Goal: Task Accomplishment & Management: Complete application form

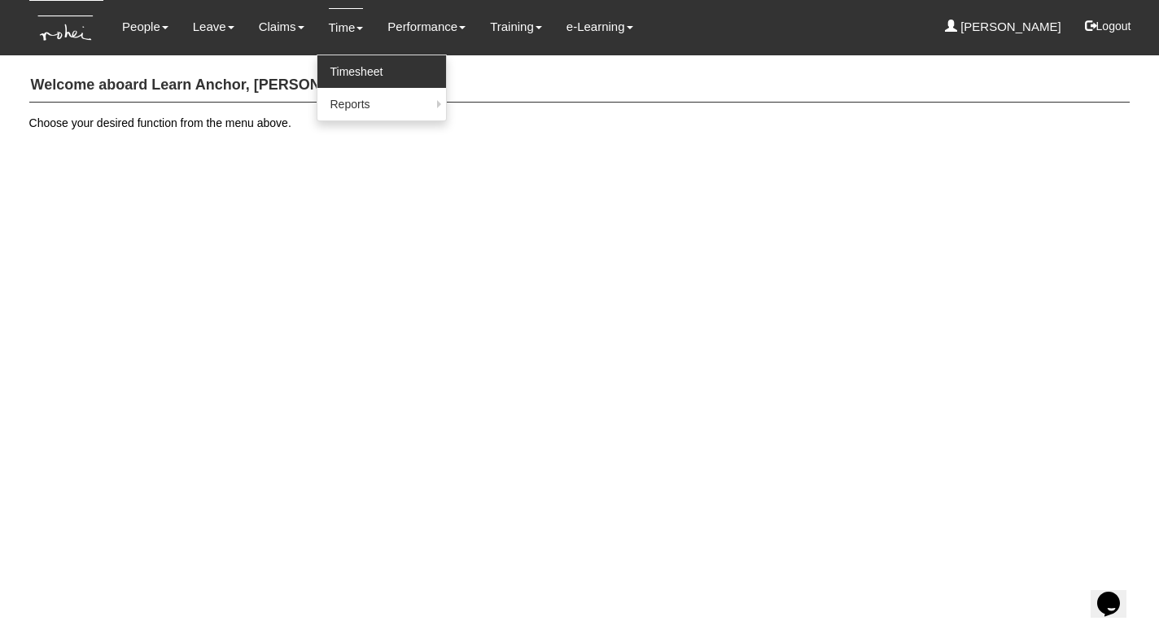
click at [340, 67] on link "Timesheet" at bounding box center [381, 71] width 129 height 33
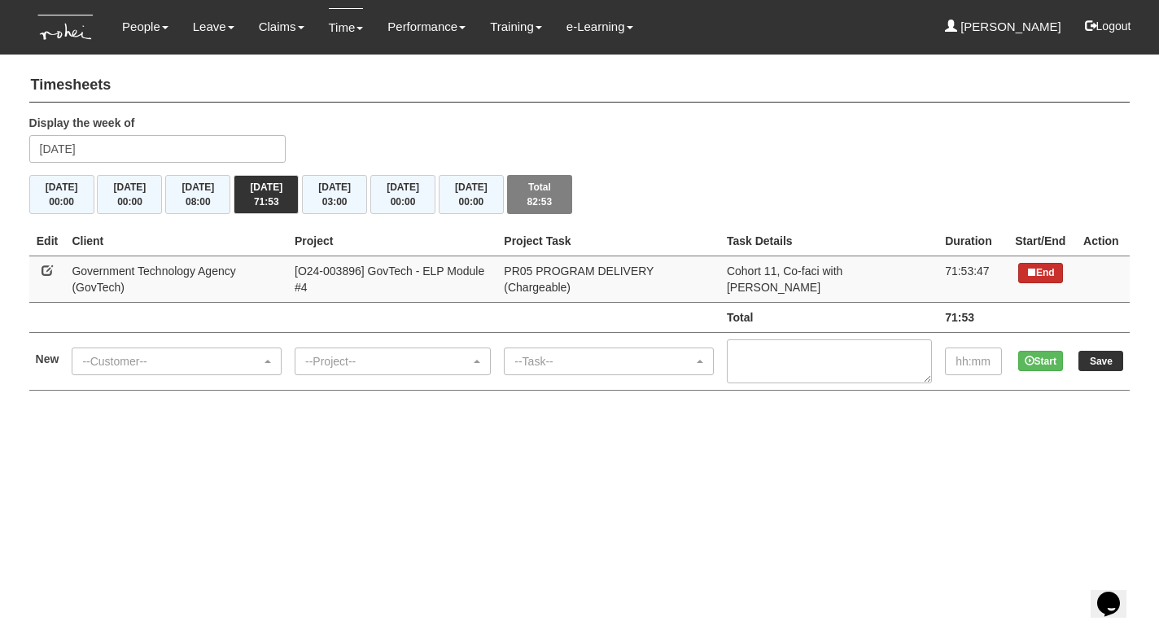
click at [1027, 269] on icon at bounding box center [1031, 272] width 10 height 10
click at [234, 353] on div "--Customer--" at bounding box center [171, 361] width 179 height 16
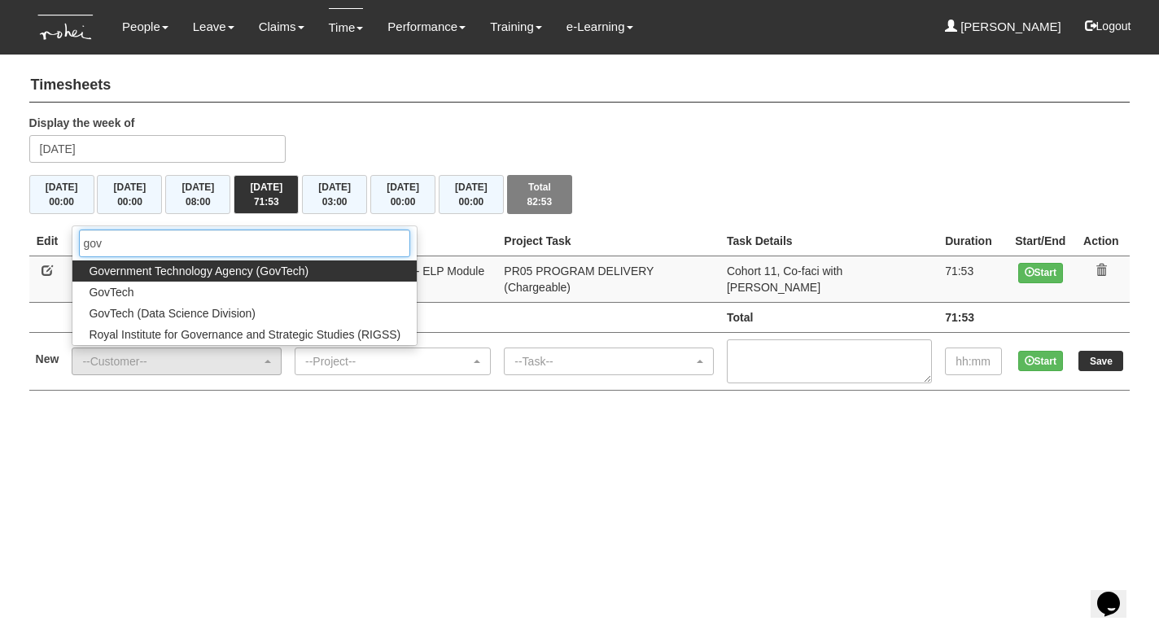
type input "gov"
click at [223, 410] on html "Toggle navigation People Personal Information Staff Directory Leave Apply for L…" at bounding box center [579, 211] width 1159 height 423
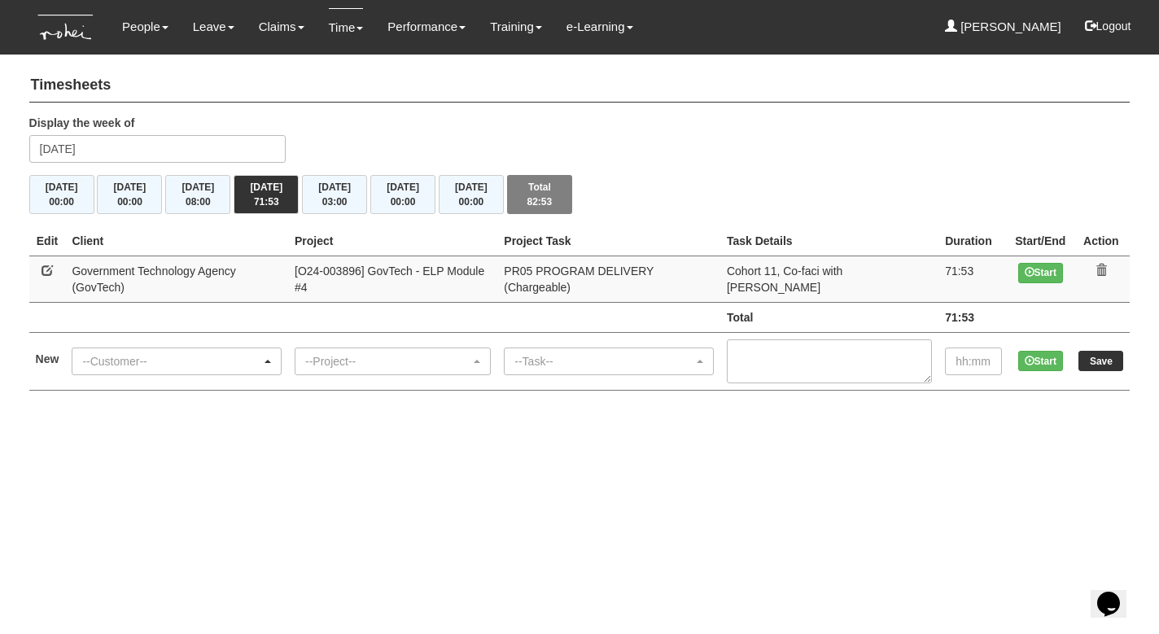
click at [191, 353] on div "--Customer--" at bounding box center [171, 361] width 179 height 16
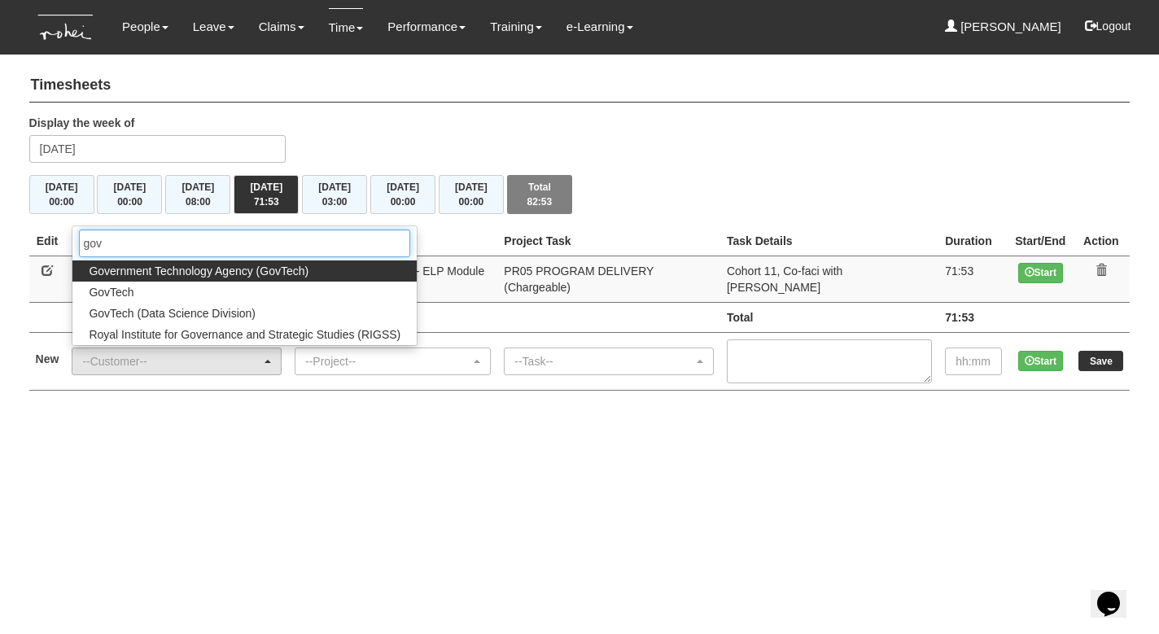
type input "gov"
click at [164, 263] on span "Government Technology Agency (GovTech)" at bounding box center [199, 271] width 220 height 16
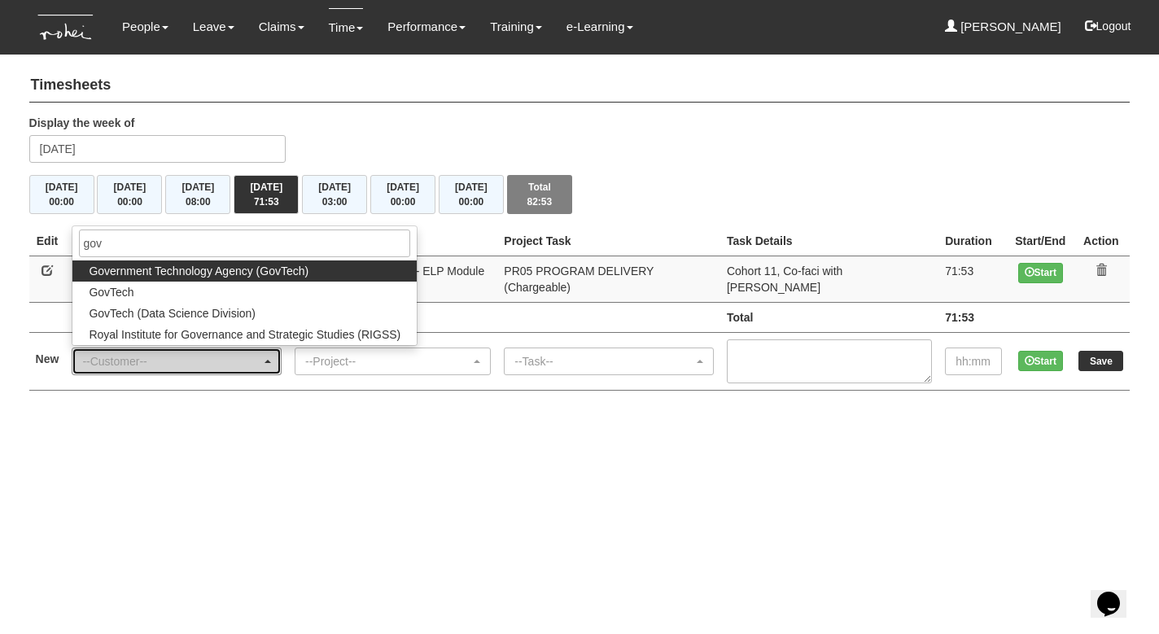
select select "900"
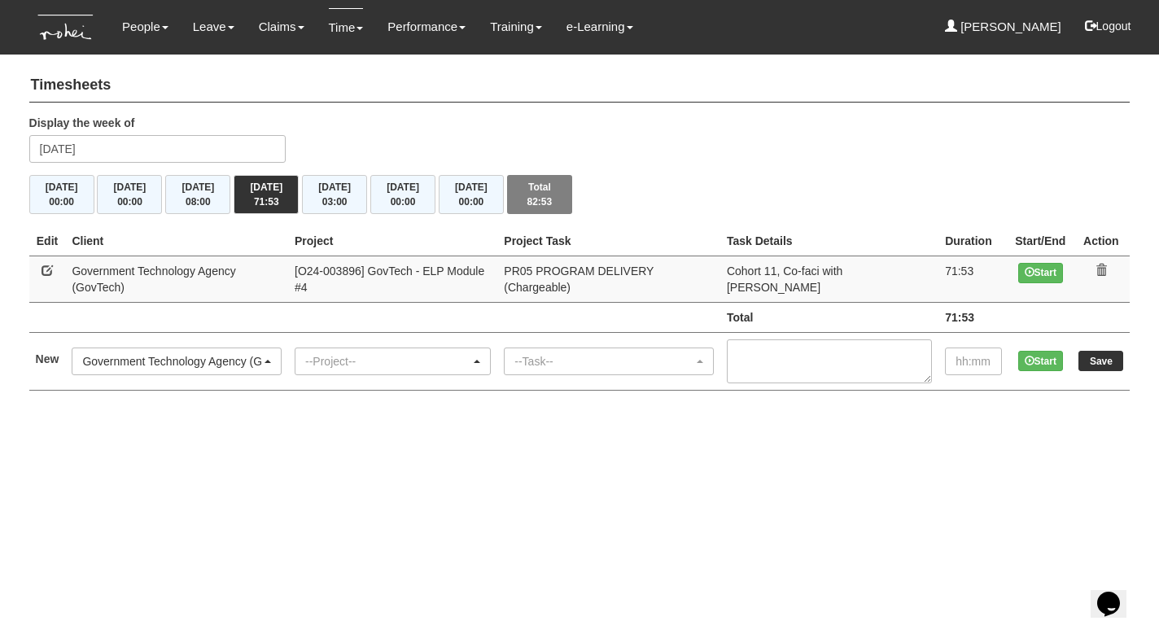
click at [395, 353] on div "--Project--" at bounding box center [387, 361] width 165 height 16
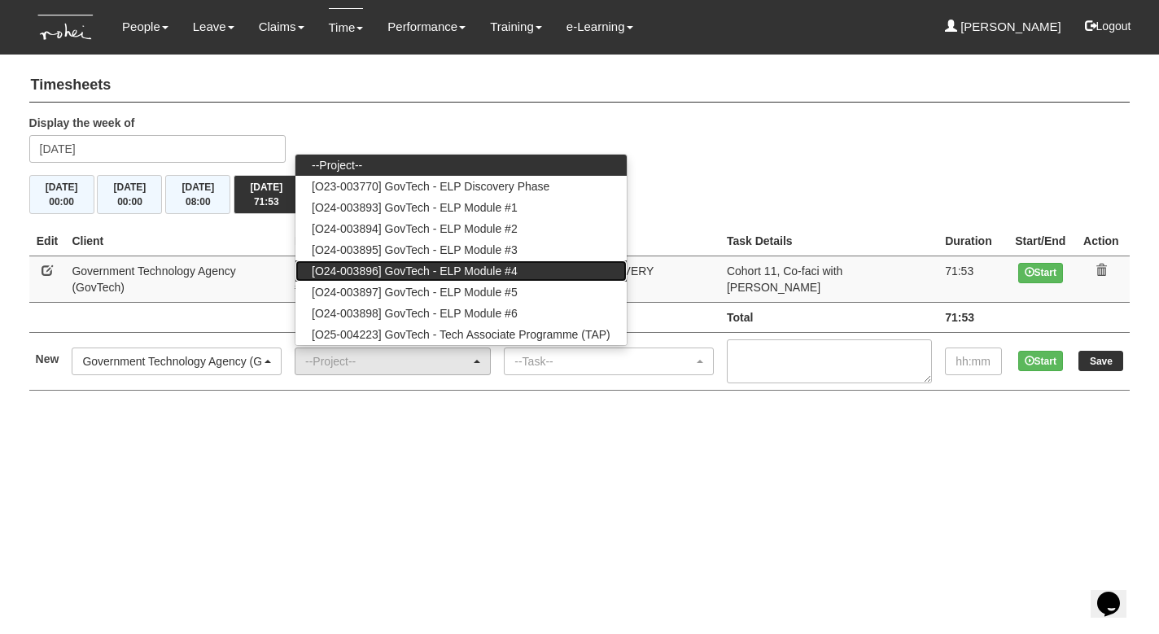
click at [421, 263] on span "[O24-003896] GovTech - ELP Module #4" at bounding box center [415, 271] width 206 height 16
select select "2504"
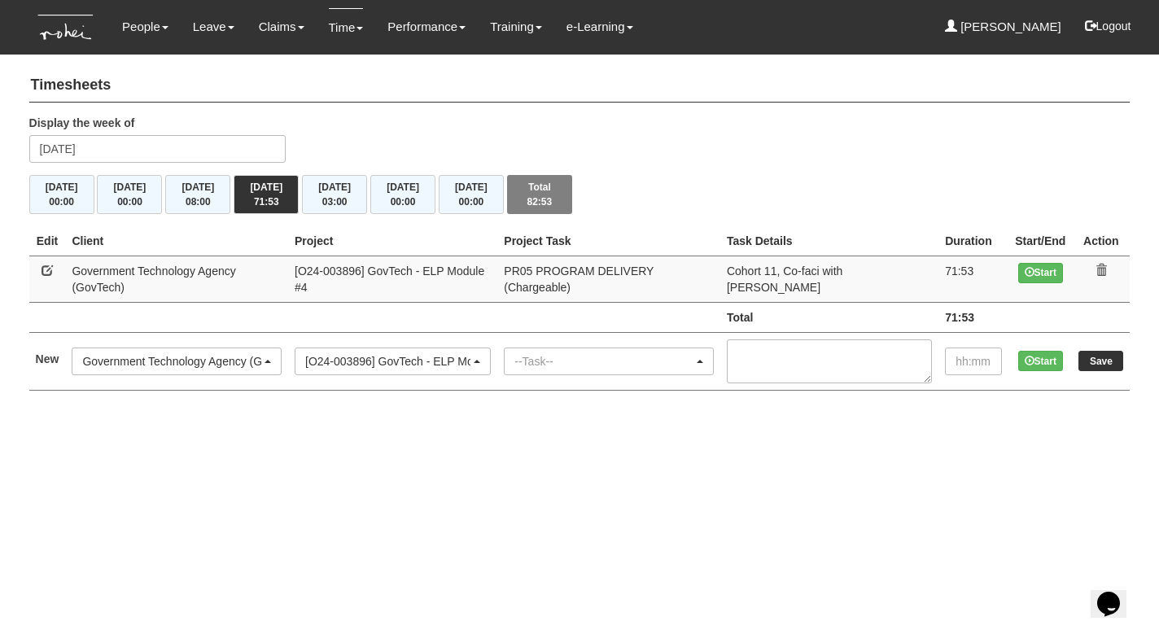
click at [588, 353] on div "--Task--" at bounding box center [603, 361] width 179 height 16
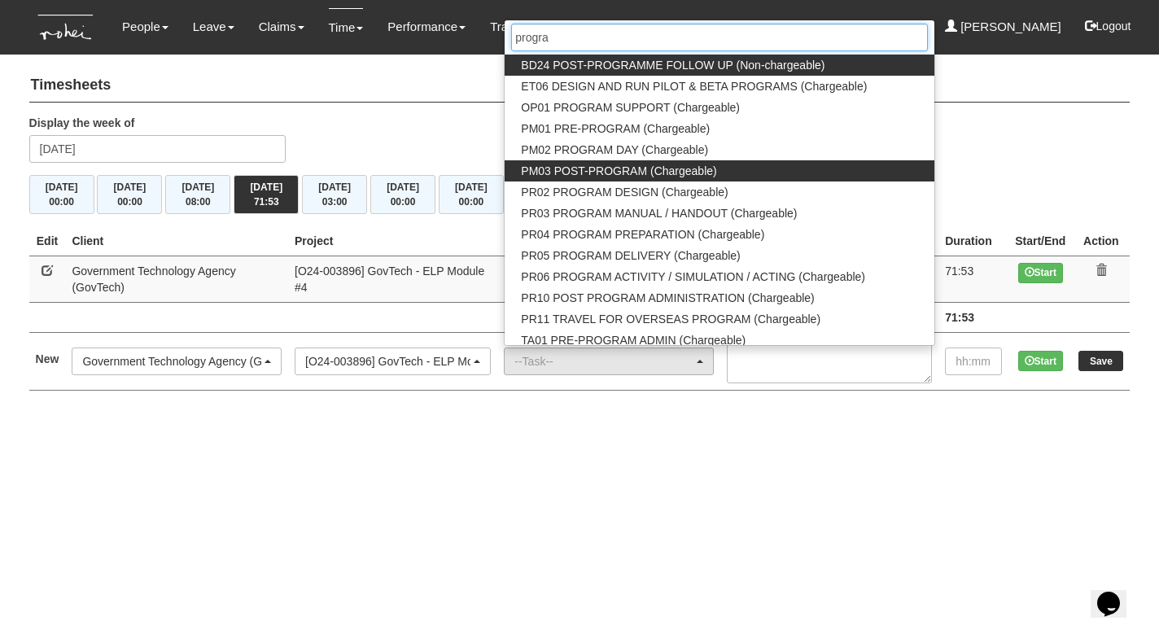
type input "program"
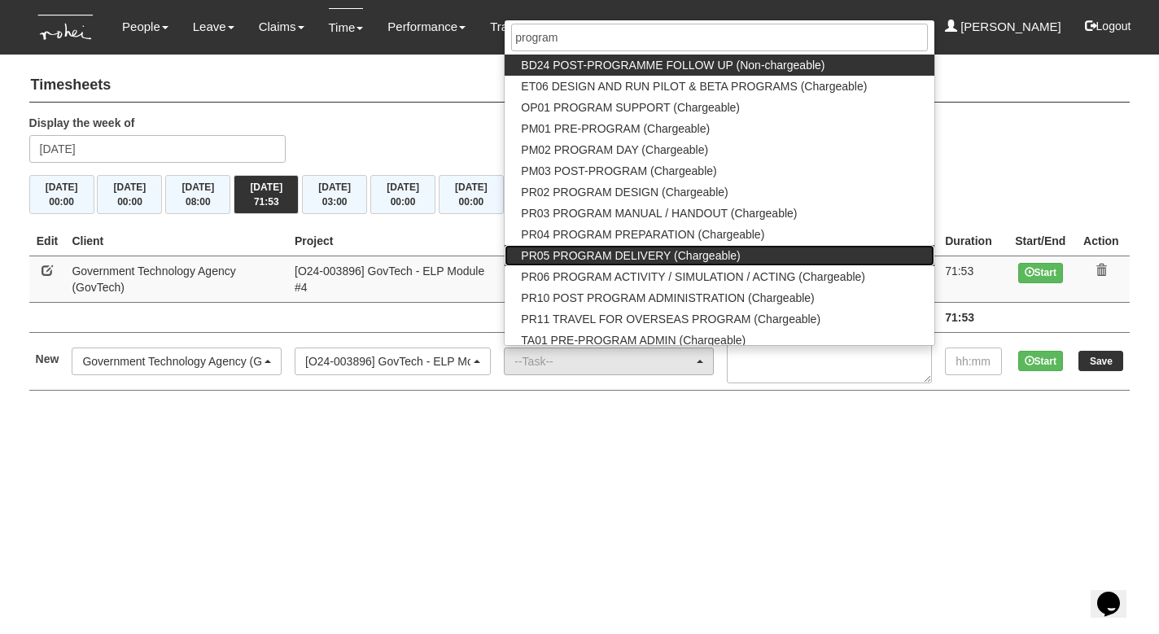
drag, startPoint x: 572, startPoint y: 164, endPoint x: 646, endPoint y: 237, distance: 103.6
click at [646, 247] on span "PR05 PROGRAM DELIVERY (Chargeable)" at bounding box center [630, 255] width 219 height 16
select select "89"
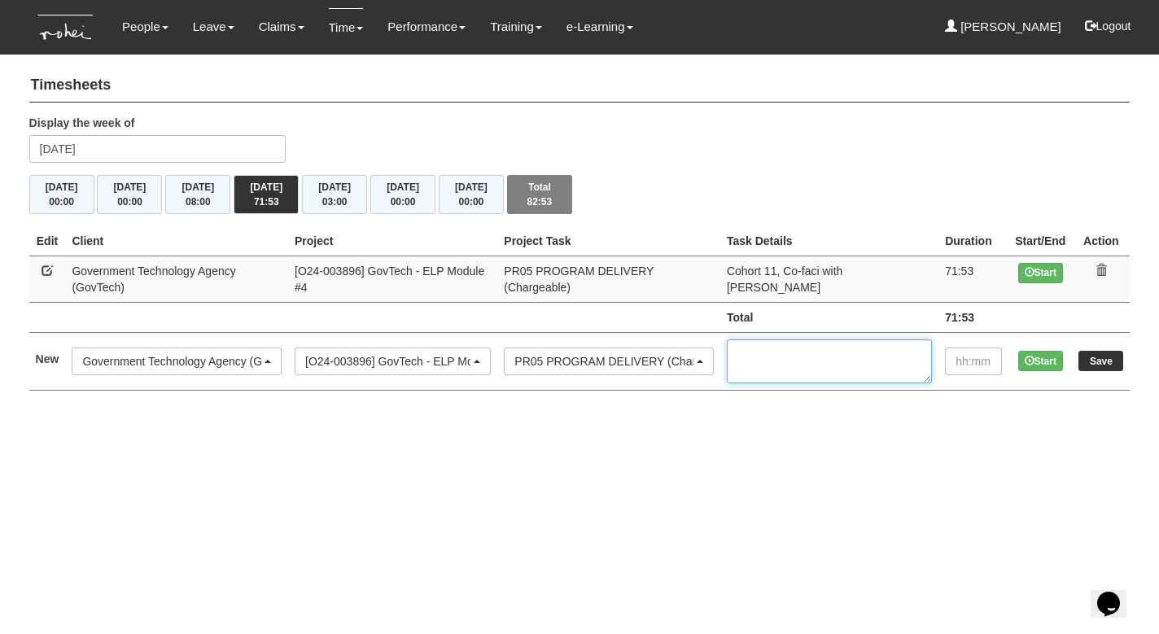
click at [829, 349] on textarea at bounding box center [829, 361] width 205 height 44
type textarea "Cohort 11, co-faci with Jane"
click at [959, 347] on input "text" at bounding box center [973, 361] width 57 height 28
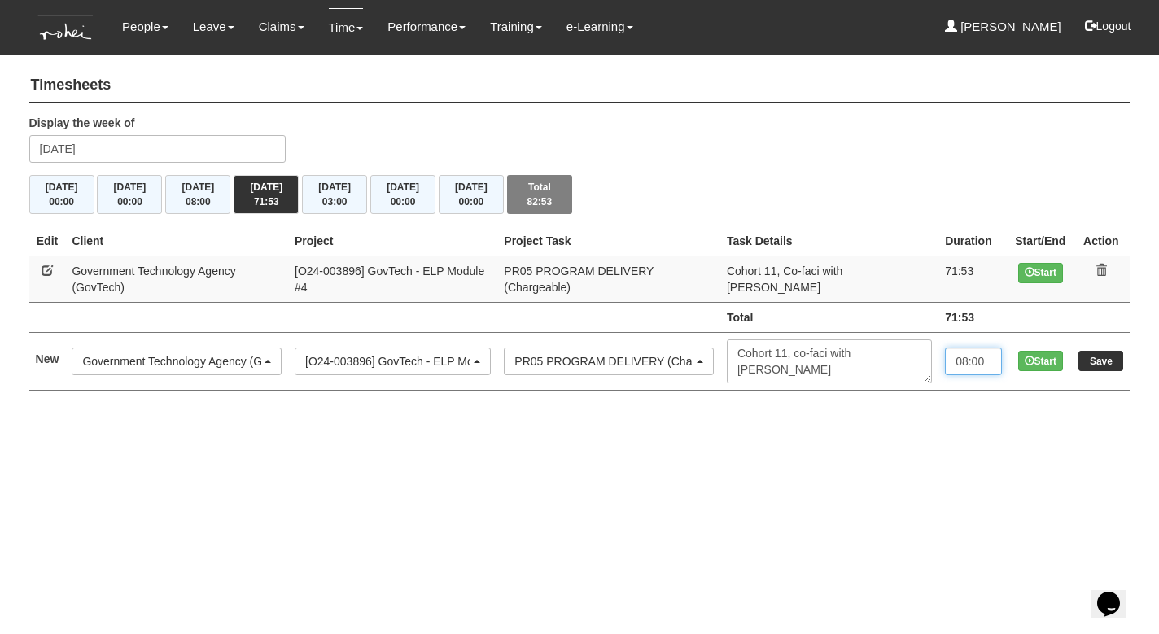
type input "08:00"
click at [1091, 351] on input "Save" at bounding box center [1100, 361] width 45 height 20
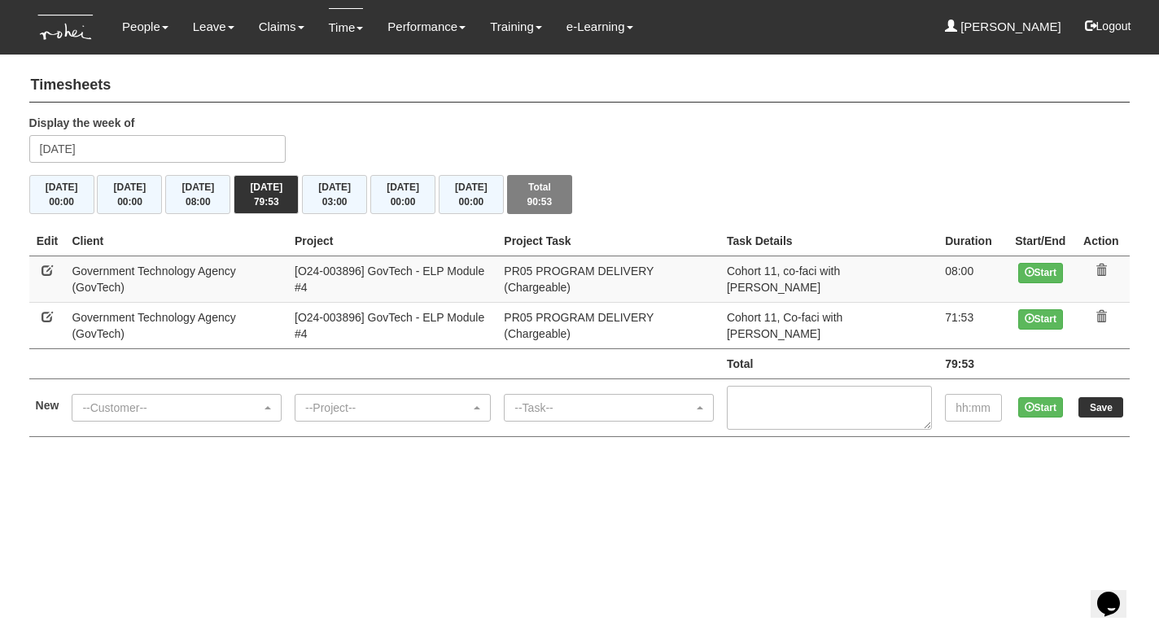
click at [1098, 311] on icon at bounding box center [1100, 316] width 11 height 11
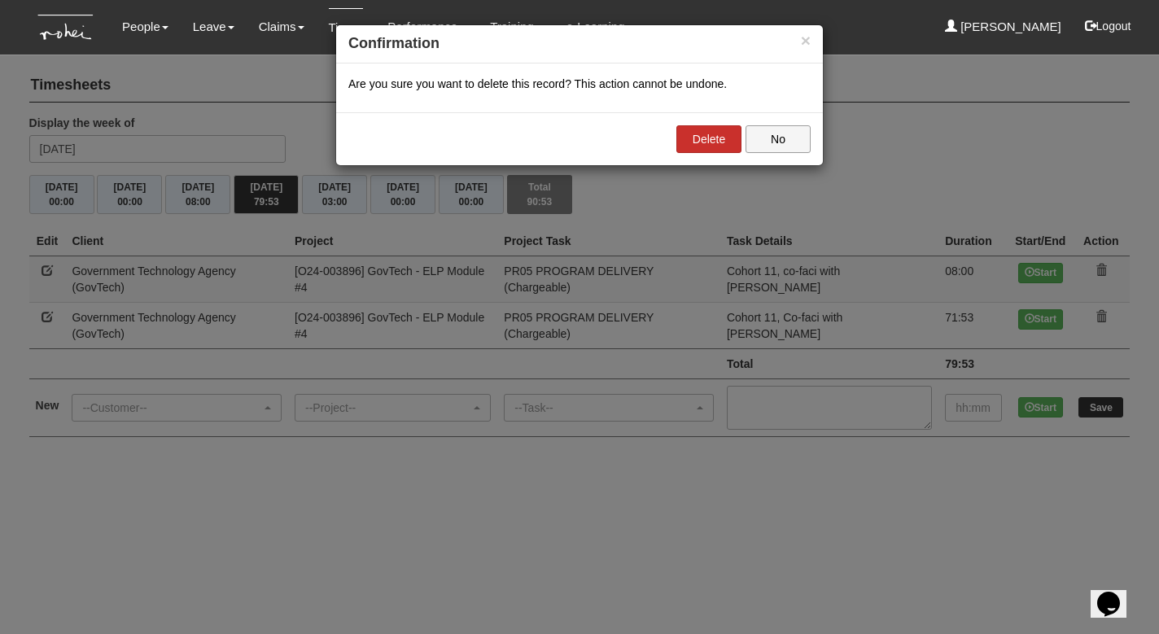
click at [714, 141] on link "Delete" at bounding box center [708, 139] width 65 height 28
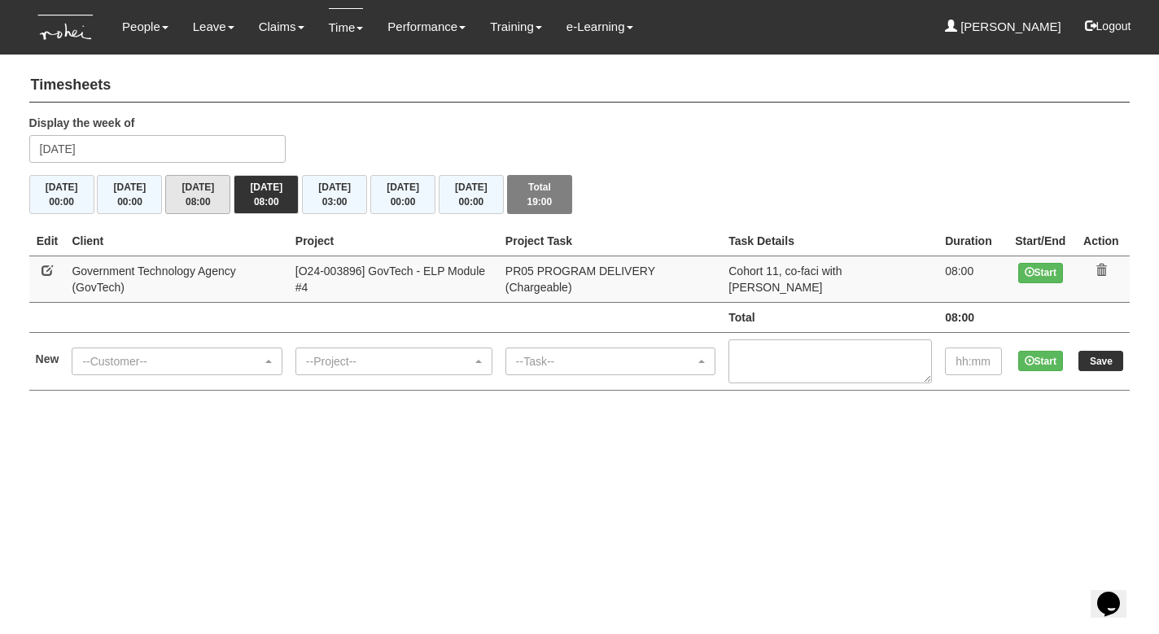
click at [204, 196] on span "08:00" at bounding box center [198, 201] width 25 height 11
click at [272, 194] on button "Thu 14/8 08:00" at bounding box center [266, 194] width 65 height 39
click at [343, 186] on button "Fri 15/8 03:00" at bounding box center [334, 194] width 65 height 39
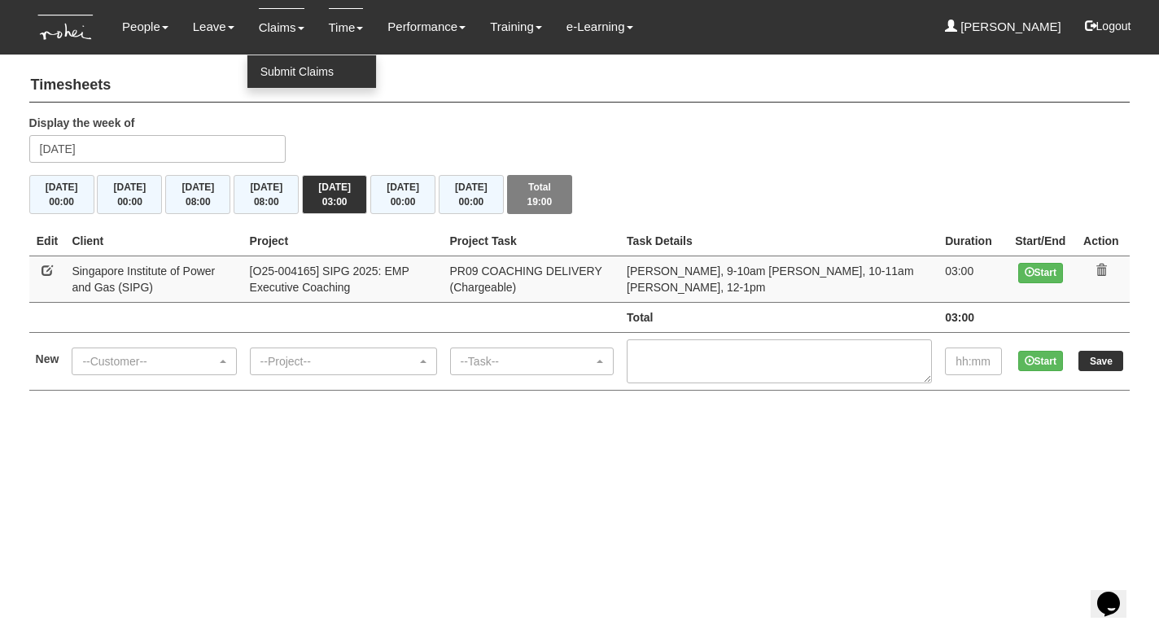
click at [286, 66] on link "Submit Claims" at bounding box center [311, 71] width 129 height 33
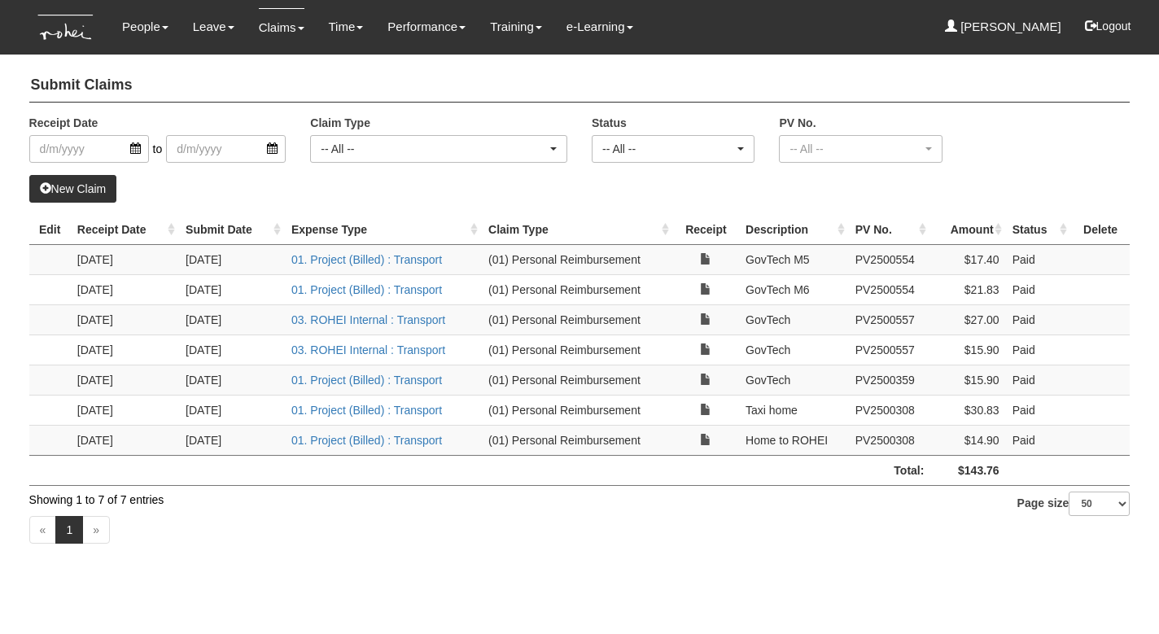
select select "50"
click at [76, 183] on link "New Claim" at bounding box center [73, 189] width 88 height 28
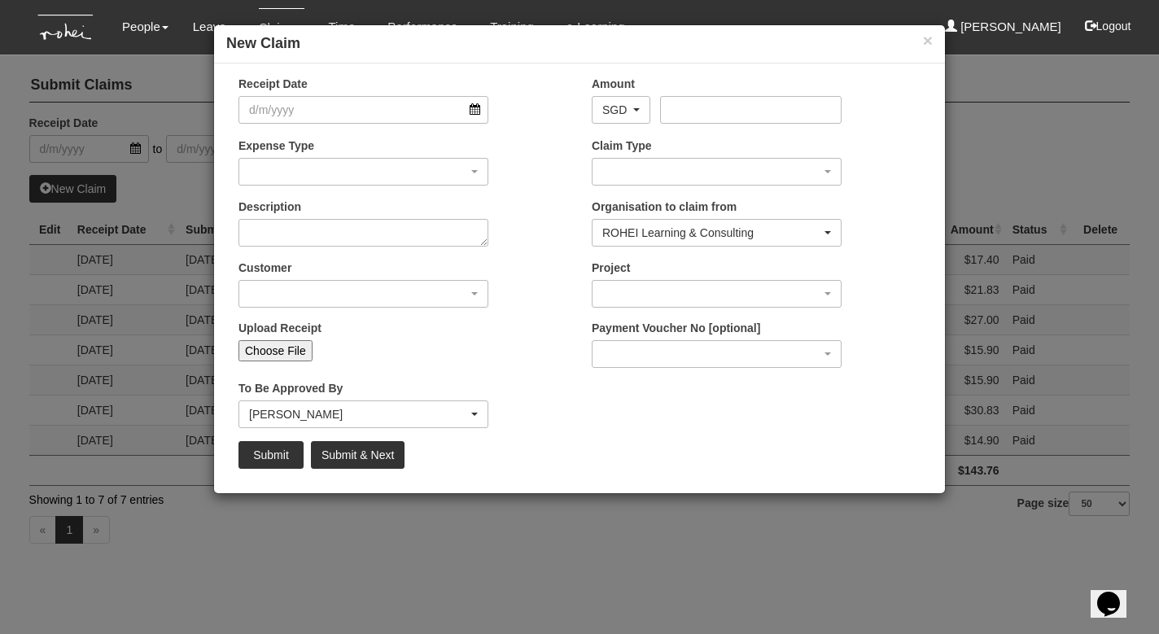
click at [247, 535] on div "× New Claim Receipt Date Amount AED AFN ALL AMD ANG AOA ARS AUD AWG AZN BAM BBD…" at bounding box center [579, 317] width 1159 height 634
click at [477, 113] on input "Receipt Date" at bounding box center [363, 110] width 250 height 28
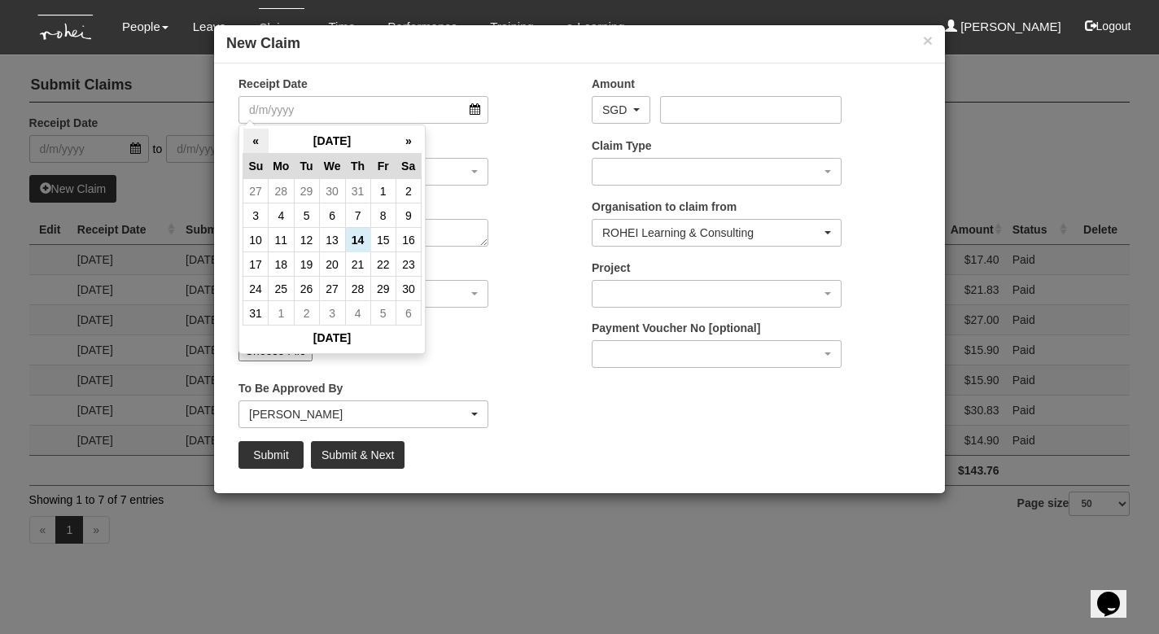
click at [254, 139] on th "«" at bounding box center [255, 141] width 25 height 25
click at [257, 239] on td "13" at bounding box center [255, 240] width 25 height 24
type input "[DATE]"
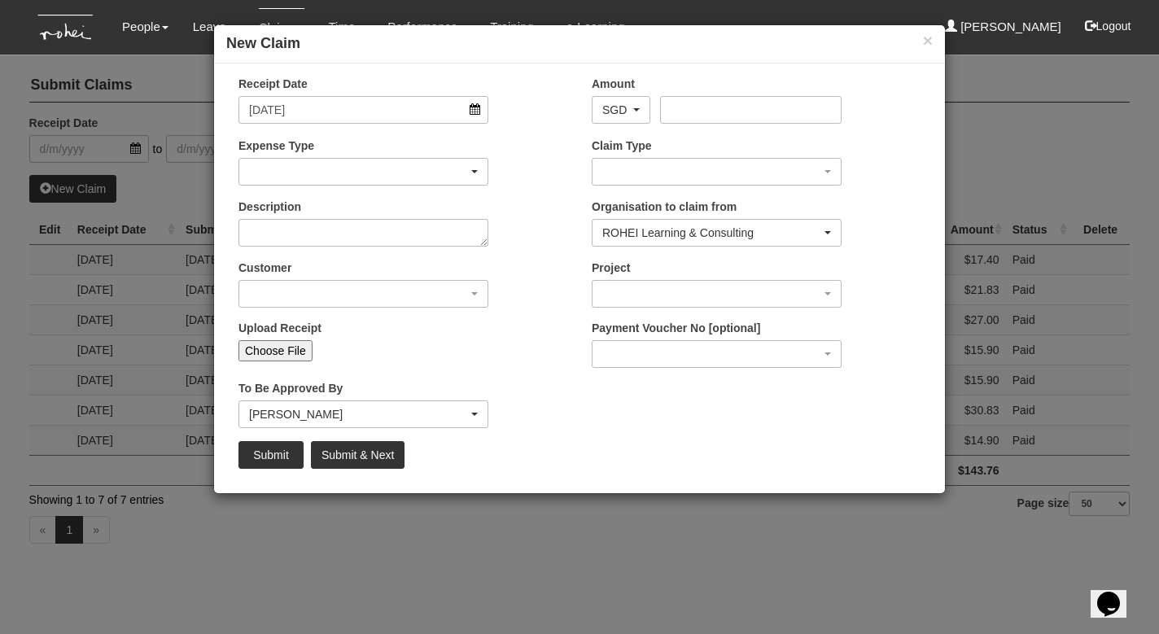
click at [293, 173] on div "button" at bounding box center [363, 172] width 248 height 26
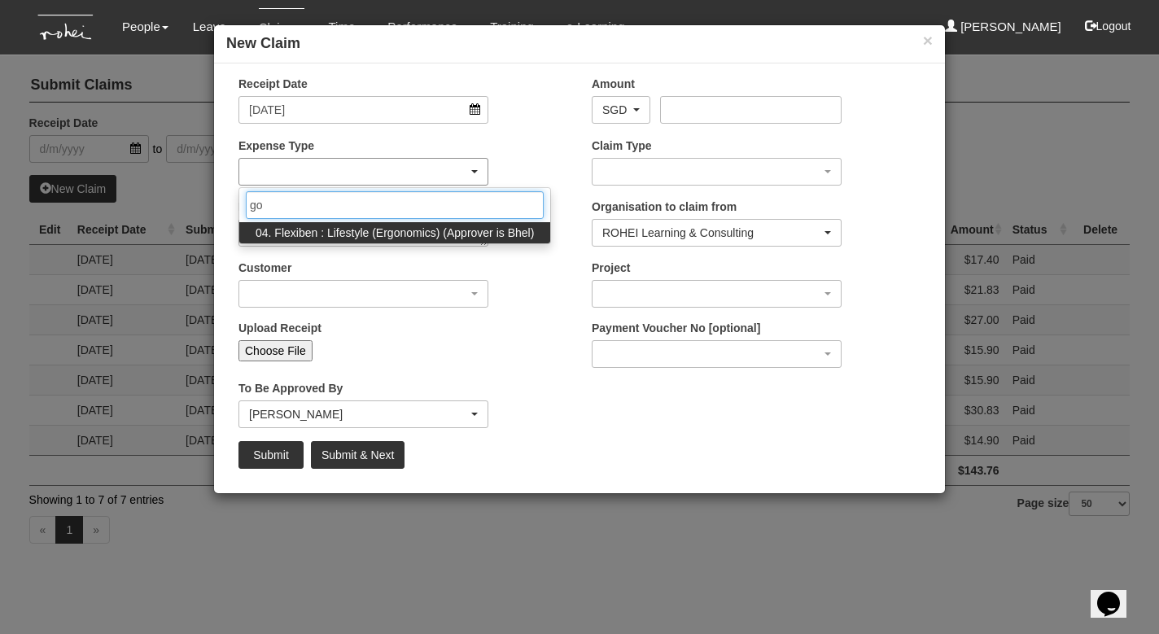
type input "g"
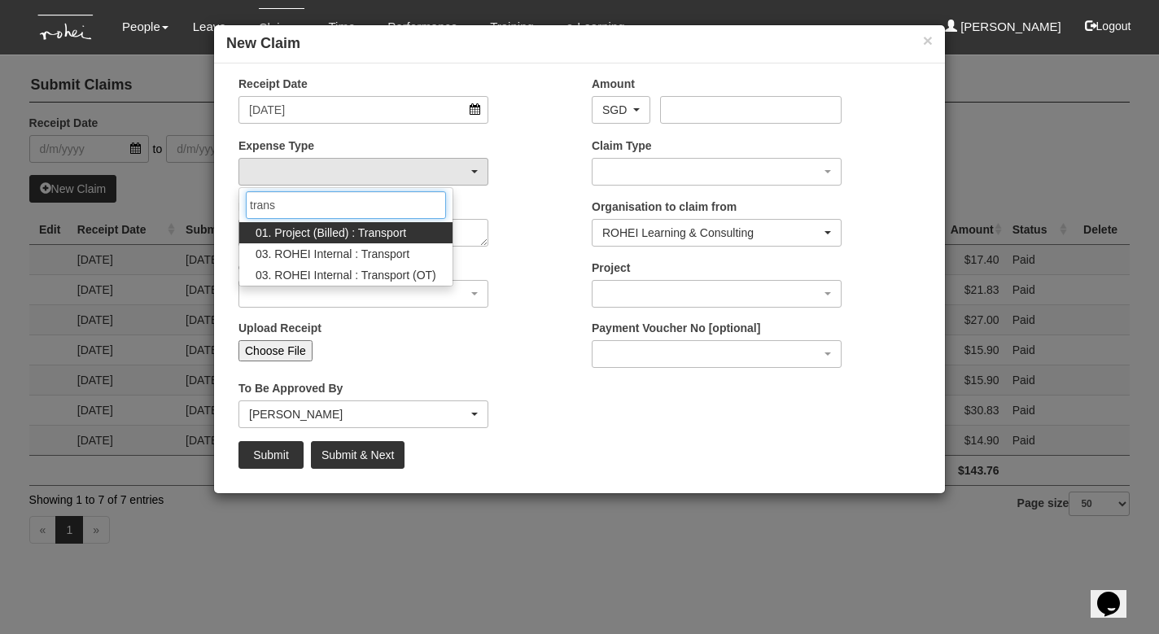
type input "trans"
click at [326, 231] on span "01. Project (Billed) : Transport" at bounding box center [331, 233] width 151 height 16
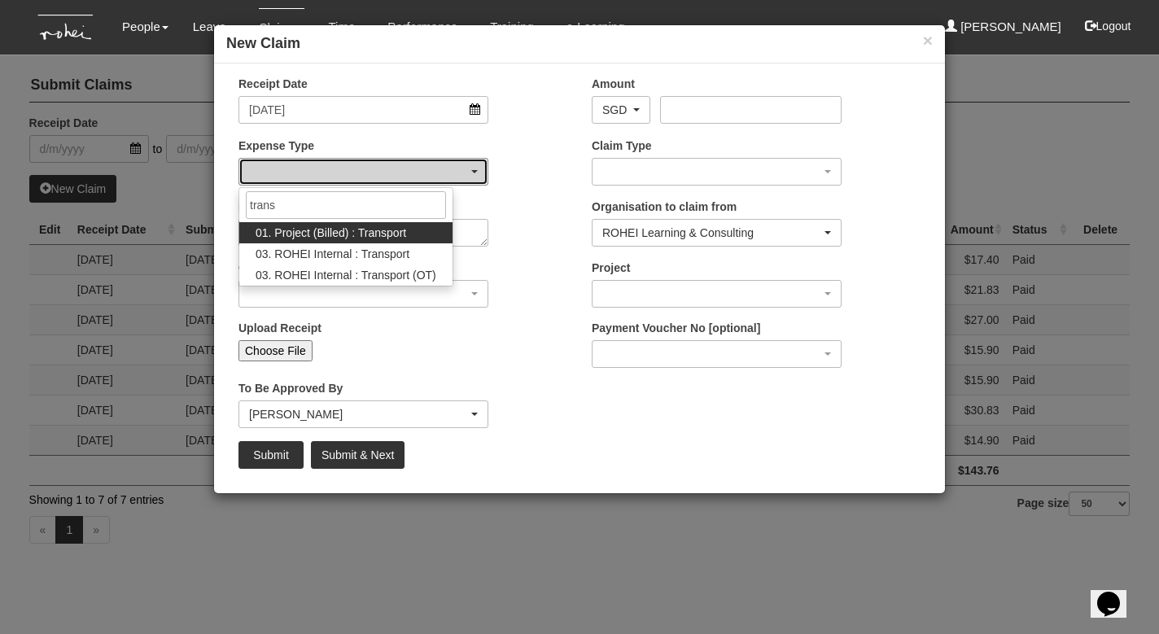
select select "135"
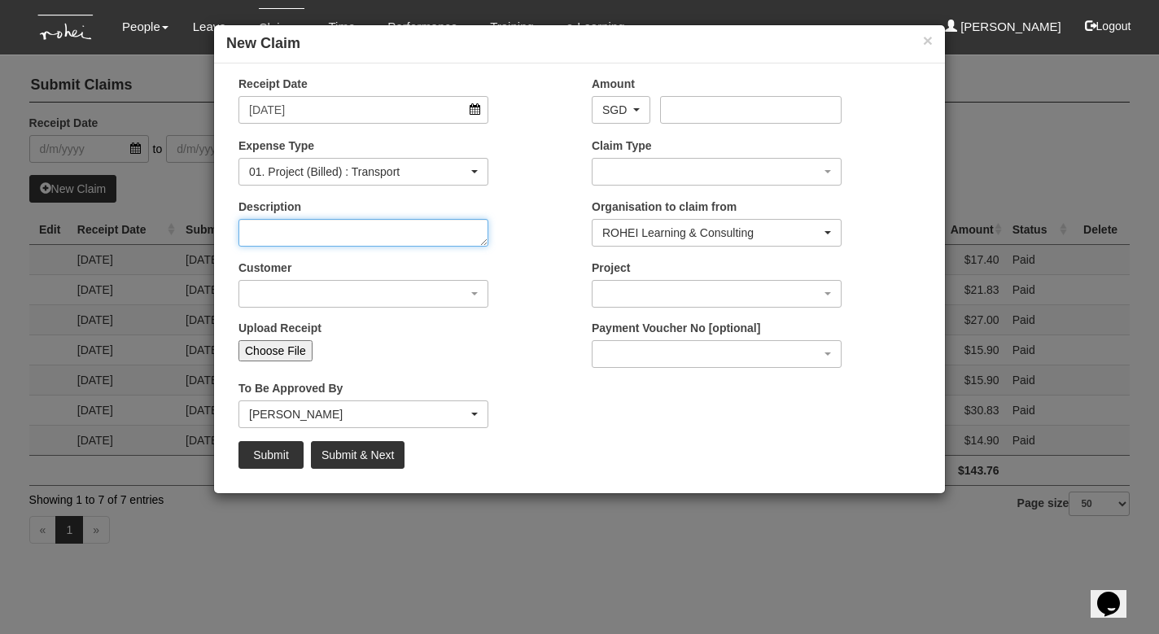
click at [277, 236] on textarea "Description" at bounding box center [363, 233] width 250 height 28
type textarea "GovTech"
click at [304, 293] on div "button" at bounding box center [363, 294] width 248 height 26
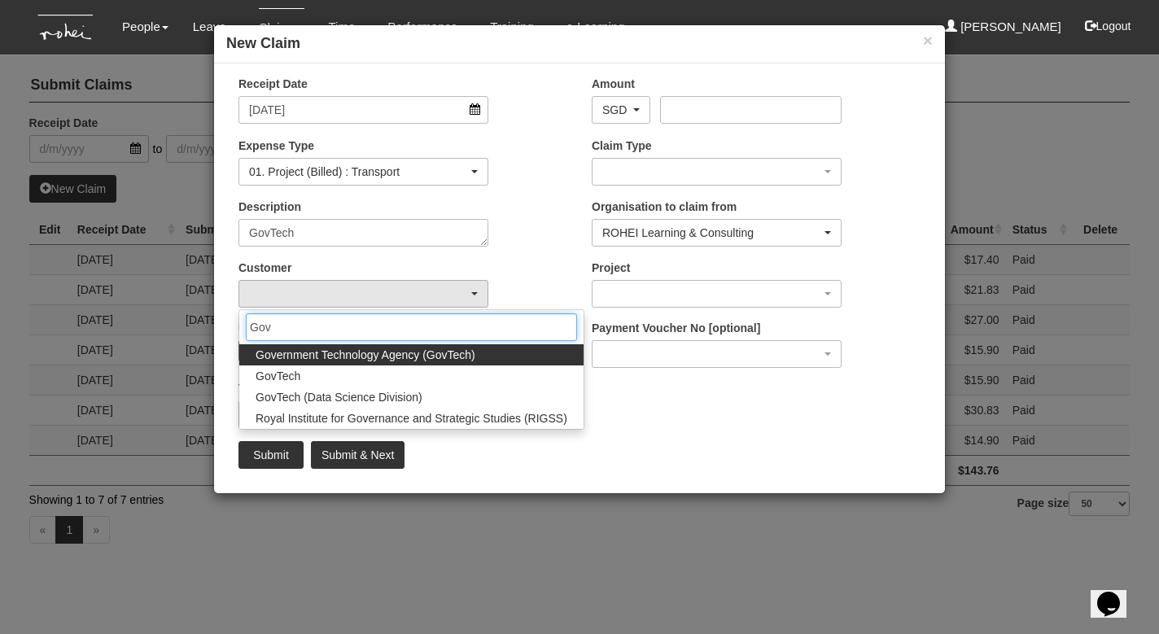
type input "Gov"
click at [283, 357] on span "Government Technology Agency (GovTech)" at bounding box center [366, 355] width 220 height 16
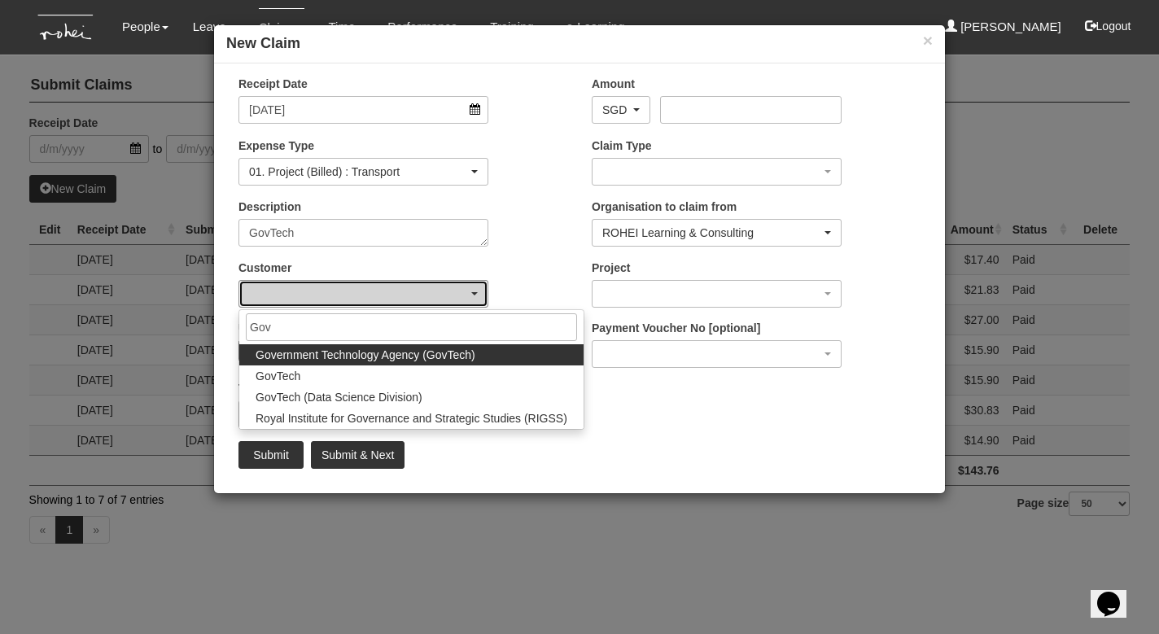
select select "900"
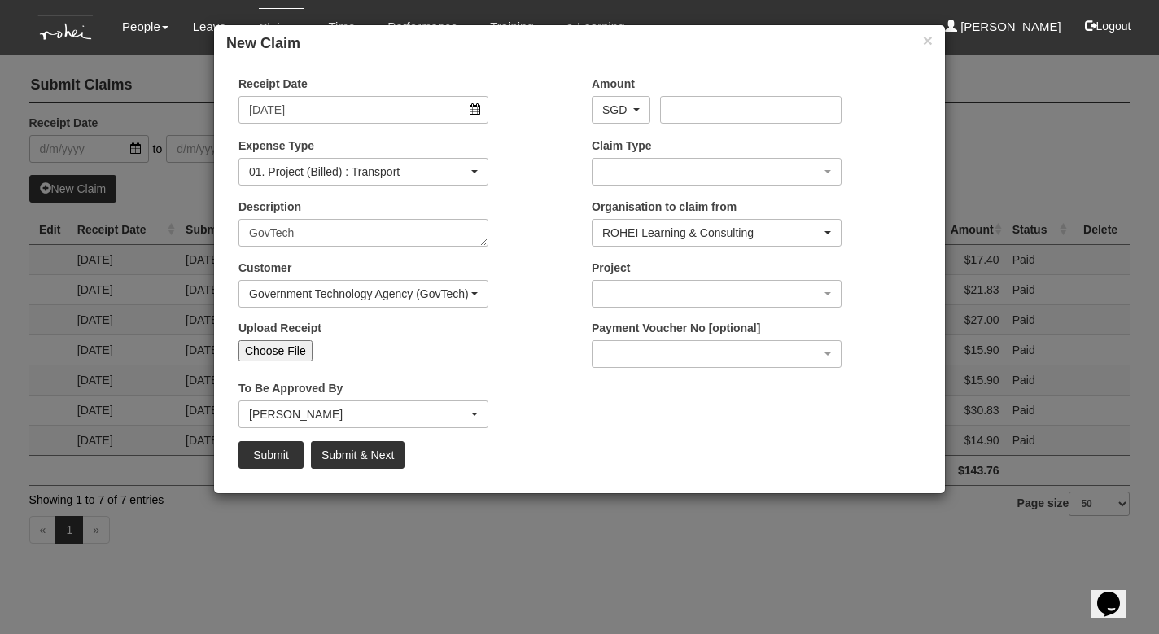
click at [283, 350] on input "Choose File" at bounding box center [275, 350] width 74 height 21
type input "C:\fakepath\[DATE].jpeg"
type input "Choose Another File"
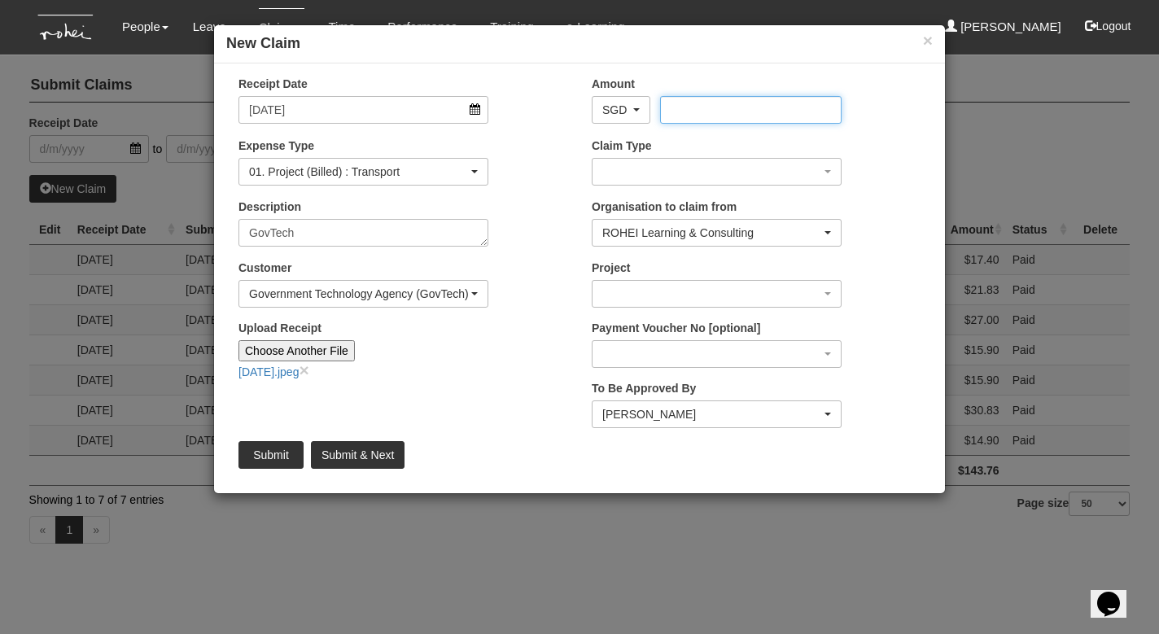
click at [702, 109] on input "Amount" at bounding box center [750, 110] width 181 height 28
type input "17.90"
click at [719, 164] on div "button" at bounding box center [716, 172] width 248 height 26
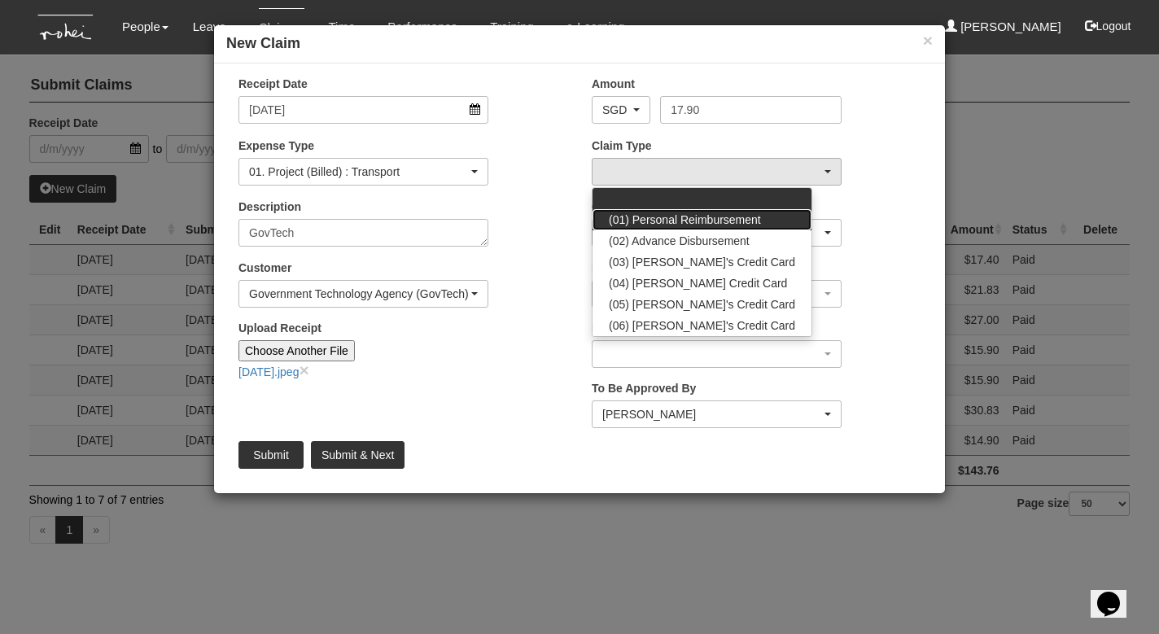
click at [700, 215] on span "(01) Personal Reimbursement" at bounding box center [685, 220] width 152 height 16
select select "14"
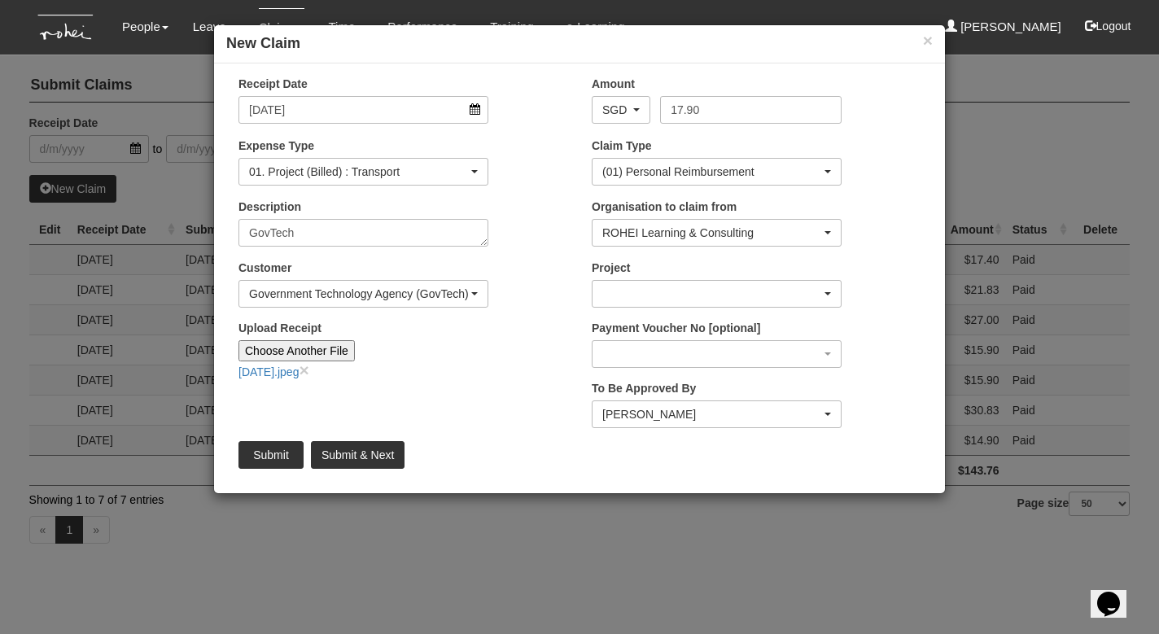
click at [691, 284] on div "button" at bounding box center [716, 294] width 248 height 26
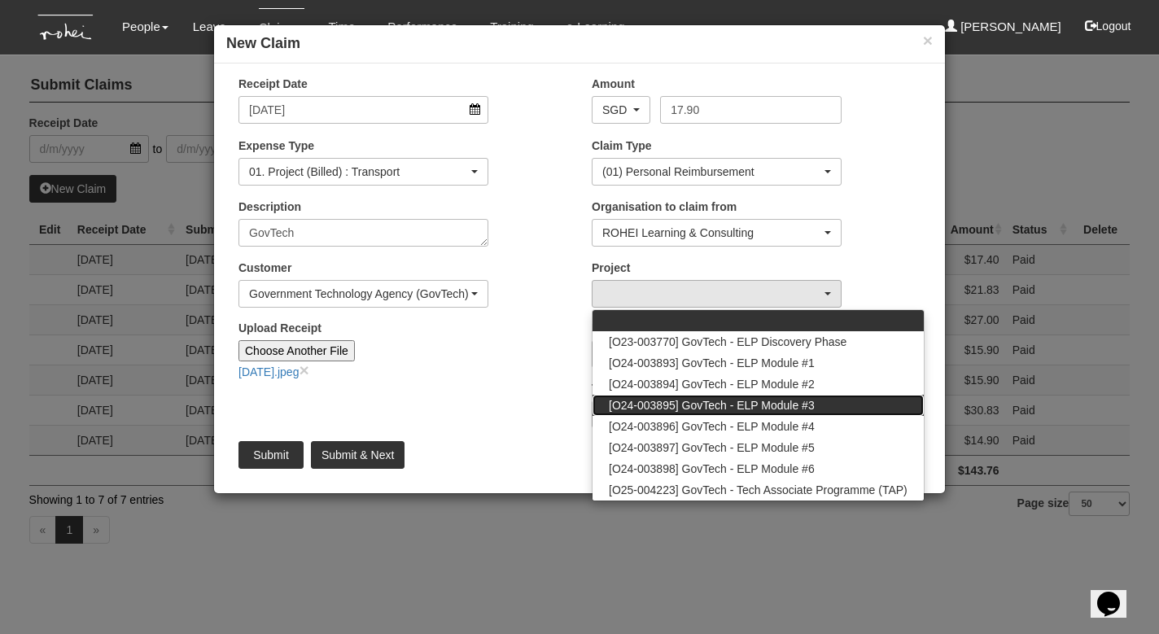
click at [700, 408] on span "[O24-003895] GovTech - ELP Module #3" at bounding box center [712, 405] width 206 height 16
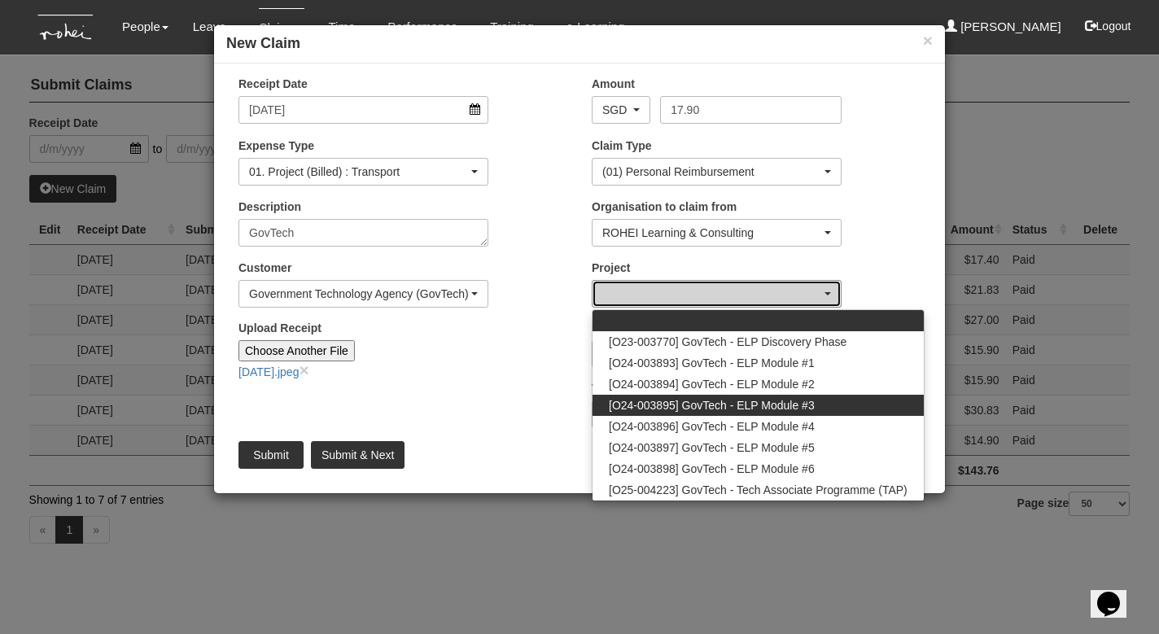
select select "2505"
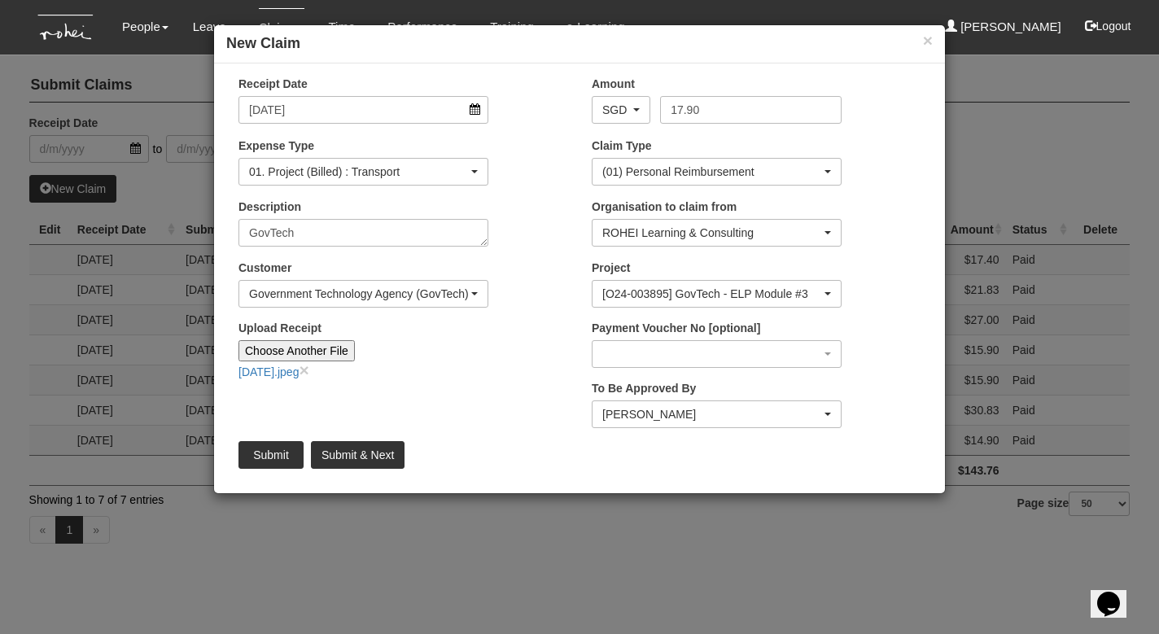
click at [708, 417] on div "[PERSON_NAME]" at bounding box center [711, 414] width 219 height 16
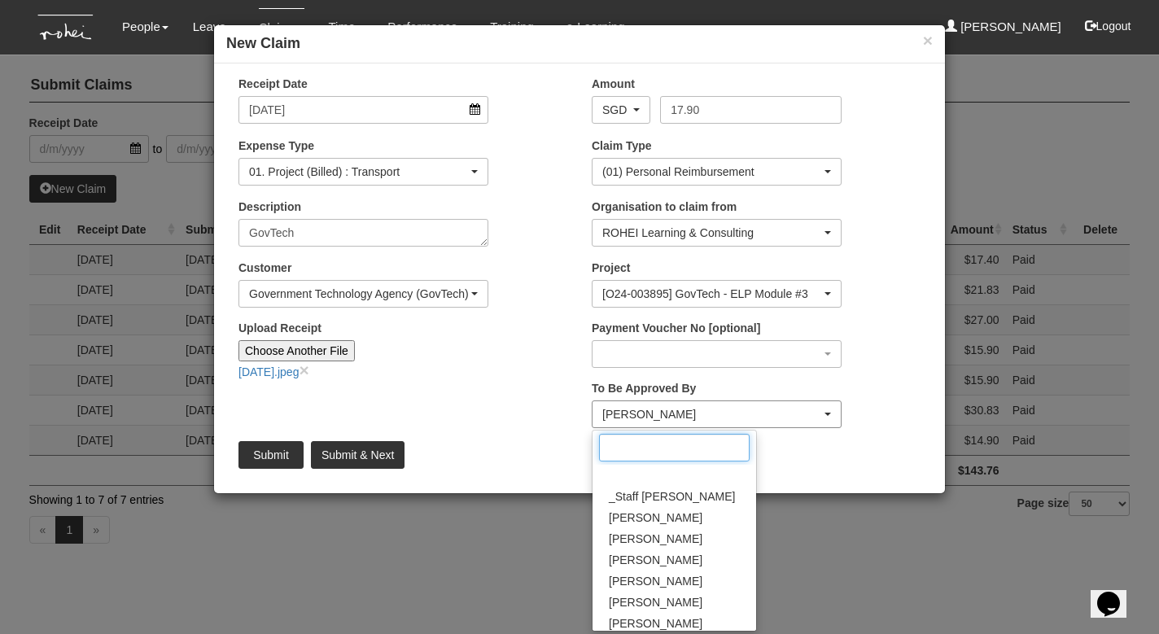
scroll to position [321, 0]
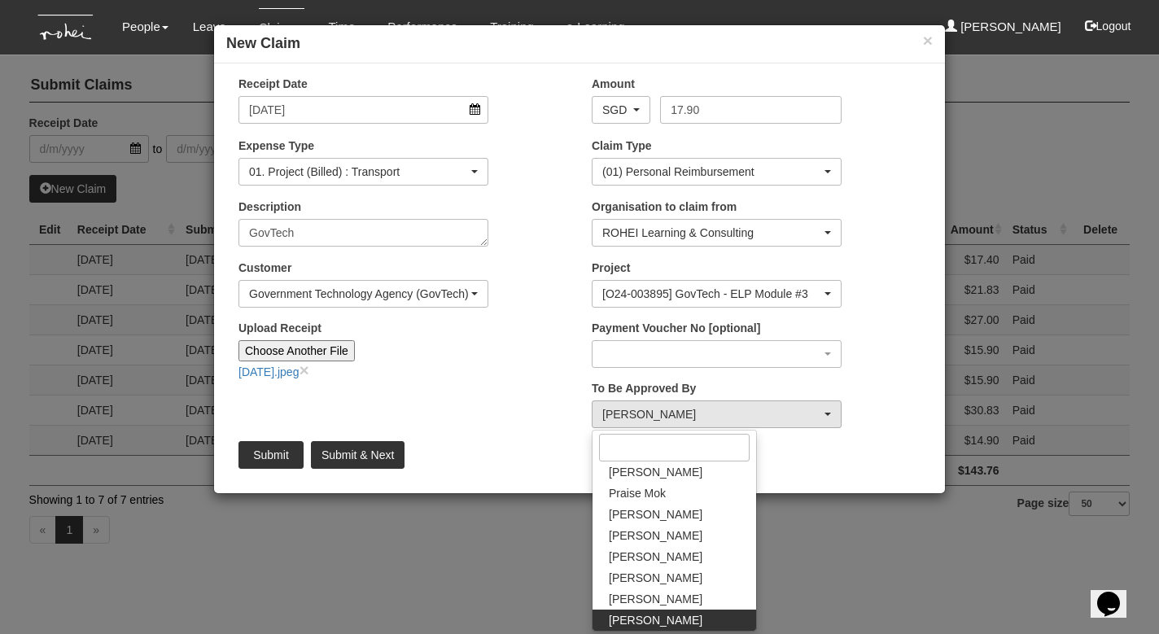
click at [811, 463] on div "Submit Submit & Next" at bounding box center [579, 455] width 706 height 28
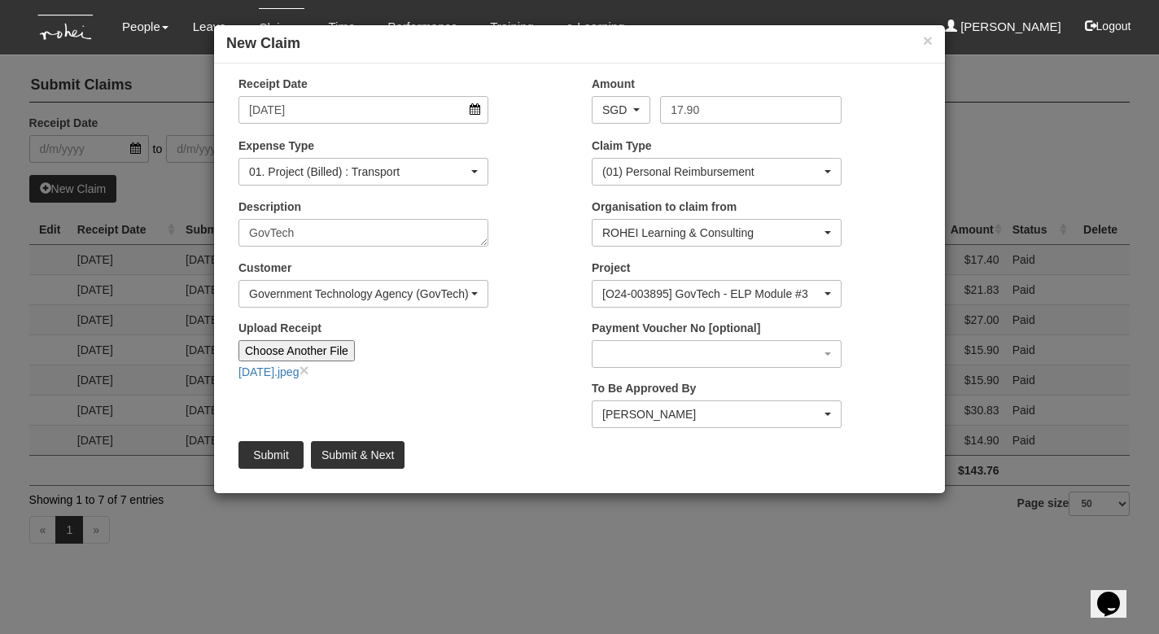
click at [738, 409] on div "[PERSON_NAME]" at bounding box center [711, 414] width 219 height 16
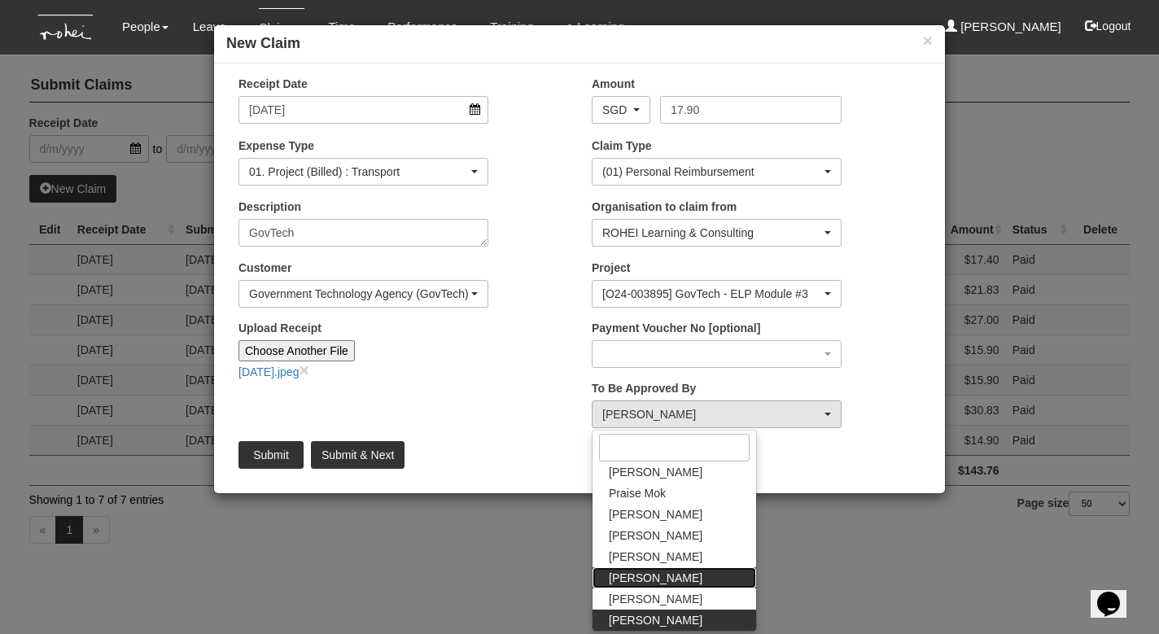
click at [635, 576] on span "[PERSON_NAME]" at bounding box center [656, 578] width 94 height 16
select select "5e225cdc-7ce9-465a-9503-99e8ed4cc44e"
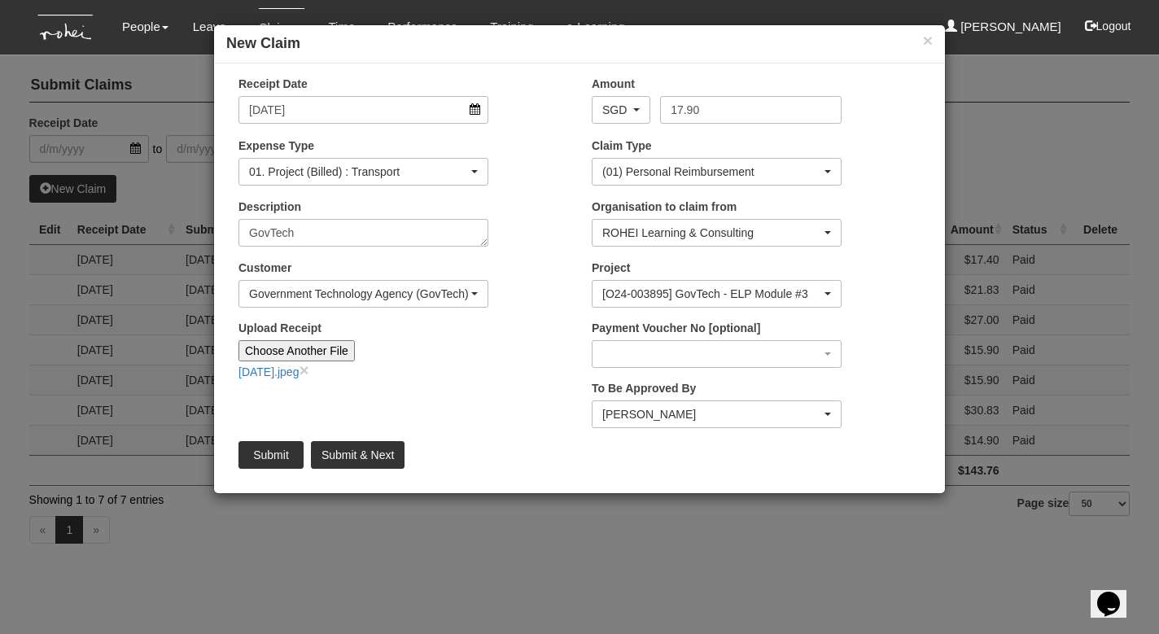
click at [347, 452] on input "Submit & Next" at bounding box center [358, 455] width 94 height 28
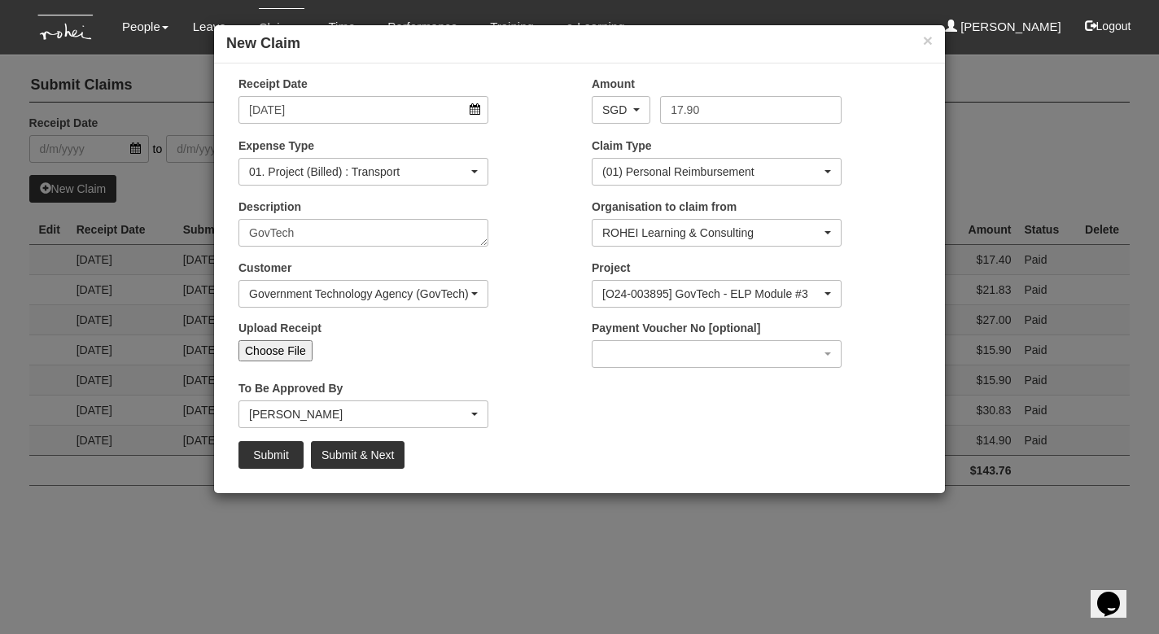
type input "Choose File"
select select "50"
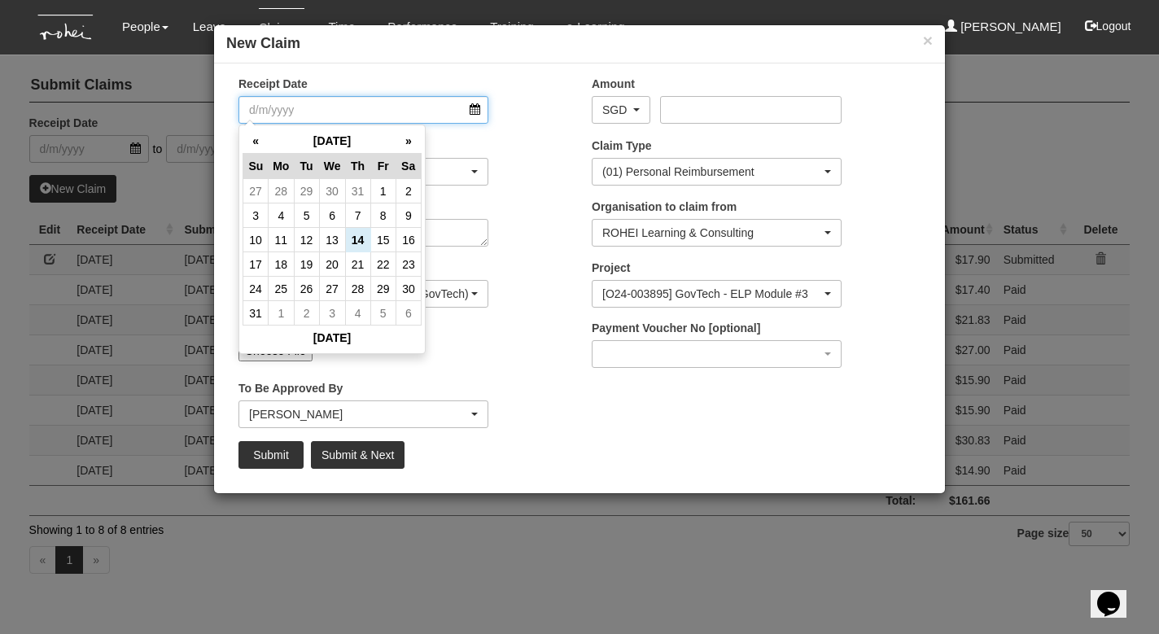
click at [473, 110] on input "Receipt Date" at bounding box center [363, 110] width 250 height 28
click at [251, 135] on th "«" at bounding box center [255, 141] width 25 height 25
click at [380, 235] on td "18" at bounding box center [382, 240] width 25 height 24
type input "[DATE]"
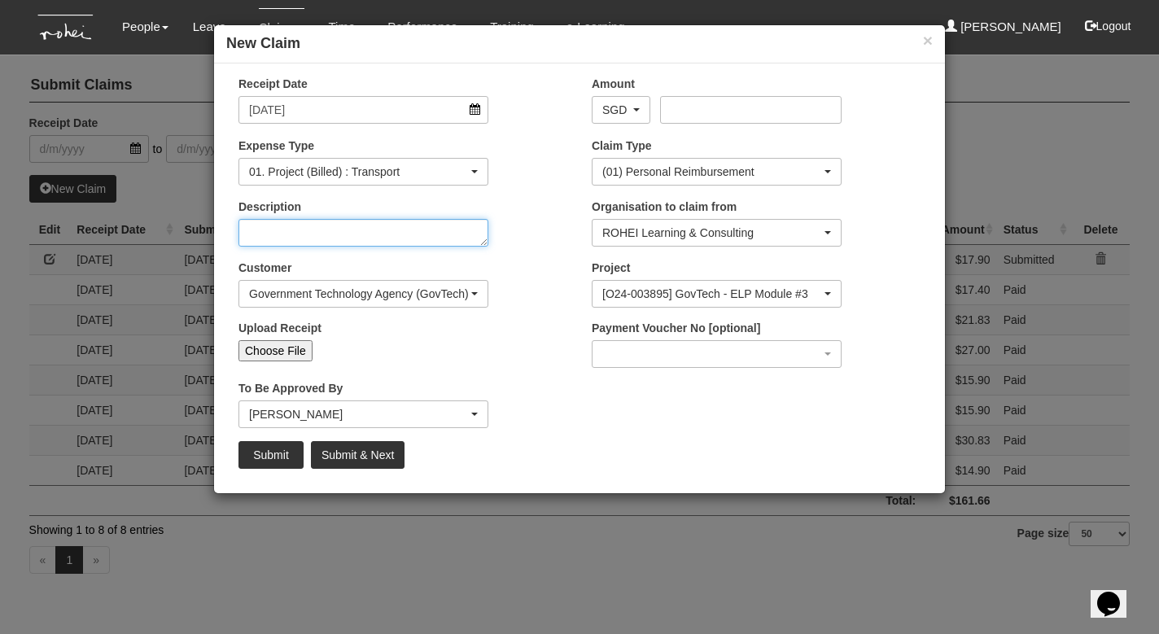
click at [311, 239] on textarea "Description" at bounding box center [363, 233] width 250 height 28
type textarea "GovTech"
click at [286, 348] on input "Choose File" at bounding box center [275, 350] width 74 height 21
type input "C:\fakepath\[DATE].jpeg"
type input "Choose Another File"
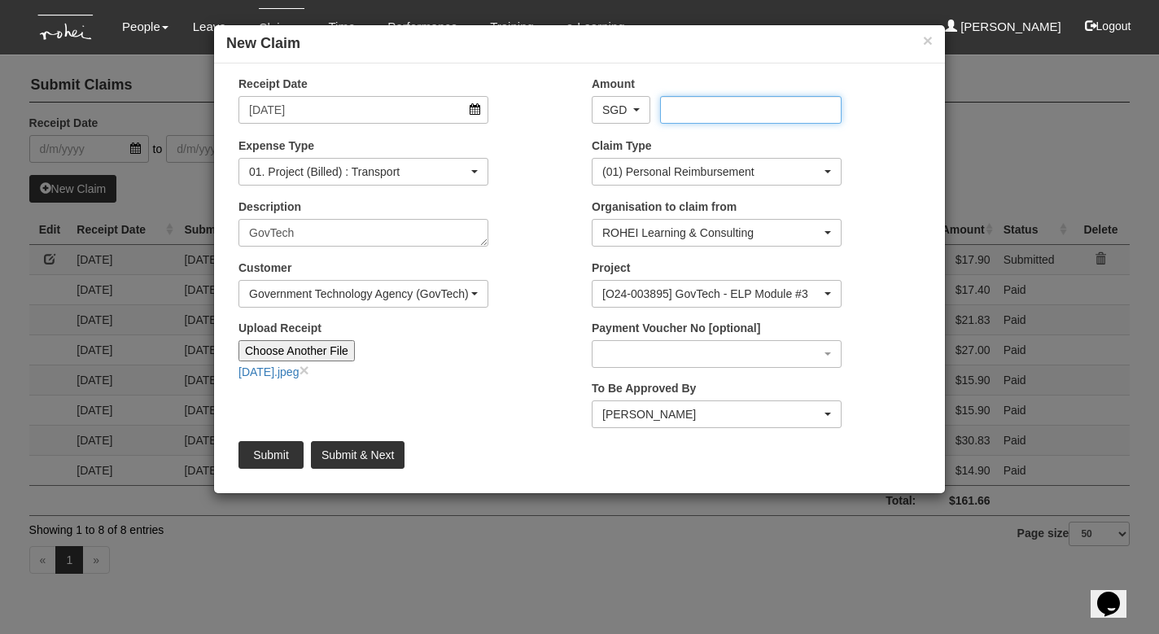
click at [685, 104] on input "Amount" at bounding box center [750, 110] width 181 height 28
type input "22.90"
click at [685, 290] on div "[O24-003895] GovTech - ELP Module #3" at bounding box center [711, 294] width 219 height 16
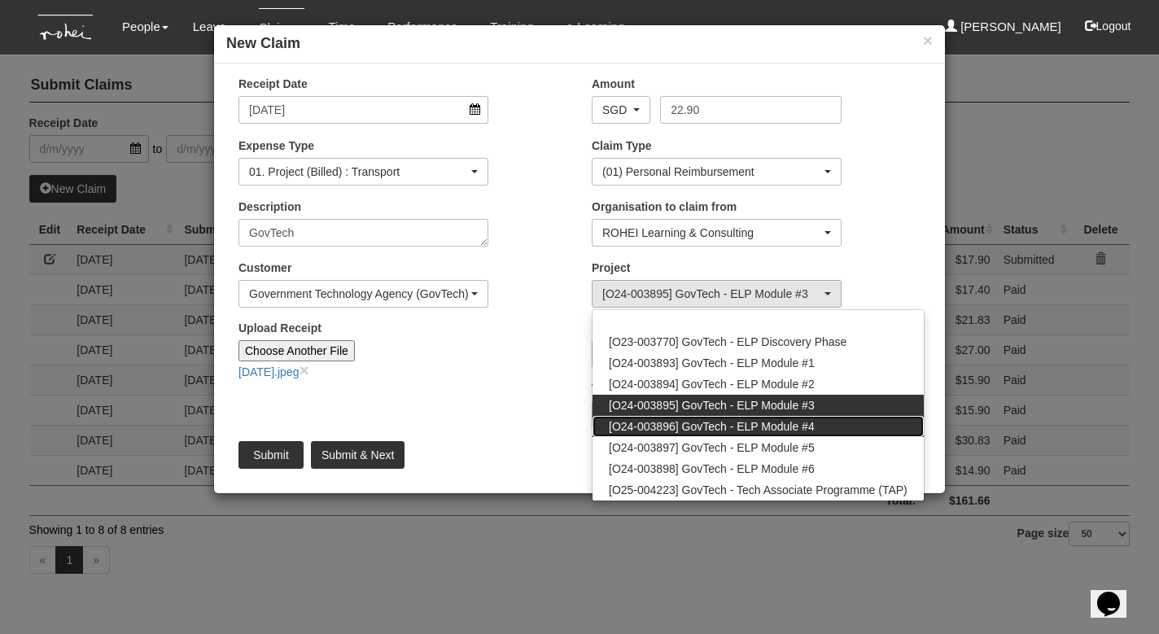
click at [690, 424] on span "[O24-003896] GovTech - ELP Module #4" at bounding box center [712, 426] width 206 height 16
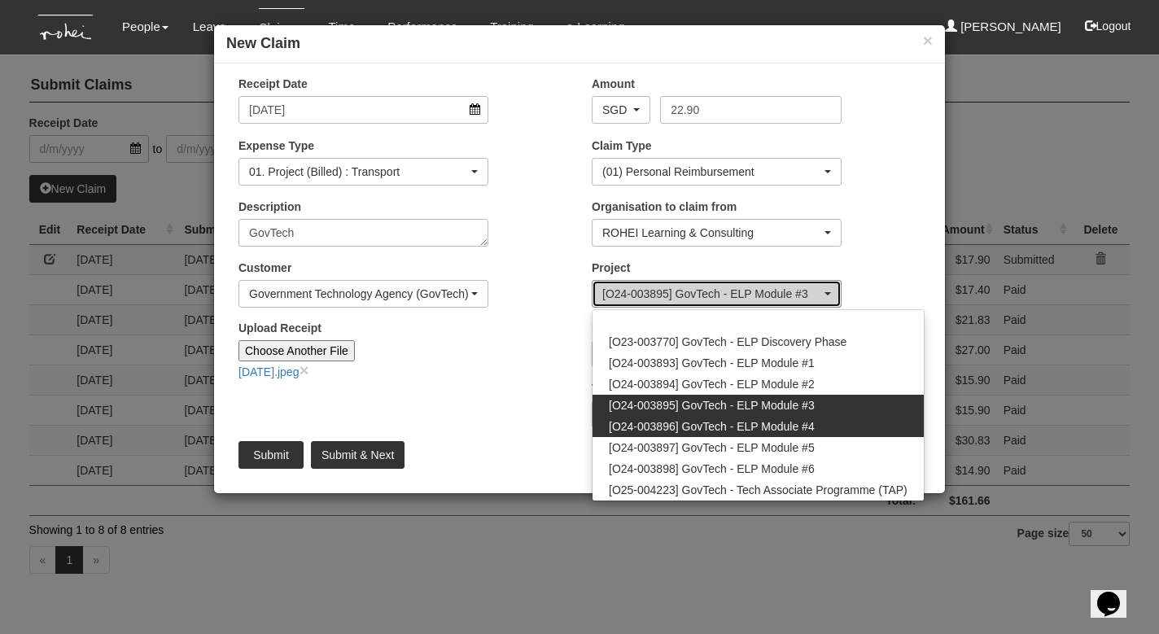
select select "2504"
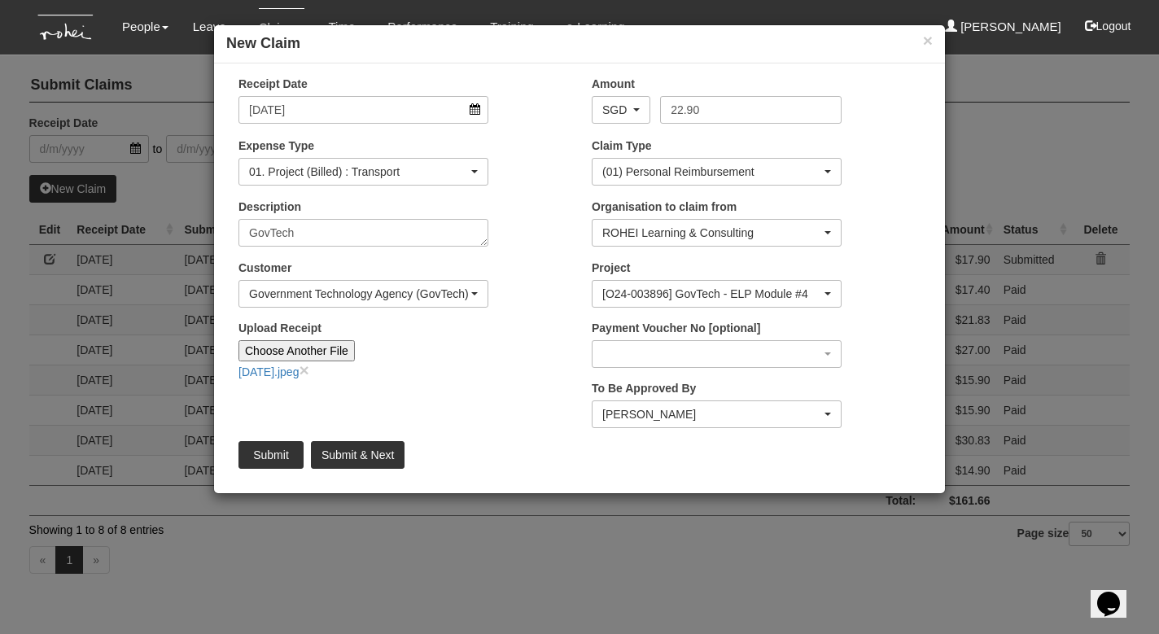
click at [357, 455] on input "Submit & Next" at bounding box center [358, 455] width 94 height 28
type input "Choose File"
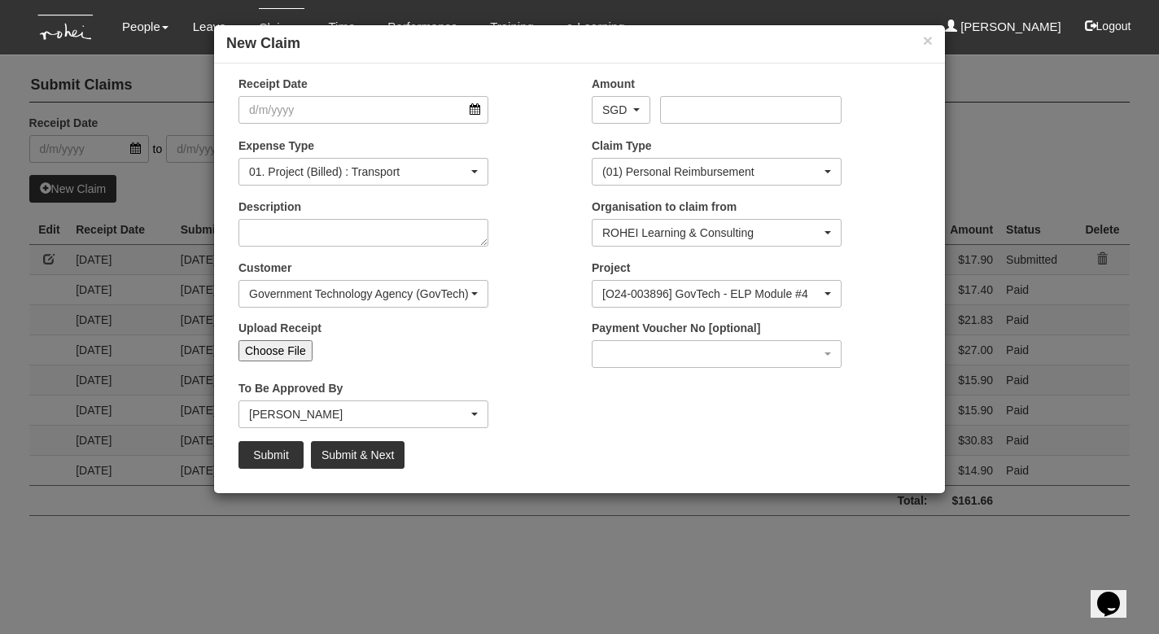
select select "50"
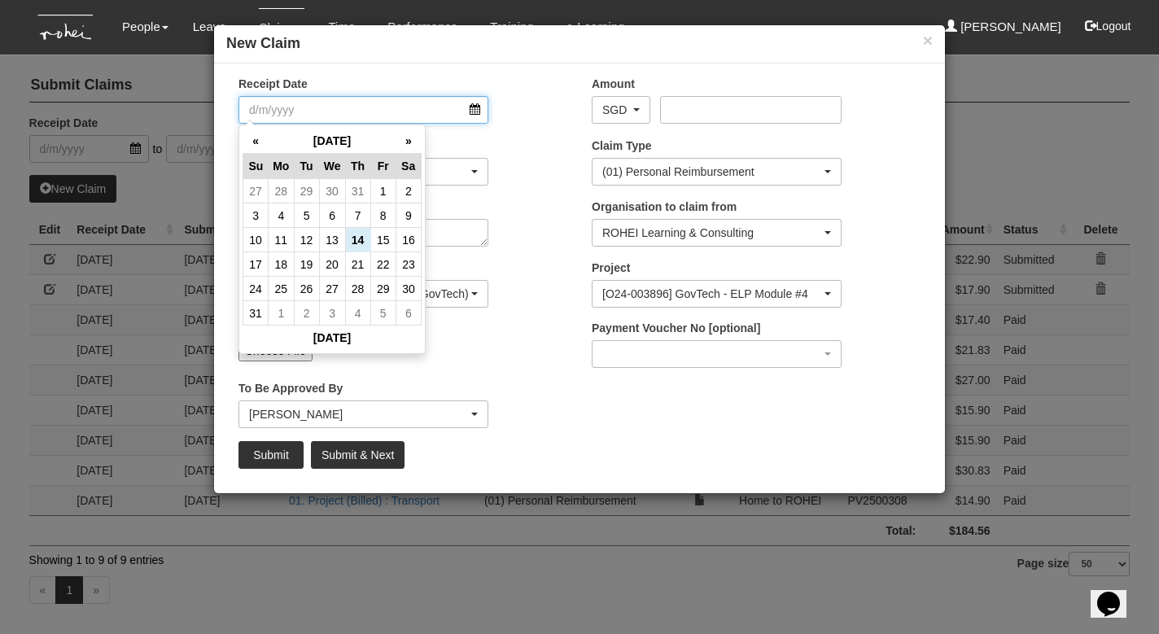
click at [475, 111] on input "Receipt Date" at bounding box center [363, 110] width 250 height 28
click at [247, 141] on th "«" at bounding box center [255, 141] width 25 height 25
click at [304, 260] on td "22" at bounding box center [306, 264] width 25 height 24
type input "[DATE]"
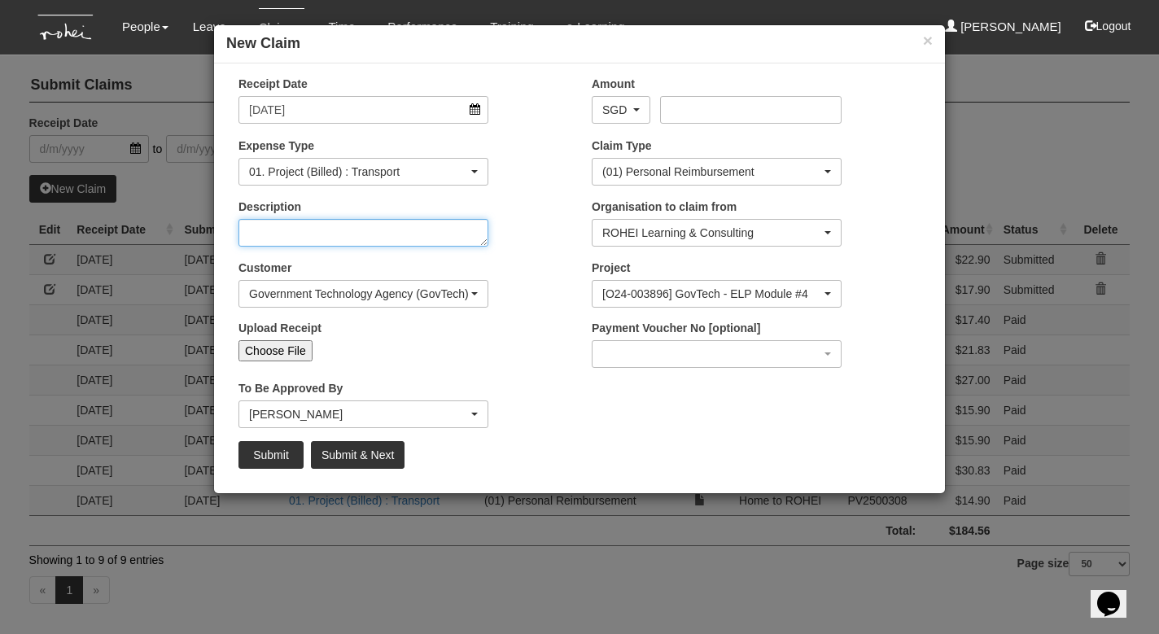
click at [348, 229] on textarea "Description" at bounding box center [363, 233] width 250 height 28
type textarea "GovTech"
click at [287, 354] on input "Choose File" at bounding box center [275, 350] width 74 height 21
type input "C:\fakepath\[DATE].jpeg"
type input "Choose Another File"
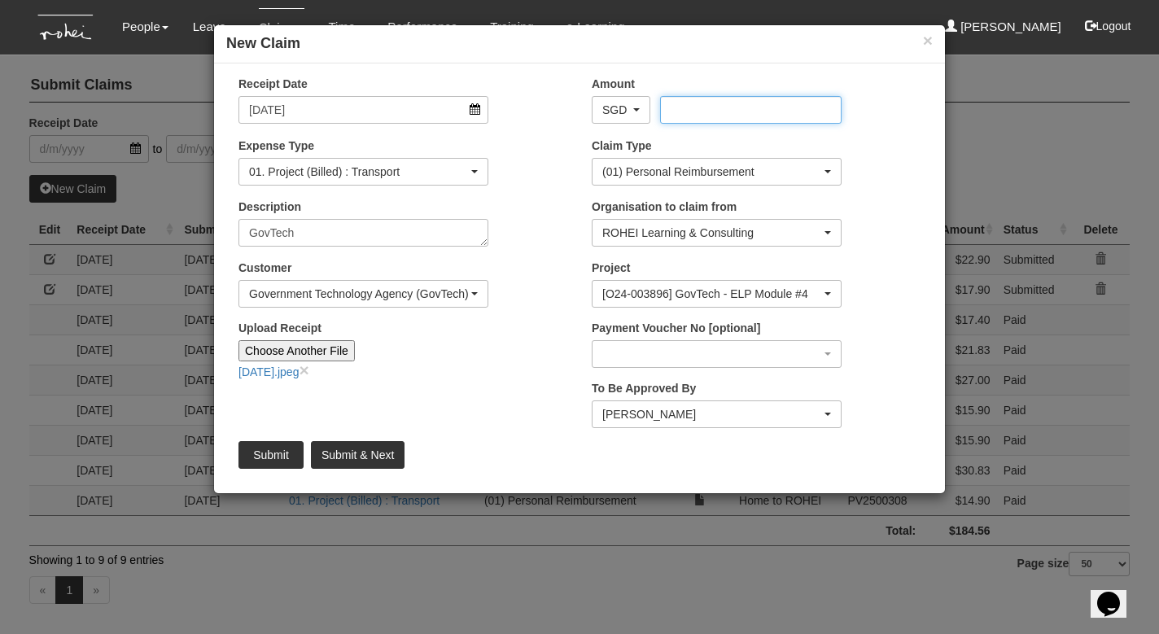
click at [696, 114] on input "Amount" at bounding box center [750, 110] width 181 height 28
type input "19.90"
click at [333, 451] on input "Submit & Next" at bounding box center [358, 455] width 94 height 28
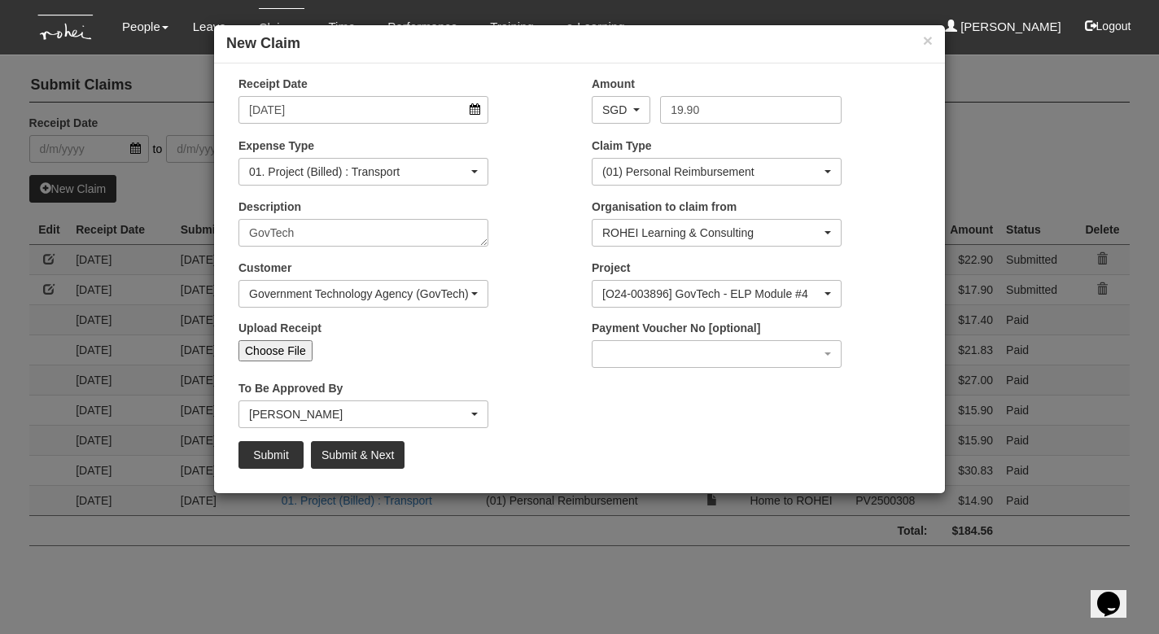
type input "Choose File"
select select "50"
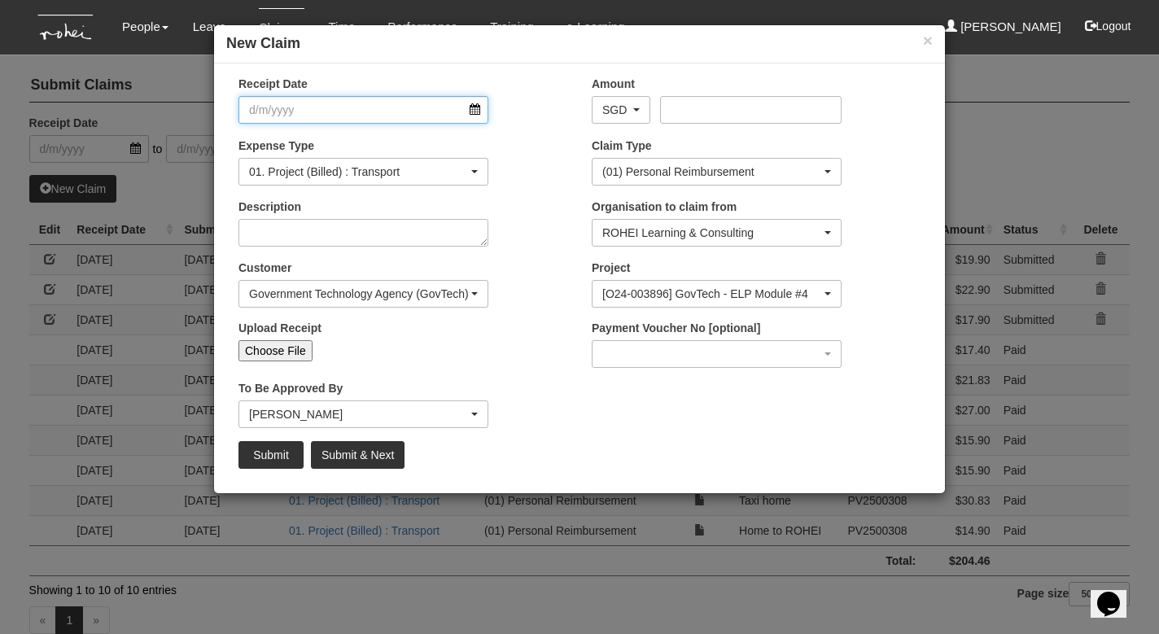
click at [472, 106] on input "Receipt Date" at bounding box center [363, 110] width 250 height 28
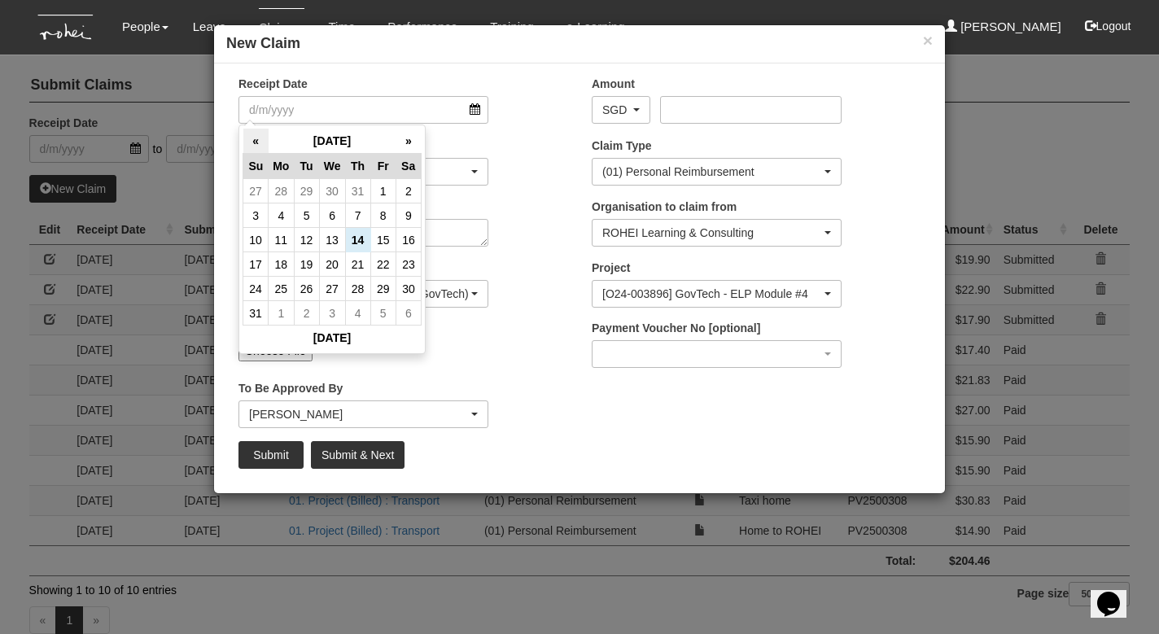
click at [250, 144] on th "«" at bounding box center [255, 141] width 25 height 25
click at [383, 262] on td "25" at bounding box center [382, 264] width 25 height 24
type input "[DATE]"
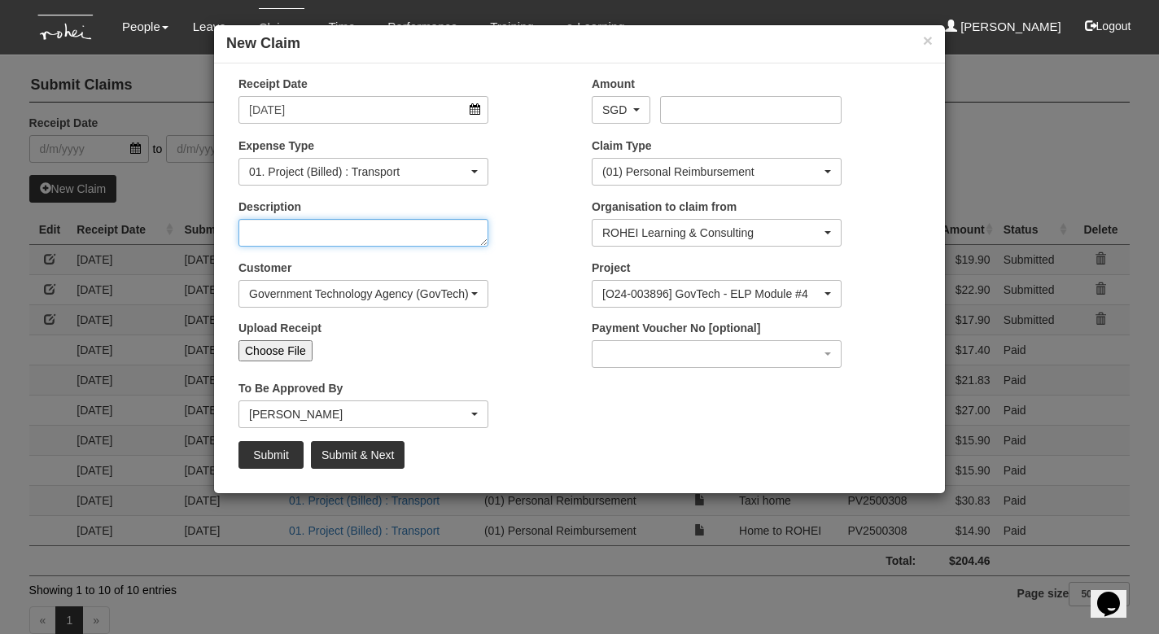
click at [295, 236] on textarea "Description" at bounding box center [363, 233] width 250 height 28
type textarea "SP Group"
click at [430, 288] on div "Government Technology Agency (GovTech)" at bounding box center [358, 294] width 219 height 16
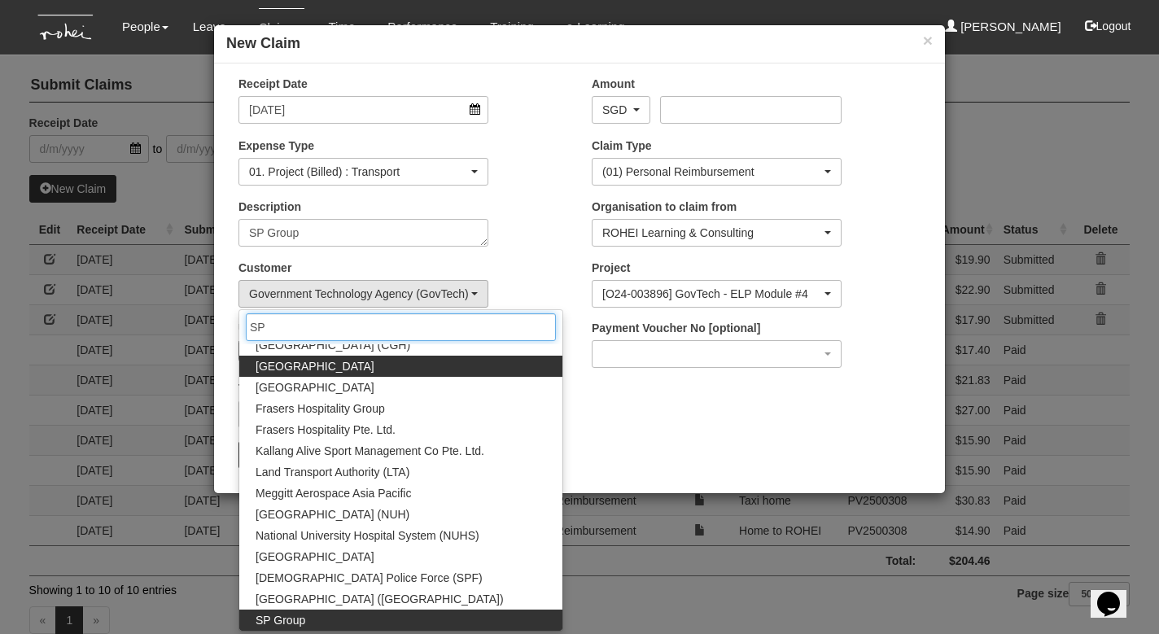
scroll to position [73, 0]
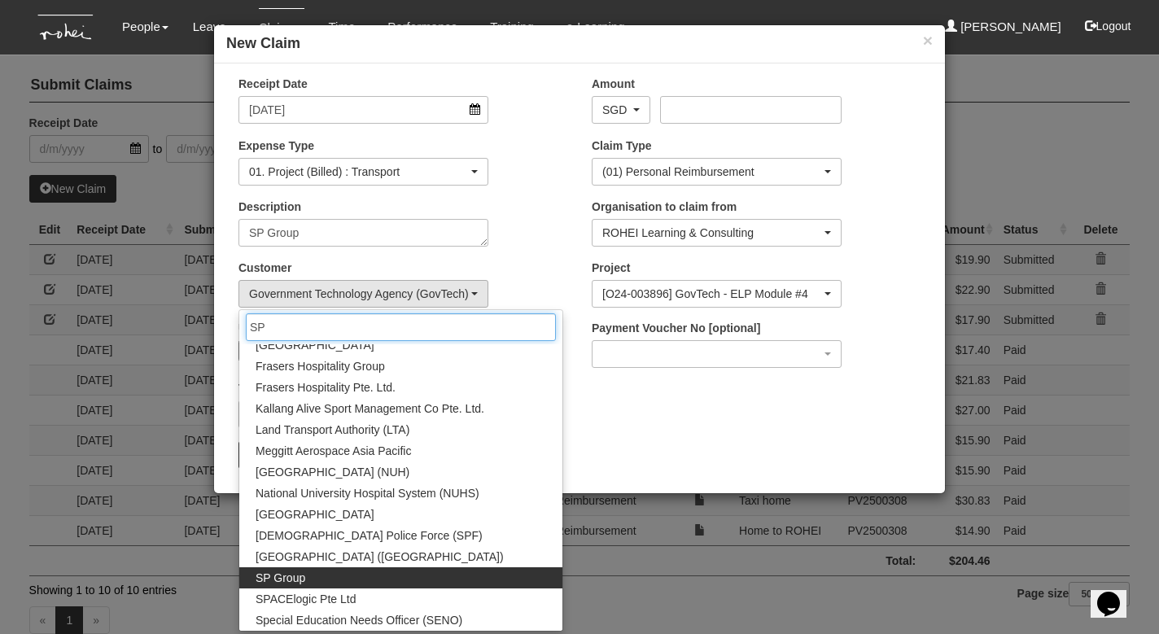
type input "SP"
click at [367, 570] on link "SP Group" at bounding box center [400, 577] width 323 height 21
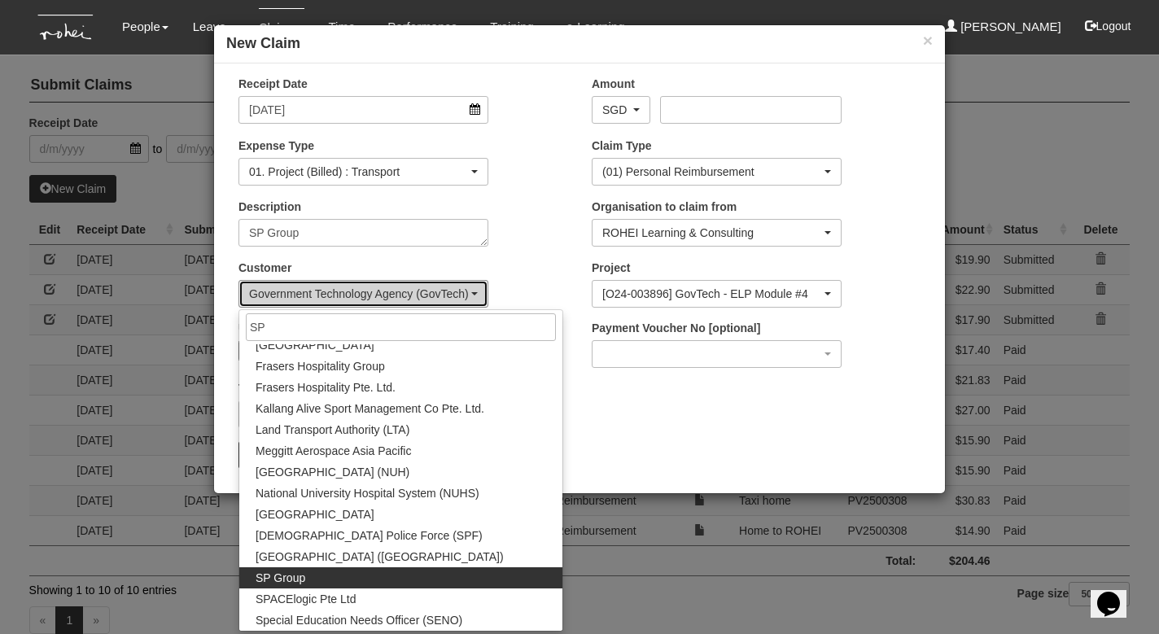
select select "185"
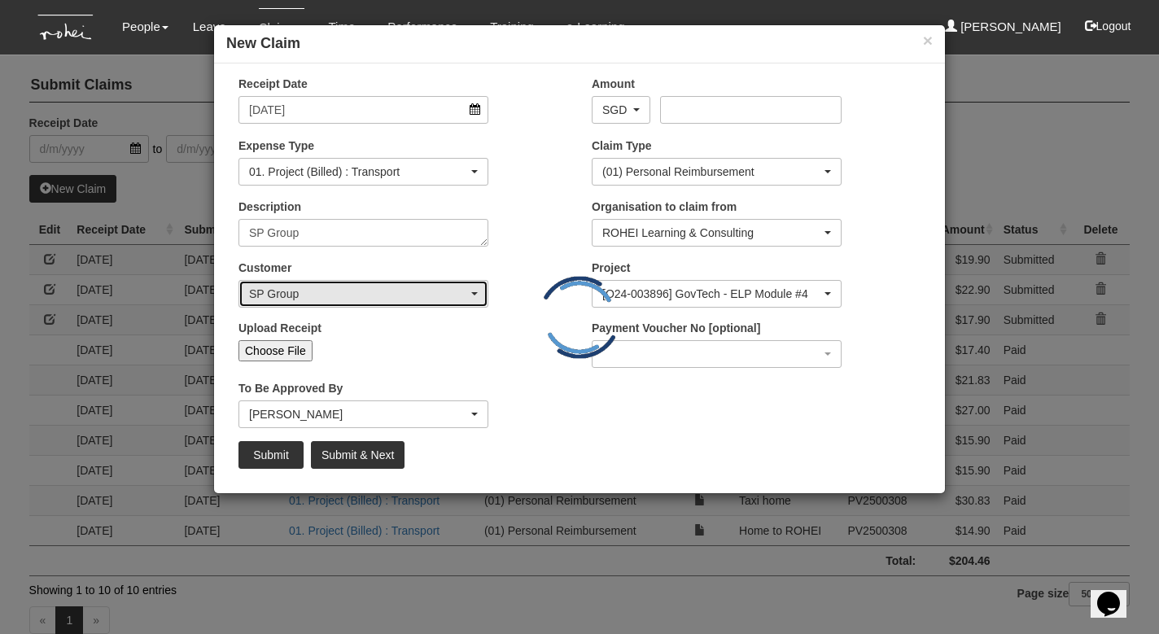
scroll to position [0, 0]
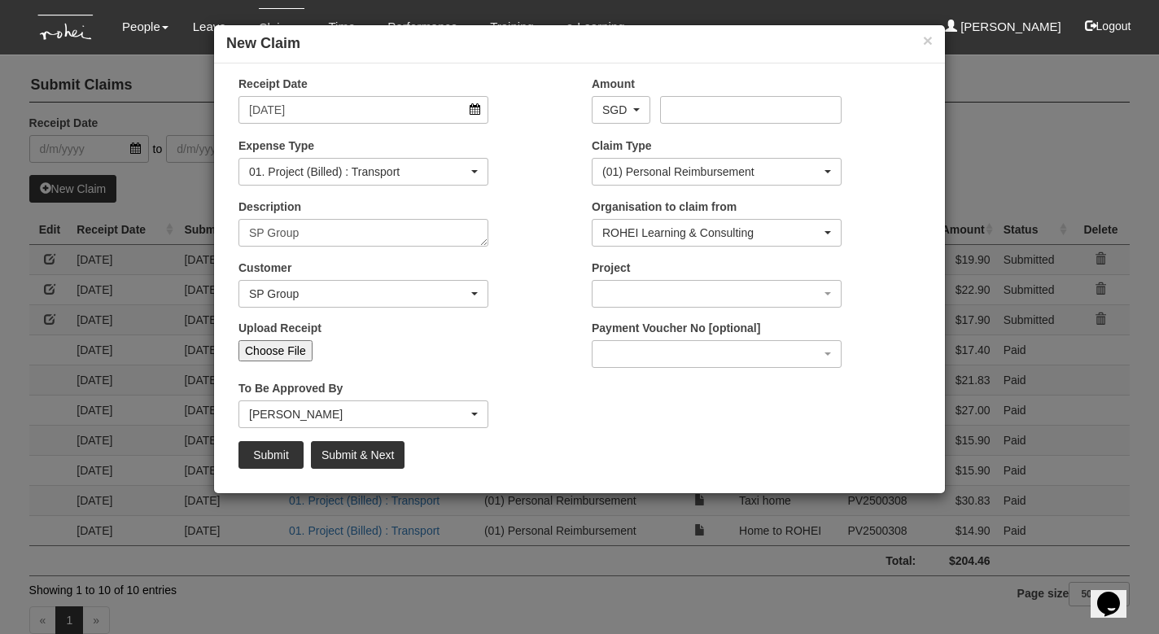
click at [291, 350] on input "Choose File" at bounding box center [275, 350] width 74 height 21
type input "C:\fakepath\SP_[DATE].jpeg"
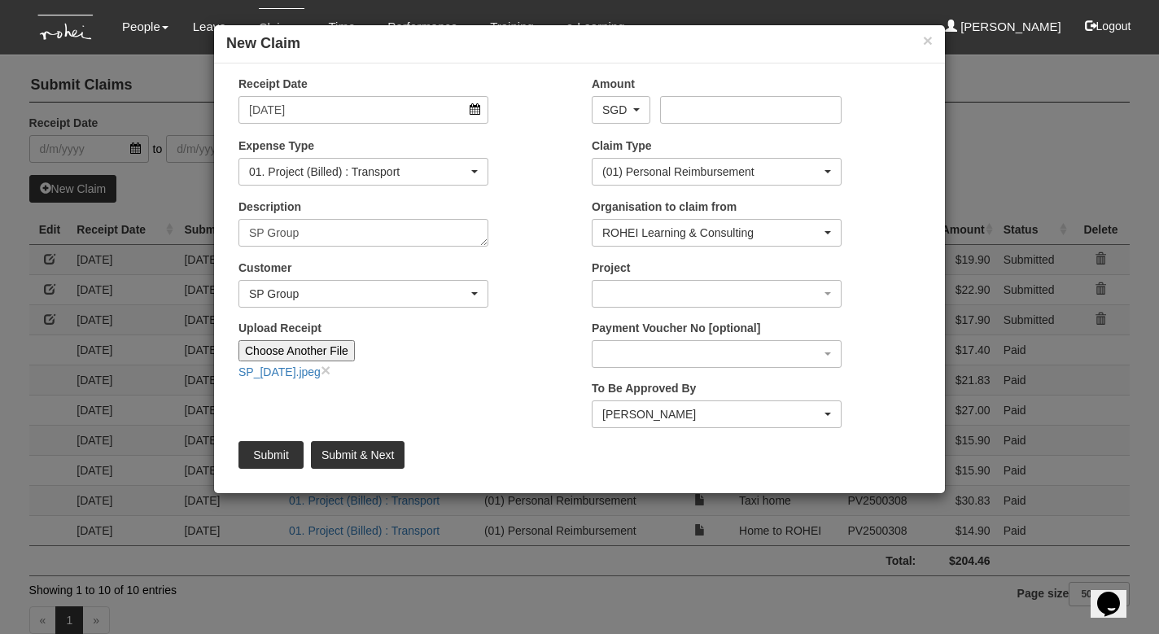
type input "Choose Another File"
click at [696, 107] on input "Amount" at bounding box center [750, 110] width 181 height 28
type input "16.30"
click at [629, 287] on div "button" at bounding box center [716, 294] width 248 height 26
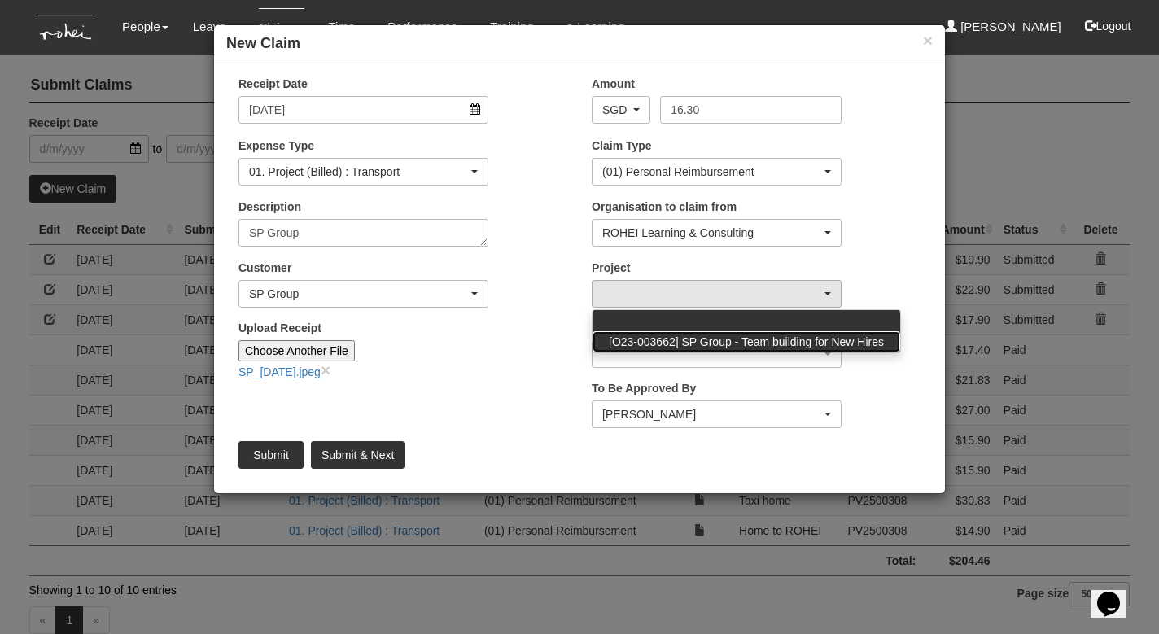
click at [643, 336] on span "[O23-003662] SP Group - Team building for New Hires" at bounding box center [746, 342] width 275 height 16
select select "2339"
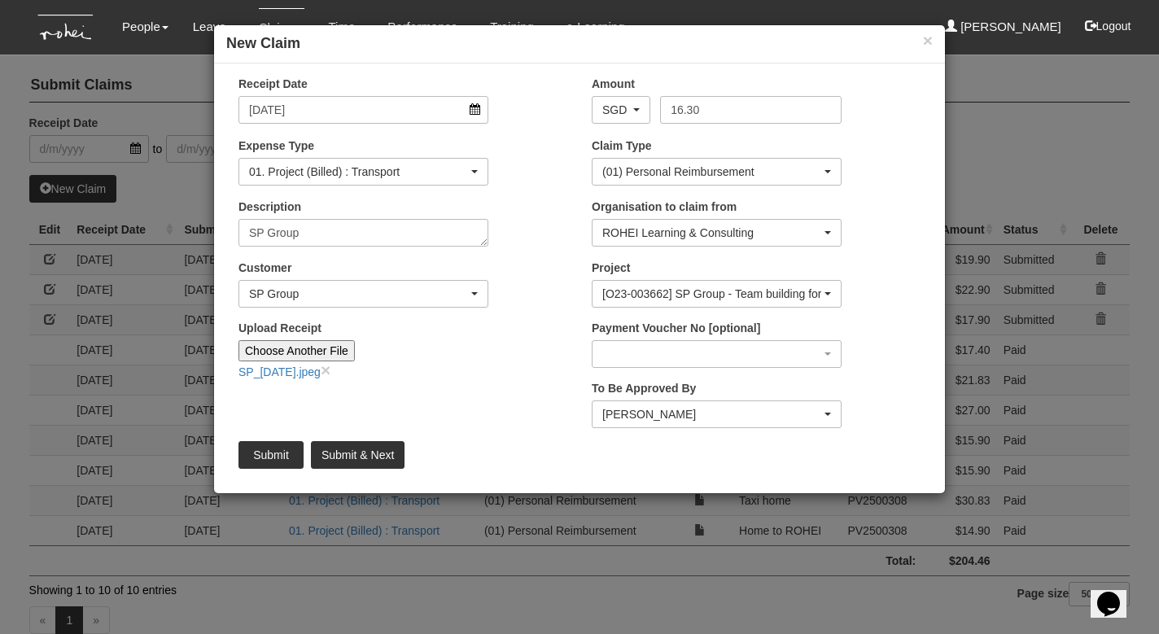
click at [669, 293] on div "[O23-003662] SP Group - Team building for New Hires" at bounding box center [711, 294] width 219 height 16
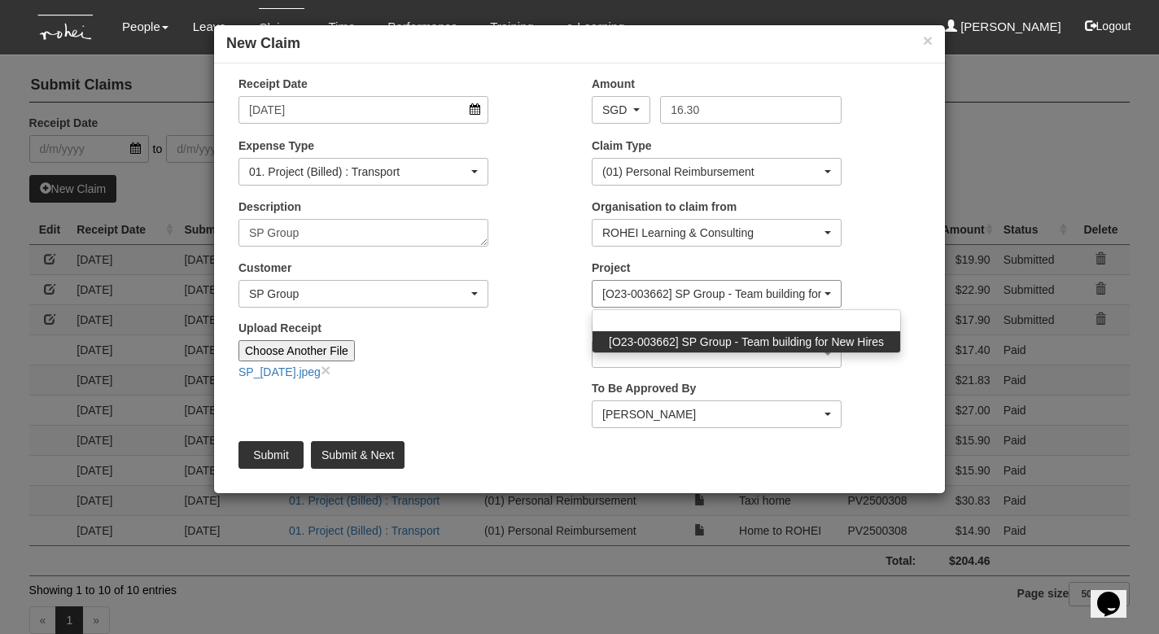
click at [670, 294] on div "[O23-003662] SP Group - Team building for New Hires" at bounding box center [711, 294] width 219 height 16
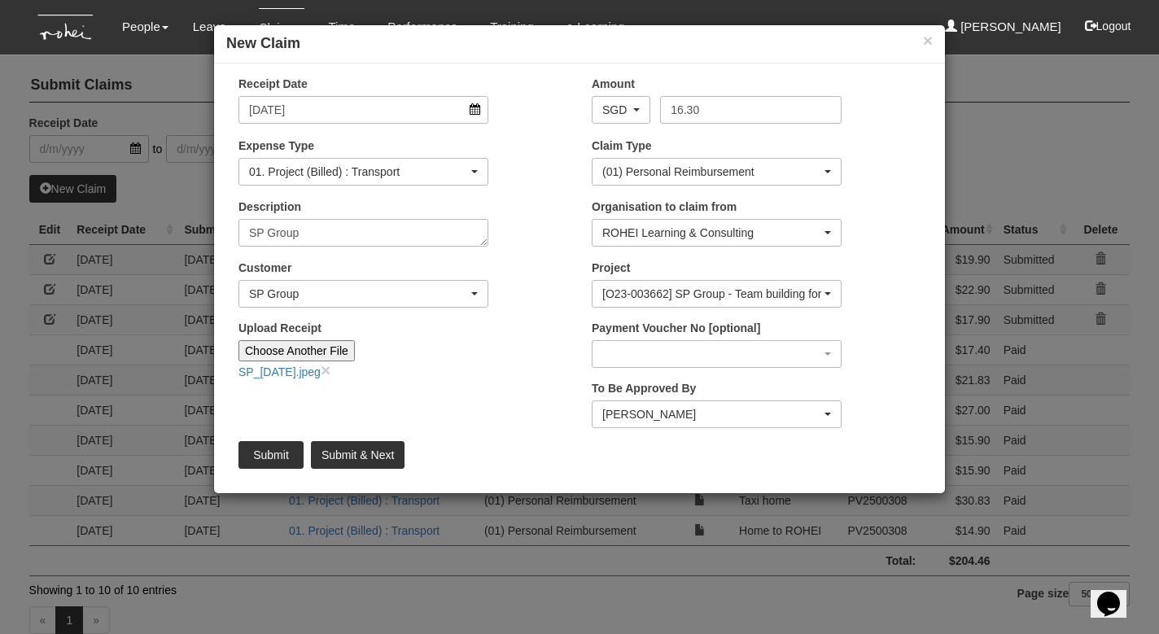
click at [739, 413] on div "[PERSON_NAME]" at bounding box center [711, 414] width 219 height 16
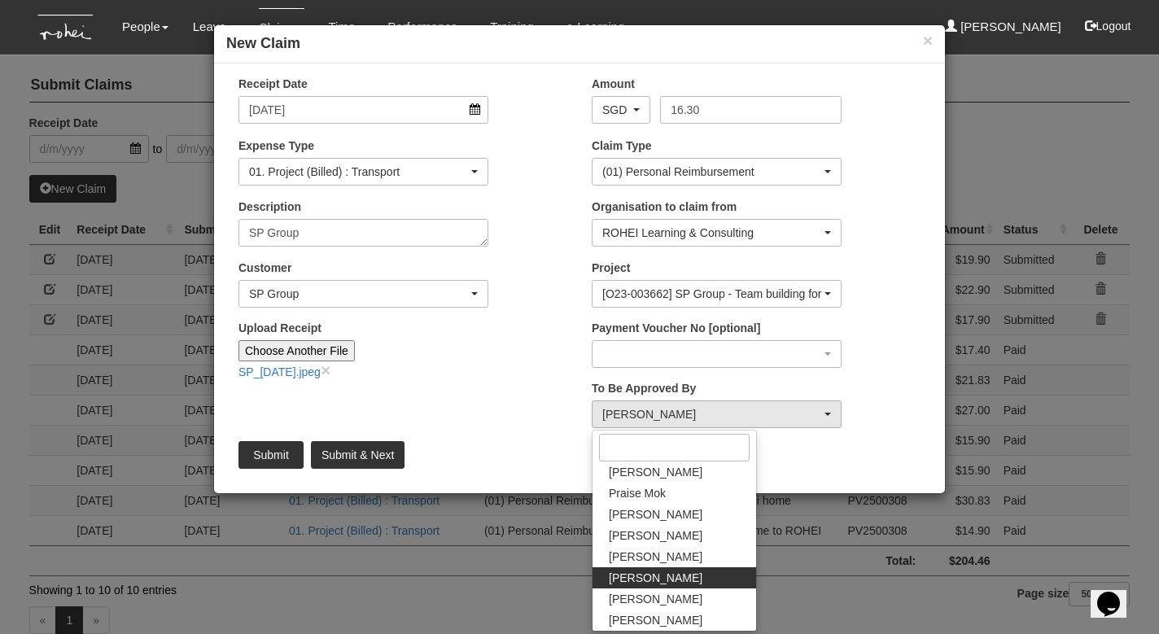
click at [689, 571] on link "[PERSON_NAME]" at bounding box center [674, 577] width 164 height 21
select select "5e225cdc-7ce9-465a-9503-99e8ed4cc44e"
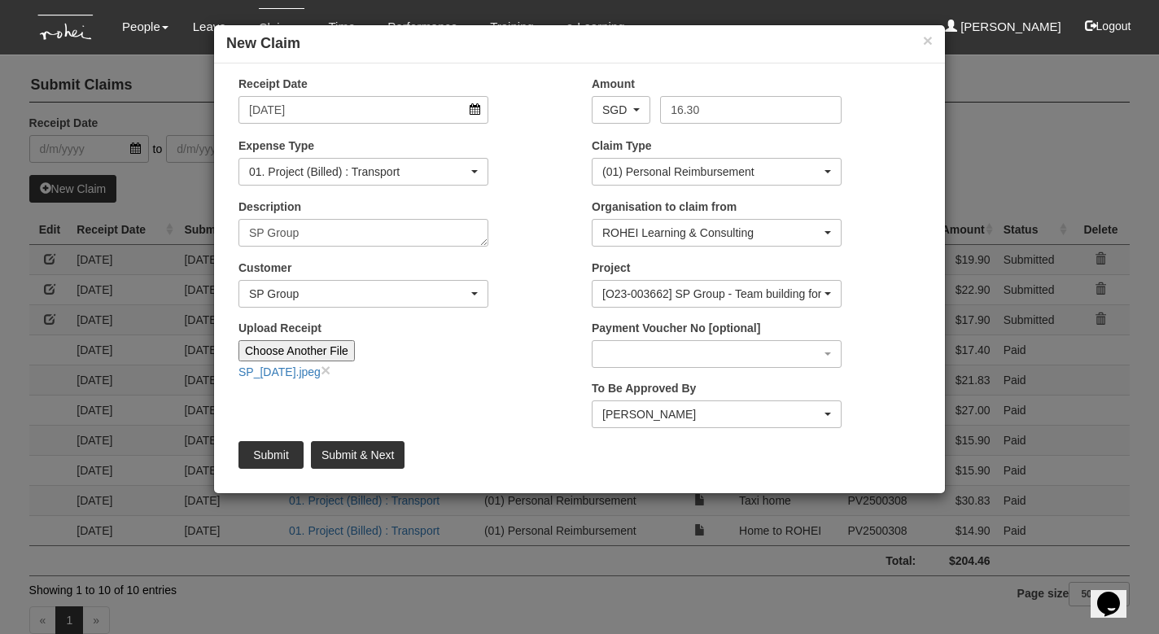
click at [360, 452] on input "Submit & Next" at bounding box center [358, 455] width 94 height 28
type input "Choose File"
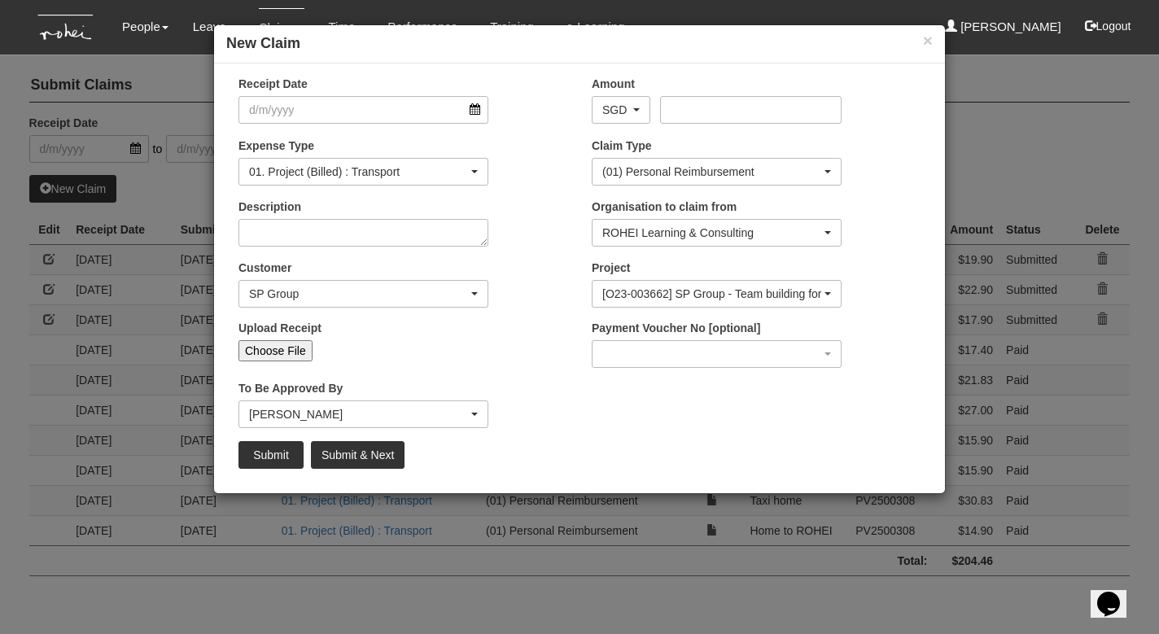
select select "50"
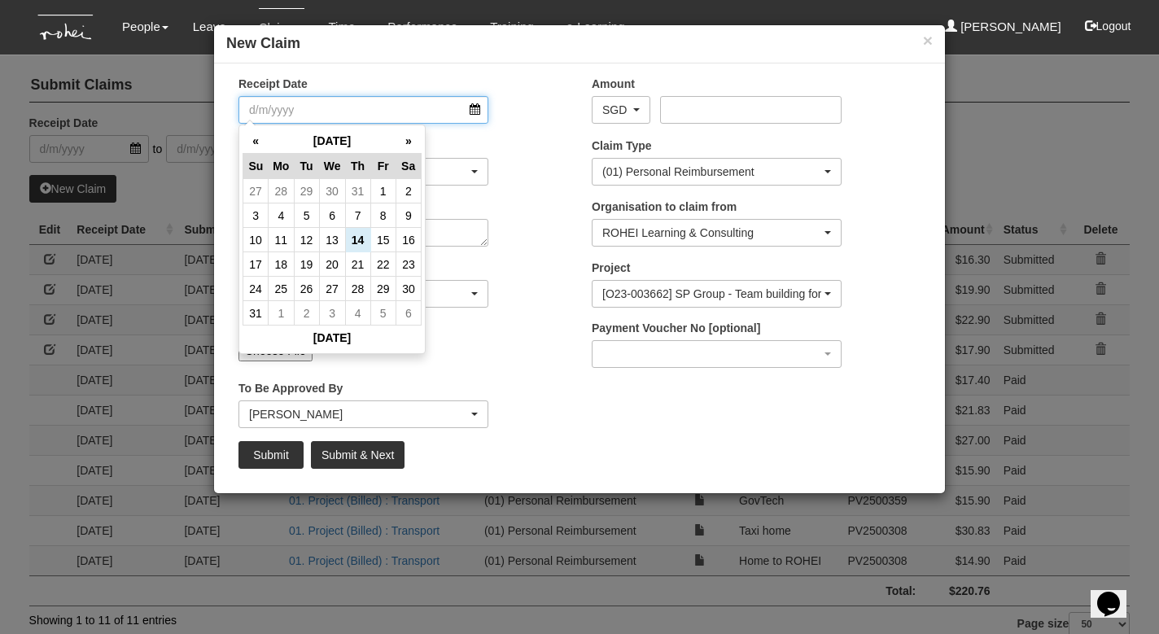
click at [473, 106] on input "Receipt Date" at bounding box center [363, 110] width 250 height 28
click at [247, 141] on th "«" at bounding box center [255, 141] width 25 height 25
click at [309, 286] on td "29" at bounding box center [306, 289] width 25 height 24
type input "[DATE]"
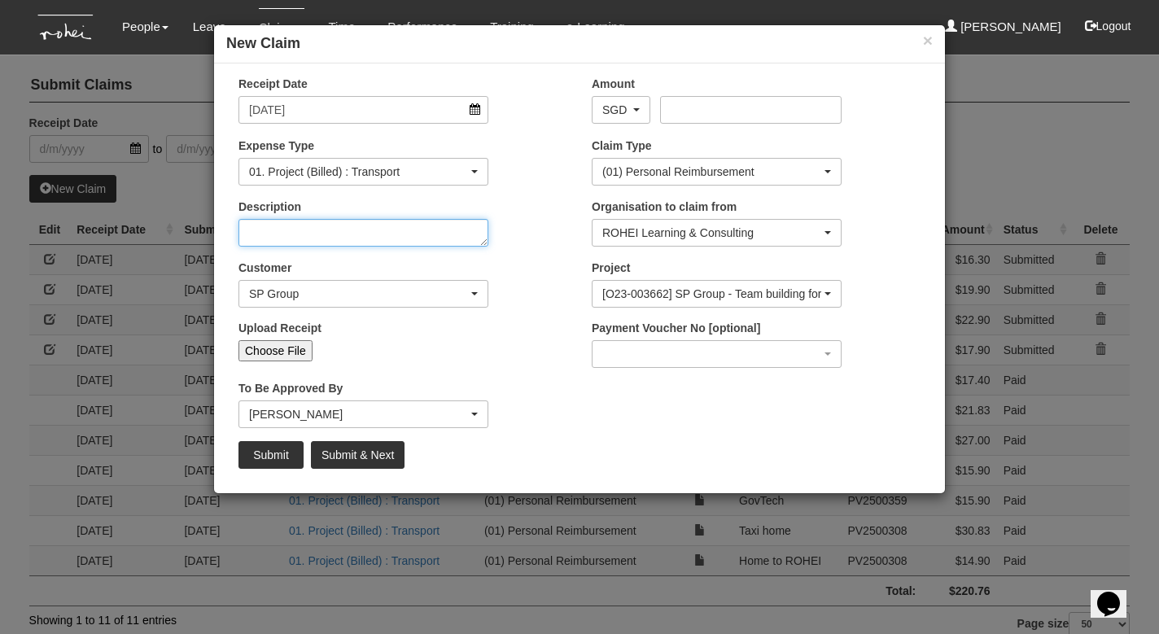
click at [362, 226] on textarea "Description" at bounding box center [363, 233] width 250 height 28
type textarea "GovTech"
click at [355, 294] on div "SP Group" at bounding box center [358, 294] width 219 height 16
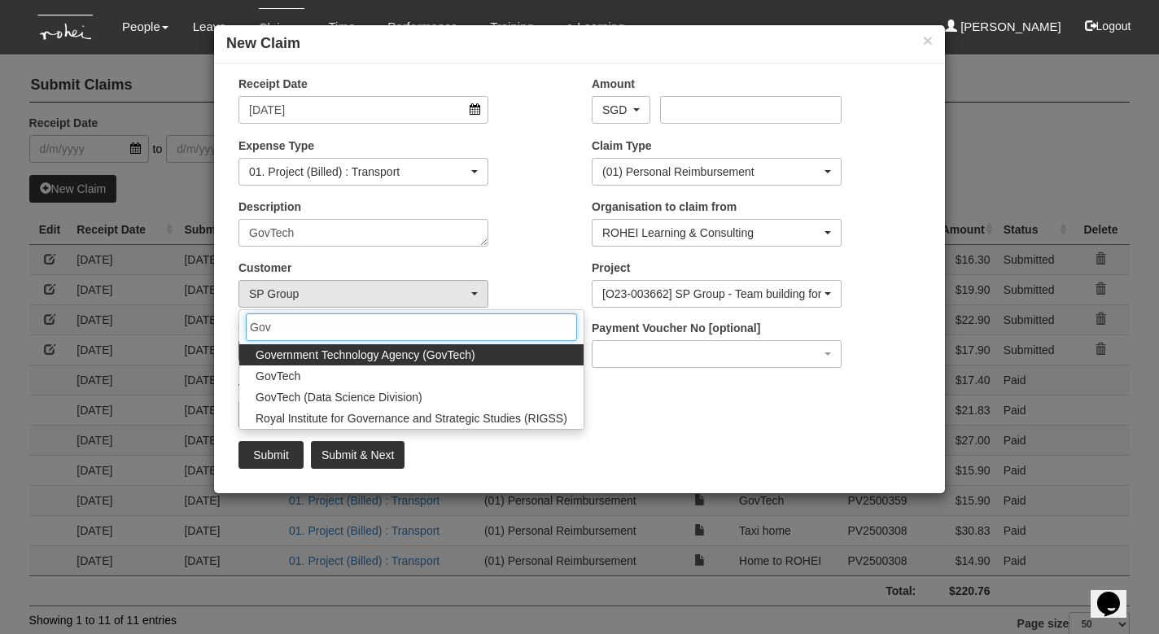
type input "Gov"
click at [333, 352] on span "Government Technology Agency (GovTech)" at bounding box center [366, 355] width 220 height 16
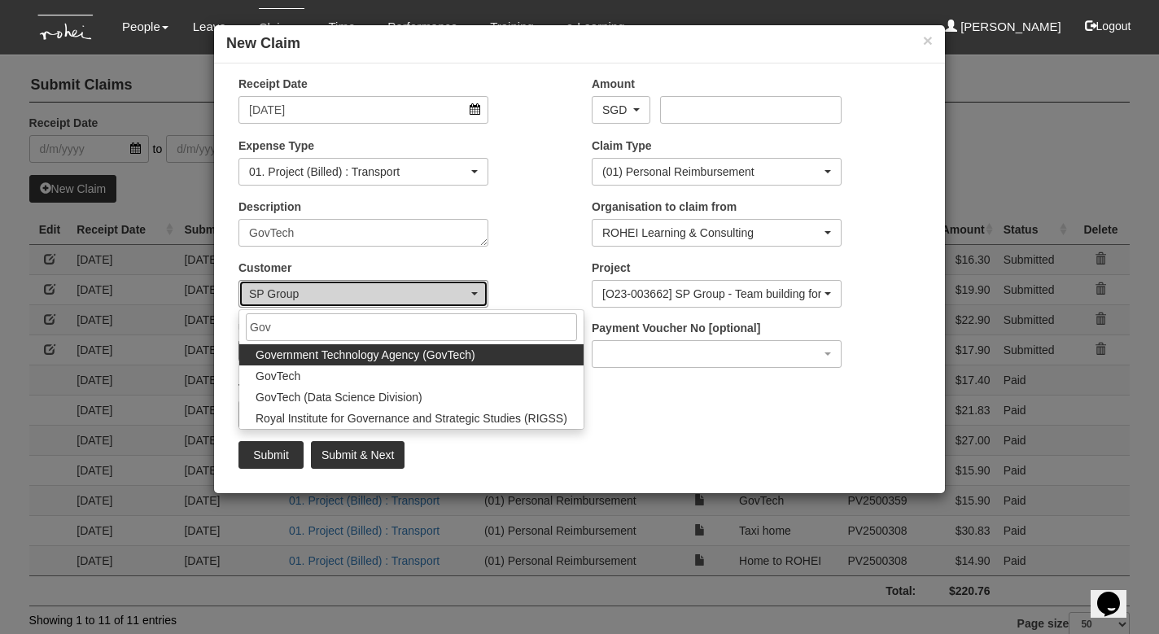
select select "900"
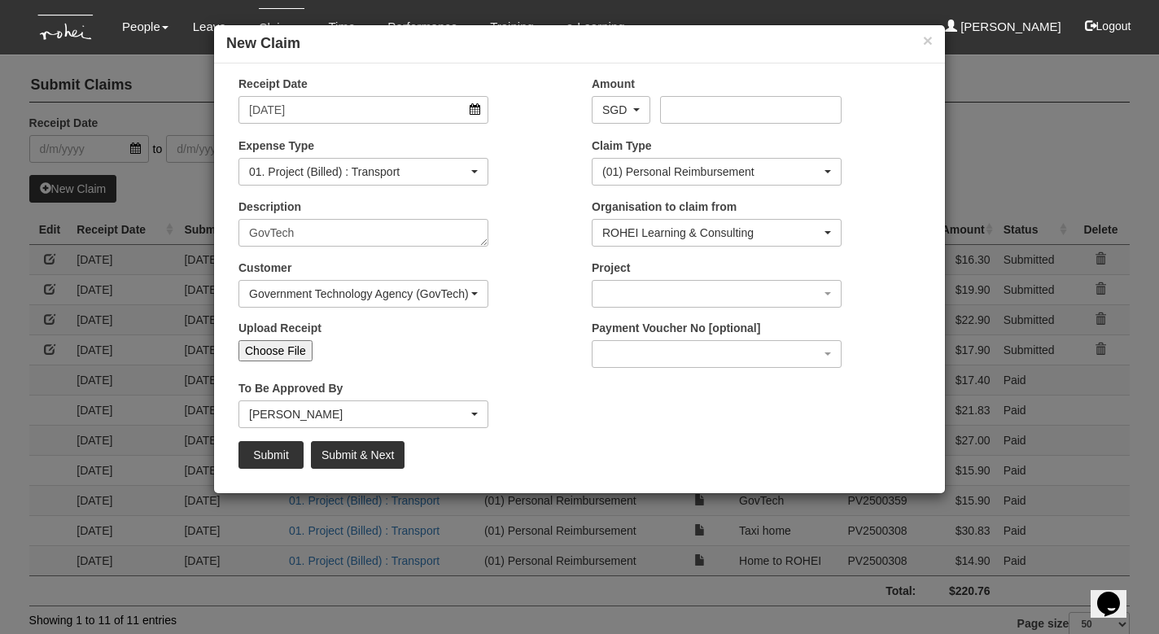
click at [291, 346] on input "Choose File" at bounding box center [275, 350] width 74 height 21
type input "C:\fakepath\[DATE].jpeg"
type input "Choose Another File"
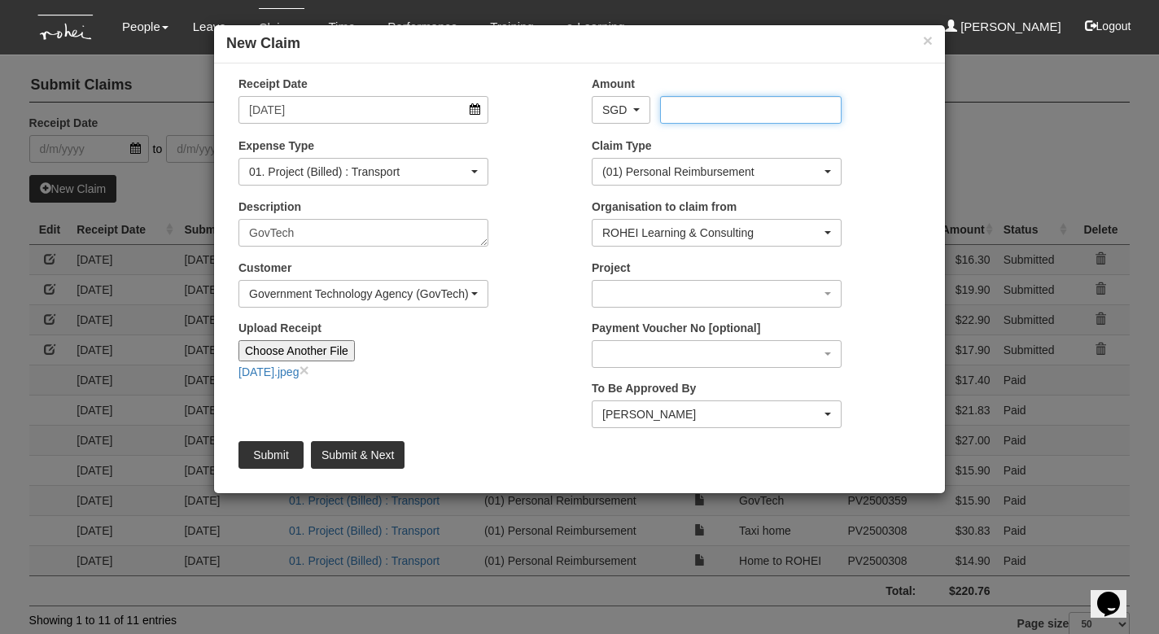
click at [676, 110] on input "Amount" at bounding box center [750, 110] width 181 height 28
type input "26.50"
click at [659, 281] on div "button" at bounding box center [716, 294] width 248 height 26
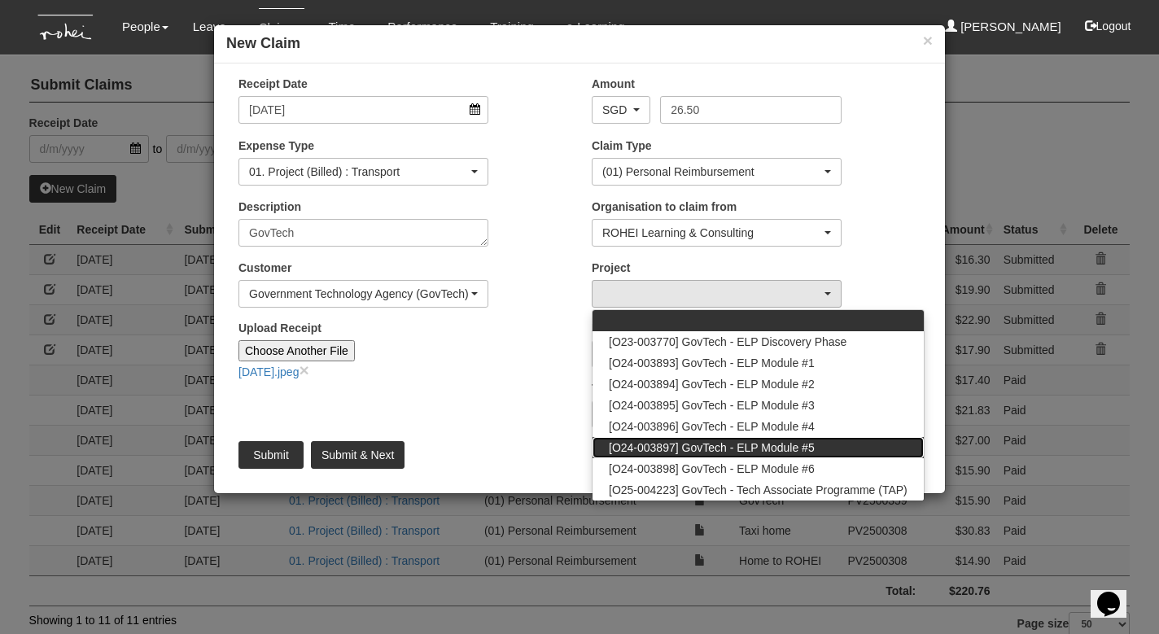
click at [685, 445] on span "[O24-003897] GovTech - ELP Module #5" at bounding box center [712, 447] width 206 height 16
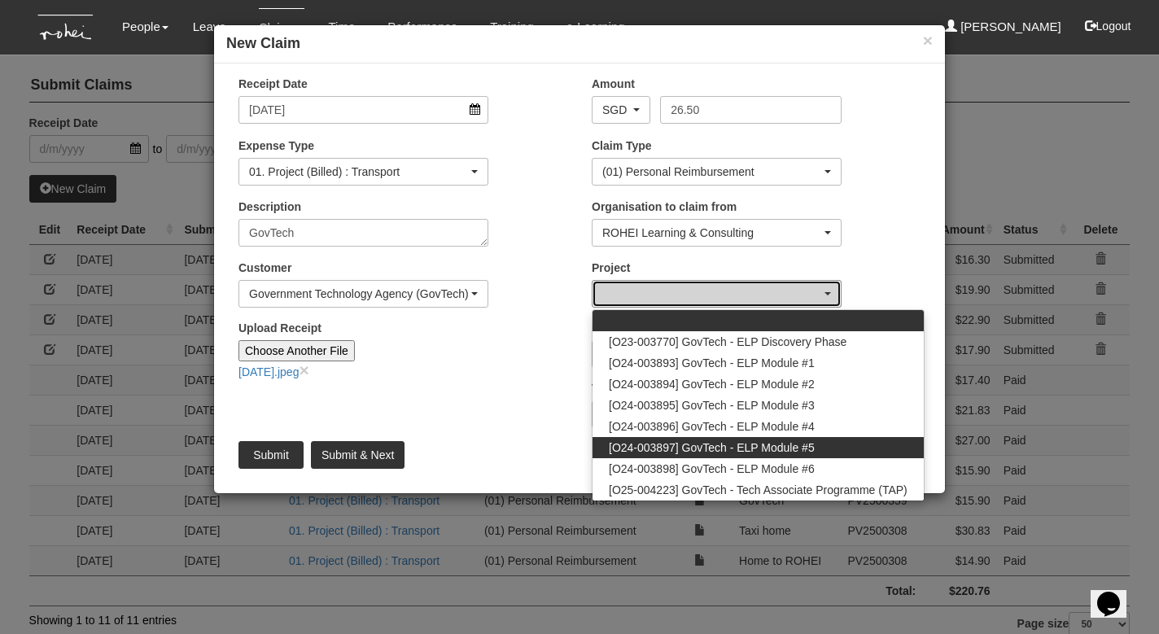
select select "2503"
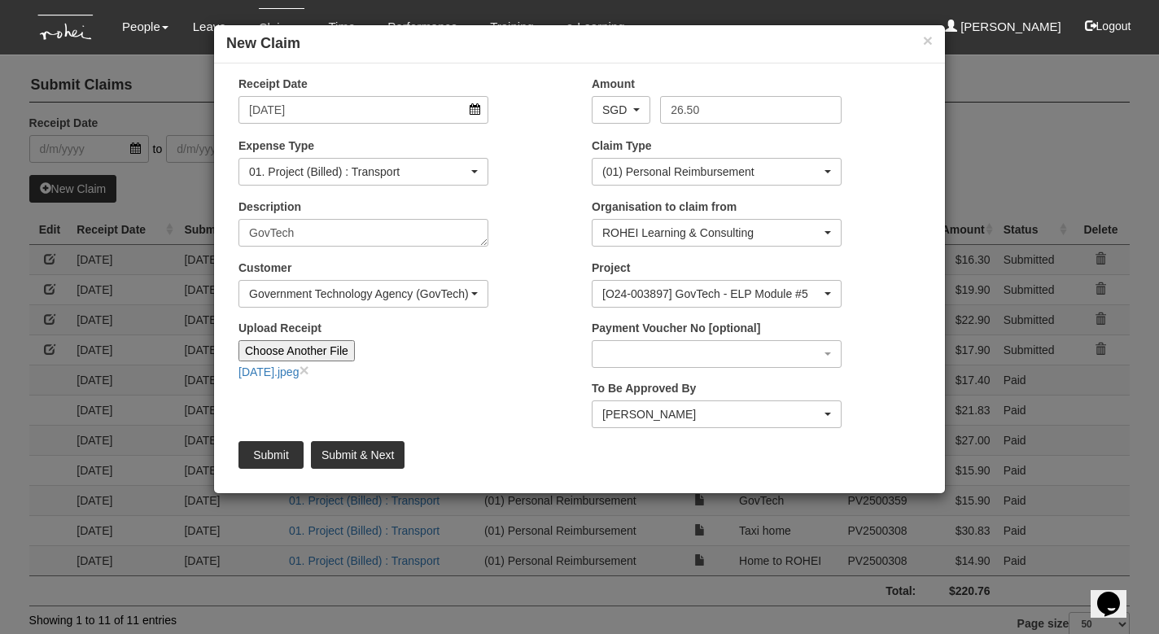
click at [674, 417] on div "[PERSON_NAME]" at bounding box center [711, 414] width 219 height 16
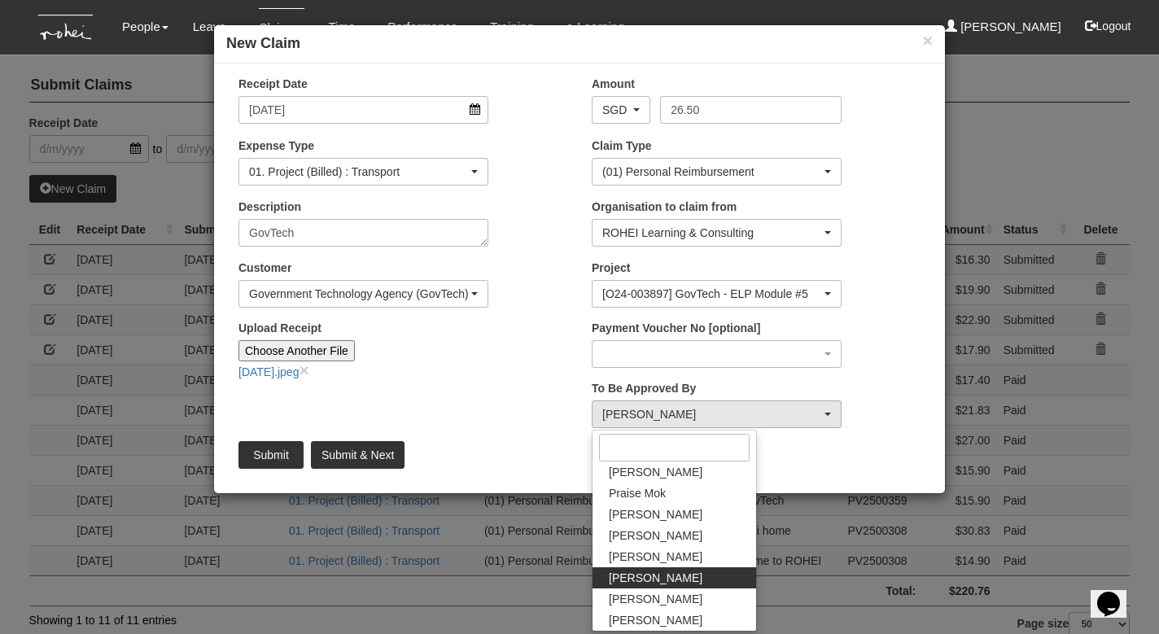
click at [816, 456] on div "Submit Submit & Next" at bounding box center [579, 455] width 706 height 28
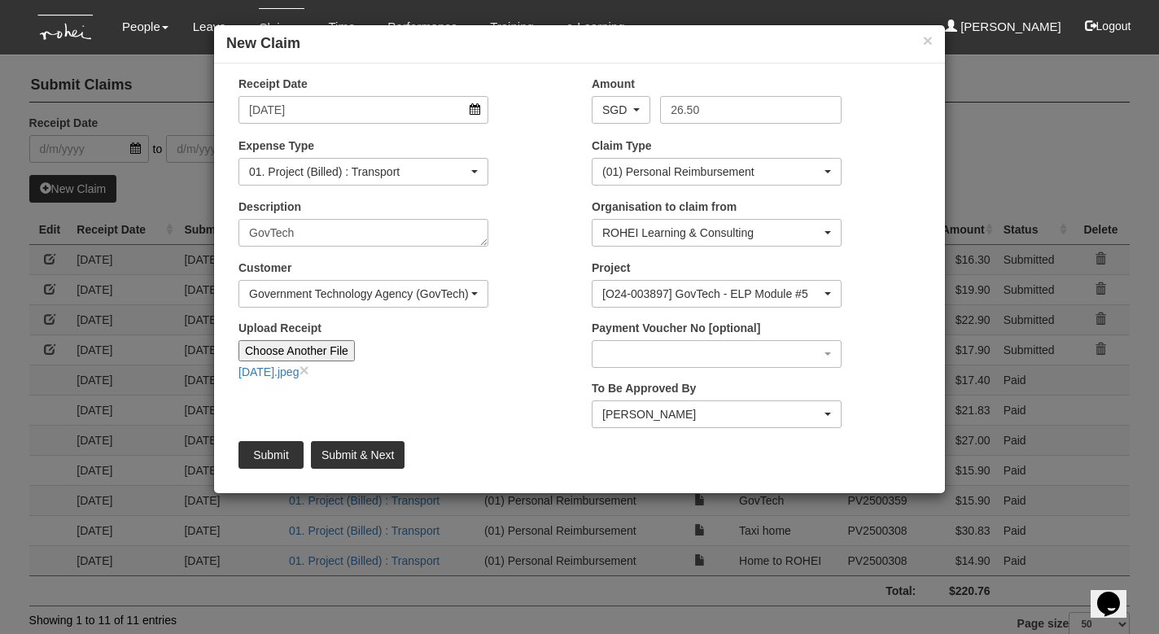
click at [698, 404] on div "[PERSON_NAME]" at bounding box center [716, 414] width 248 height 26
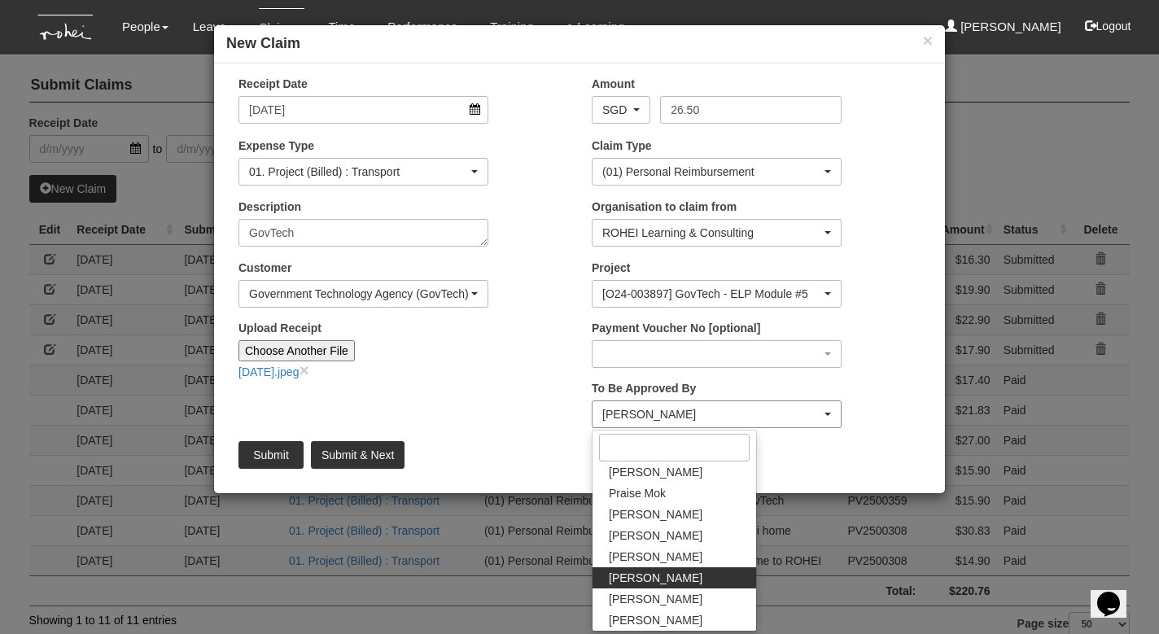
click at [698, 406] on div "[PERSON_NAME]" at bounding box center [711, 414] width 219 height 16
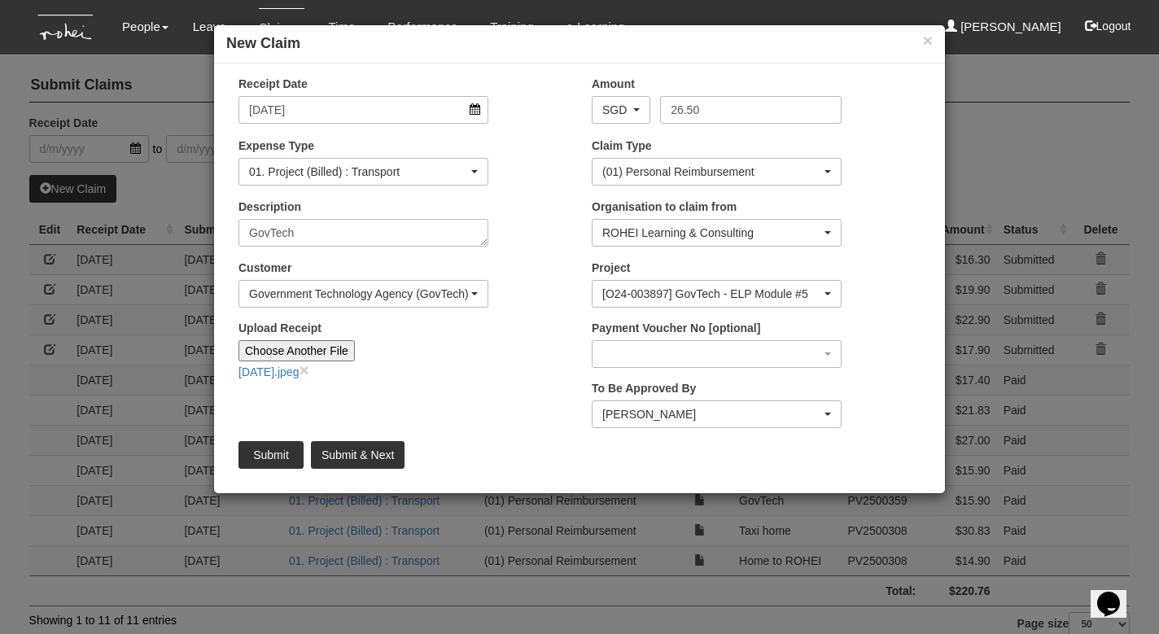
click at [457, 411] on div "Receipt Date [DATE] Amount AED AFN ALL AMD ANG AOA ARS AUD AWG AZN BAM BBD BDT …" at bounding box center [579, 278] width 731 height 405
click at [925, 46] on button "×" at bounding box center [928, 40] width 10 height 17
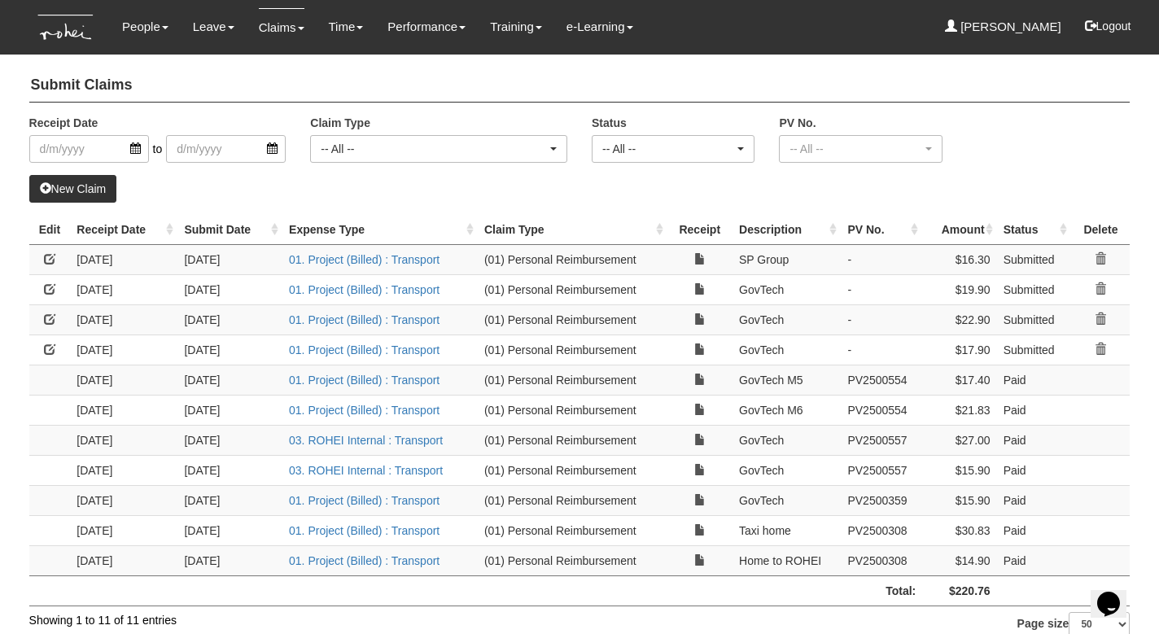
click at [105, 182] on link "New Claim" at bounding box center [73, 189] width 88 height 28
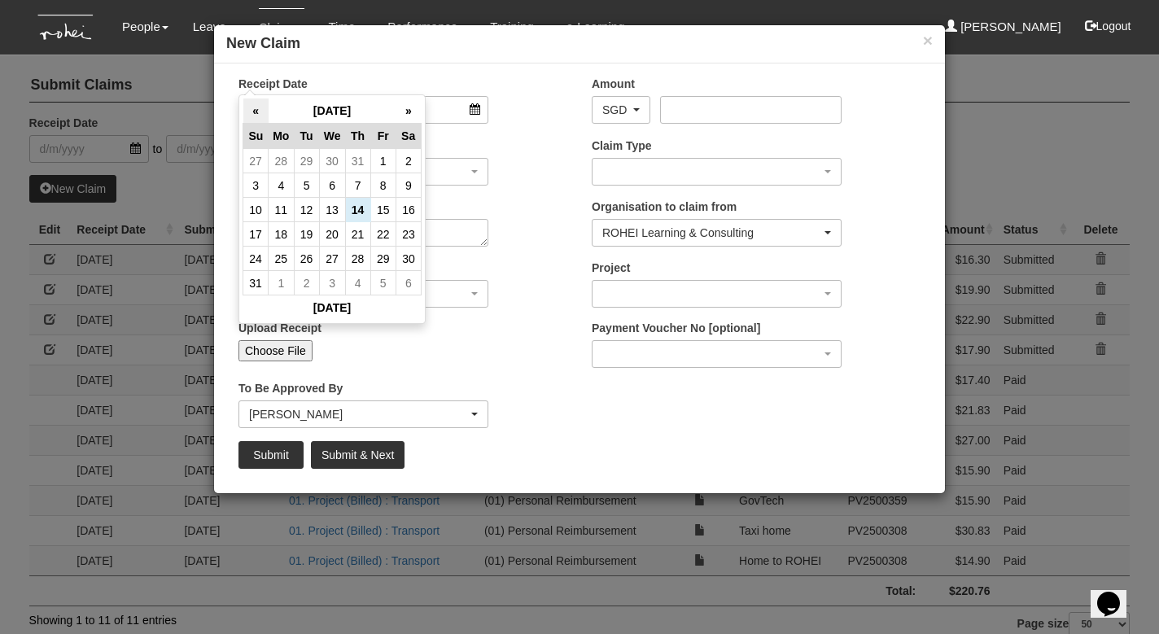
click at [255, 110] on th "«" at bounding box center [255, 110] width 25 height 25
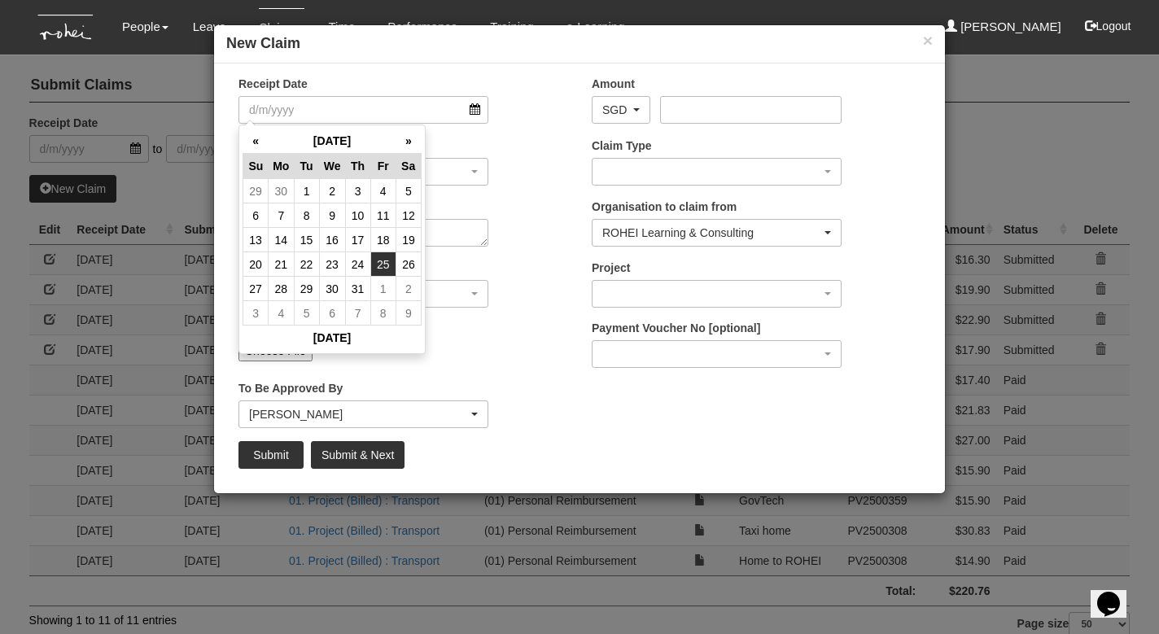
click at [384, 262] on td "25" at bounding box center [382, 264] width 25 height 24
type input "[DATE]"
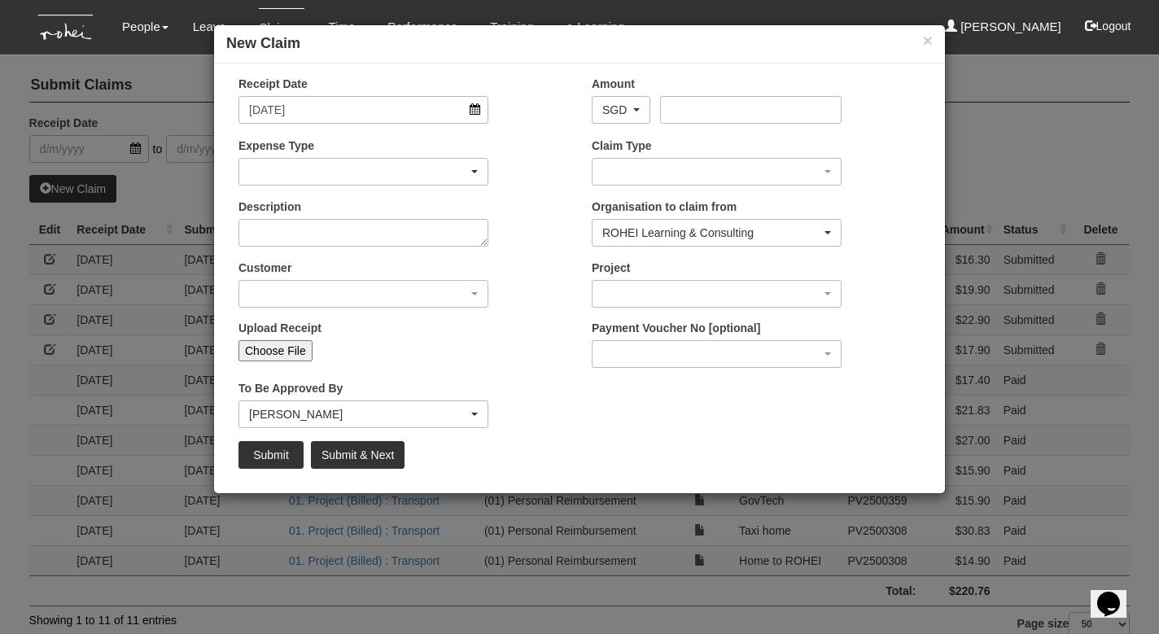
click at [323, 171] on div "button" at bounding box center [363, 172] width 248 height 26
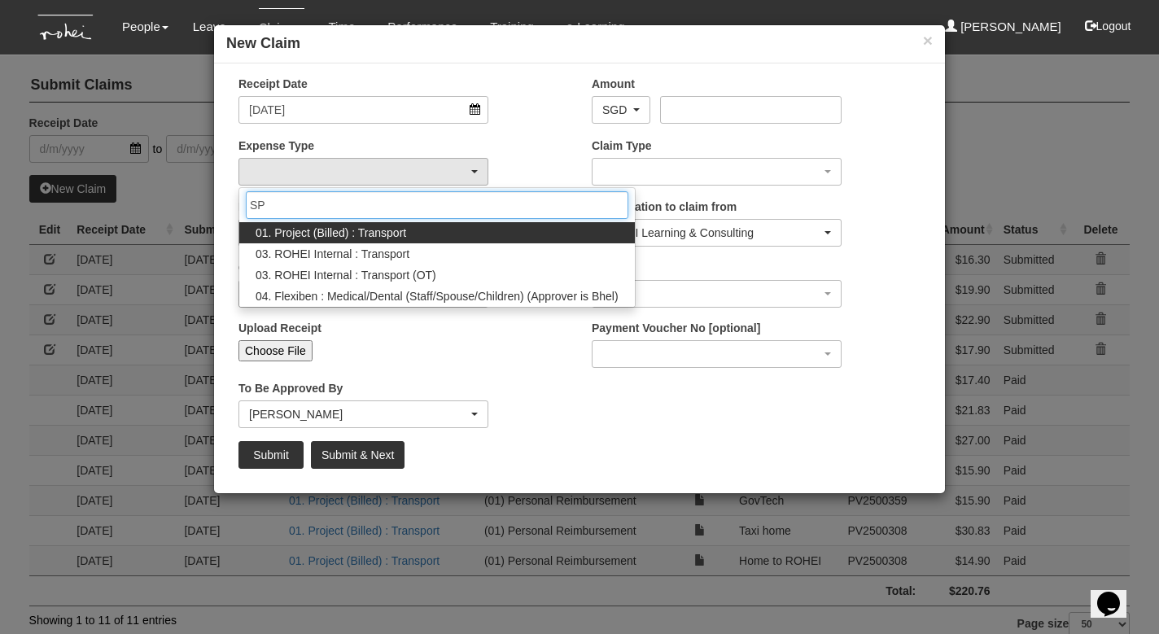
type input "SP"
click at [311, 230] on span "01. Project (Billed) : Transport" at bounding box center [331, 233] width 151 height 16
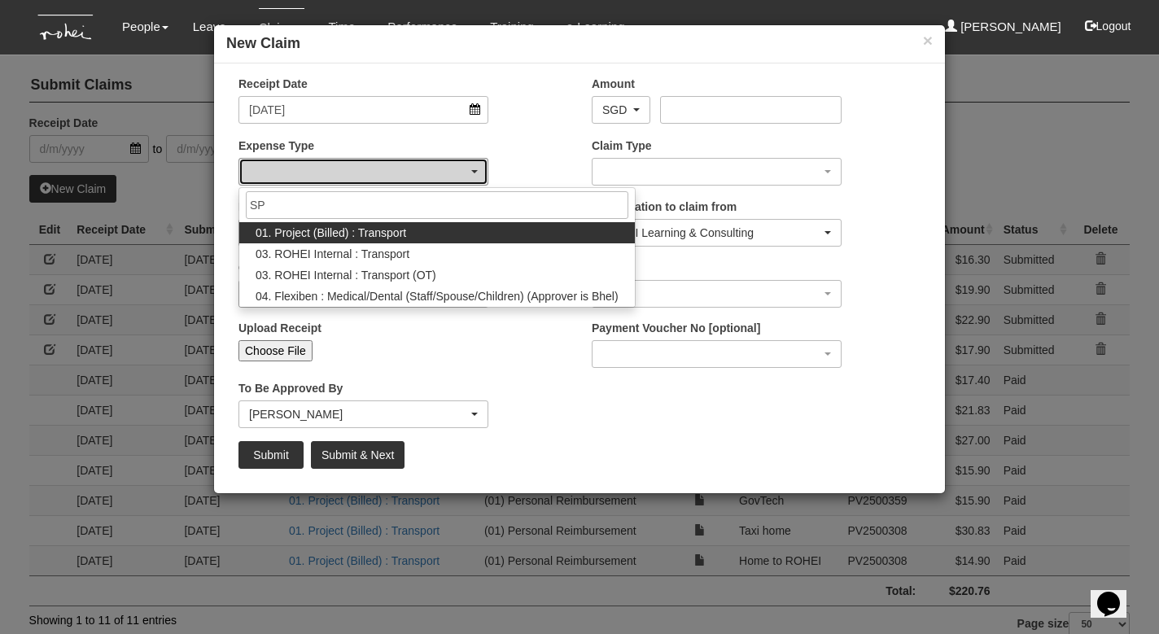
select select "135"
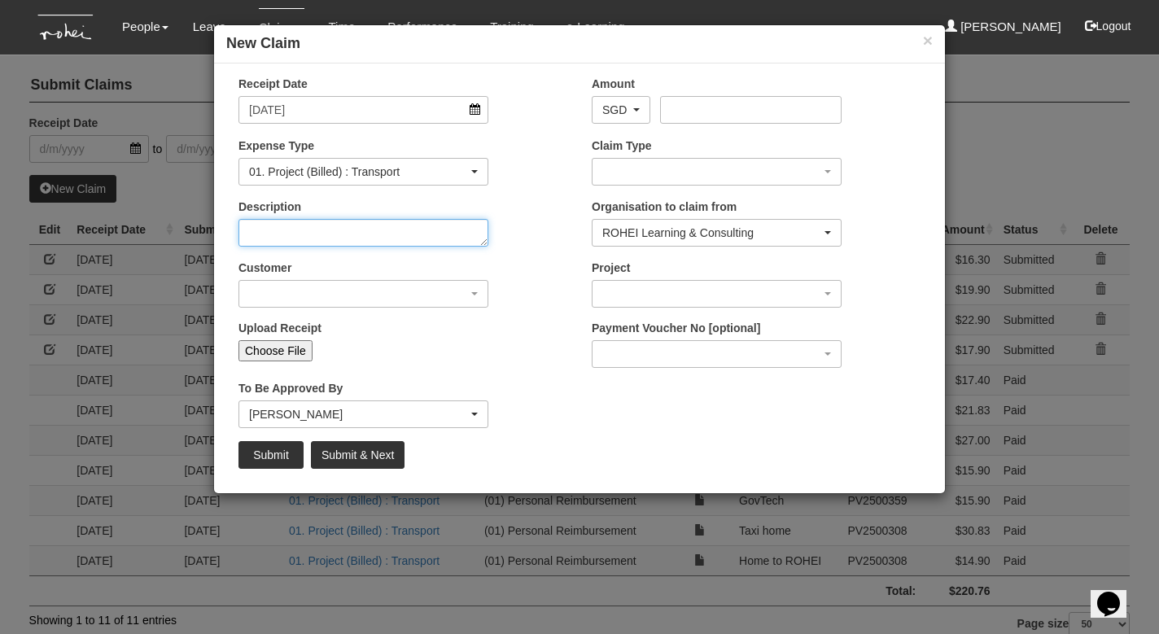
click at [305, 234] on textarea "Description" at bounding box center [363, 233] width 250 height 28
type textarea "SP Group"
click at [285, 290] on div "button" at bounding box center [363, 294] width 248 height 26
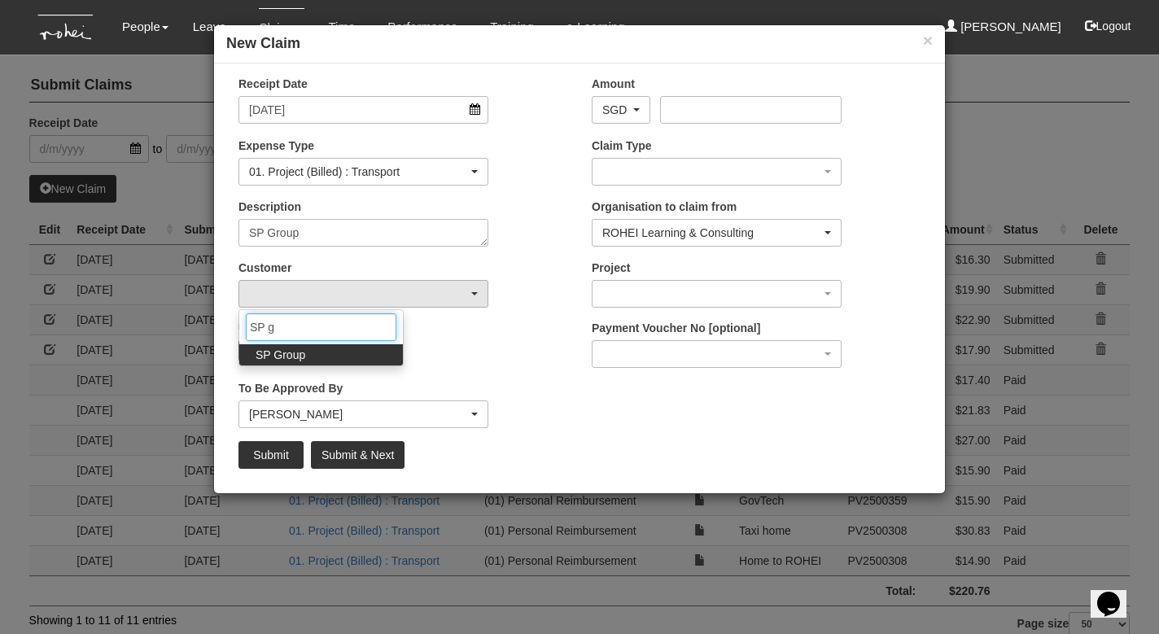
type input "SP g"
click at [281, 351] on span "SP Group" at bounding box center [281, 355] width 50 height 16
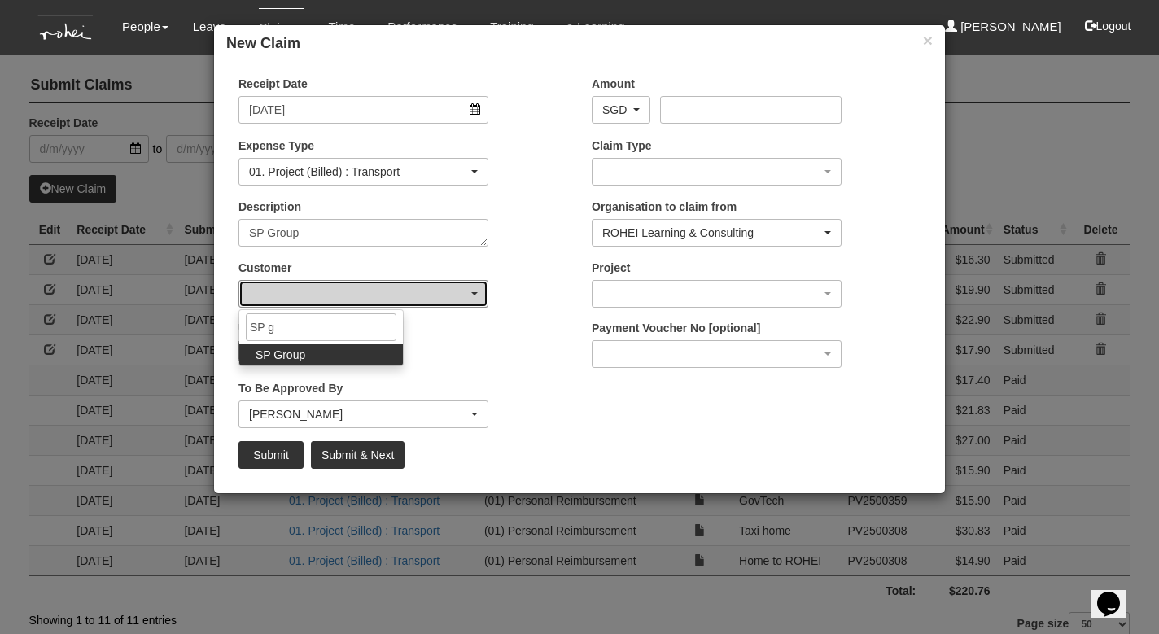
select select "185"
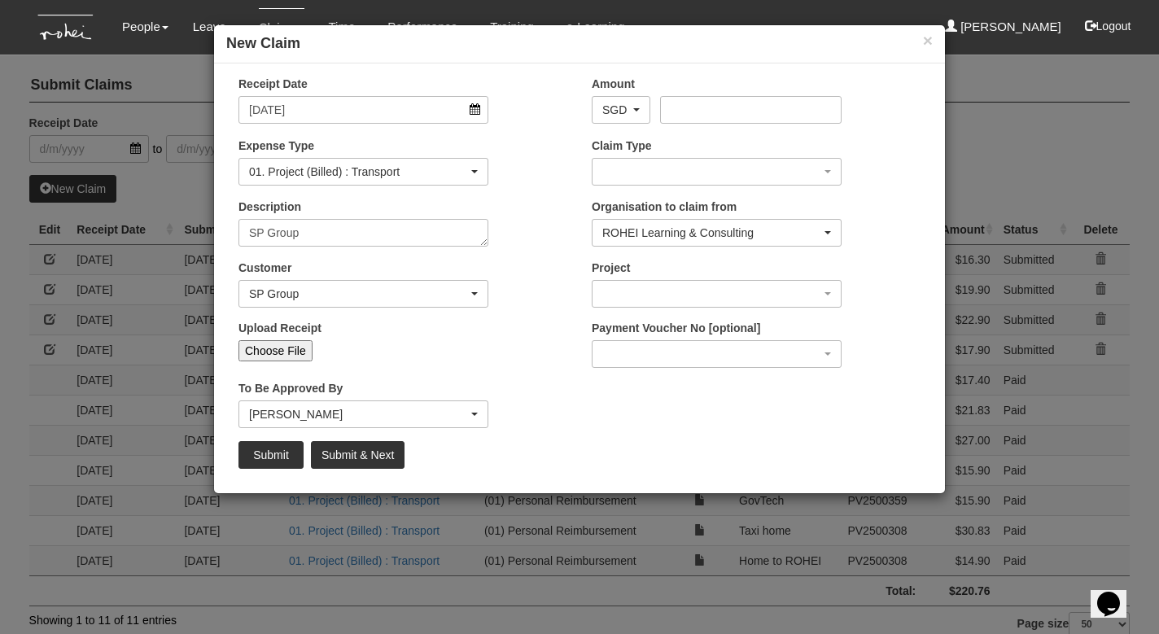
click at [304, 412] on div "[PERSON_NAME]" at bounding box center [358, 414] width 219 height 16
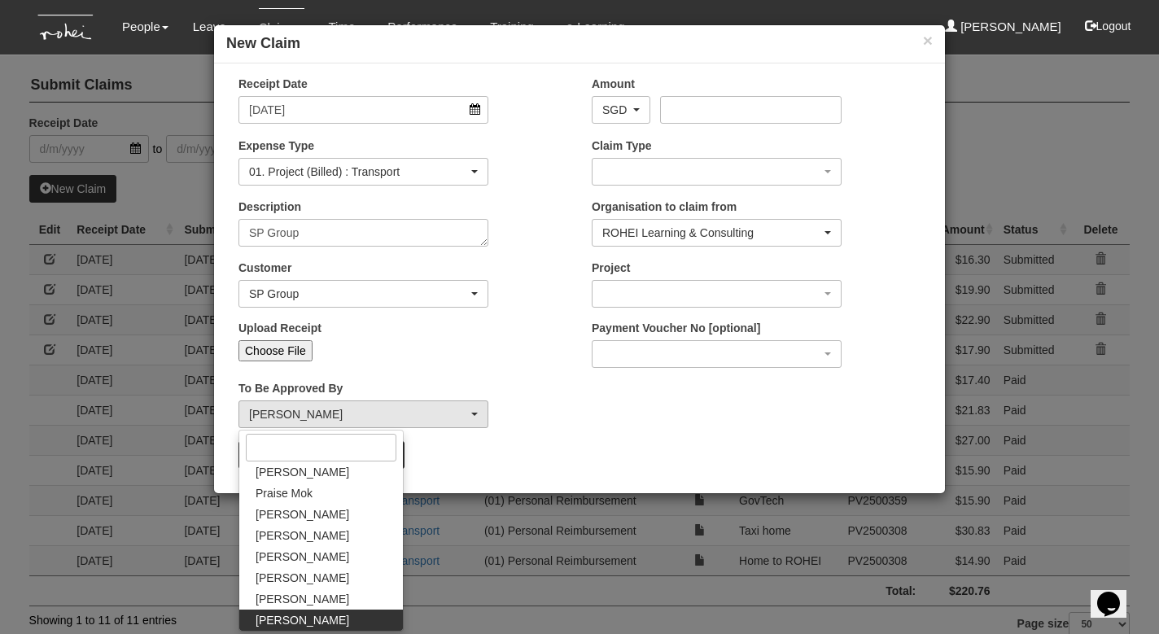
click at [291, 618] on span "[PERSON_NAME]" at bounding box center [303, 620] width 94 height 16
select select "c85e7207-948b-4a93-b1ce-7591f482d584"
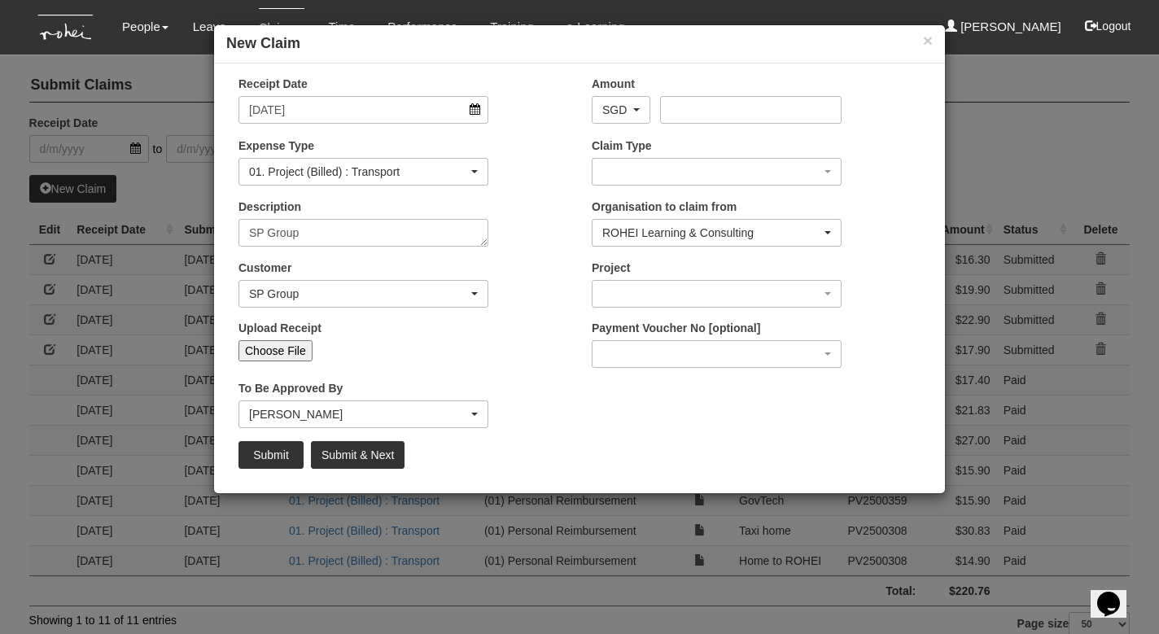
click at [336, 419] on div "[PERSON_NAME]" at bounding box center [358, 414] width 219 height 16
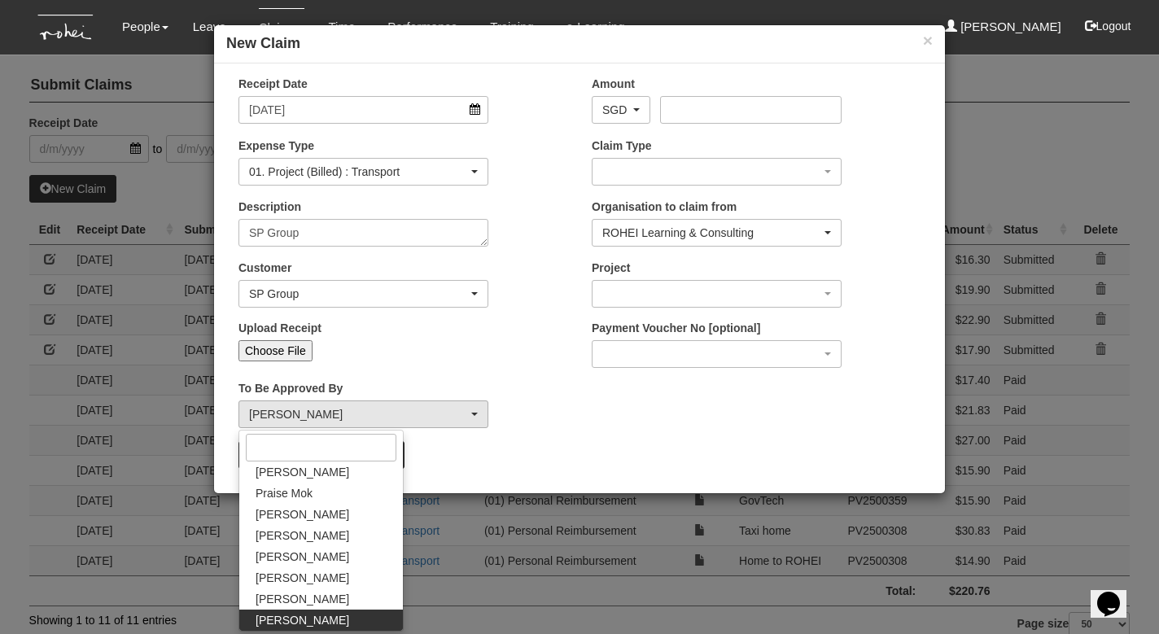
click at [482, 455] on div "Submit Submit & Next" at bounding box center [579, 455] width 706 height 28
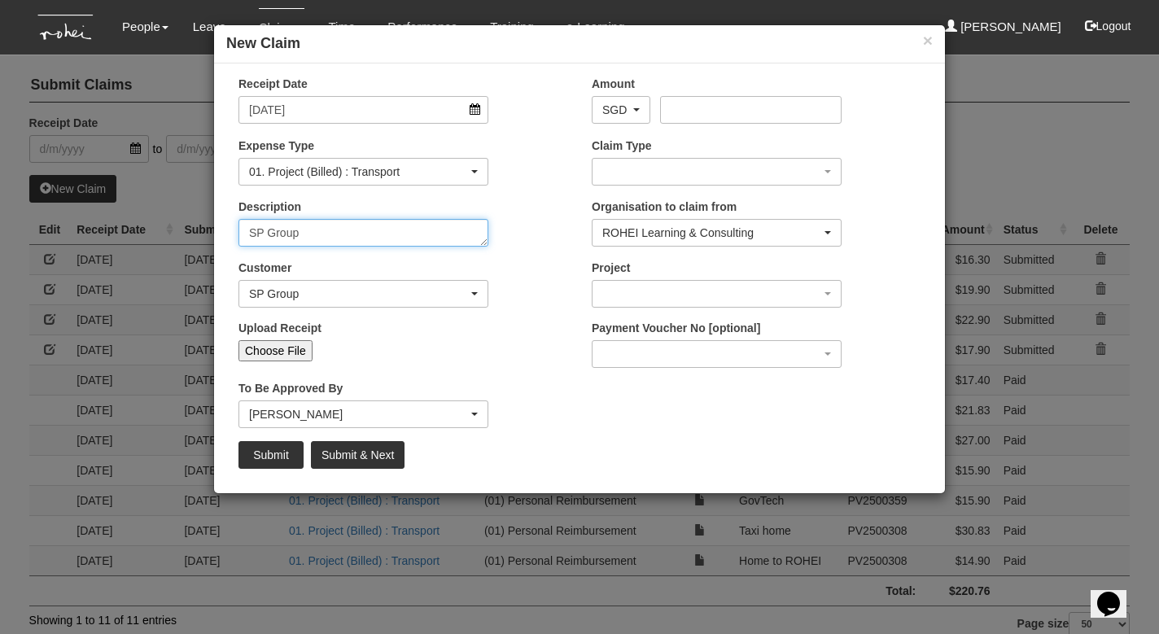
click at [302, 232] on textarea "SP Group" at bounding box center [363, 233] width 250 height 28
type textarea "S"
type textarea "GovTech"
click at [308, 299] on div "SP Group" at bounding box center [358, 294] width 219 height 16
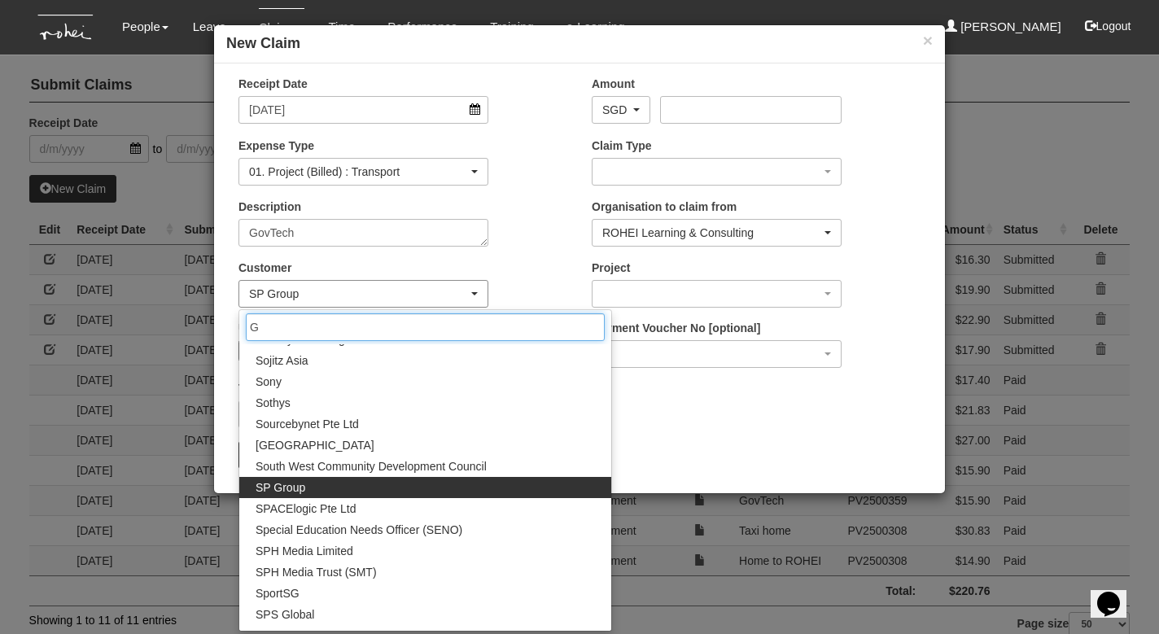
scroll to position [0, 0]
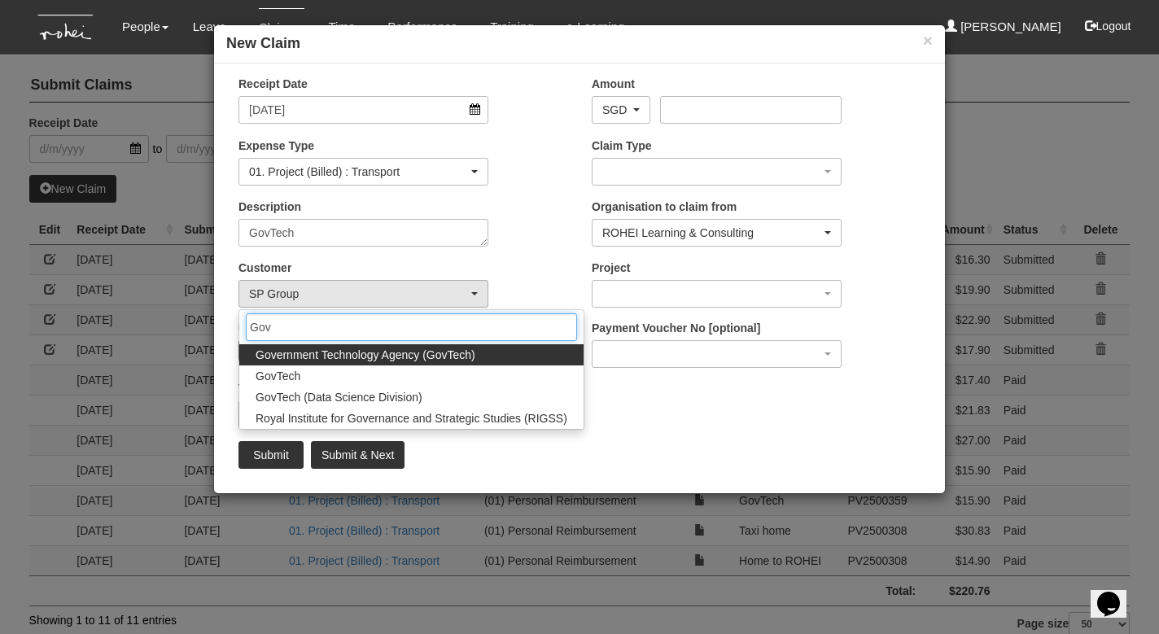
type input "Gov"
click at [351, 357] on span "Government Technology Agency (GovTech)" at bounding box center [366, 355] width 220 height 16
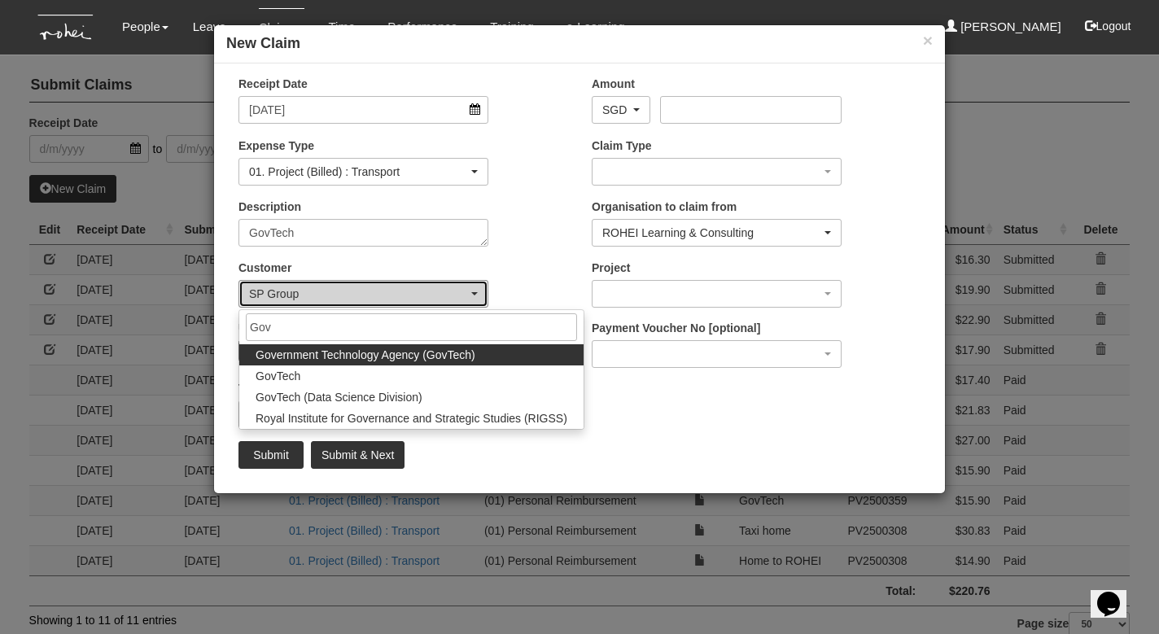
select select "900"
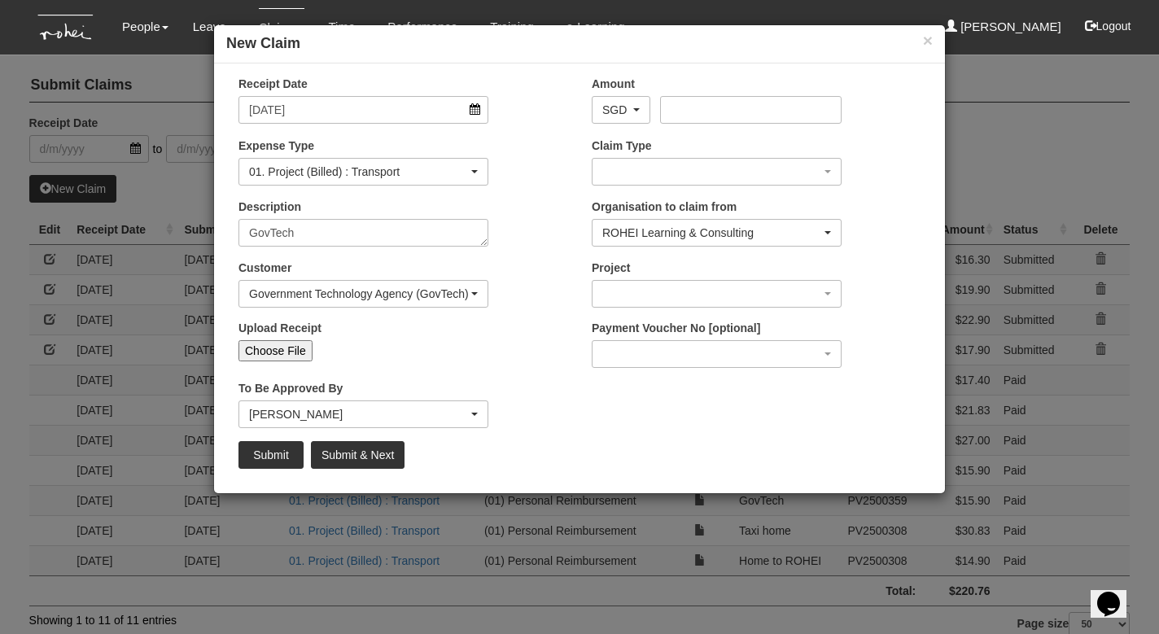
click at [294, 352] on input "Choose File" at bounding box center [275, 350] width 74 height 21
type input "C:\fakepath\[DATE].jpeg"
type input "Choose Another File"
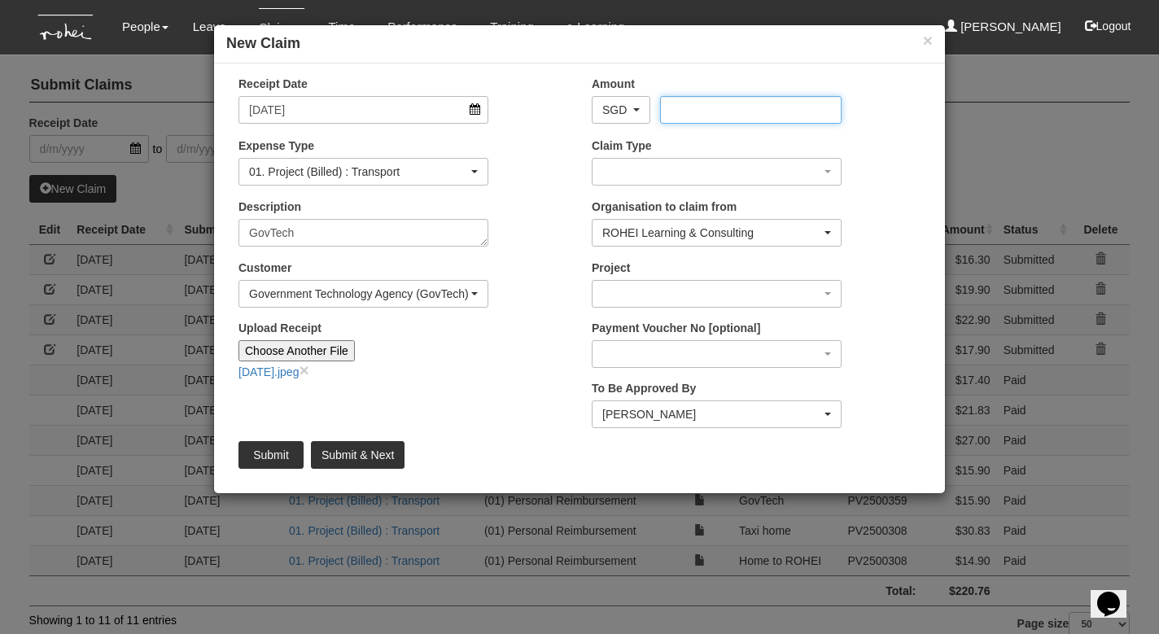
click at [719, 108] on input "Amount" at bounding box center [750, 110] width 181 height 28
type input "26.50"
click at [679, 168] on div "button" at bounding box center [716, 172] width 248 height 26
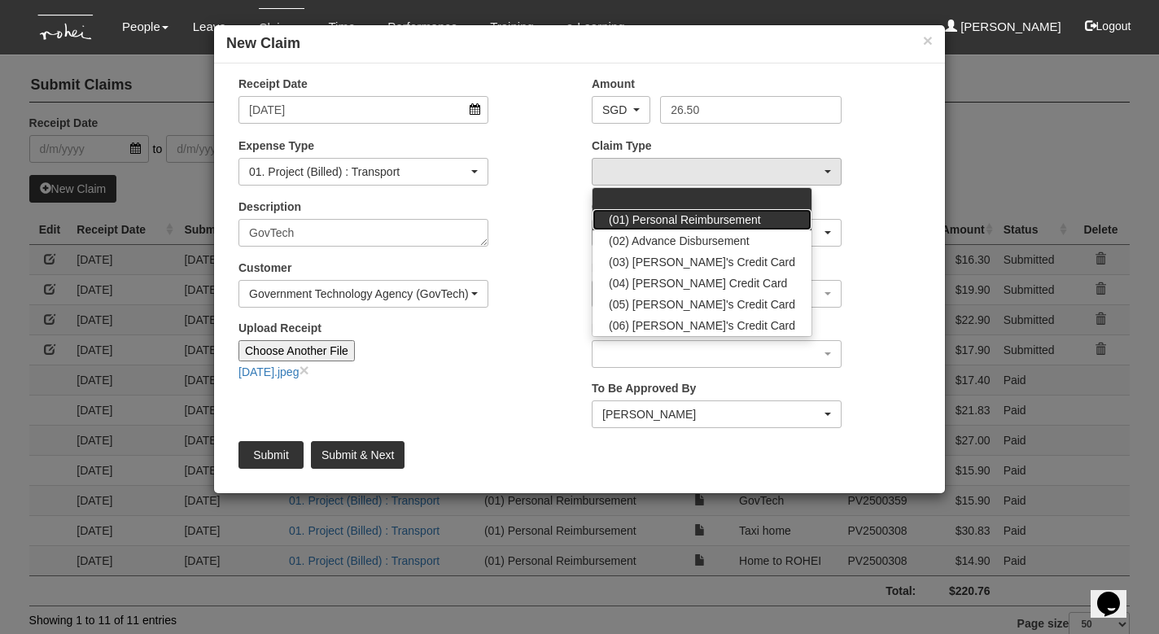
click at [679, 215] on span "(01) Personal Reimbursement" at bounding box center [685, 220] width 152 height 16
select select "14"
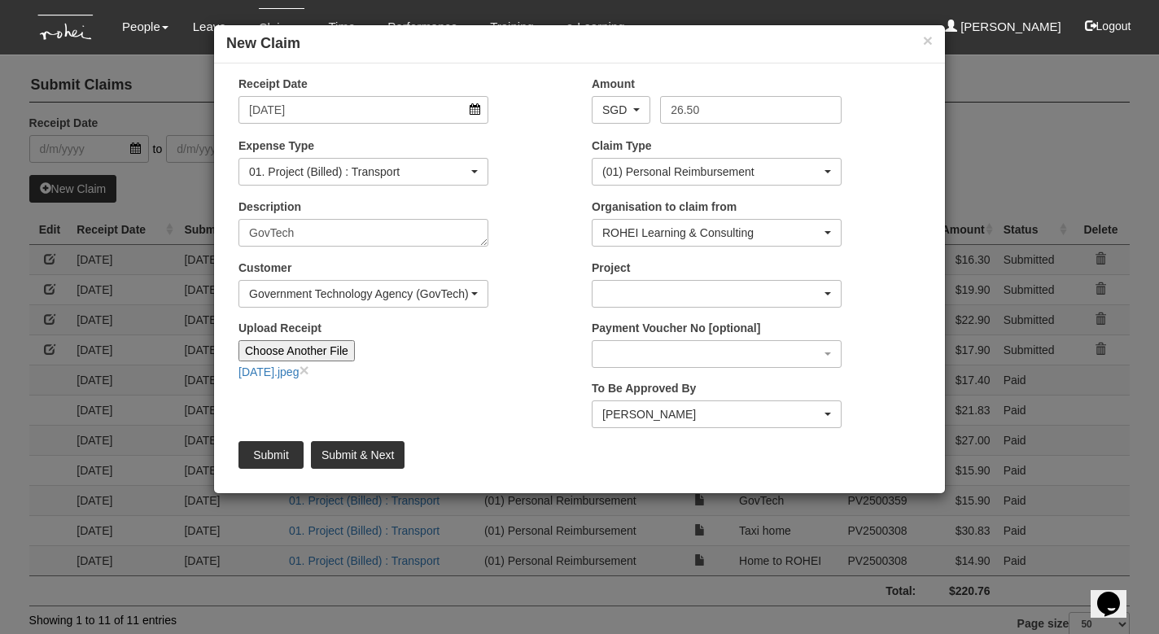
click at [662, 288] on div "button" at bounding box center [716, 294] width 248 height 26
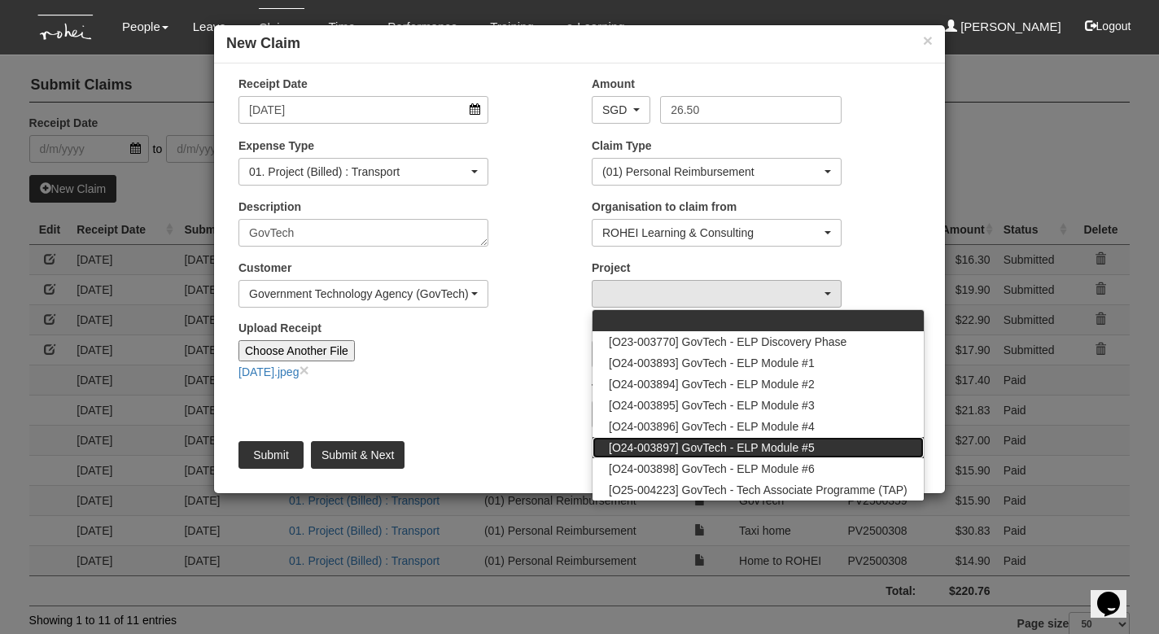
click at [680, 443] on span "[O24-003897] GovTech - ELP Module #5" at bounding box center [712, 447] width 206 height 16
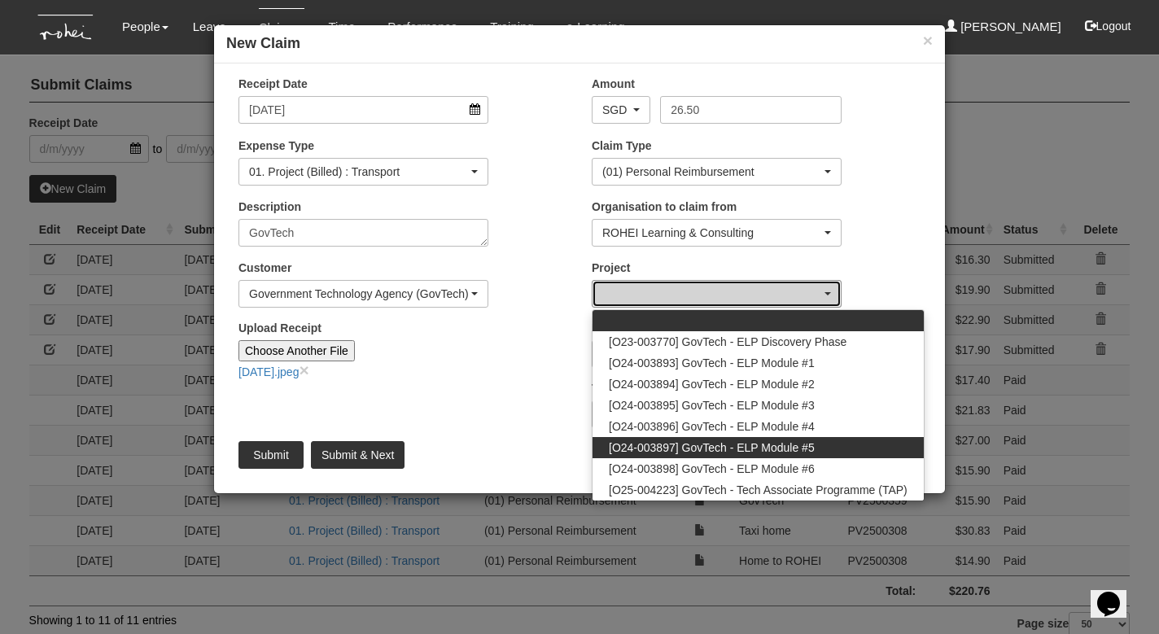
select select "2503"
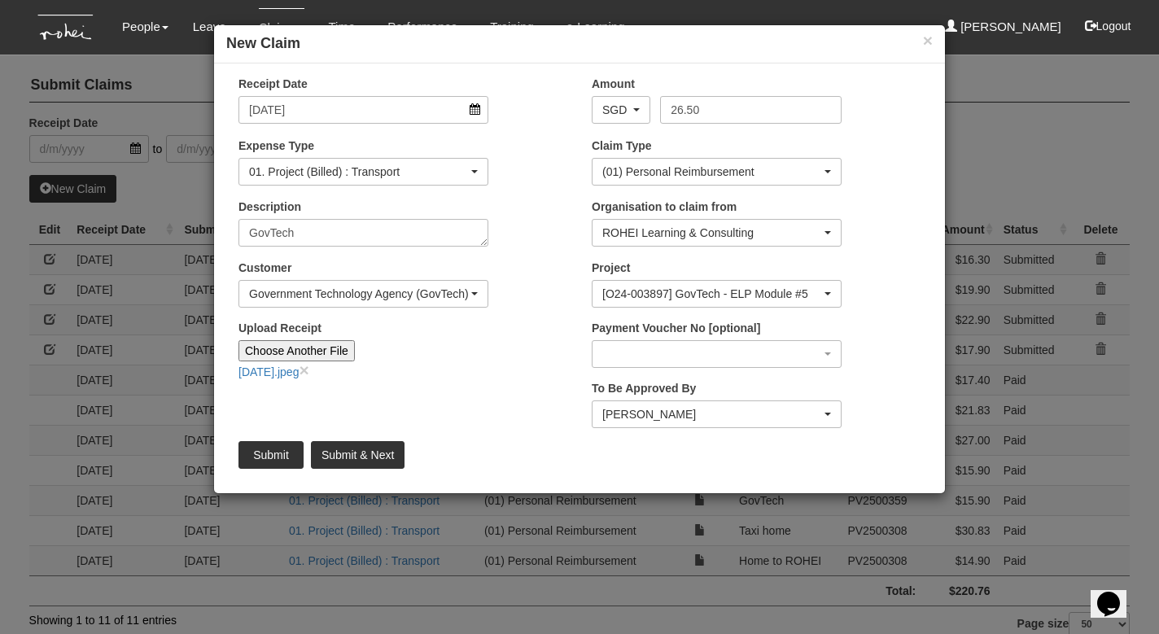
click at [695, 414] on div "[PERSON_NAME]" at bounding box center [711, 414] width 219 height 16
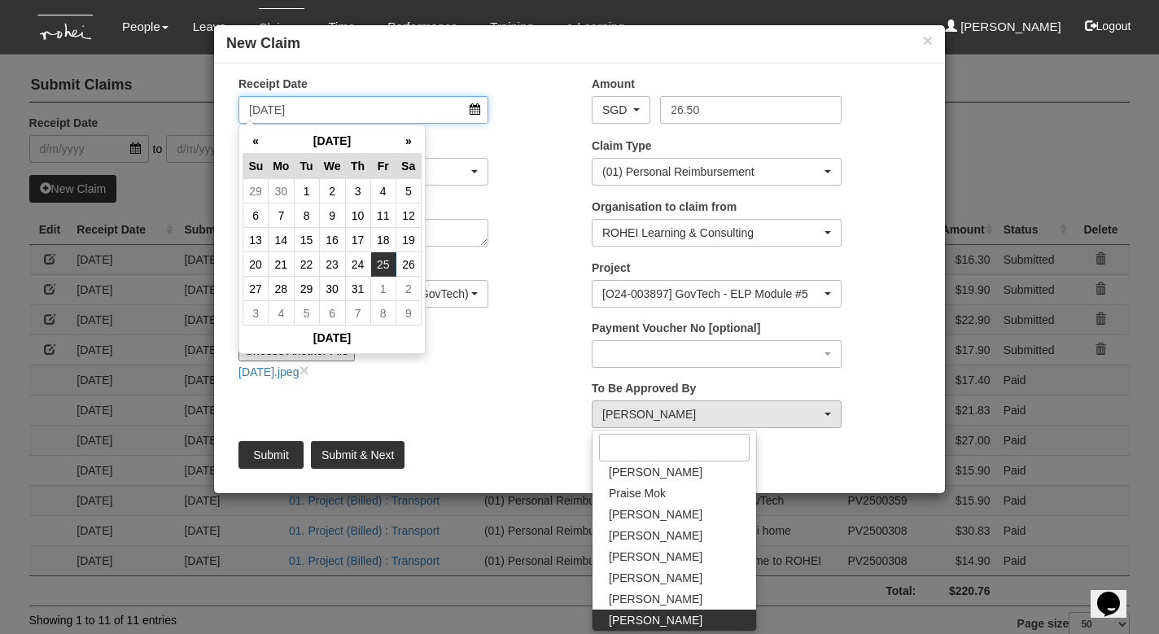
click at [260, 110] on input "[DATE]" at bounding box center [363, 110] width 250 height 28
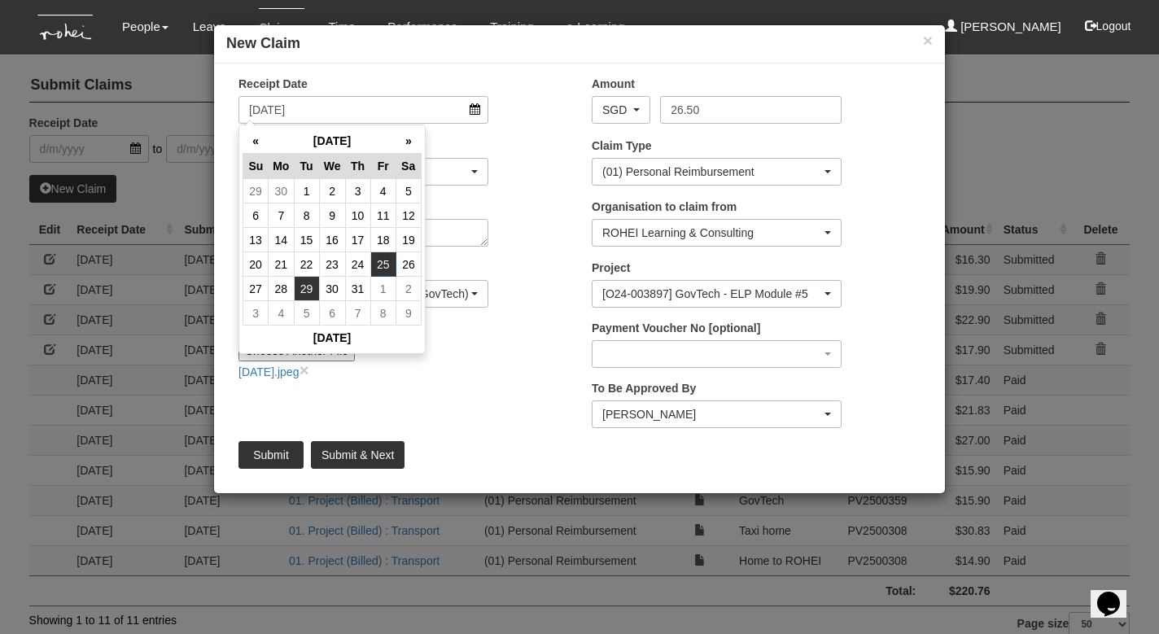
click at [304, 286] on td "29" at bounding box center [306, 289] width 25 height 24
type input "[DATE]"
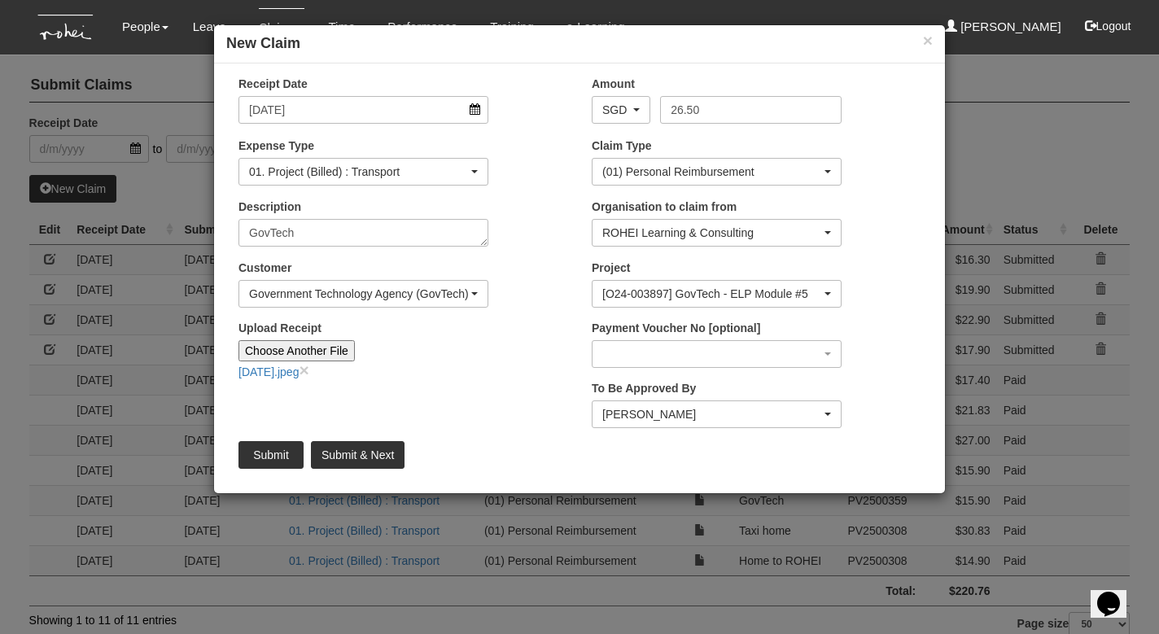
click at [675, 409] on div "[PERSON_NAME]" at bounding box center [711, 414] width 219 height 16
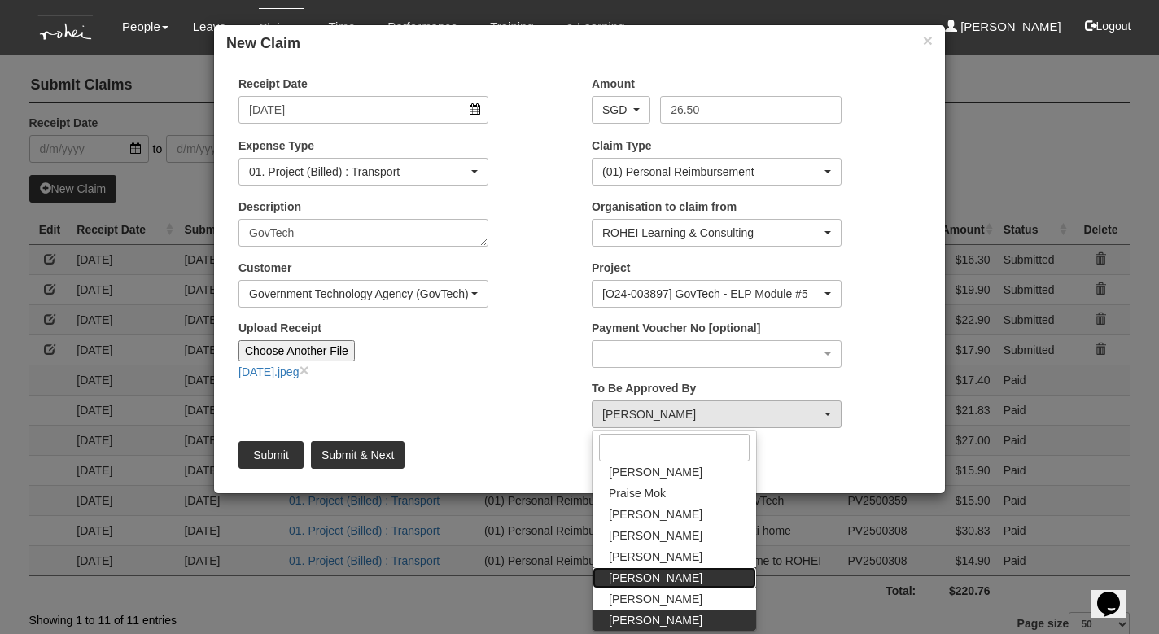
click at [646, 570] on span "[PERSON_NAME]" at bounding box center [656, 578] width 94 height 16
select select "5e225cdc-7ce9-465a-9503-99e8ed4cc44e"
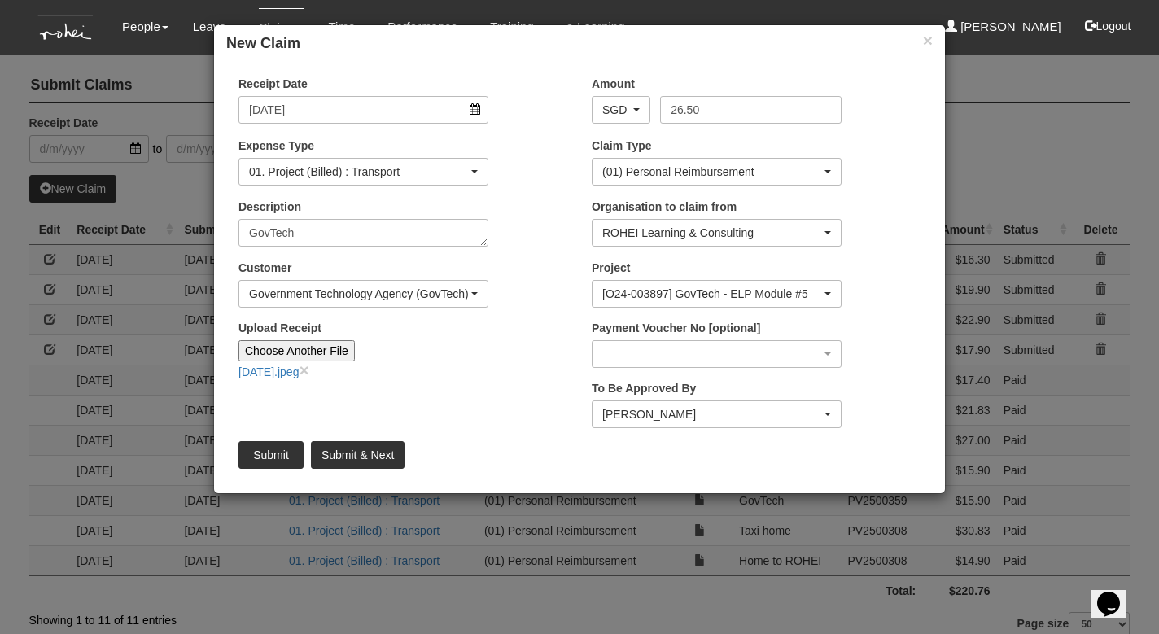
click at [346, 454] on input "Submit & Next" at bounding box center [358, 455] width 94 height 28
type input "Choose File"
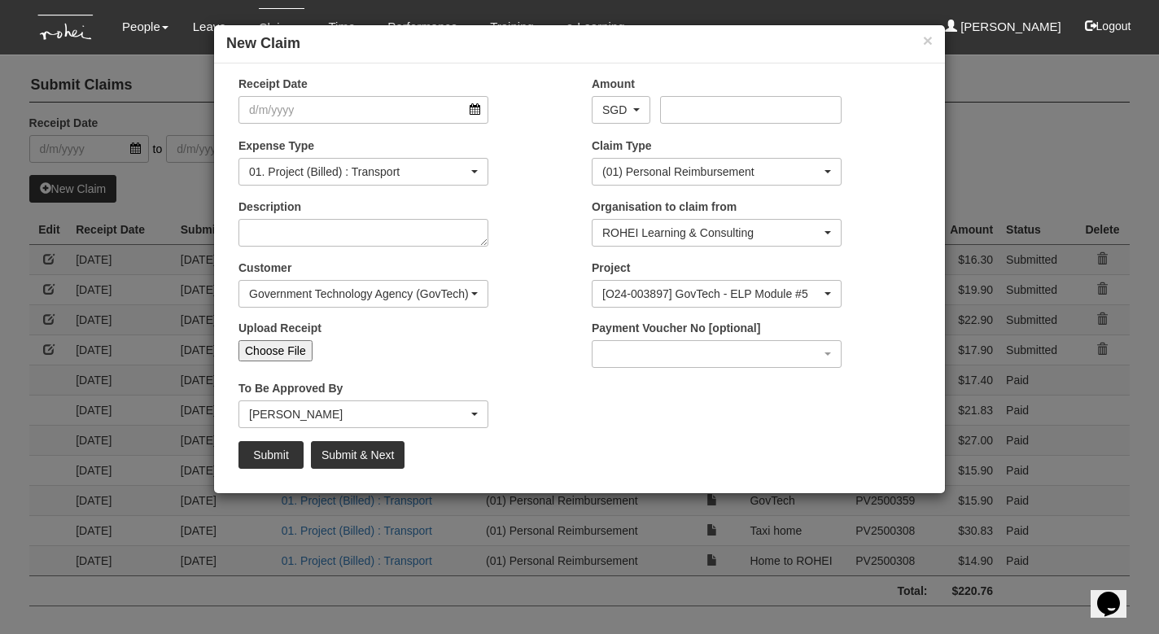
select select "50"
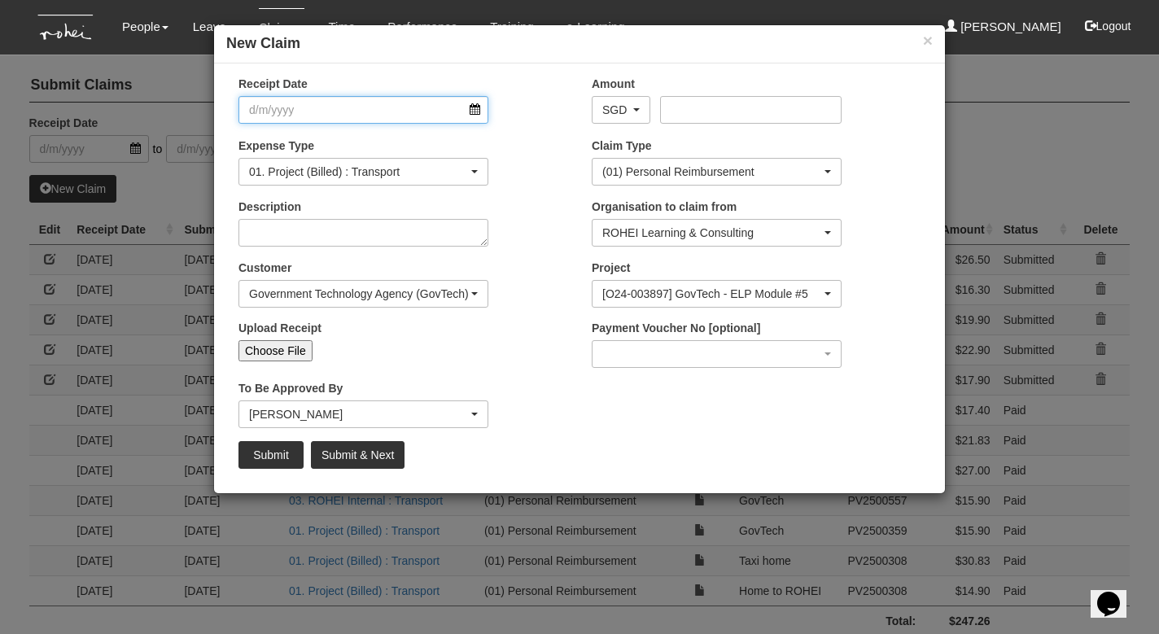
click at [474, 108] on input "Receipt Date" at bounding box center [363, 110] width 250 height 28
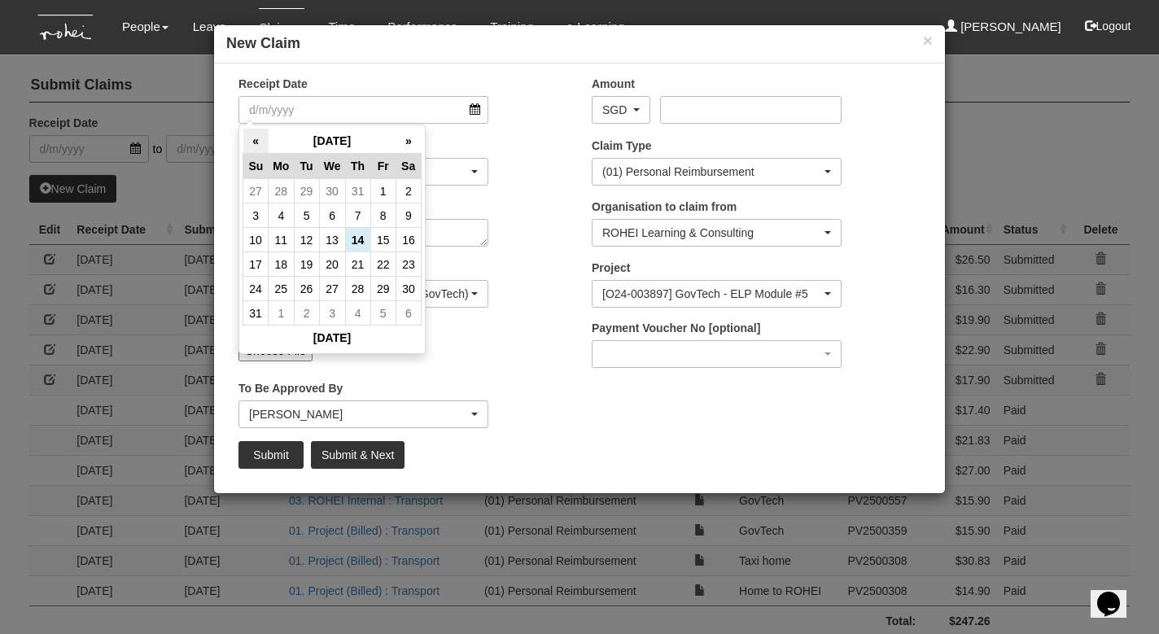
click at [247, 139] on th "«" at bounding box center [255, 141] width 25 height 25
click at [331, 285] on td "30" at bounding box center [332, 289] width 26 height 24
type input "[DATE]"
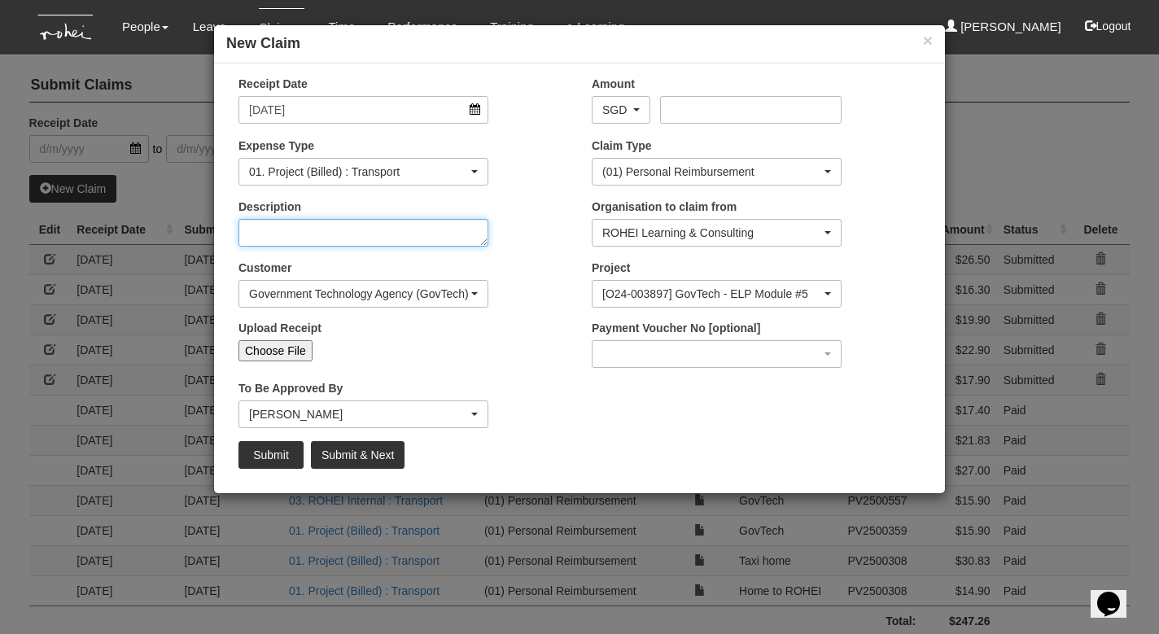
click at [367, 231] on textarea "Description" at bounding box center [363, 233] width 250 height 28
type textarea "GovTech"
click at [404, 334] on div "Upload Receipt Choose File" at bounding box center [363, 341] width 274 height 42
click at [288, 356] on input "Choose File" at bounding box center [275, 350] width 74 height 21
type input "C:\fakepath\[DATE].jpeg"
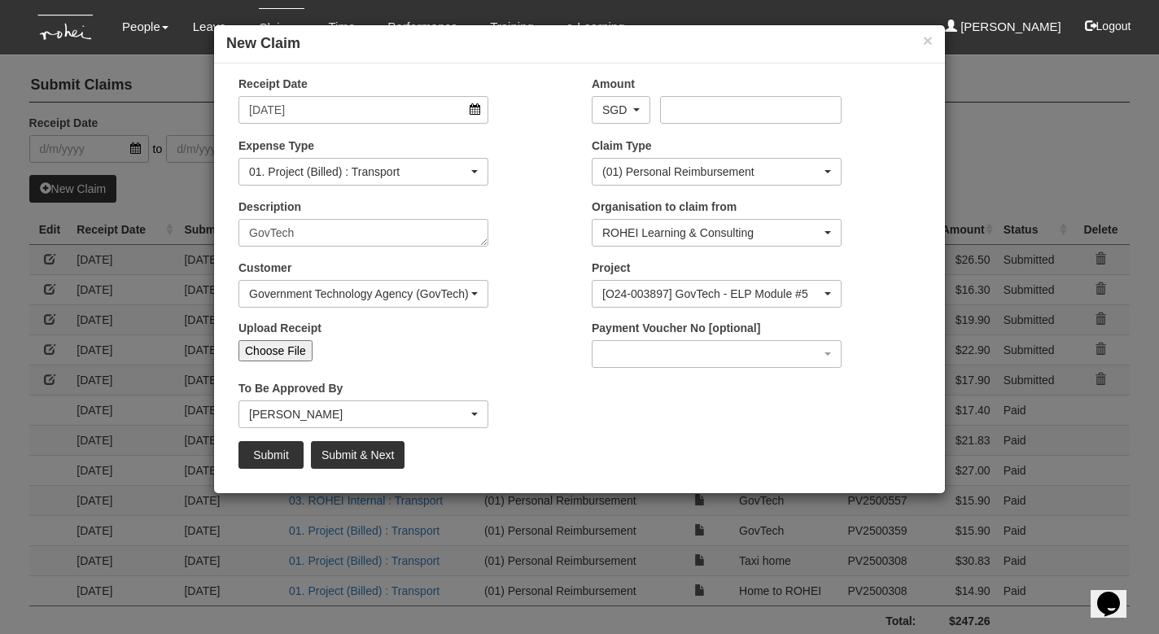
type input "Choose Another File"
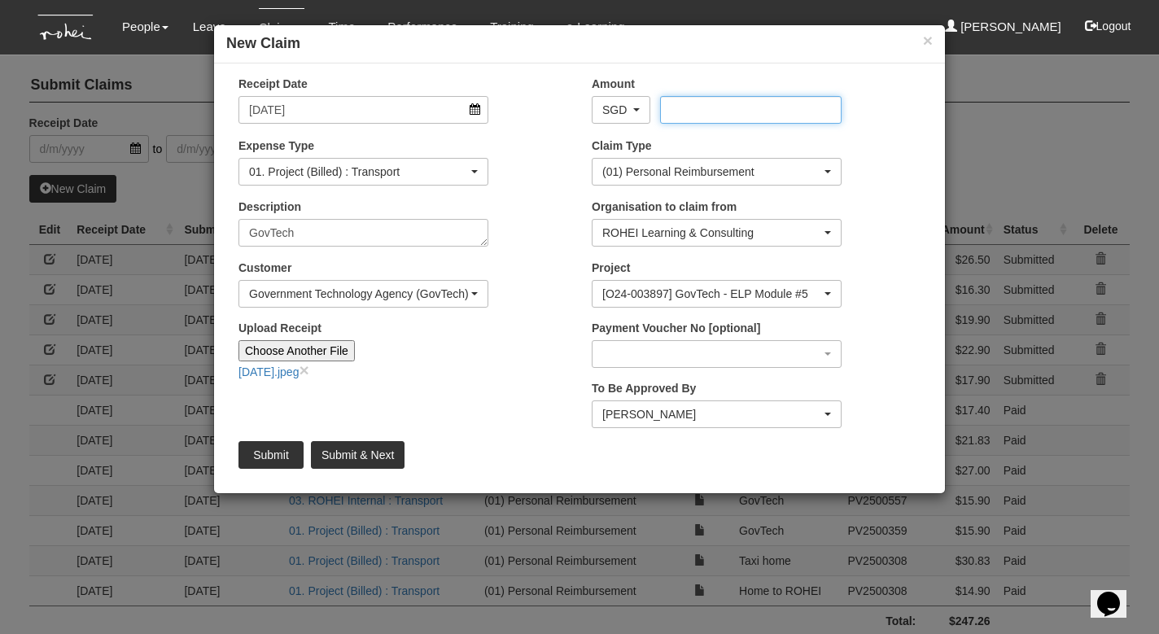
click at [700, 109] on input "Amount" at bounding box center [750, 110] width 181 height 28
type input "1"
type input "21.60"
click at [671, 294] on div "[O24-003897] GovTech - ELP Module #5" at bounding box center [711, 294] width 219 height 16
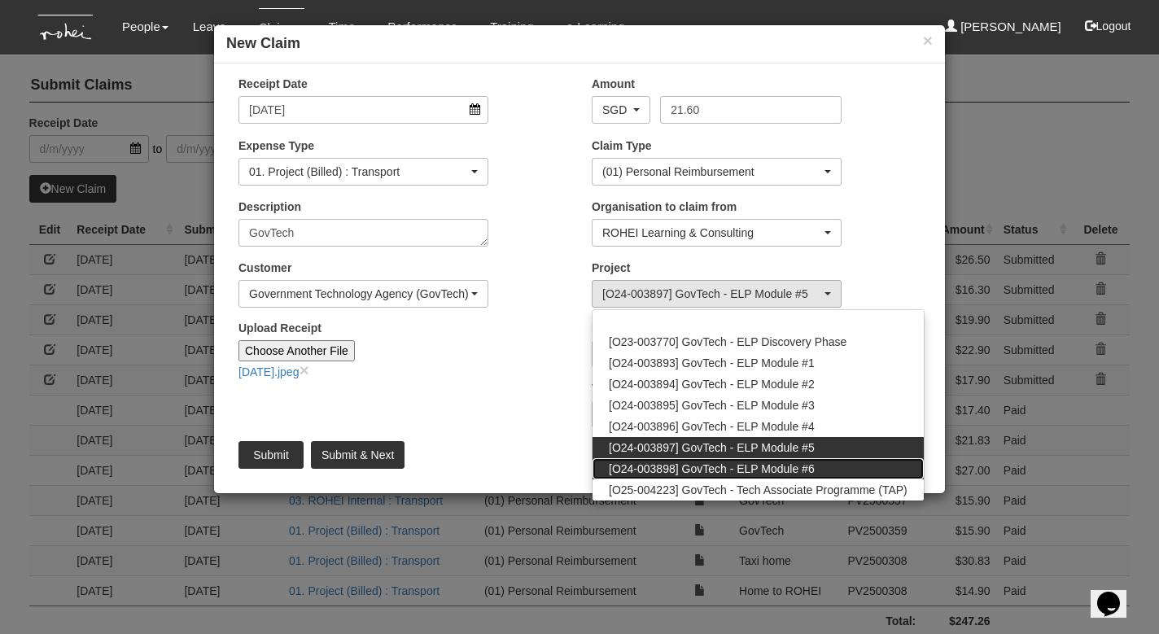
click at [688, 462] on span "[O24-003898] GovTech - ELP Module #6" at bounding box center [712, 469] width 206 height 16
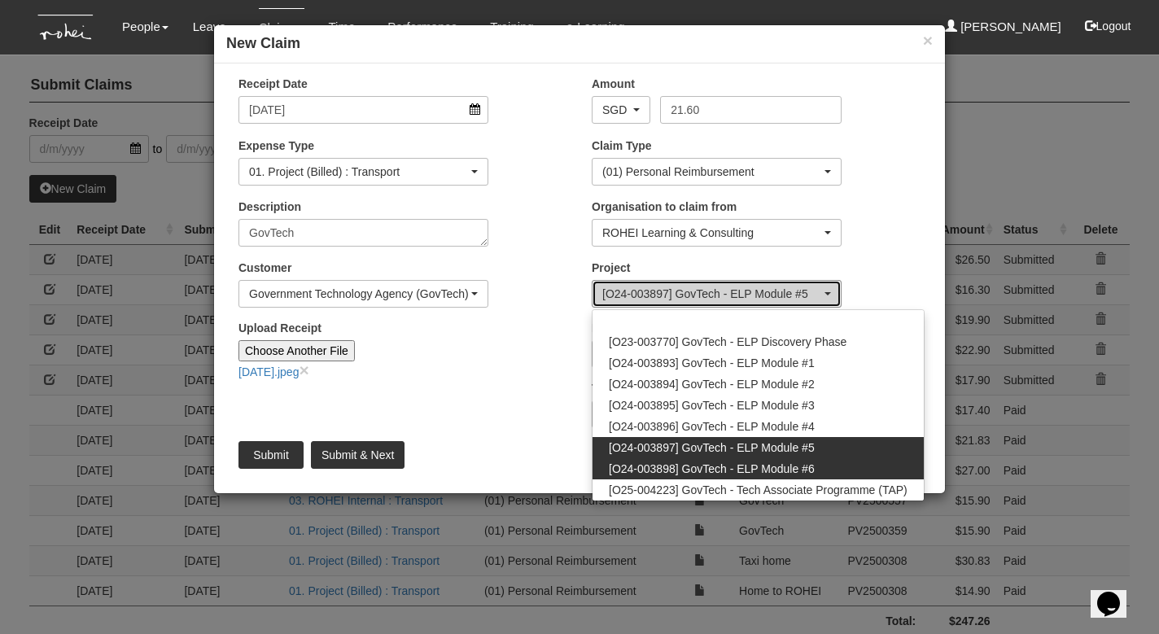
select select "2502"
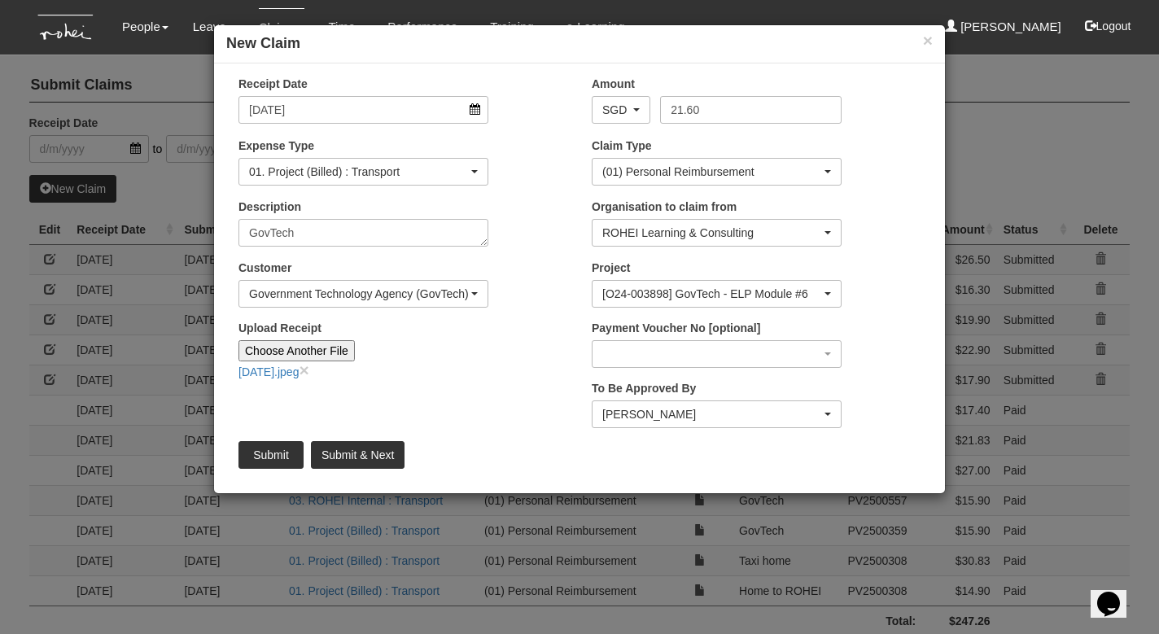
click at [662, 417] on div "[PERSON_NAME]" at bounding box center [711, 414] width 219 height 16
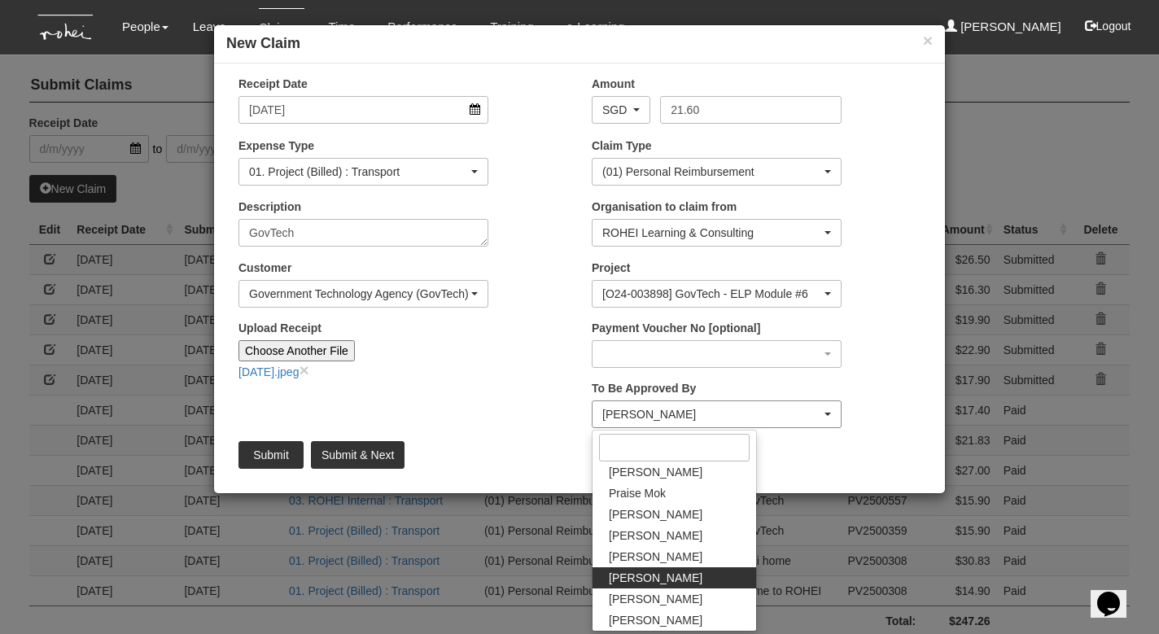
click at [662, 417] on div "[PERSON_NAME]" at bounding box center [711, 414] width 219 height 16
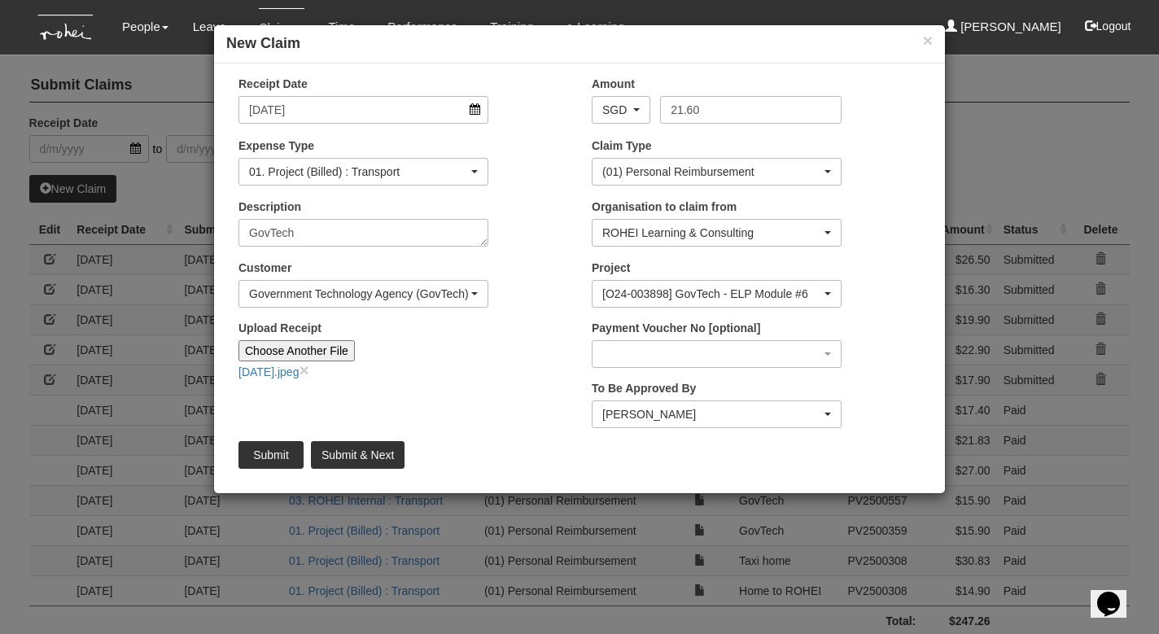
click at [371, 452] on input "Submit & Next" at bounding box center [358, 455] width 94 height 28
type input "Choose File"
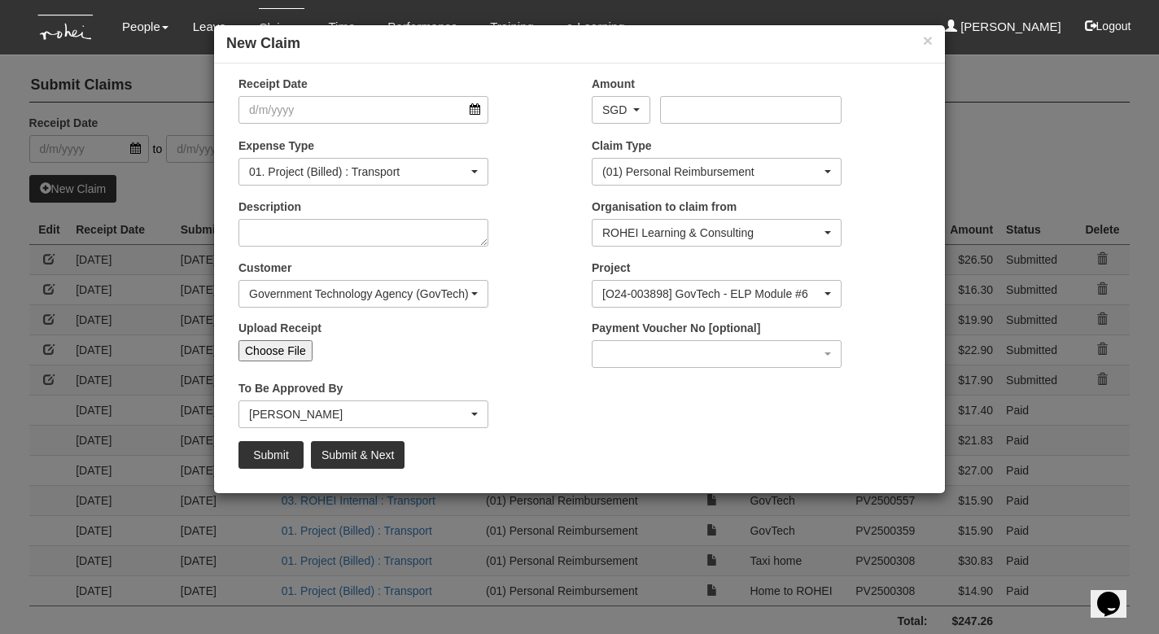
select select "50"
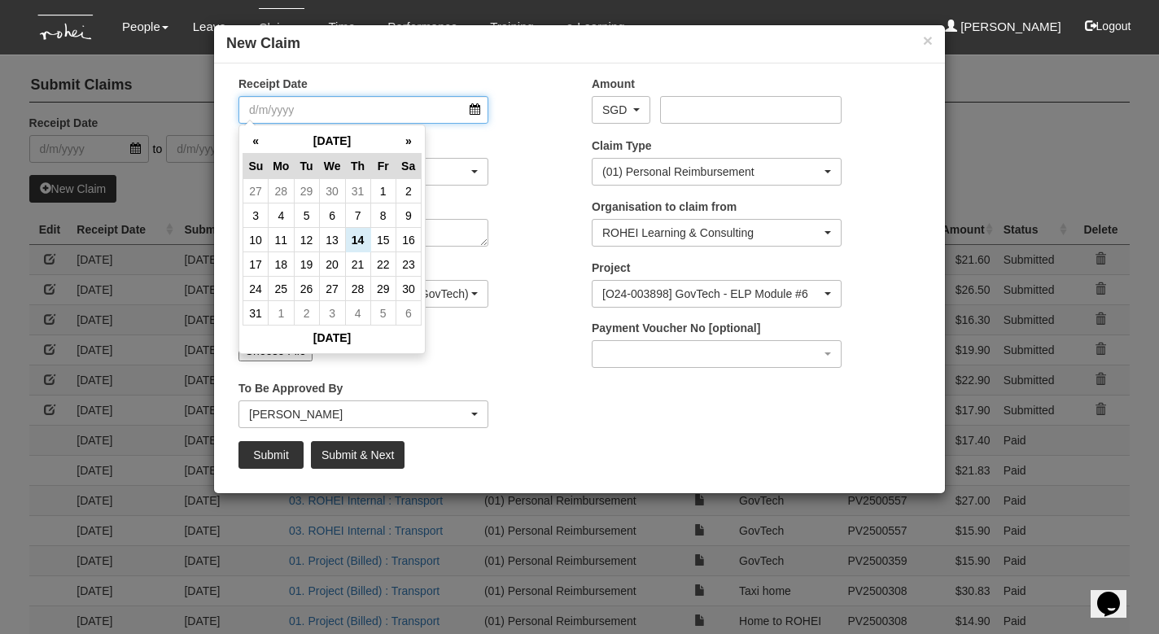
click at [478, 113] on input "Receipt Date" at bounding box center [363, 110] width 250 height 28
click at [329, 239] on td "13" at bounding box center [332, 240] width 26 height 24
type input "[DATE]"
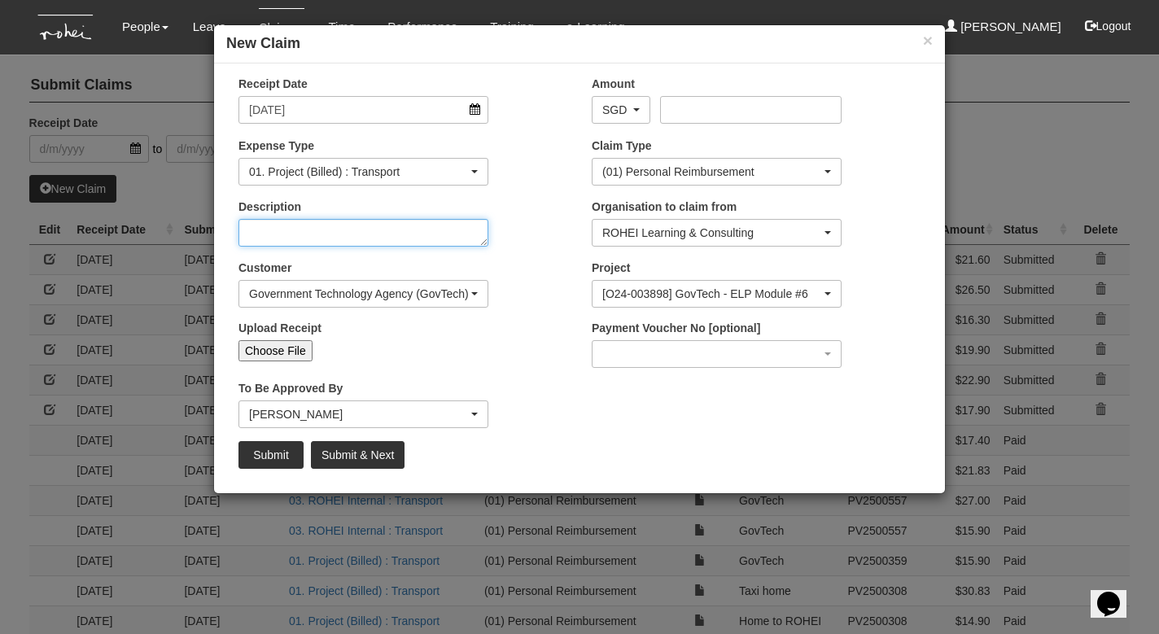
click at [326, 229] on textarea "Description" at bounding box center [363, 233] width 250 height 28
type textarea "GovTech"
click at [299, 349] on input "Choose File" at bounding box center [275, 350] width 74 height 21
type input "C:\fakepath\[DATE].jpeg"
type input "Choose Another File"
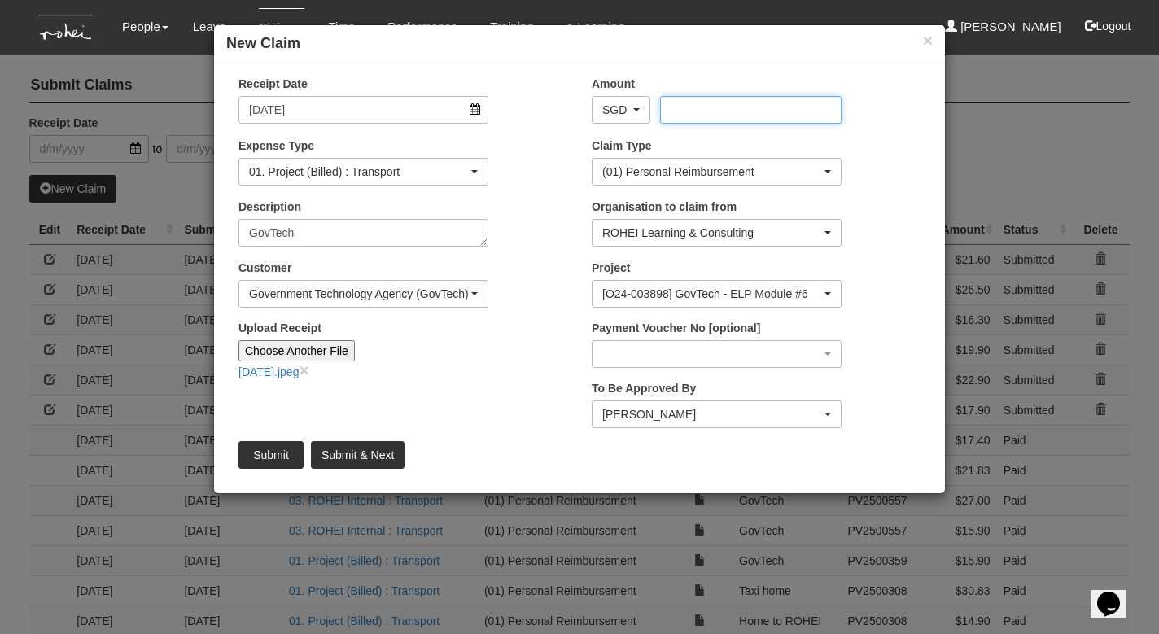
click at [703, 109] on input "Amount" at bounding box center [750, 110] width 181 height 28
type input "18.10"
click at [738, 295] on div "[O24-003898] GovTech - ELP Module #6" at bounding box center [711, 294] width 219 height 16
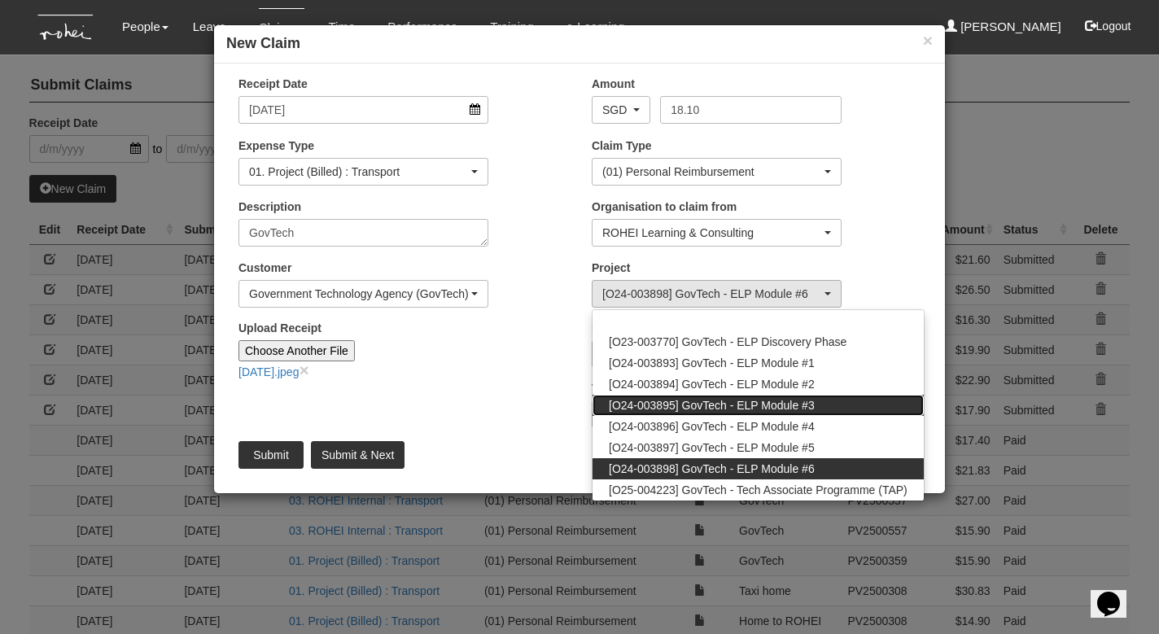
click at [741, 398] on span "[O24-003895] GovTech - ELP Module #3" at bounding box center [712, 405] width 206 height 16
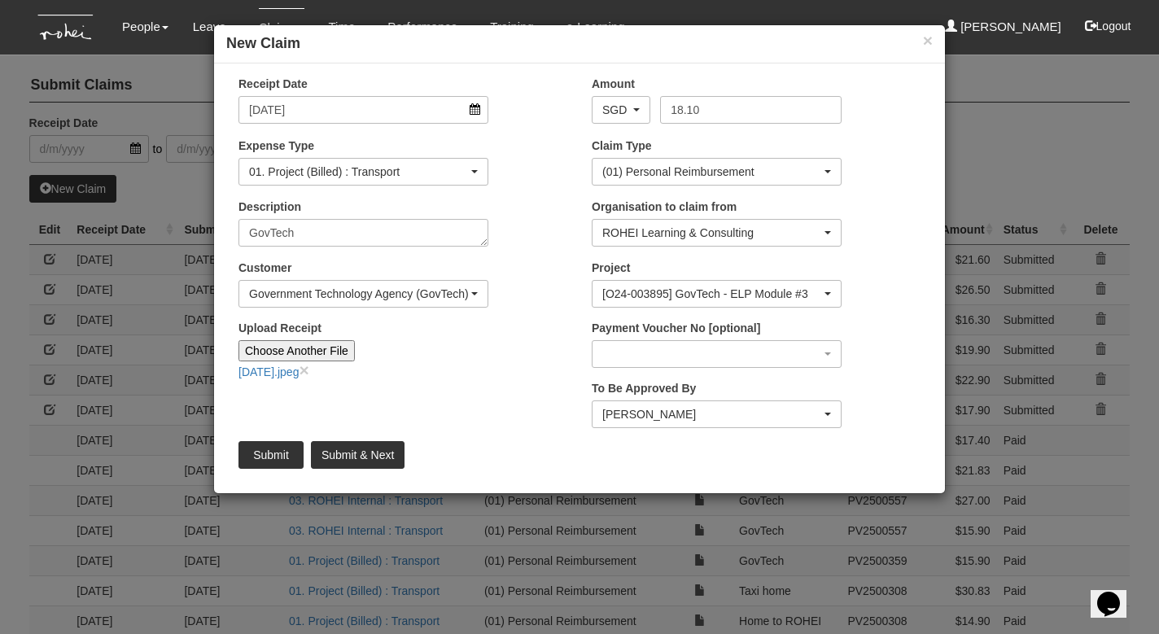
click at [728, 291] on div "[O24-003895] GovTech - ELP Module #3" at bounding box center [711, 294] width 219 height 16
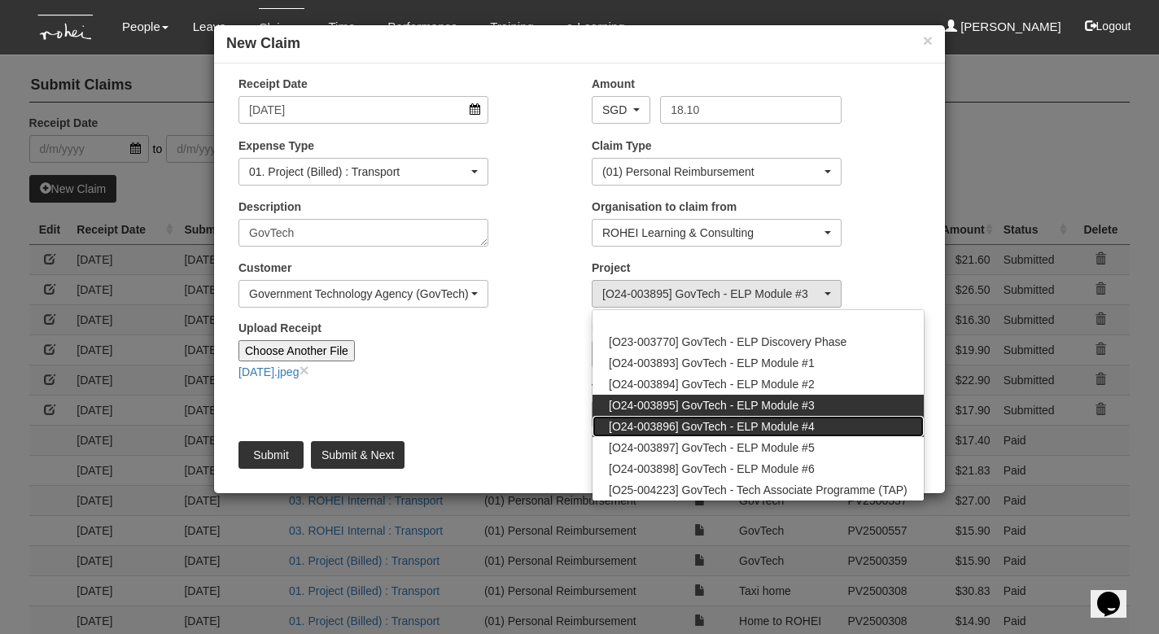
click at [745, 422] on span "[O24-003896] GovTech - ELP Module #4" at bounding box center [712, 426] width 206 height 16
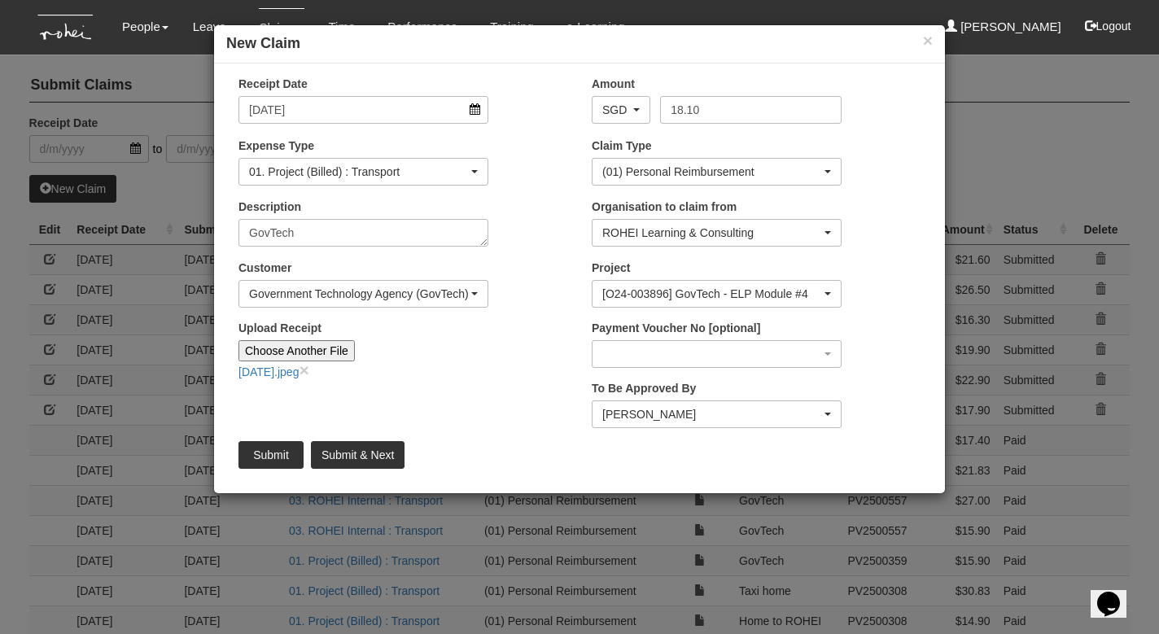
click at [645, 291] on div "[O24-003896] GovTech - ELP Module #4" at bounding box center [711, 294] width 219 height 16
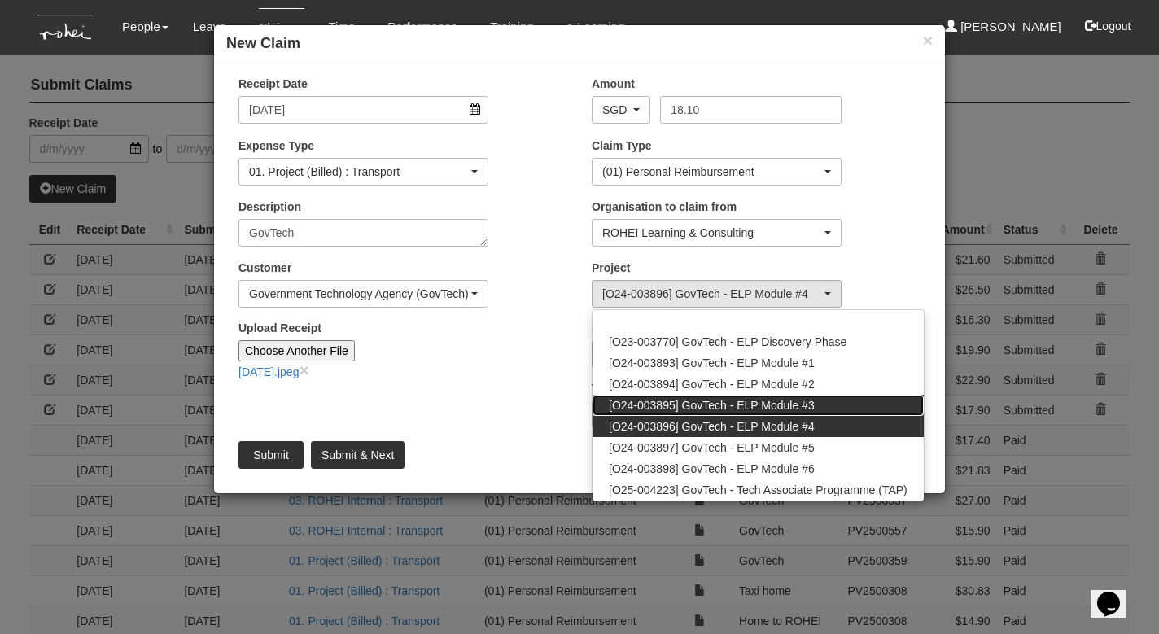
click at [695, 405] on span "[O24-003895] GovTech - ELP Module #3" at bounding box center [712, 405] width 206 height 16
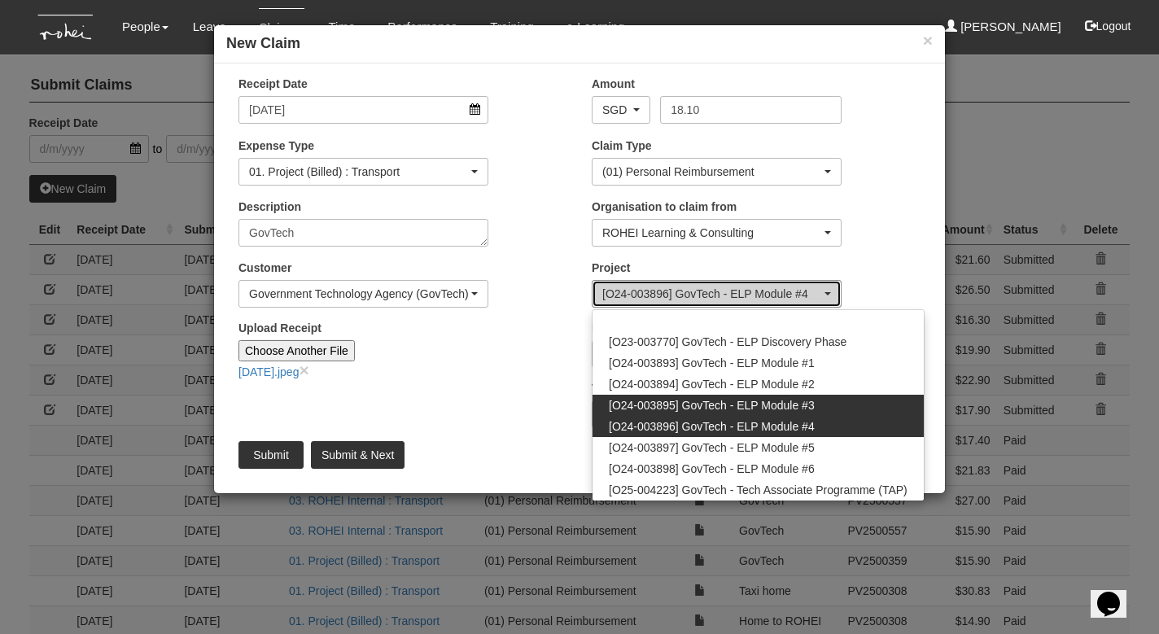
select select "2505"
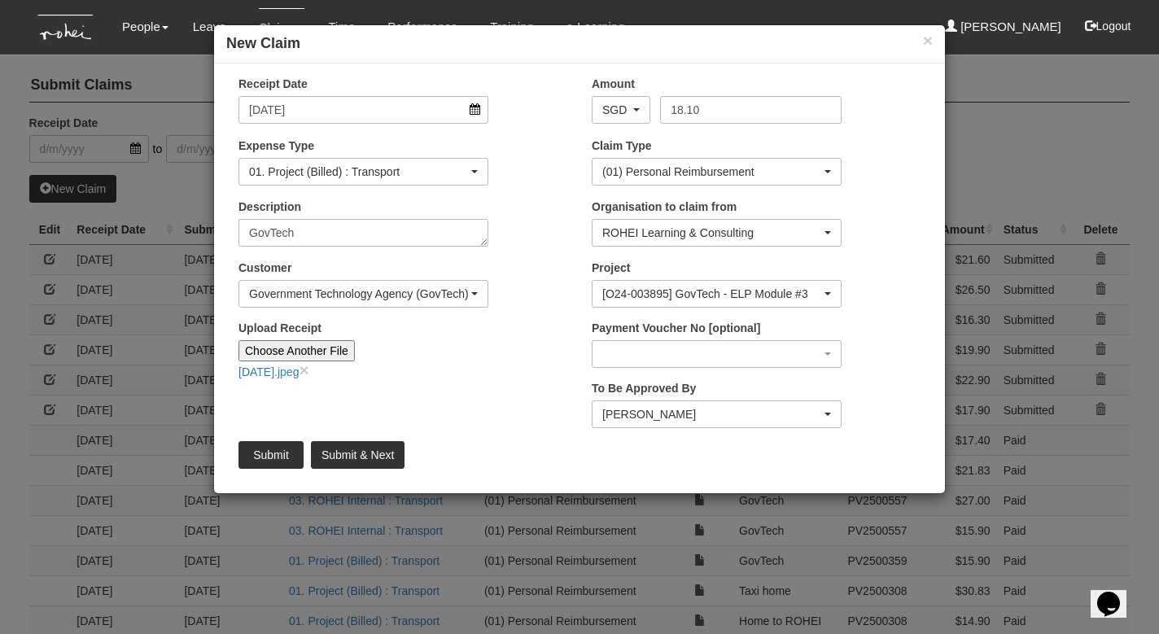
click at [494, 400] on div "Receipt Date [DATE] Amount AED AFN ALL AMD ANG AOA ARS AUD AWG AZN BAM BBD BDT …" at bounding box center [579, 278] width 731 height 405
click at [265, 451] on input "Submit" at bounding box center [270, 455] width 65 height 28
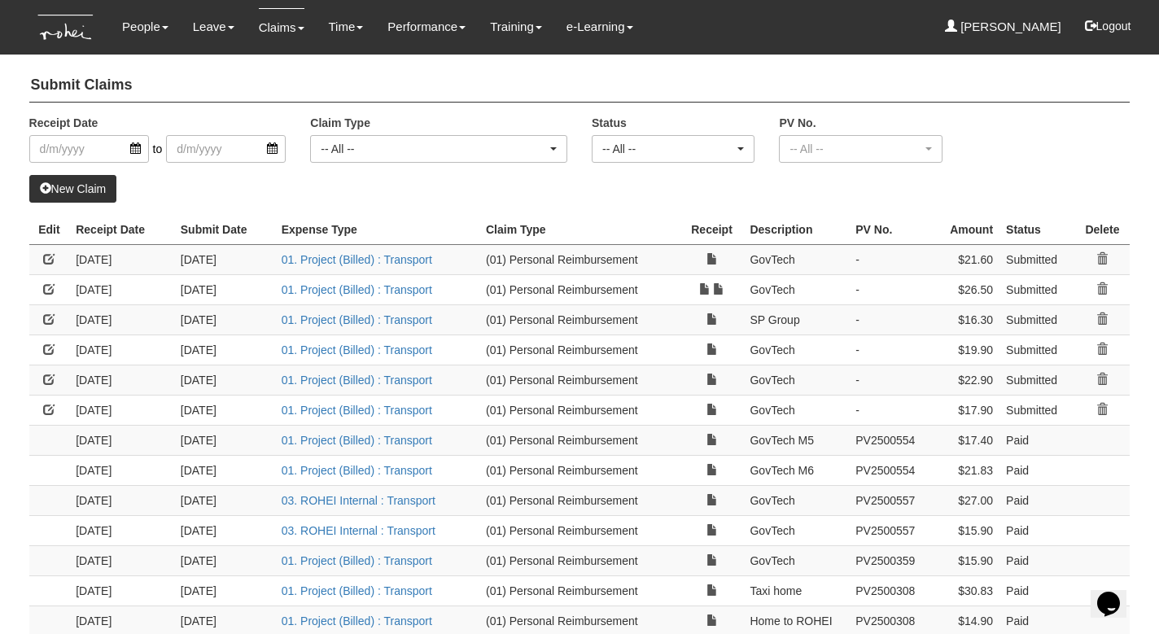
select select "50"
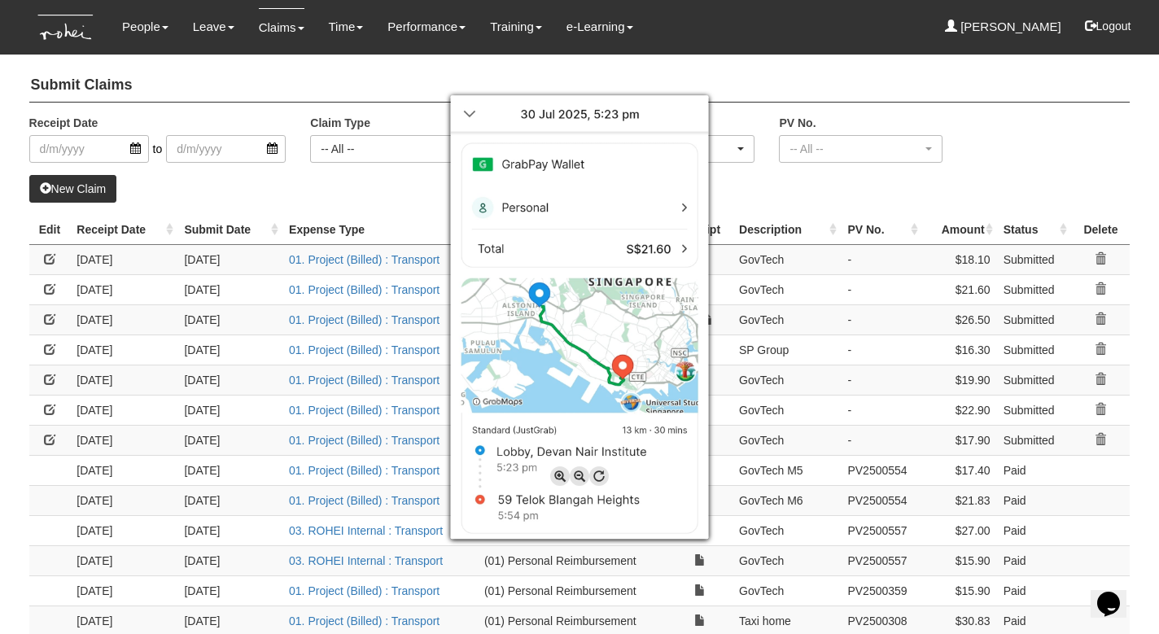
click at [1032, 171] on div at bounding box center [579, 317] width 1159 height 634
click at [1006, 156] on div at bounding box center [579, 317] width 1159 height 634
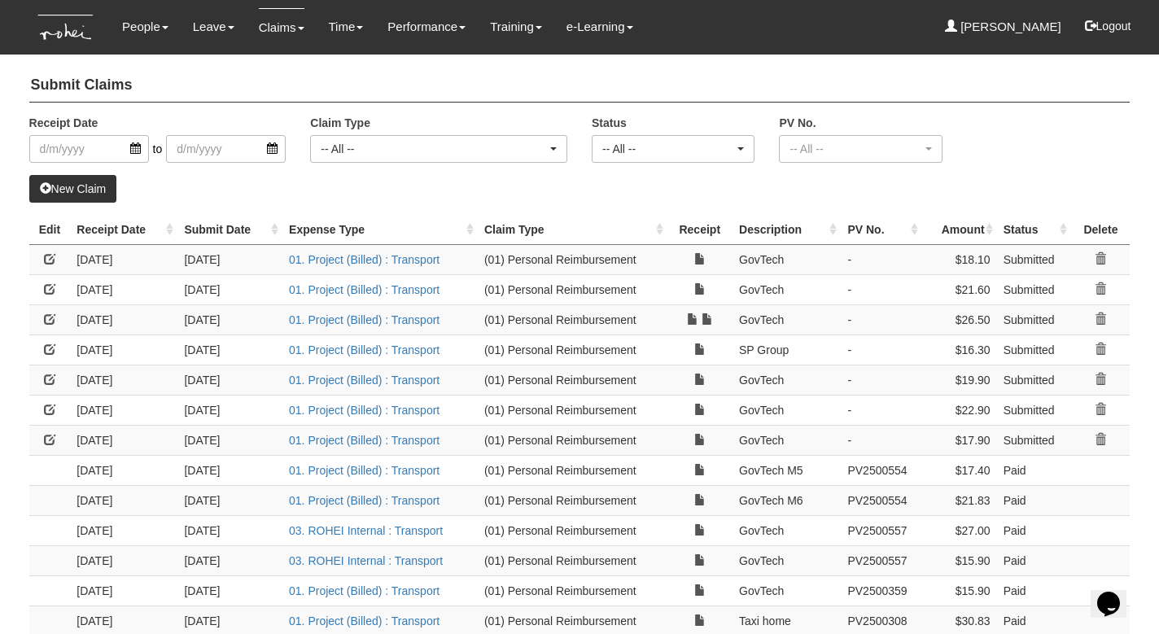
click at [48, 315] on link at bounding box center [49, 318] width 11 height 11
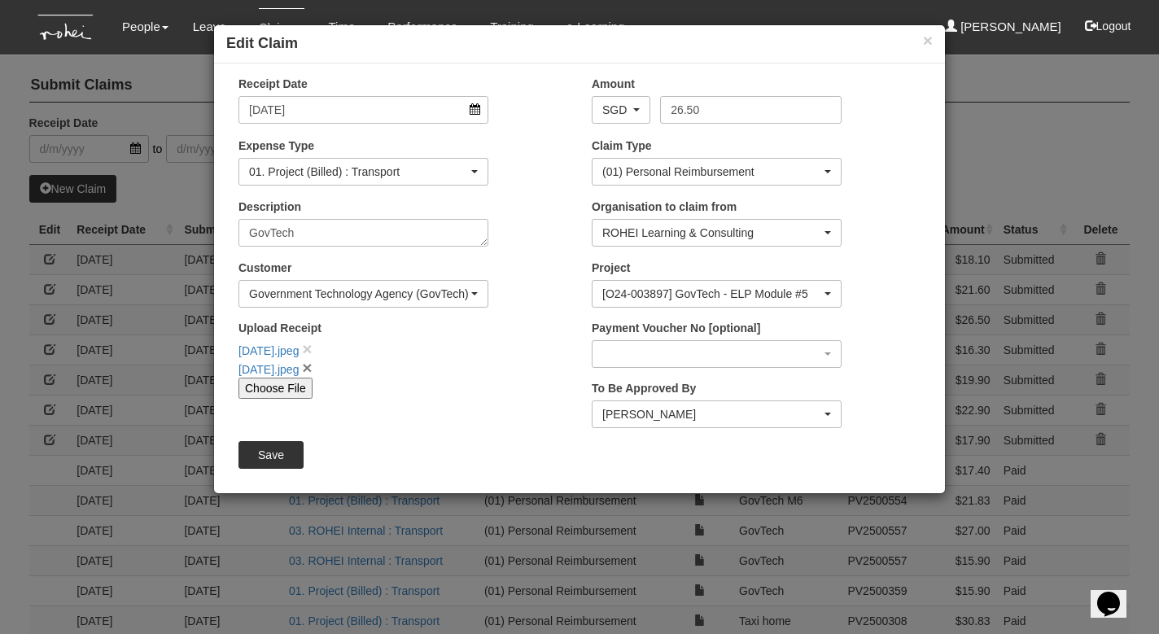
click at [312, 367] on link "×" at bounding box center [307, 367] width 10 height 19
click at [277, 454] on input "Save" at bounding box center [270, 455] width 65 height 28
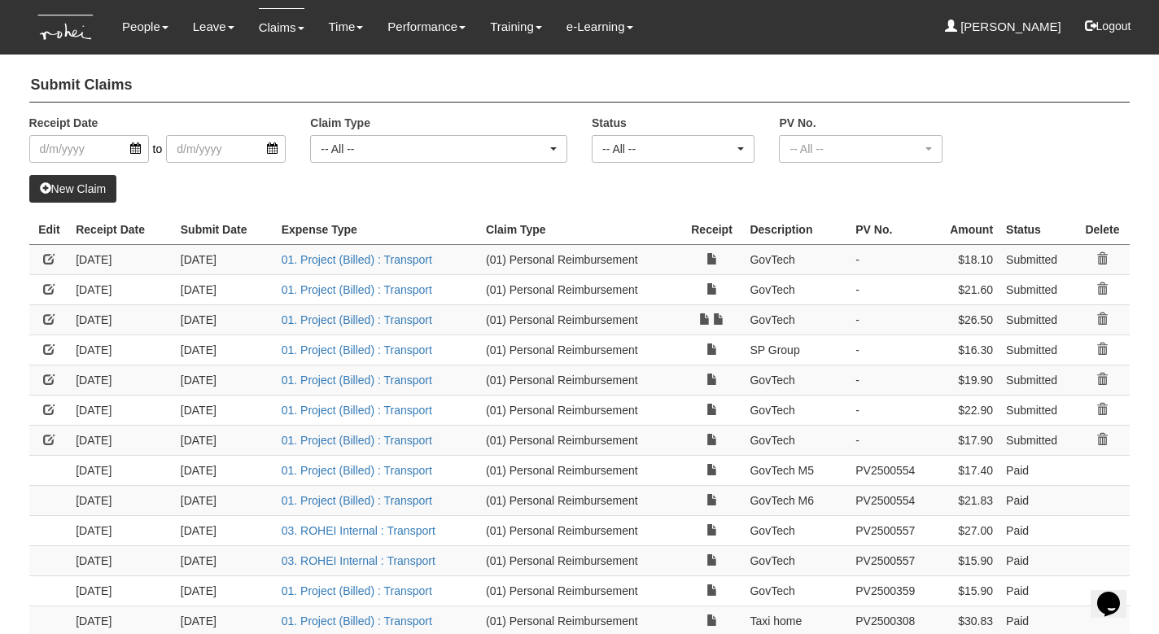
select select "50"
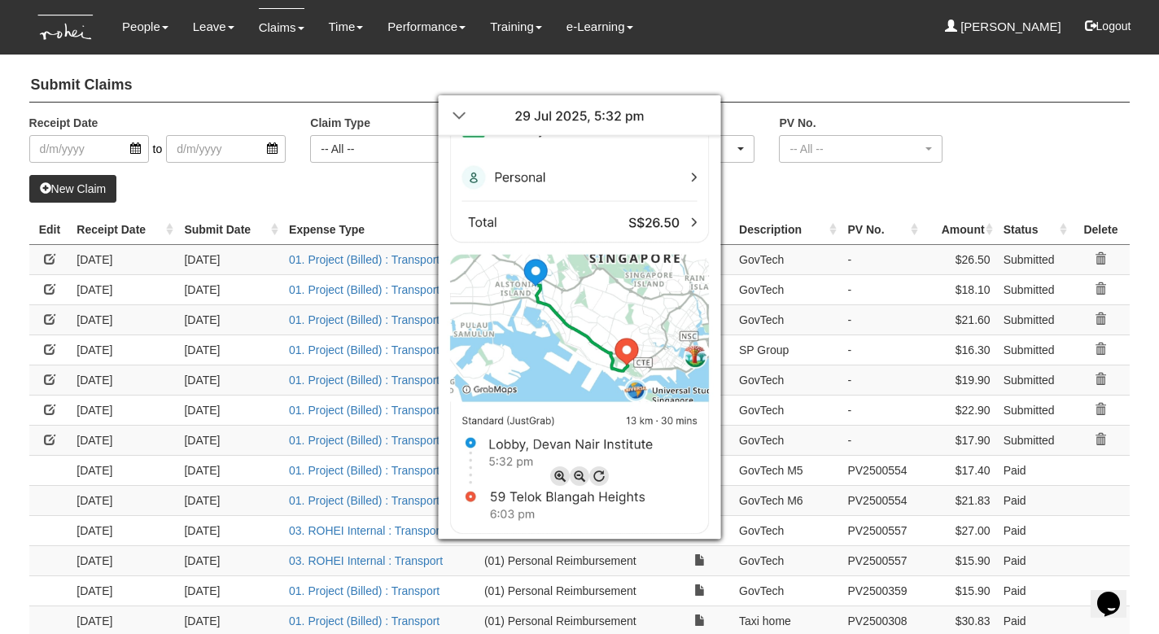
click at [867, 188] on div at bounding box center [579, 317] width 1159 height 634
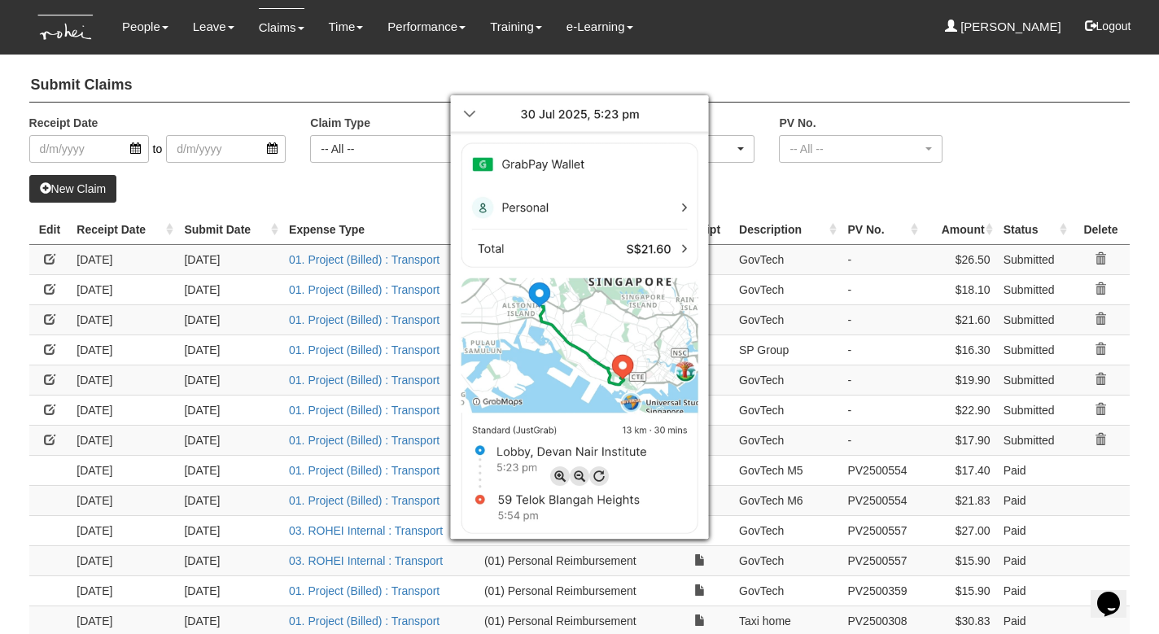
click at [781, 193] on div at bounding box center [579, 317] width 1159 height 634
click at [781, 182] on div at bounding box center [579, 317] width 1159 height 634
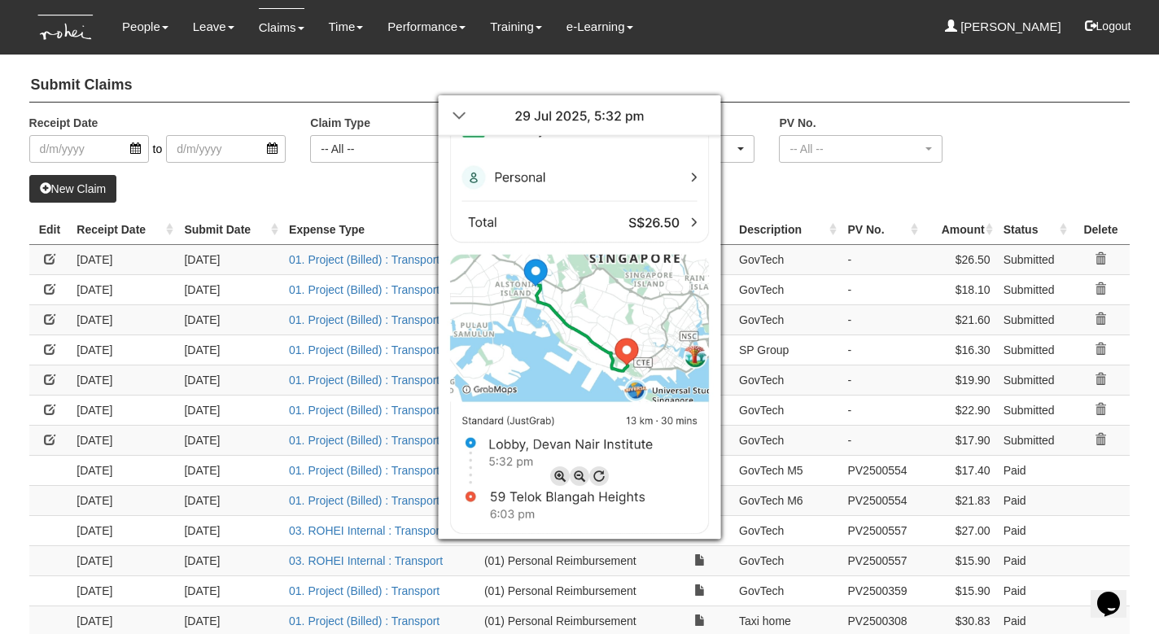
click at [53, 284] on div at bounding box center [579, 317] width 1159 height 634
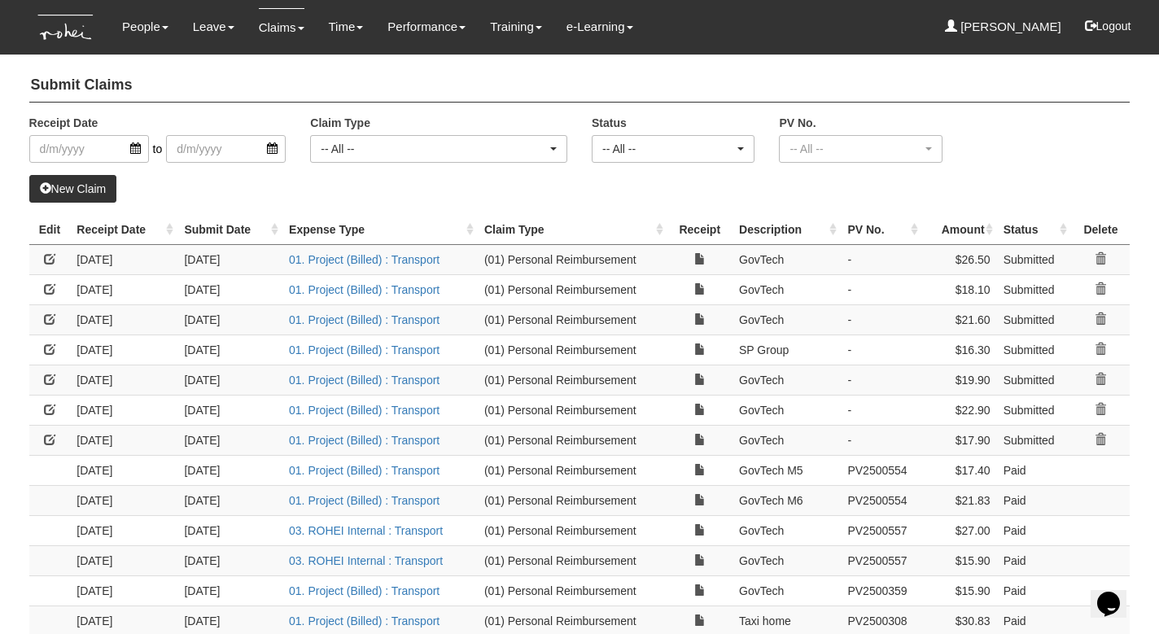
click at [50, 286] on link at bounding box center [49, 288] width 11 height 11
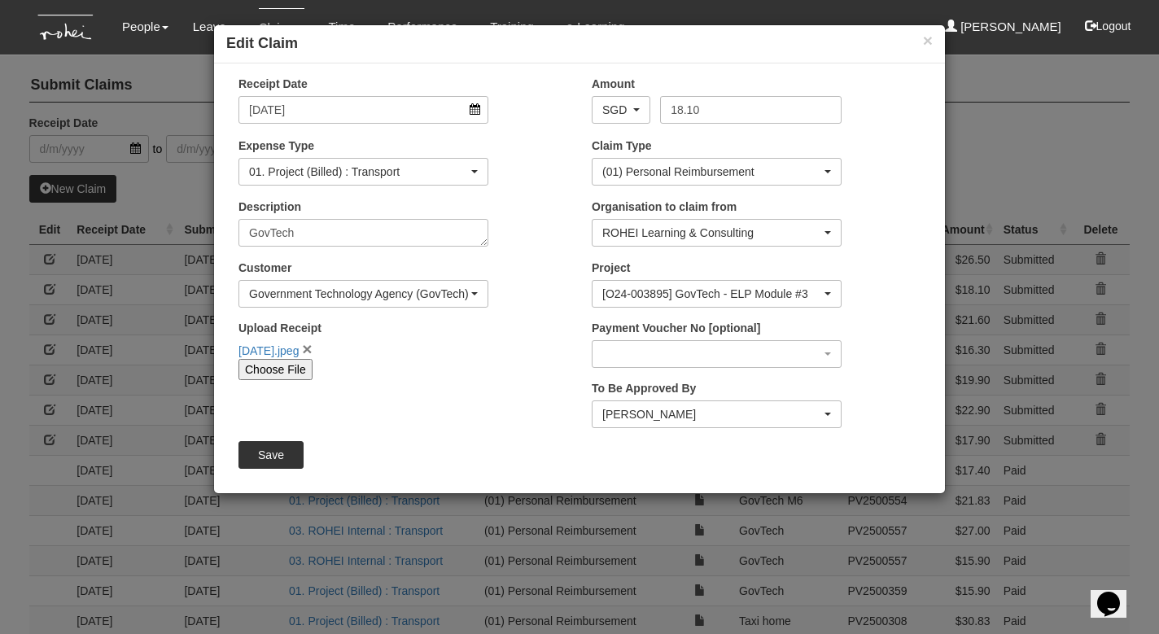
click at [312, 350] on link "×" at bounding box center [307, 348] width 10 height 19
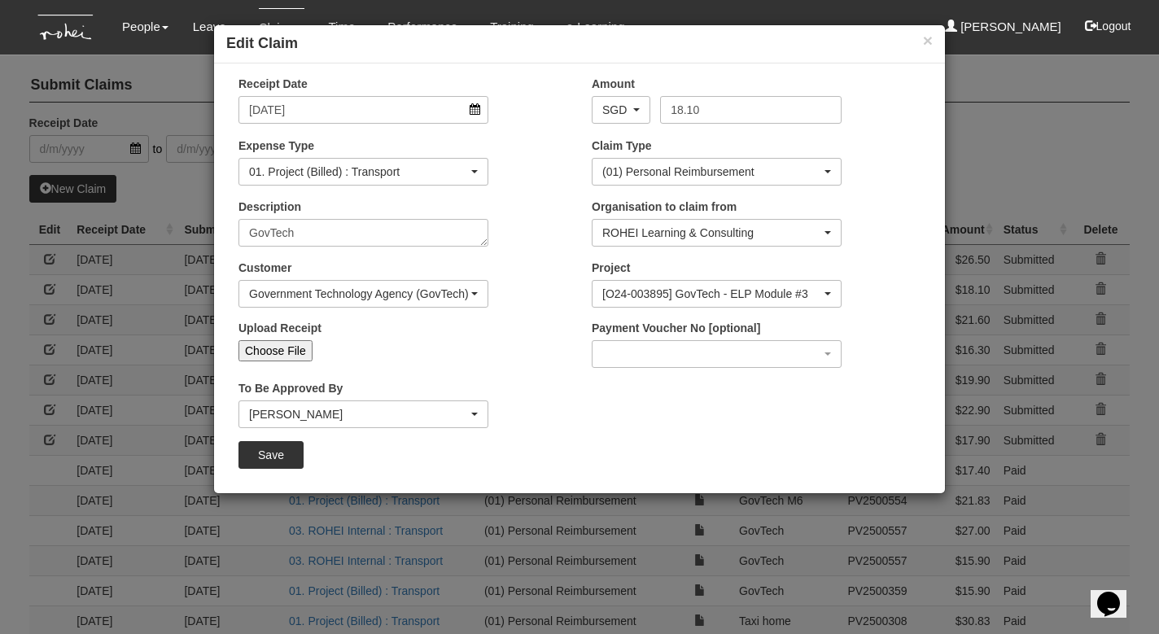
click at [286, 355] on input "Choose File" at bounding box center [275, 350] width 74 height 21
type input "C:\fakepath\[DATE].jpeg"
type input "Choose Another File"
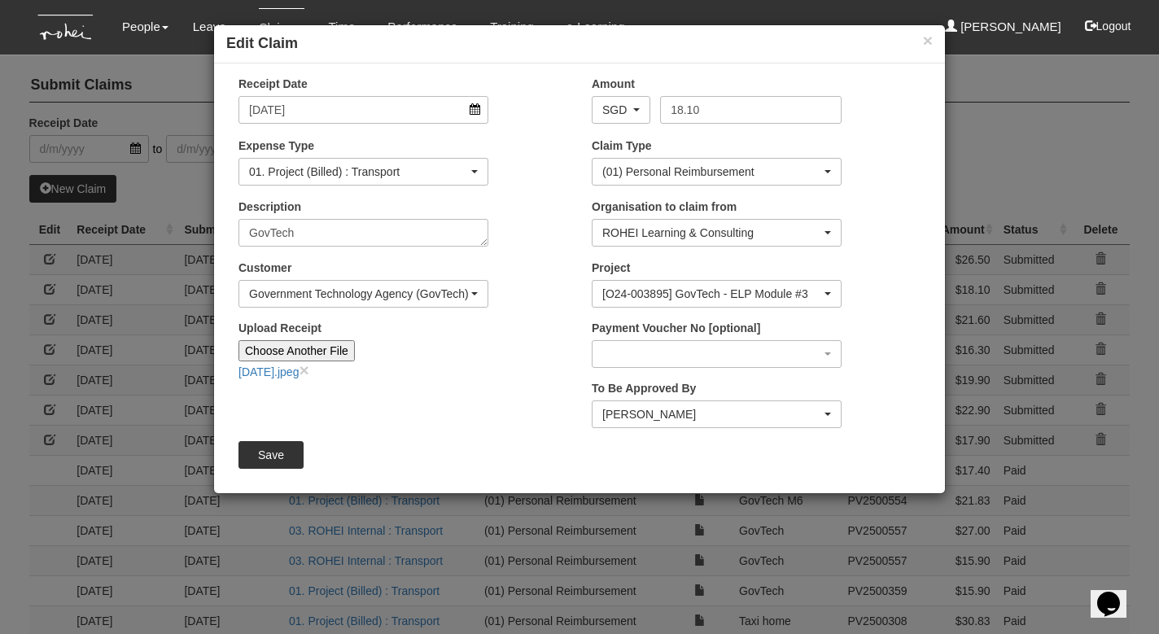
click at [266, 455] on input "Save" at bounding box center [270, 455] width 65 height 28
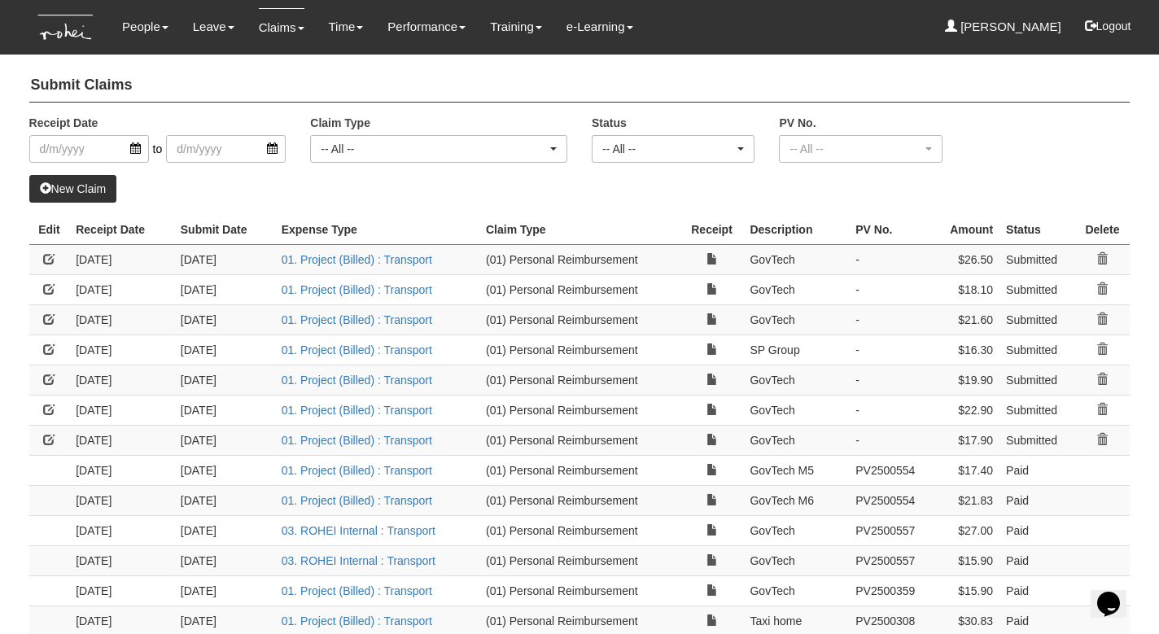
select select "50"
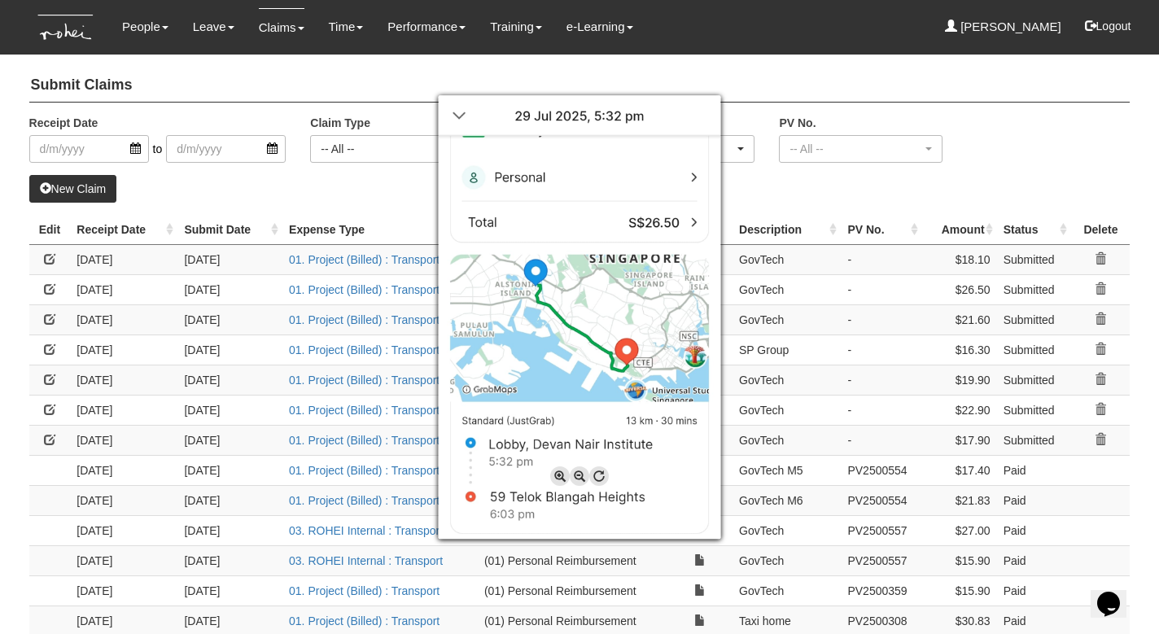
click at [832, 182] on div at bounding box center [579, 317] width 1159 height 634
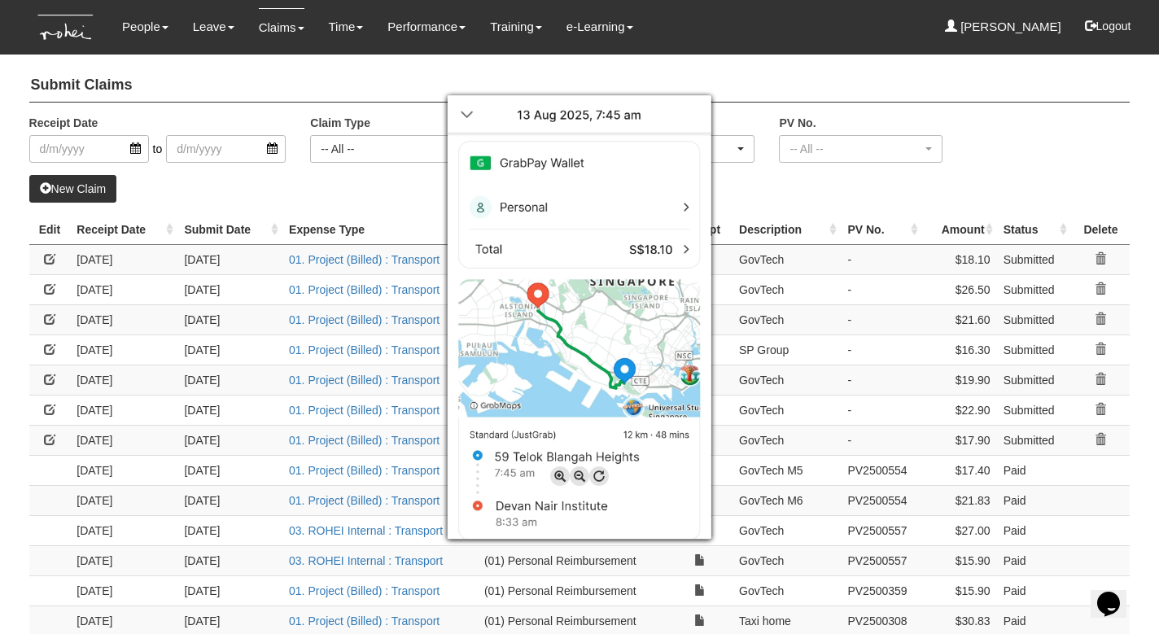
click at [759, 199] on div at bounding box center [579, 317] width 1159 height 634
click at [808, 194] on div at bounding box center [579, 317] width 1159 height 634
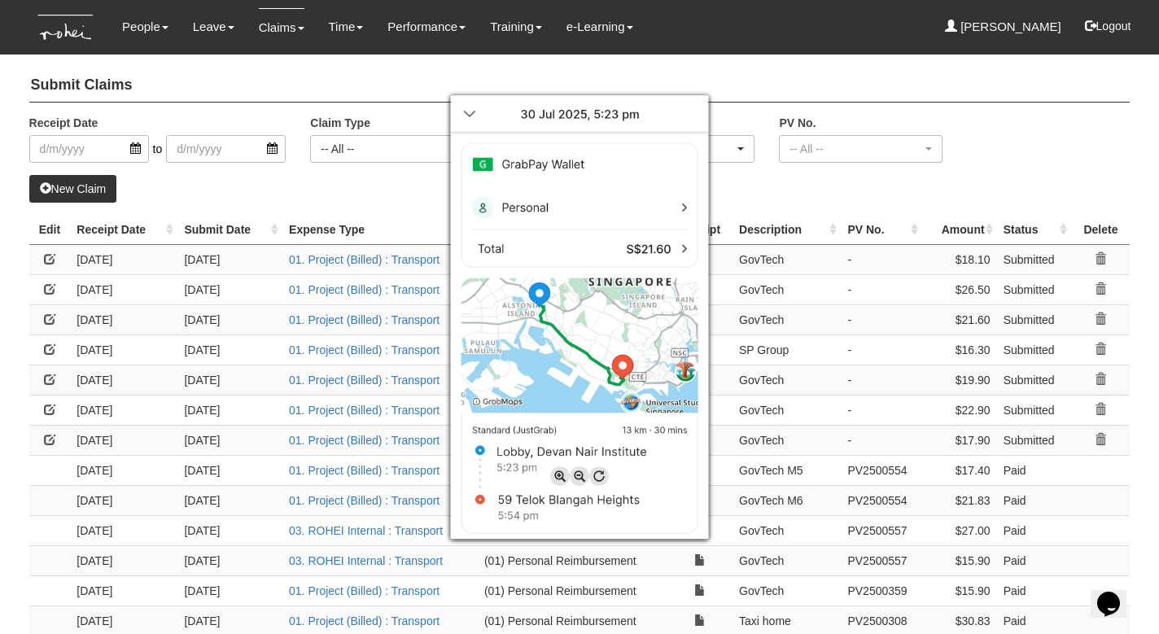
click at [819, 196] on div at bounding box center [579, 317] width 1159 height 634
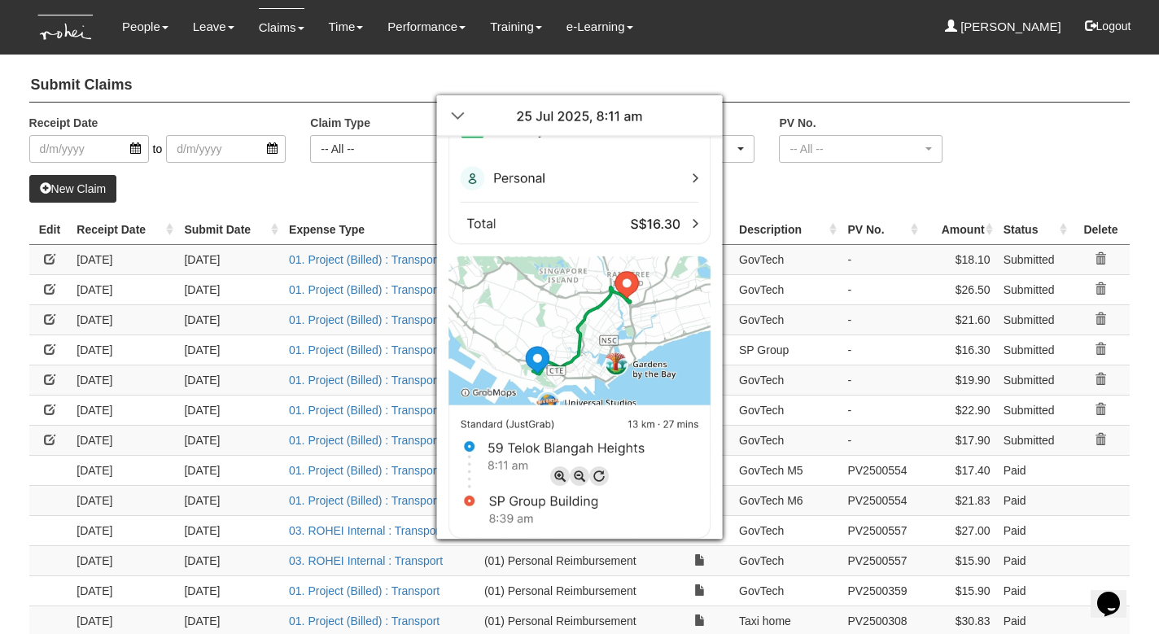
click at [806, 185] on div at bounding box center [579, 317] width 1159 height 634
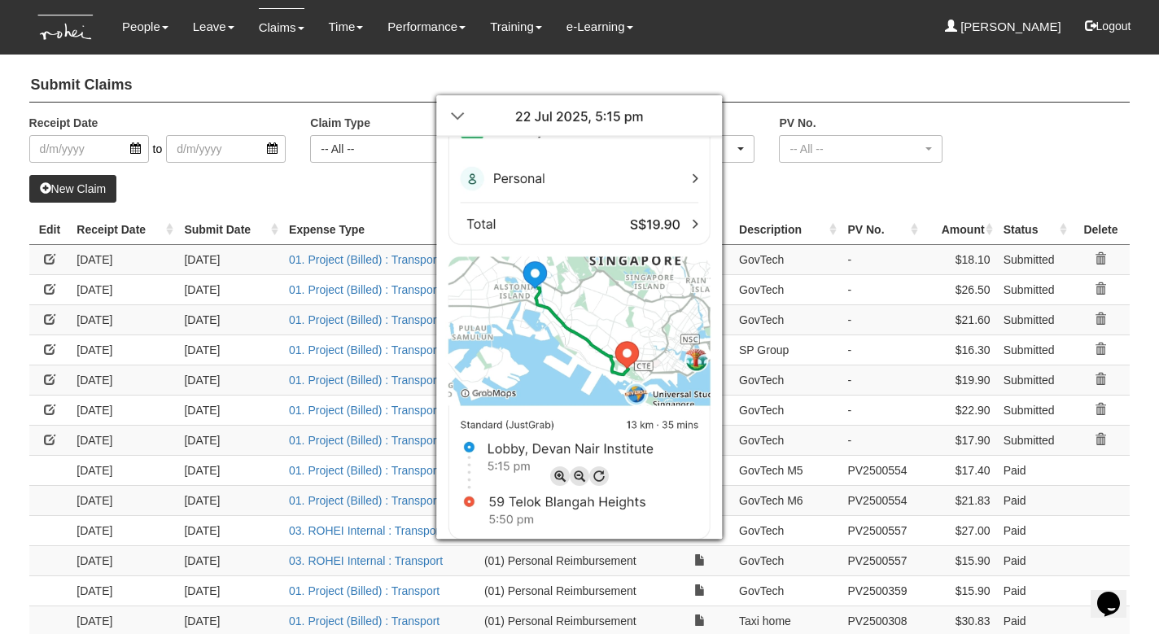
click at [739, 374] on div at bounding box center [579, 317] width 1159 height 634
click at [731, 401] on div at bounding box center [579, 317] width 1159 height 634
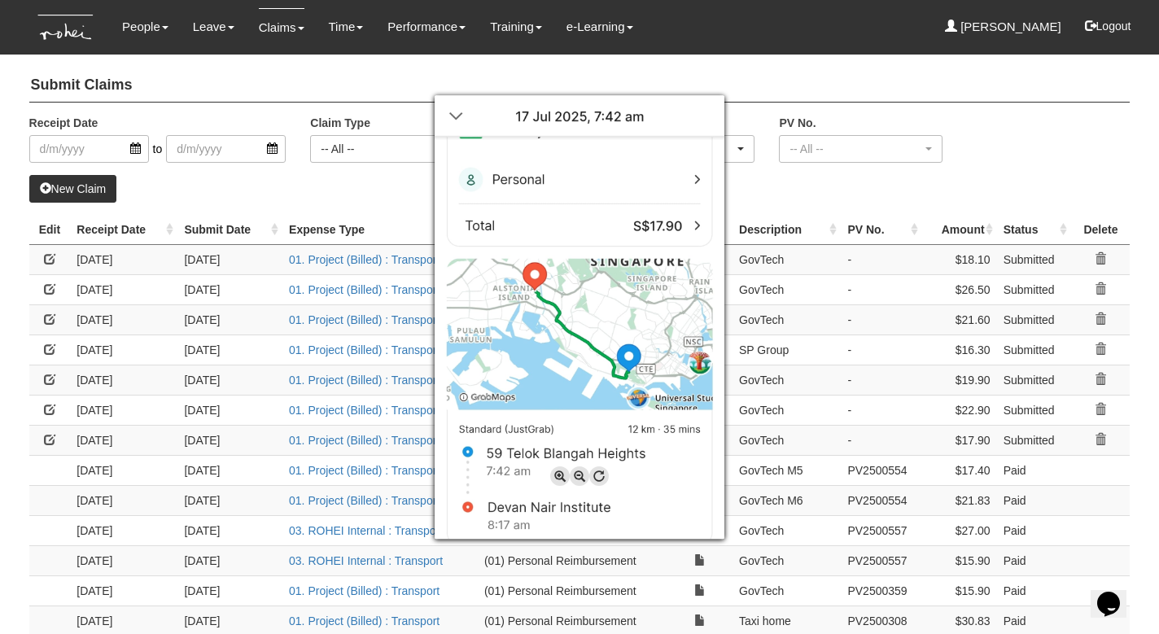
click at [52, 435] on div at bounding box center [579, 317] width 1159 height 634
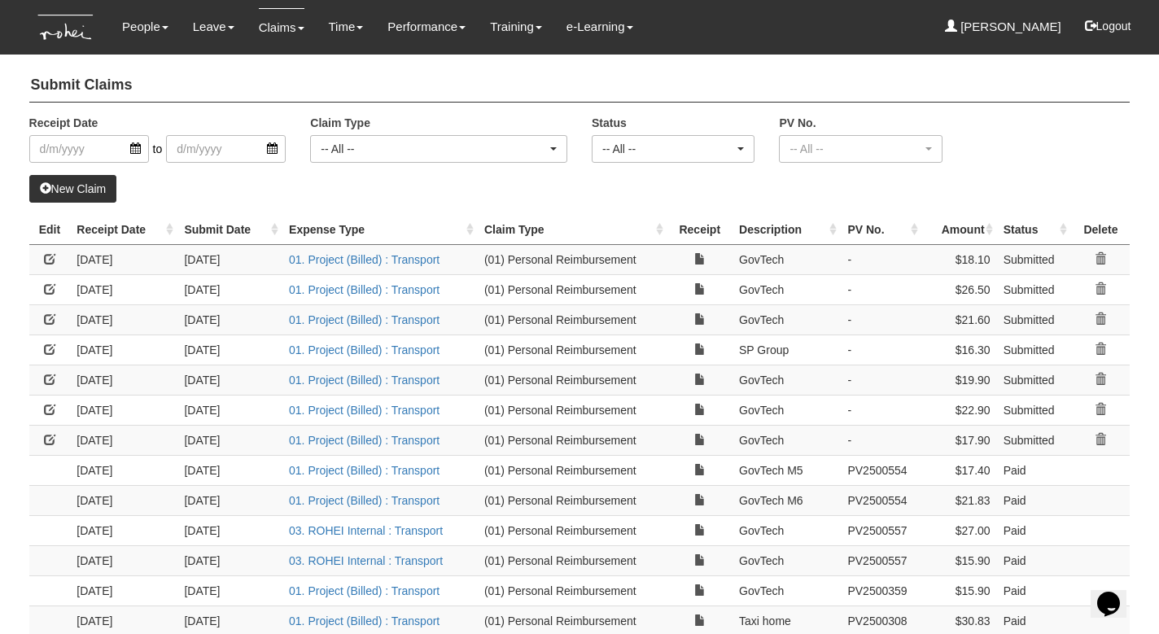
click at [50, 435] on link at bounding box center [49, 439] width 11 height 11
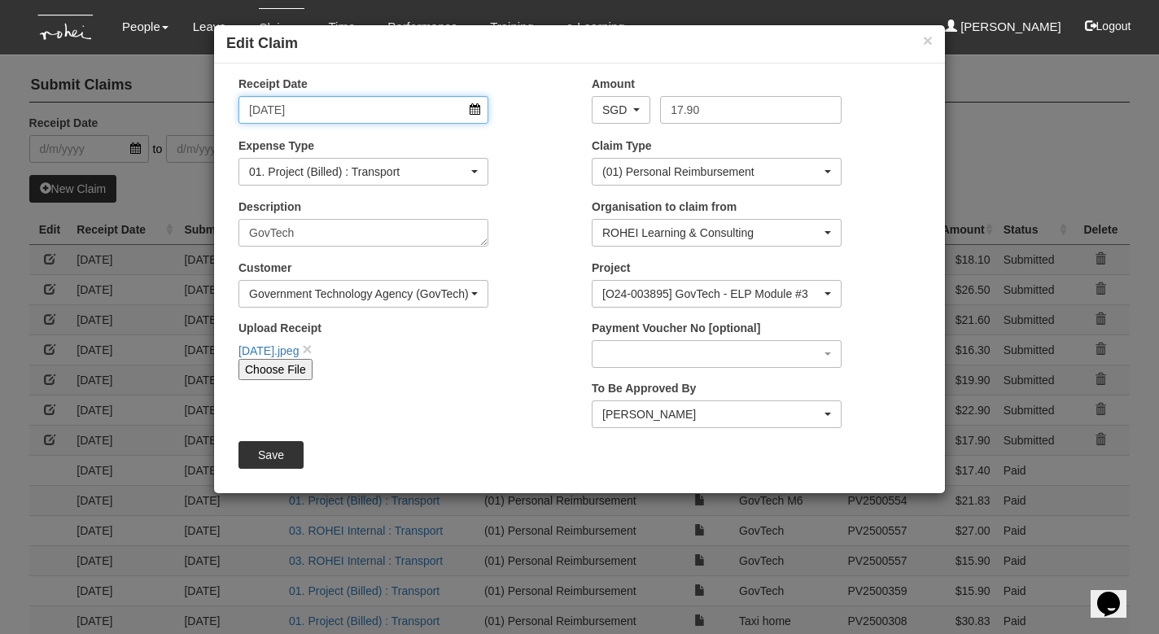
click at [474, 112] on input "[DATE]" at bounding box center [363, 110] width 250 height 28
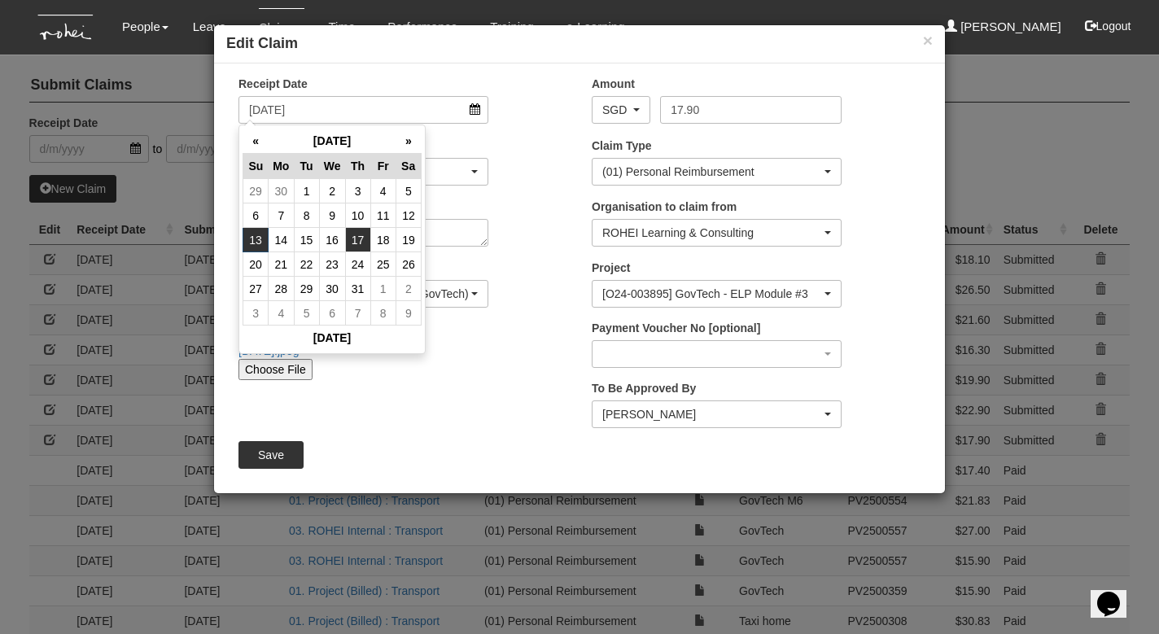
click at [360, 235] on td "17" at bounding box center [357, 240] width 25 height 24
type input "[DATE]"
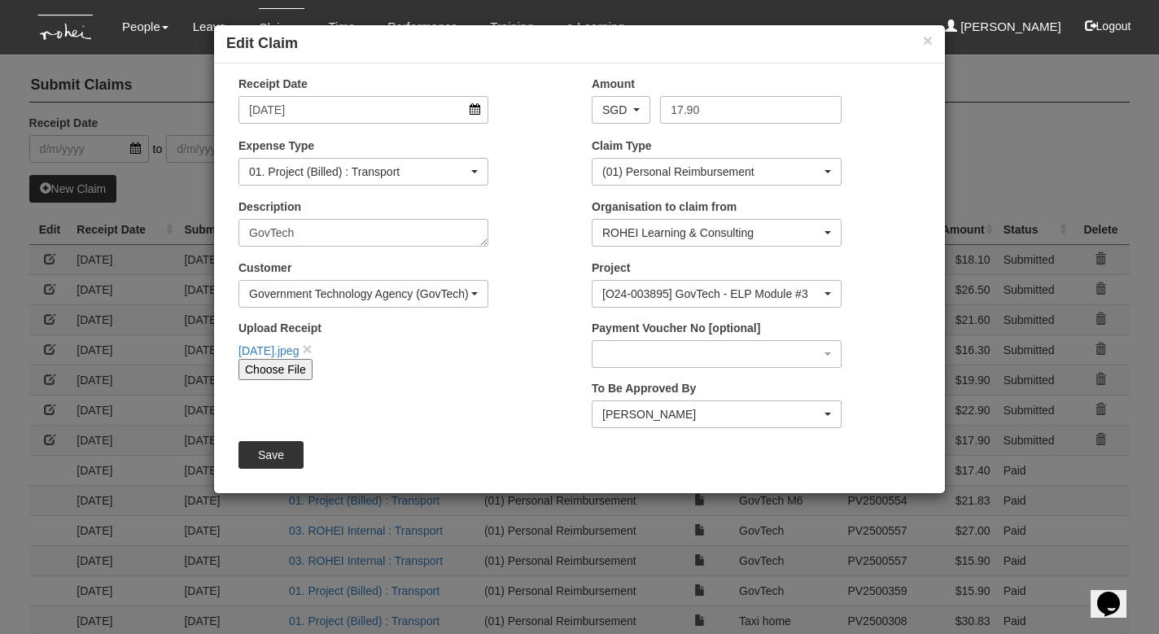
click at [278, 451] on input "Save" at bounding box center [270, 455] width 65 height 28
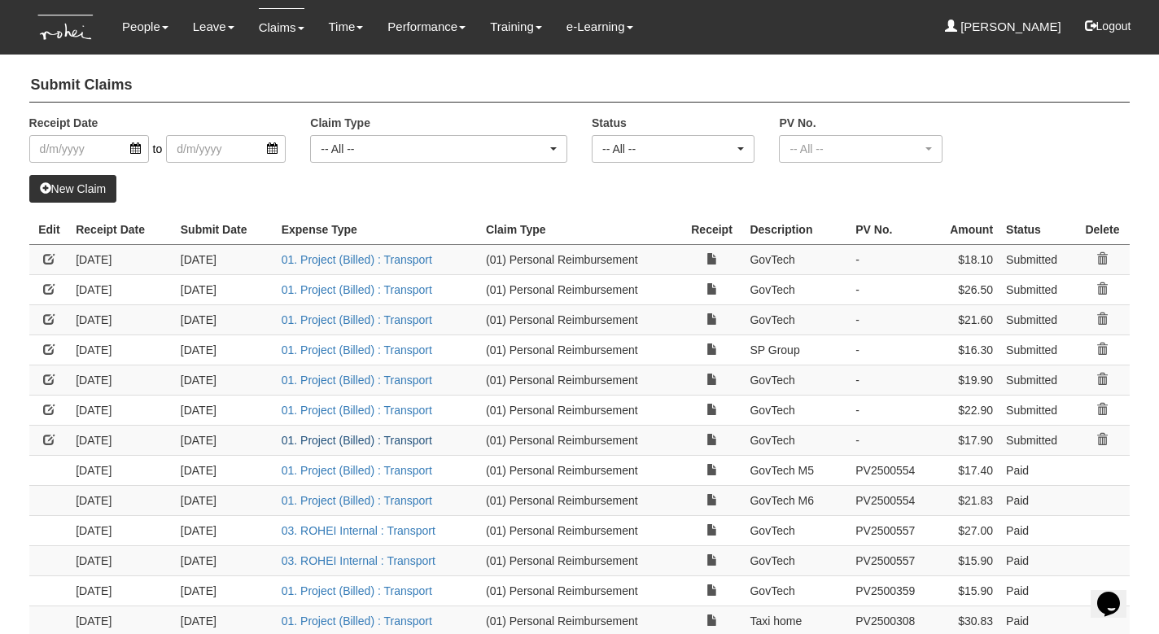
select select "50"
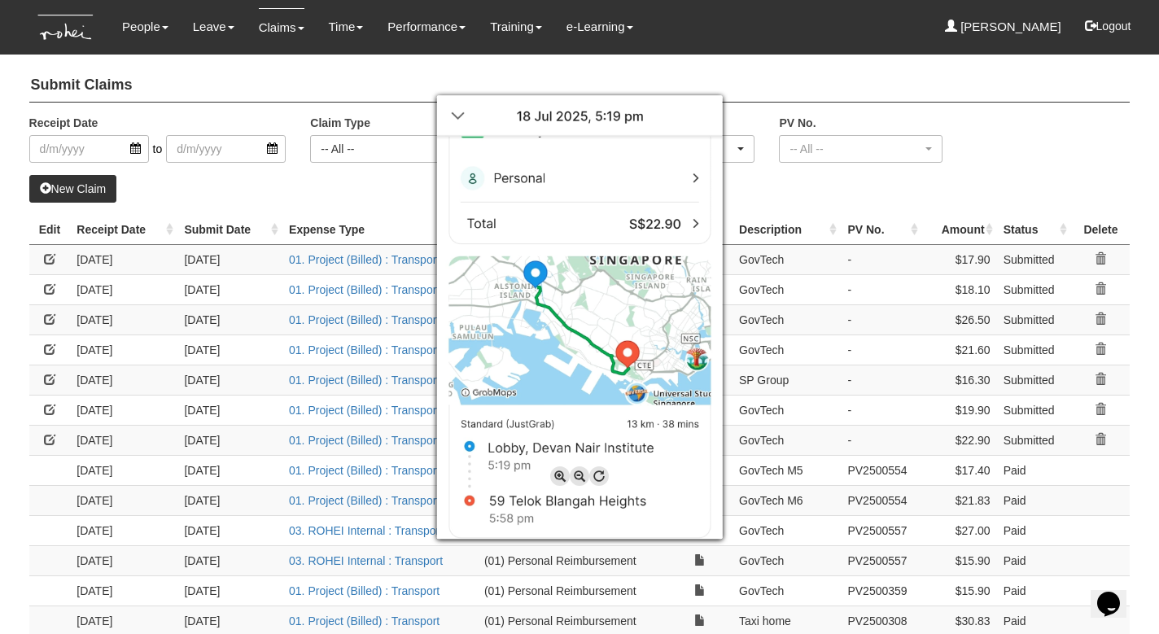
click at [792, 433] on div at bounding box center [579, 317] width 1159 height 634
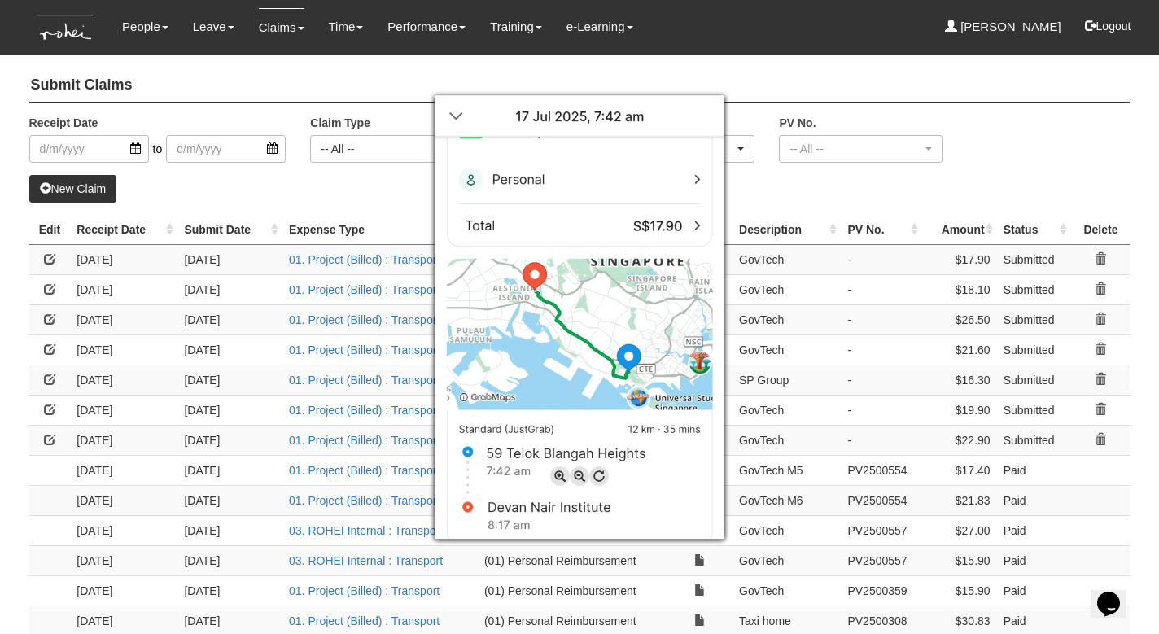
click at [829, 256] on div at bounding box center [579, 317] width 1159 height 634
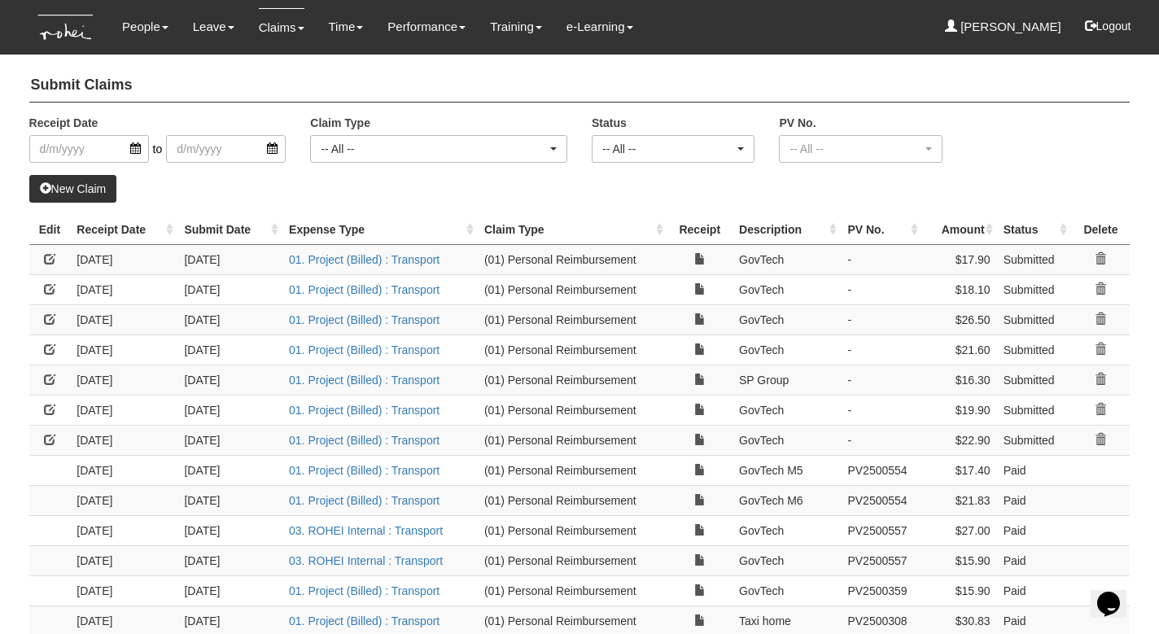
click at [52, 405] on link at bounding box center [49, 409] width 11 height 11
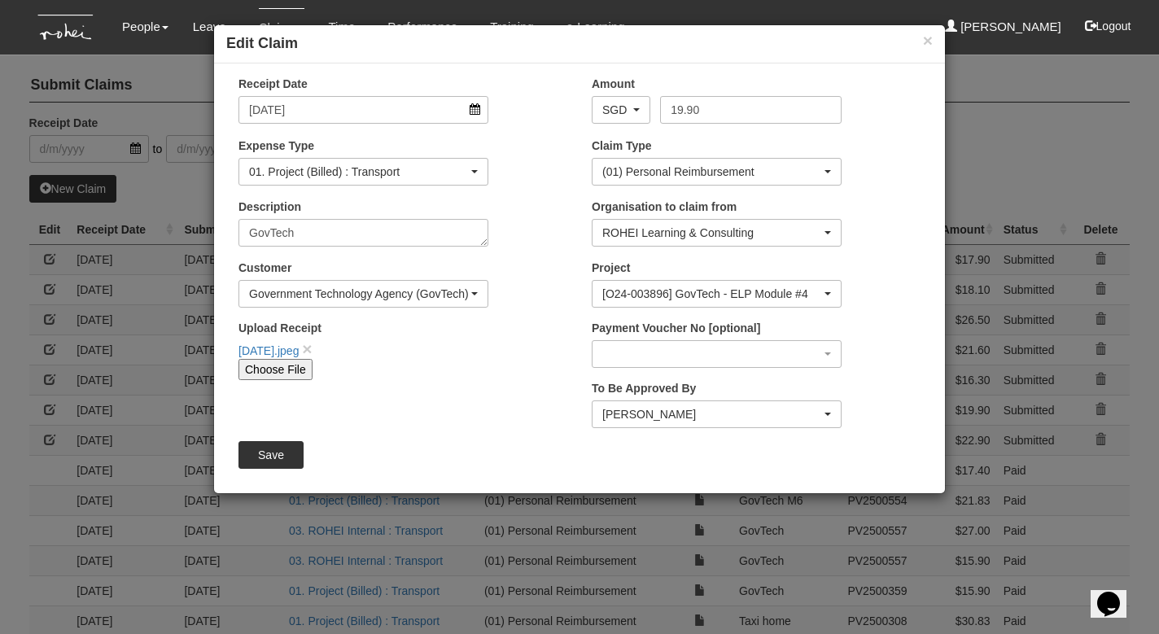
click at [614, 295] on div "[O24-003896] GovTech - ELP Module #4" at bounding box center [711, 294] width 219 height 16
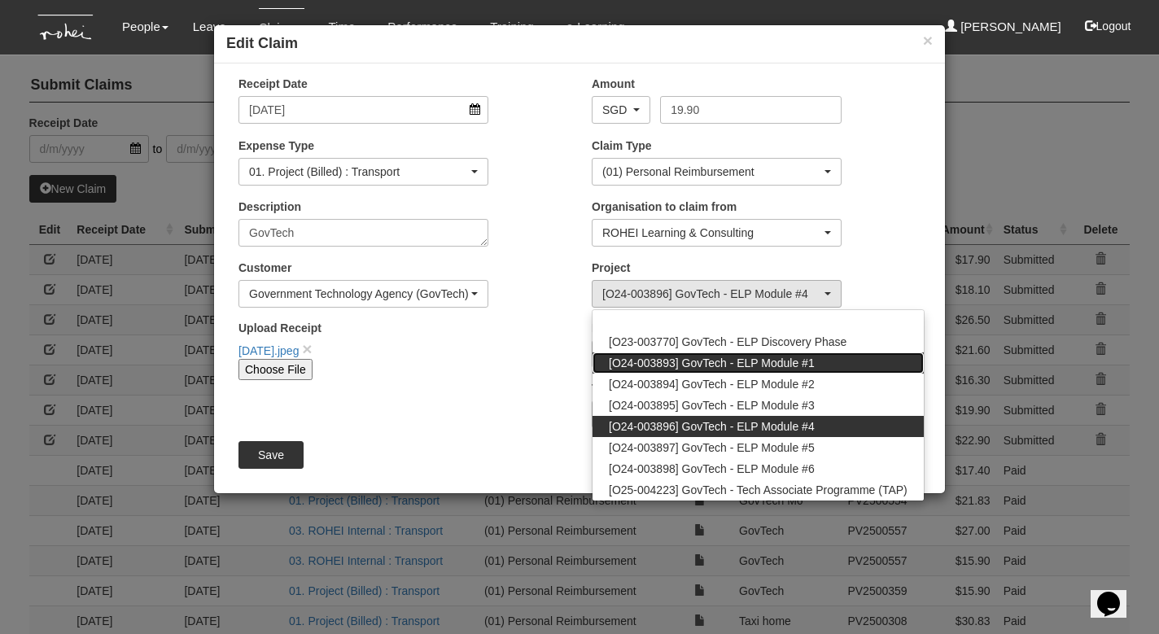
click at [640, 365] on span "[O24-003893] GovTech - ELP Module #1" at bounding box center [712, 363] width 206 height 16
select select "2507"
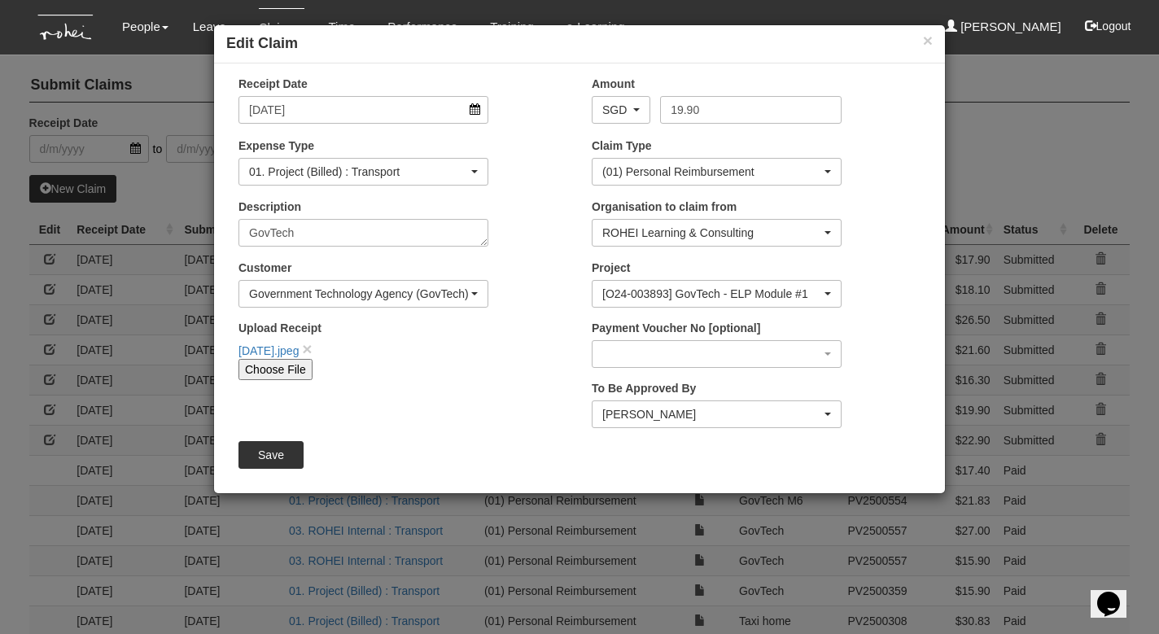
click at [267, 456] on input "Save" at bounding box center [270, 455] width 65 height 28
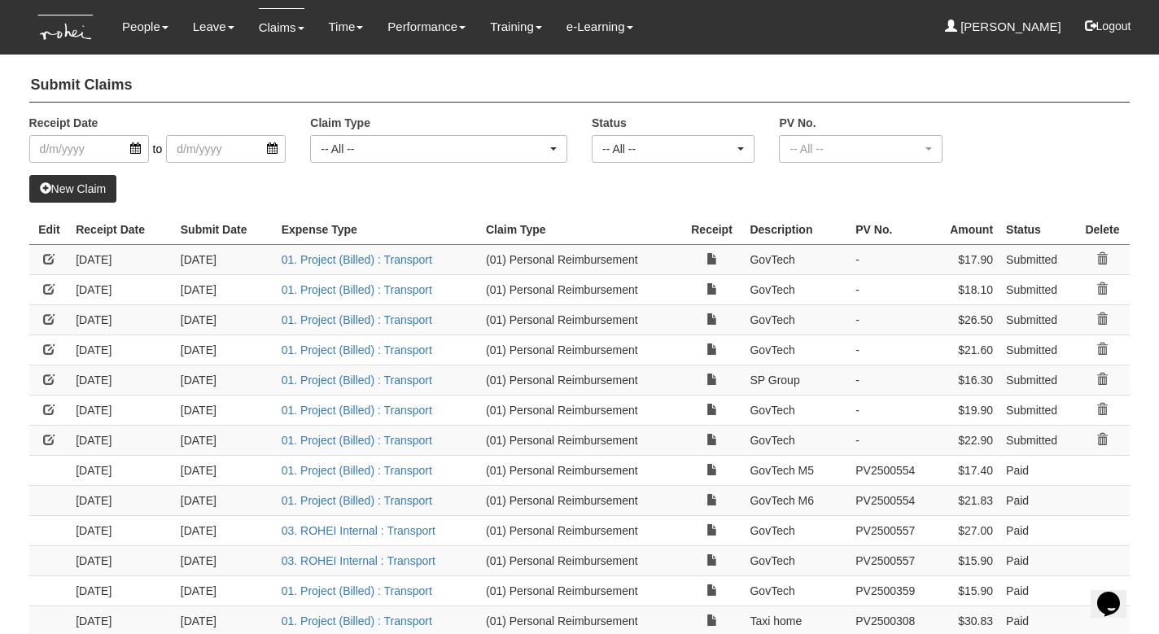
select select "50"
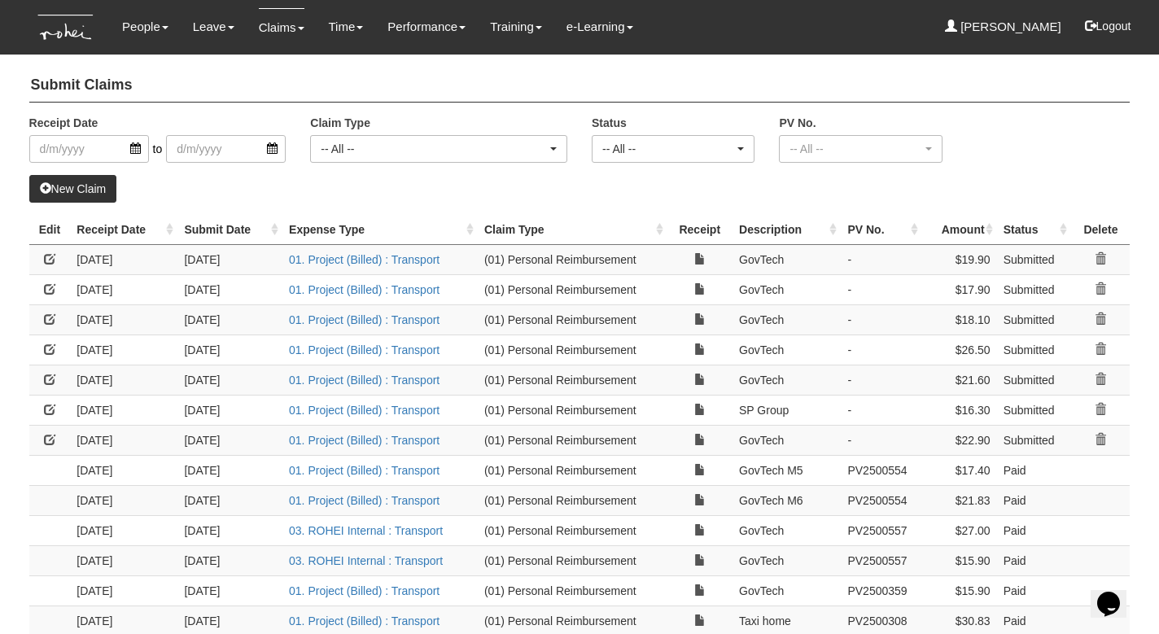
click at [97, 188] on link "New Claim" at bounding box center [73, 189] width 88 height 28
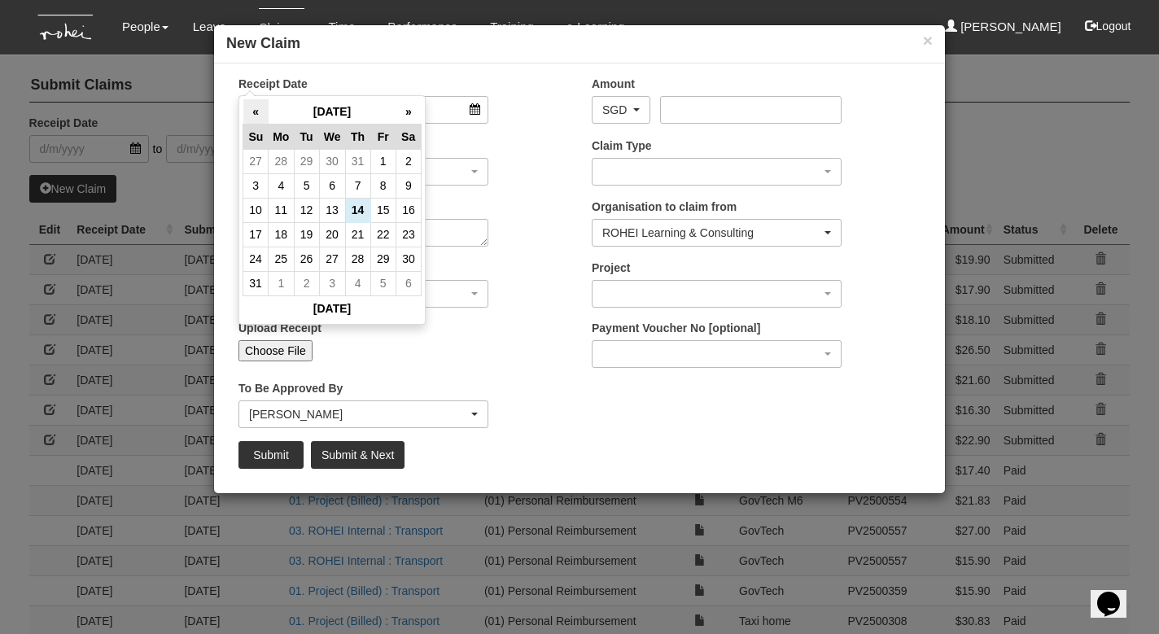
click at [254, 107] on th "«" at bounding box center [255, 111] width 25 height 25
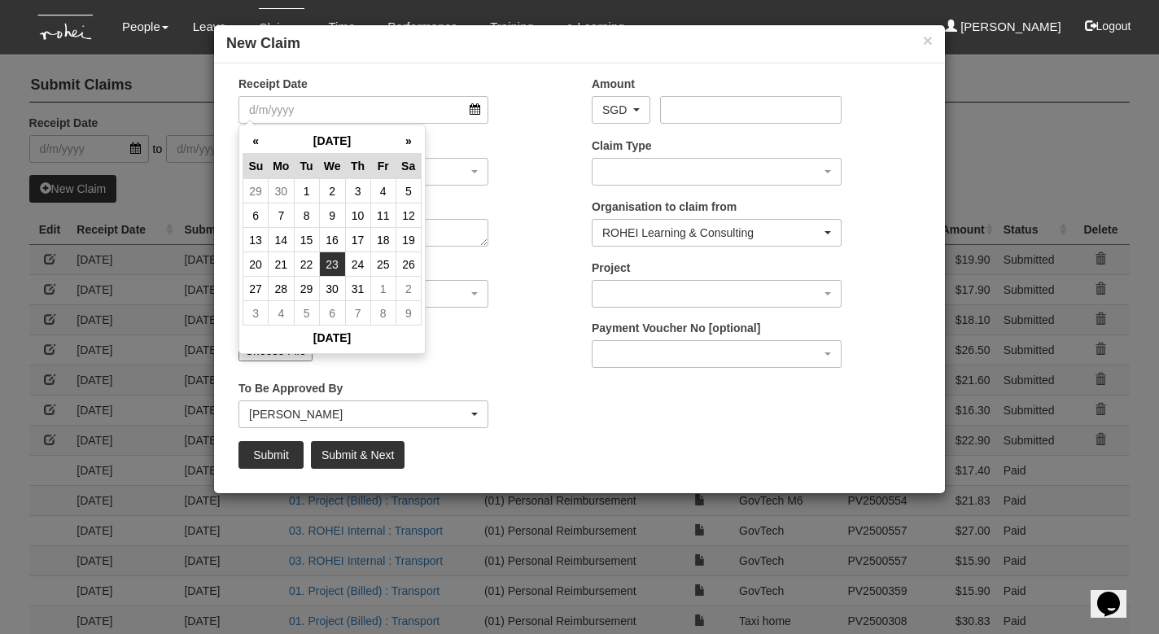
click at [328, 261] on td "23" at bounding box center [332, 264] width 26 height 24
type input "[DATE]"
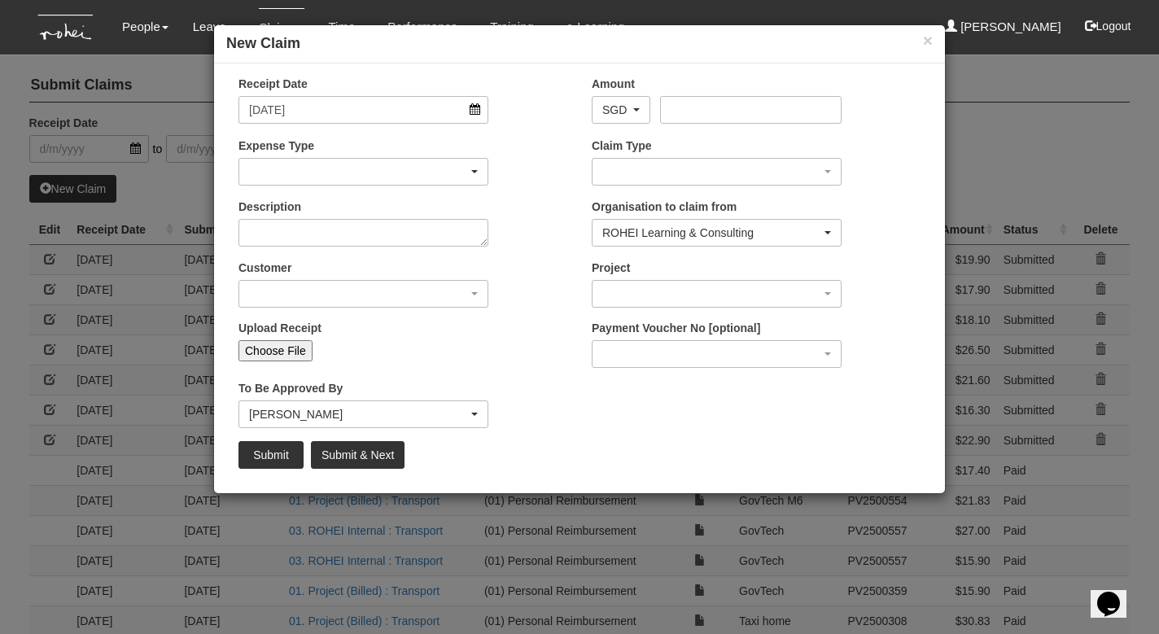
click at [292, 173] on div "button" at bounding box center [363, 172] width 248 height 26
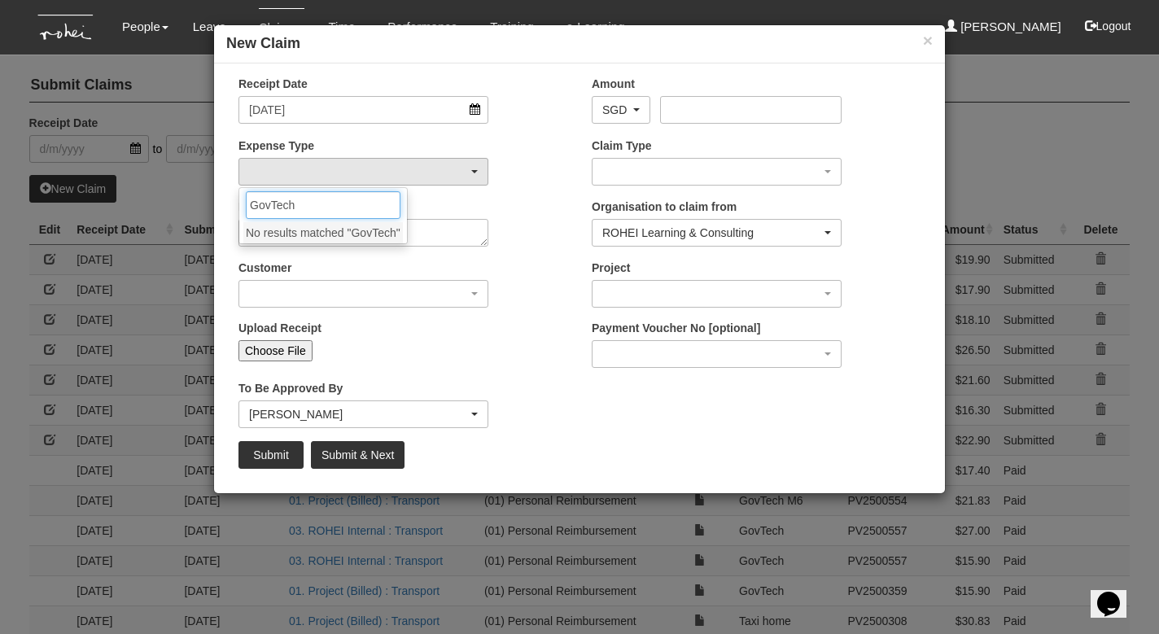
click at [307, 208] on input "GovTech" at bounding box center [323, 205] width 155 height 28
type input "GovTech"
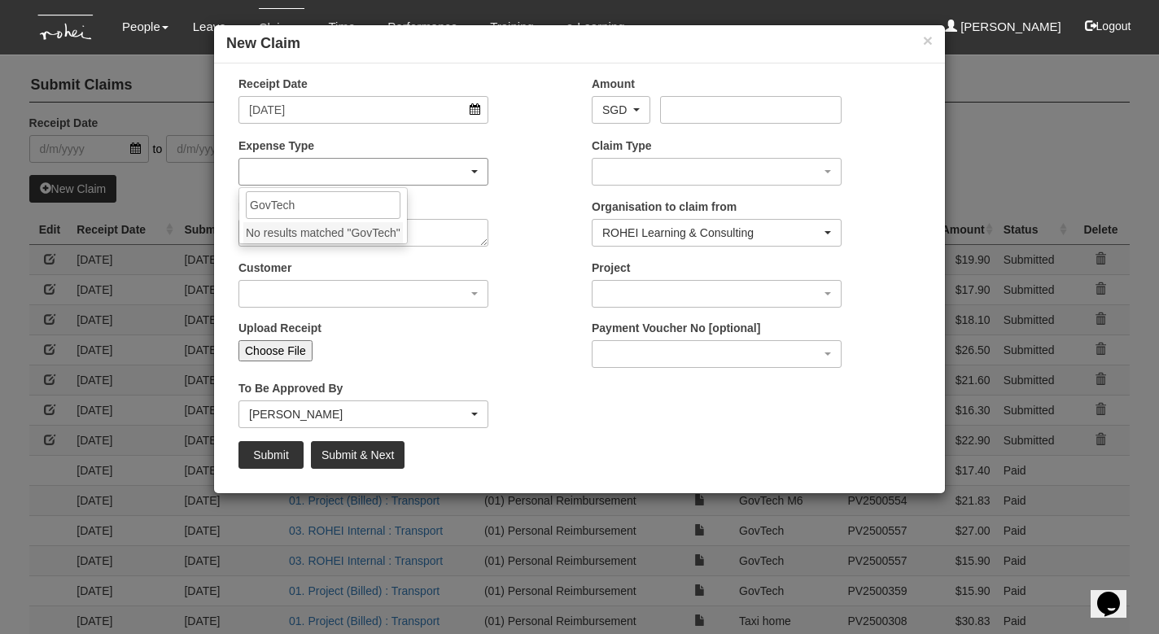
click at [302, 168] on div "button" at bounding box center [363, 172] width 248 height 26
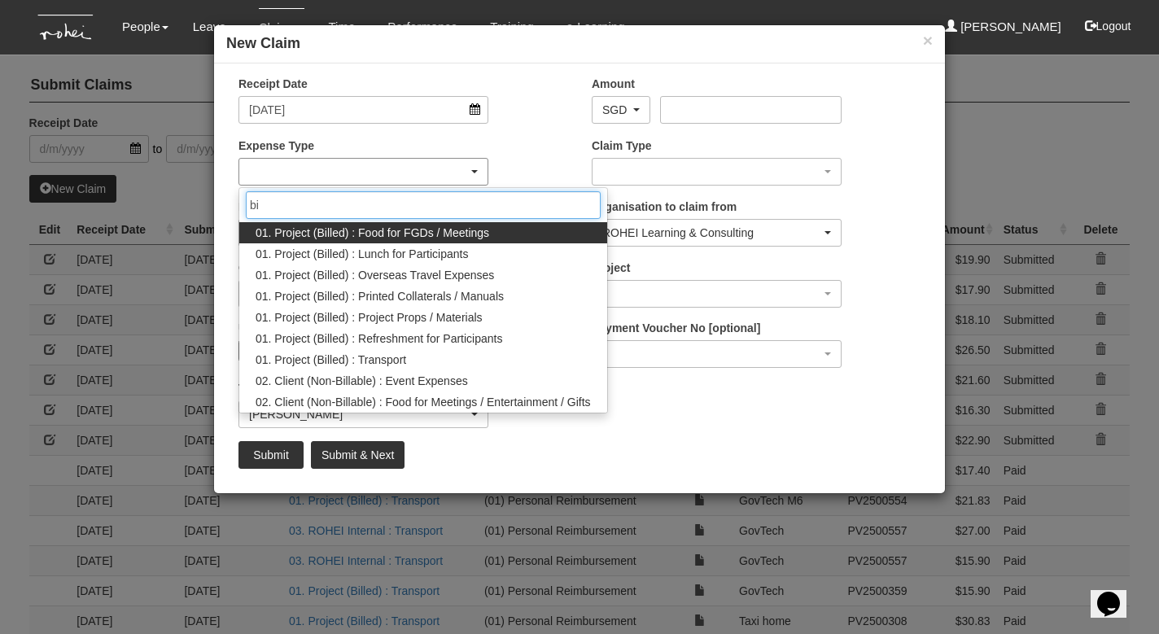
type input "b"
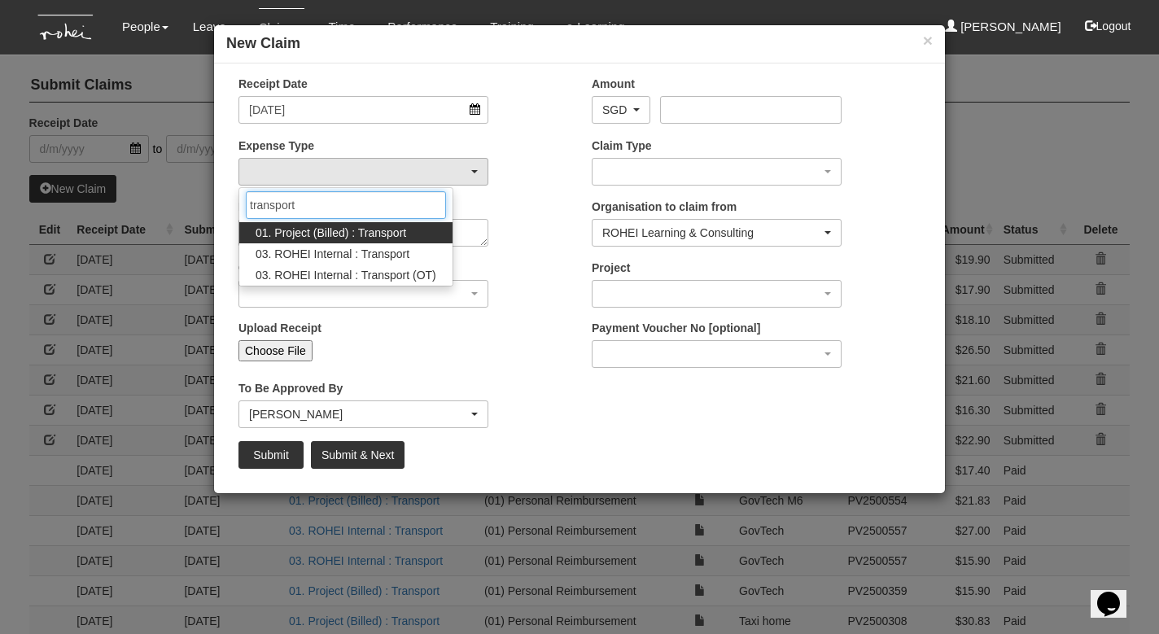
type input "transport"
click at [317, 234] on span "01. Project (Billed) : Transport" at bounding box center [331, 233] width 151 height 16
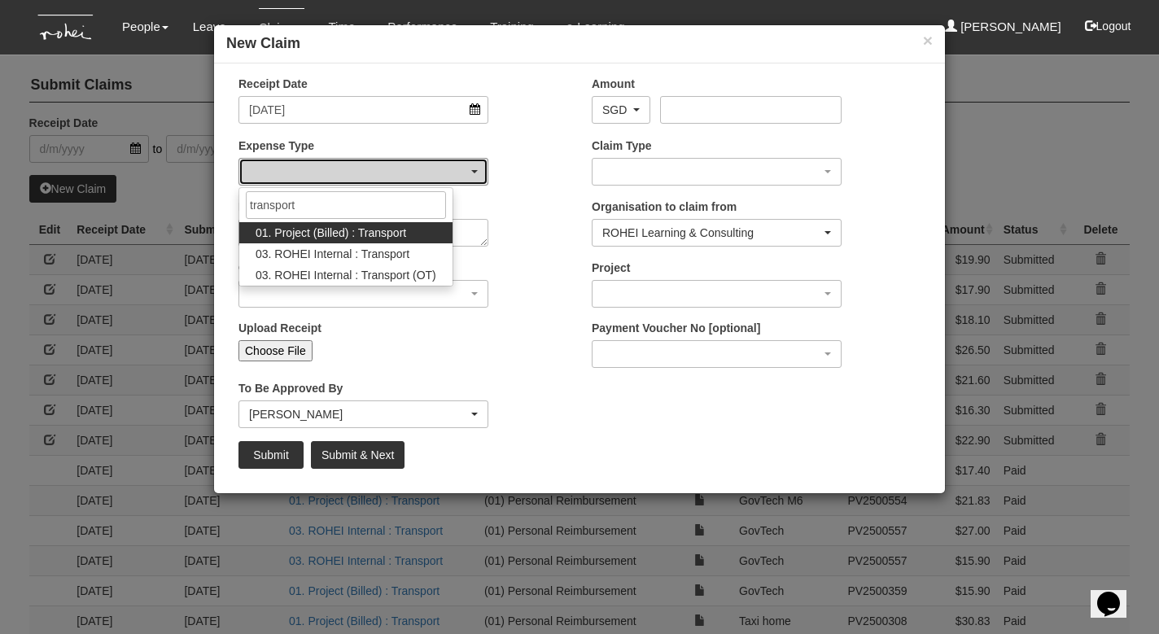
select select "135"
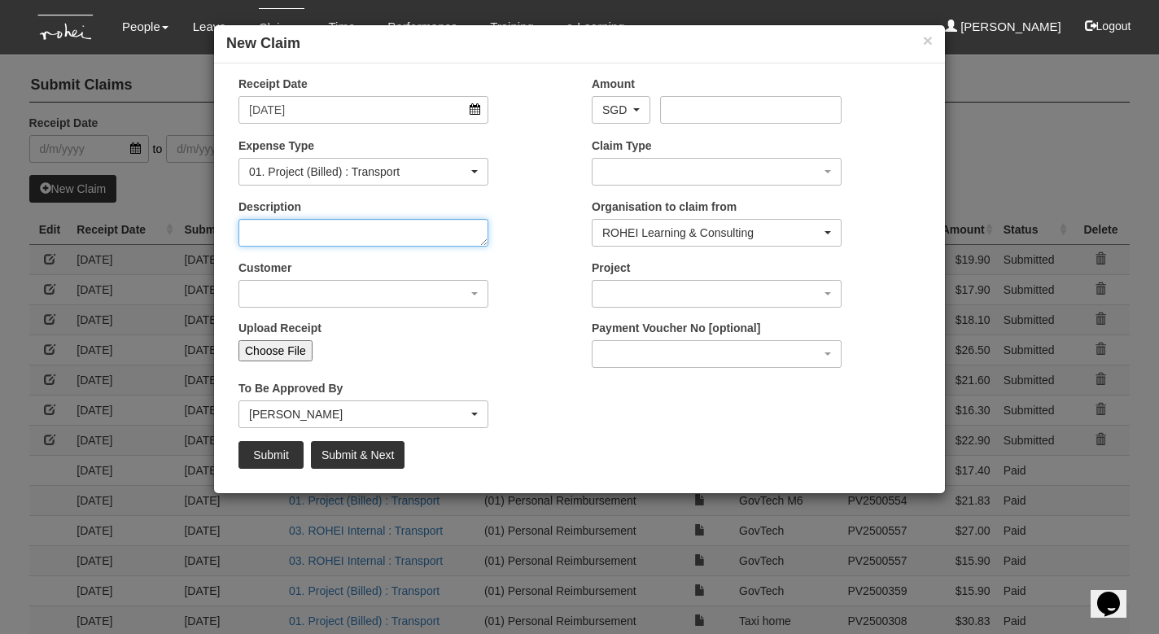
click at [312, 234] on textarea "Description" at bounding box center [363, 233] width 250 height 28
type textarea "GovTech"
click at [312, 287] on div "button" at bounding box center [363, 294] width 248 height 26
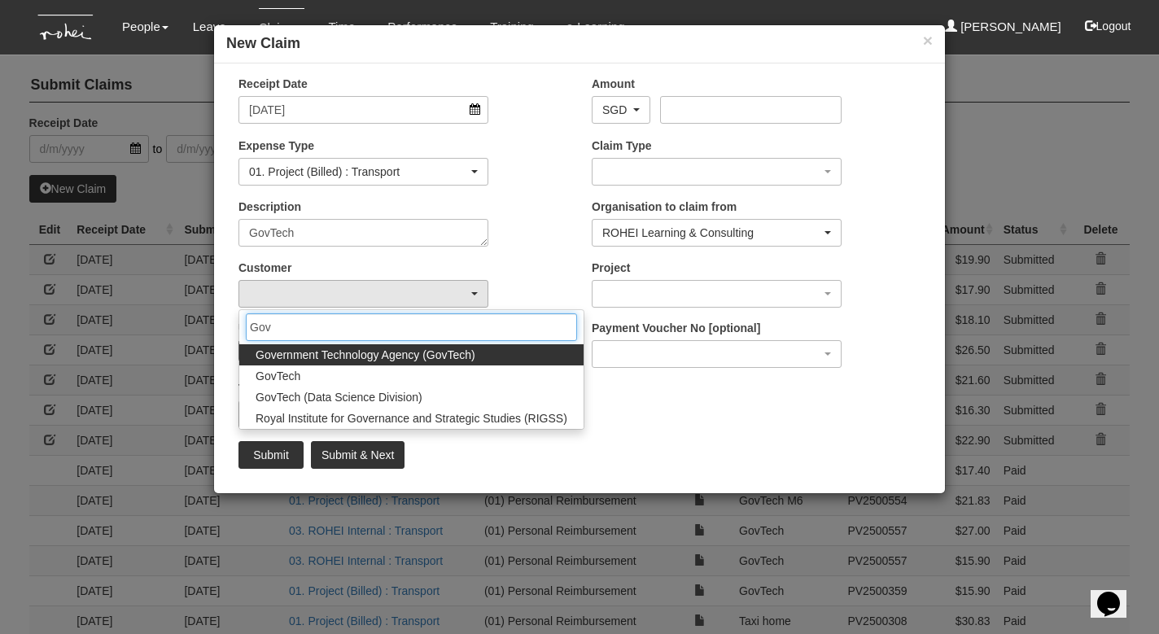
type input "Gov"
click at [312, 353] on span "Government Technology Agency (GovTech)" at bounding box center [366, 355] width 220 height 16
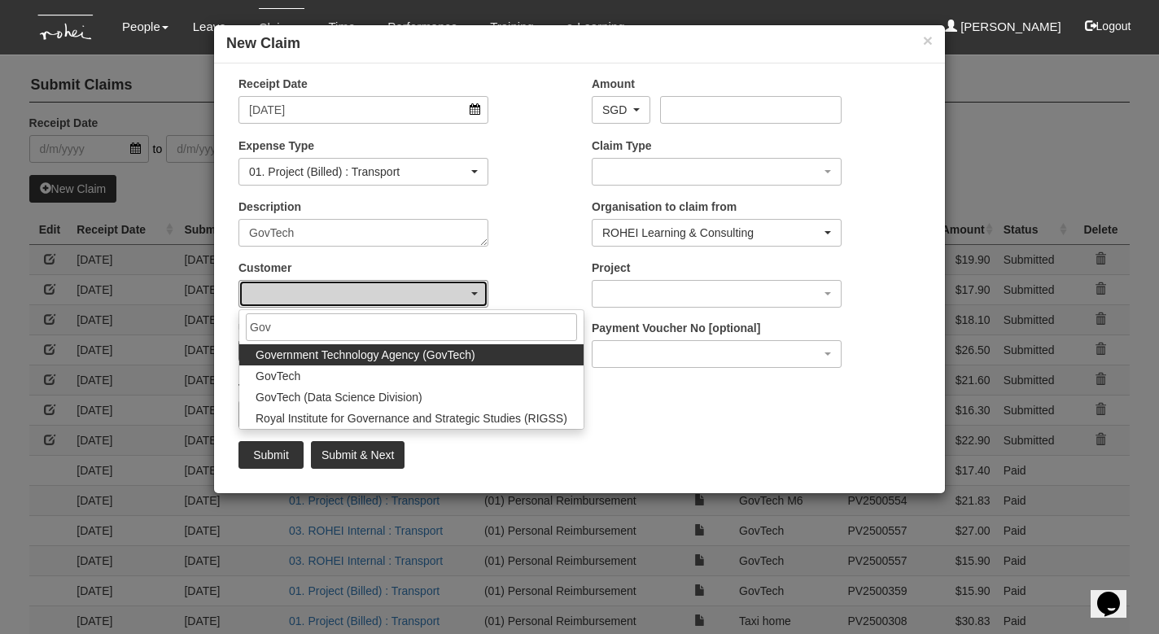
select select "900"
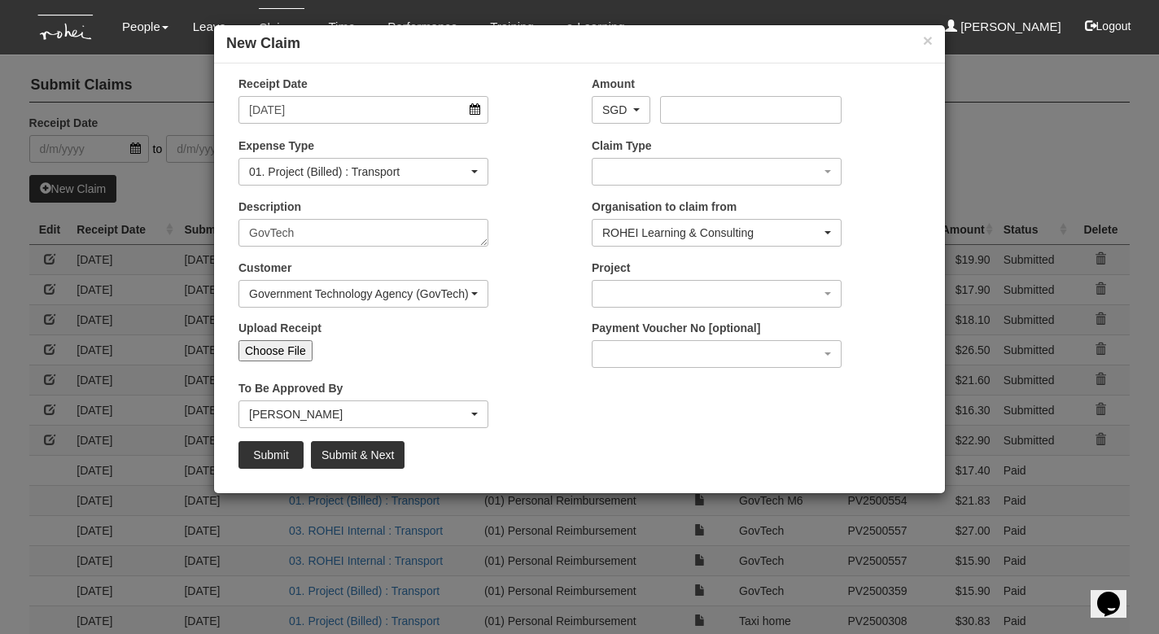
click at [286, 349] on input "Choose File" at bounding box center [275, 350] width 74 height 21
type input "C:\fakepath\[DATE].jpeg"
type input "Choose Another File"
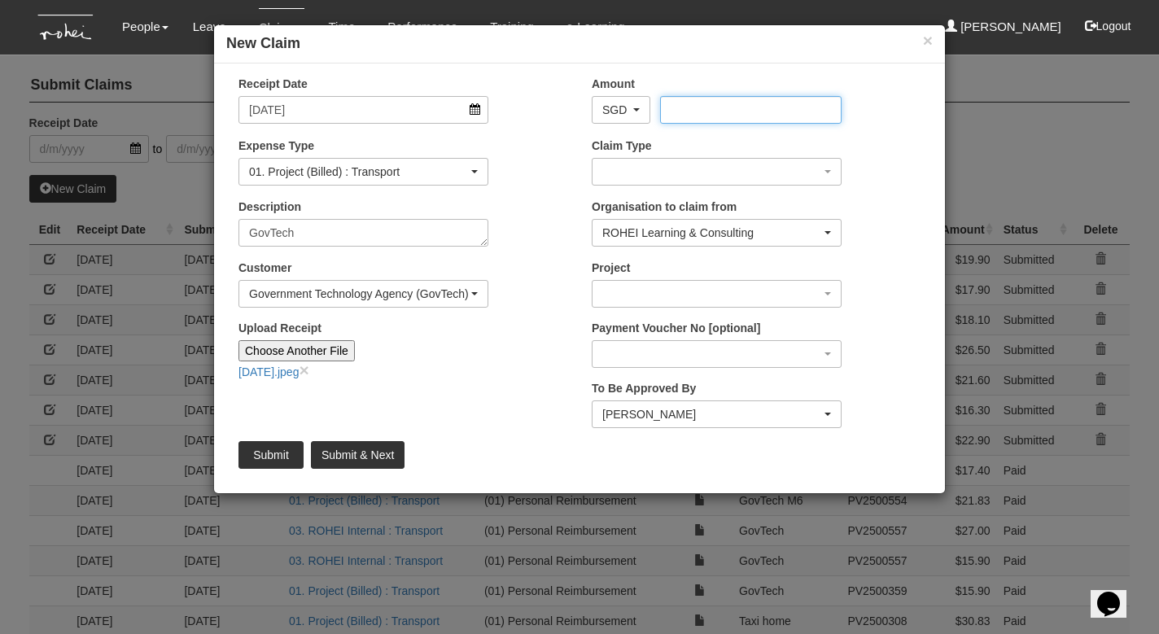
click at [690, 107] on input "Amount" at bounding box center [750, 110] width 181 height 28
type input "22.15"
click at [640, 164] on div "button" at bounding box center [716, 172] width 248 height 26
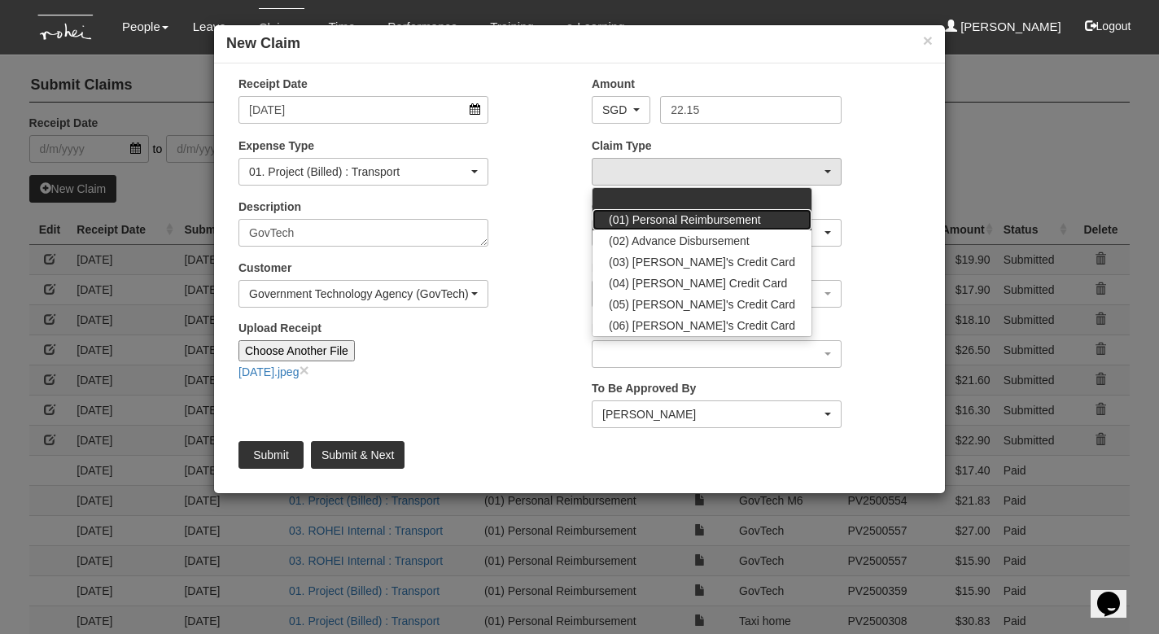
click at [653, 212] on span "(01) Personal Reimbursement" at bounding box center [685, 220] width 152 height 16
select select "14"
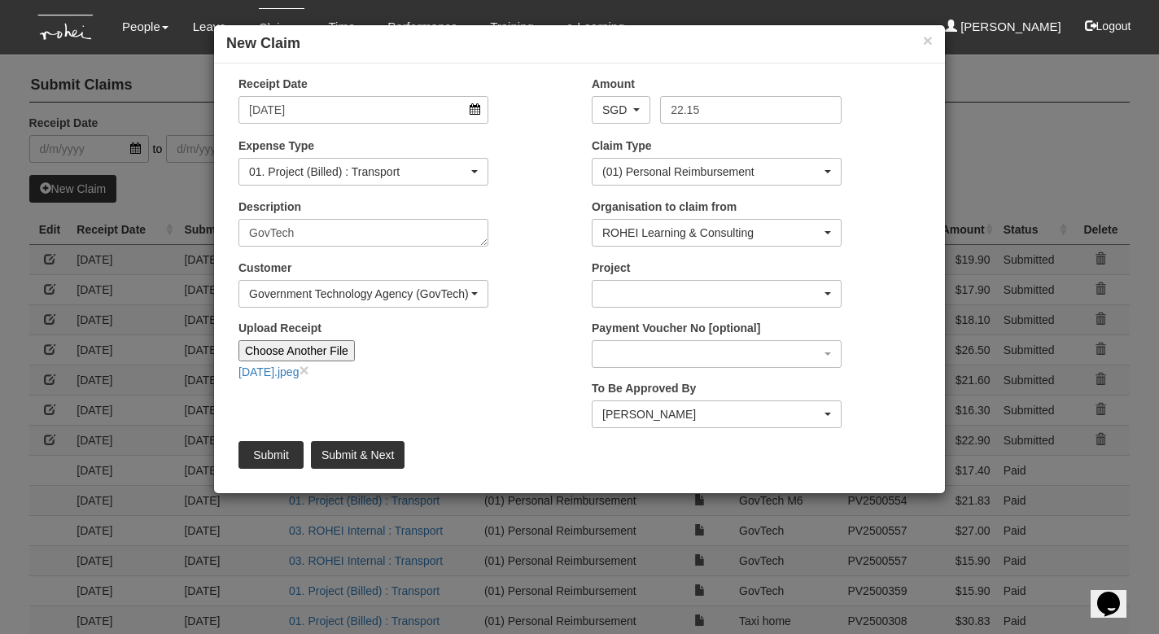
click at [647, 292] on div "button" at bounding box center [716, 294] width 248 height 26
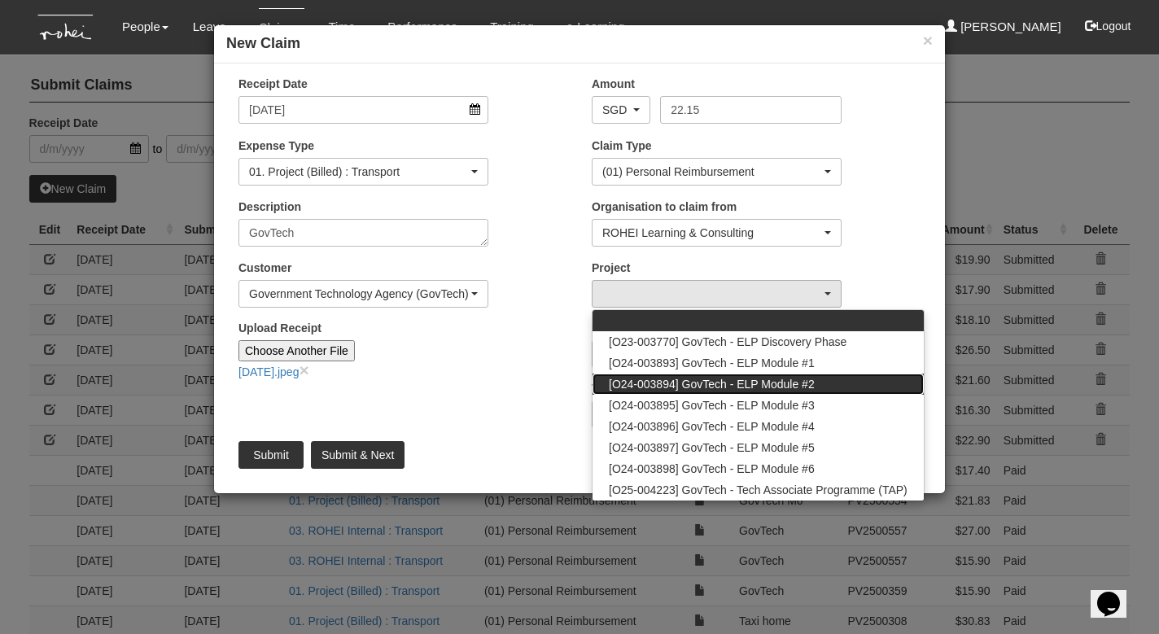
click at [650, 377] on span "[O24-003894] GovTech - ELP Module #2" at bounding box center [712, 384] width 206 height 16
select select "2506"
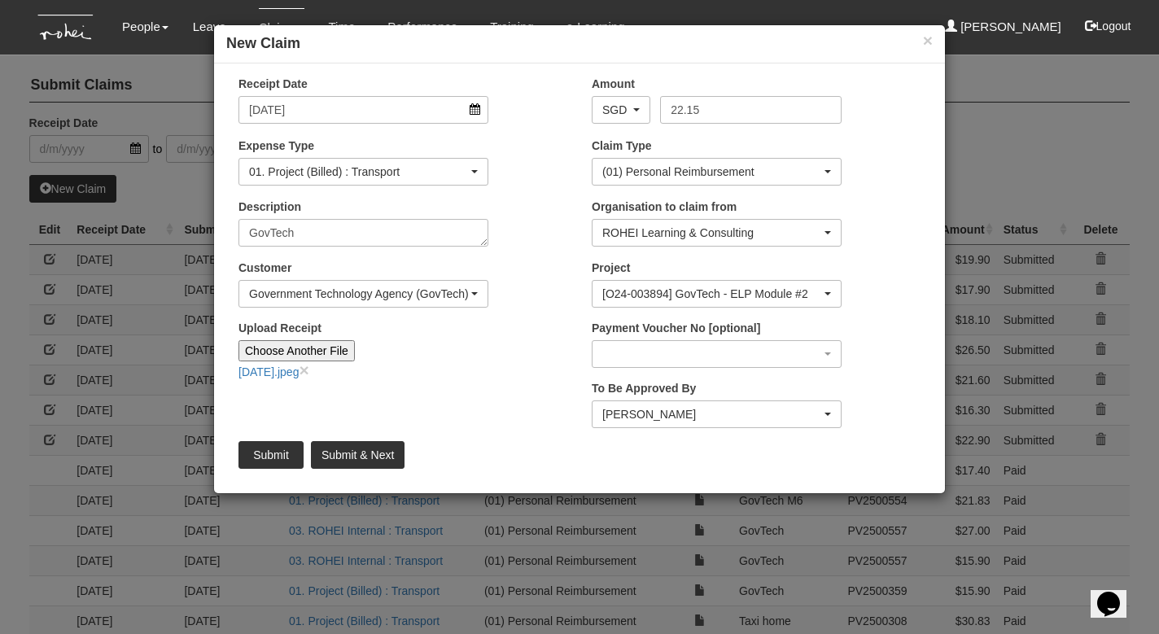
click at [709, 411] on div "[PERSON_NAME]" at bounding box center [711, 414] width 219 height 16
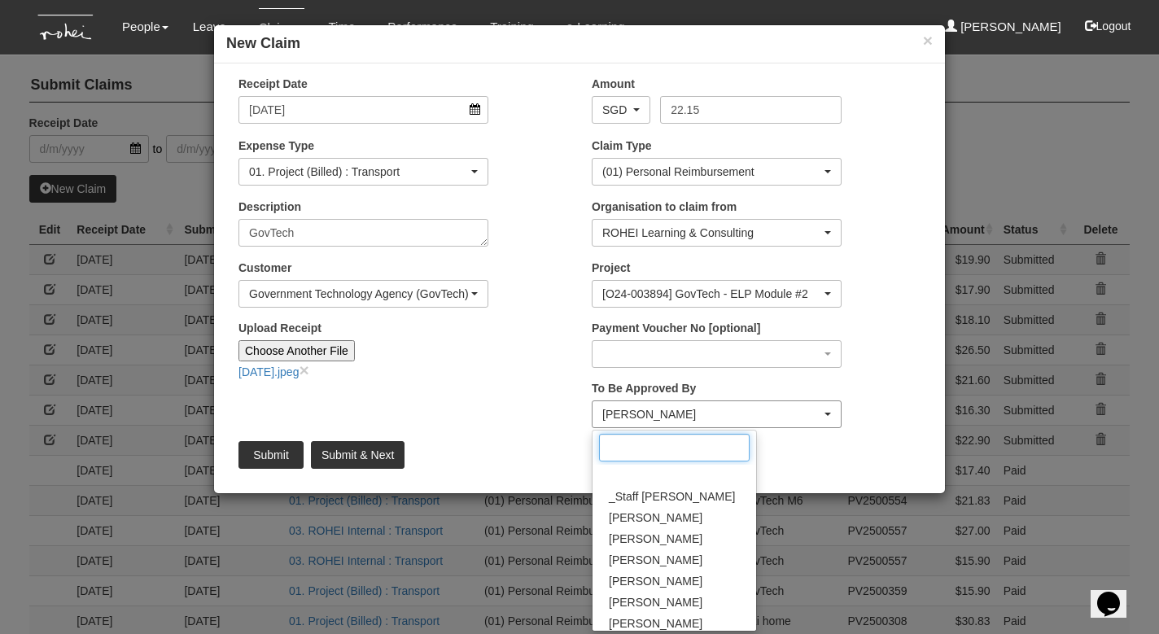
scroll to position [321, 0]
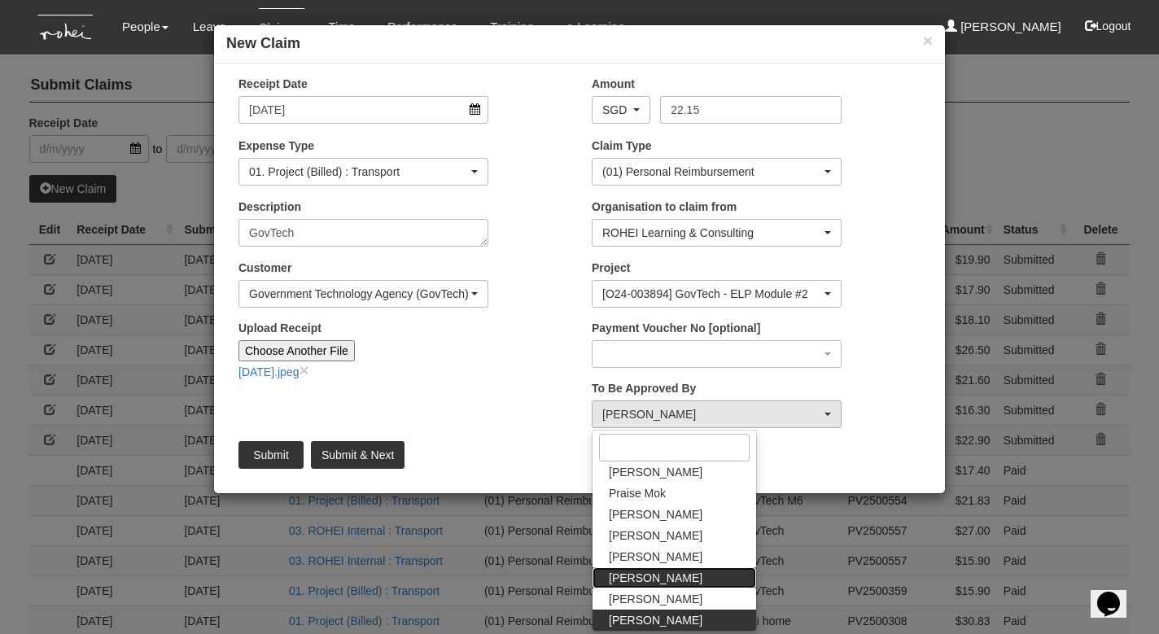
click at [673, 571] on span "[PERSON_NAME]" at bounding box center [656, 578] width 94 height 16
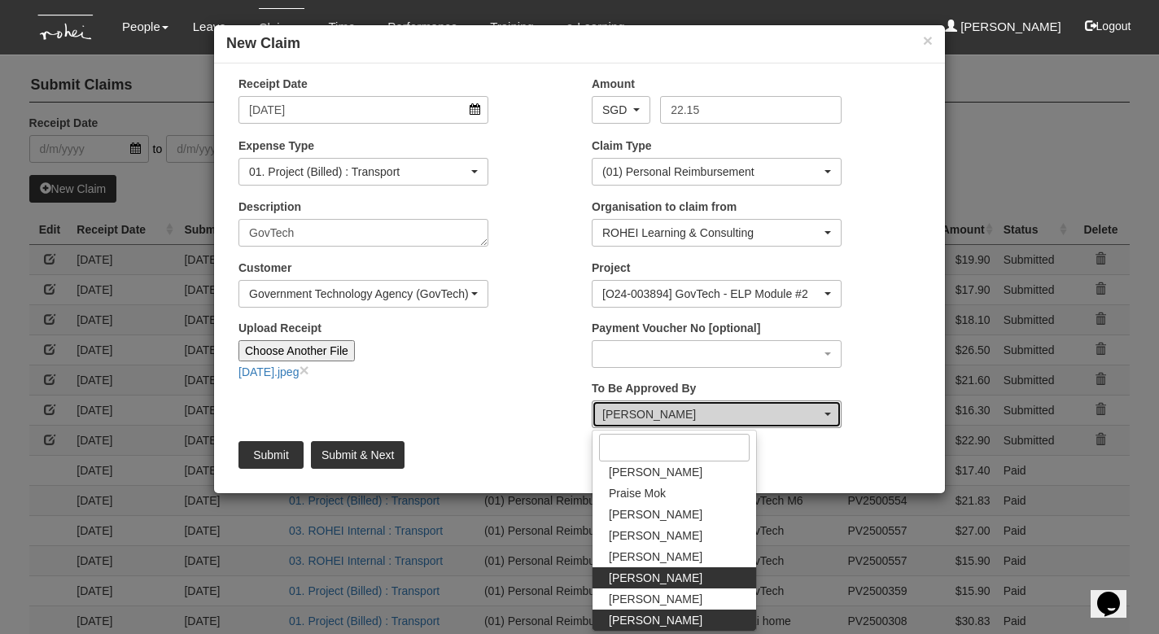
select select "5e225cdc-7ce9-465a-9503-99e8ed4cc44e"
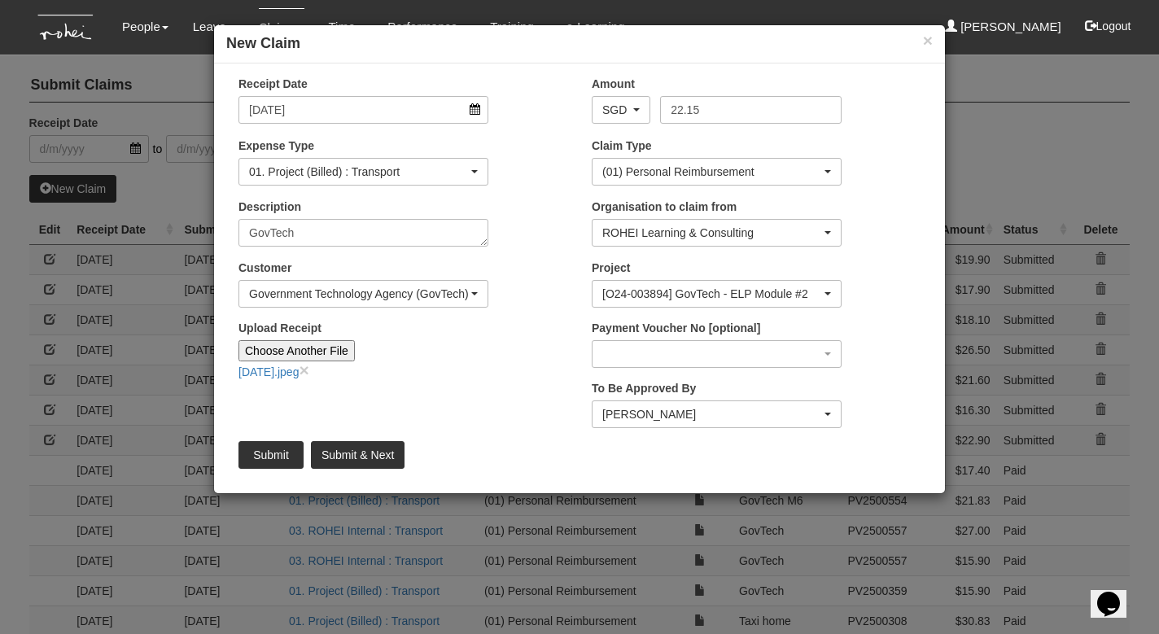
click at [283, 451] on input "Submit" at bounding box center [270, 455] width 65 height 28
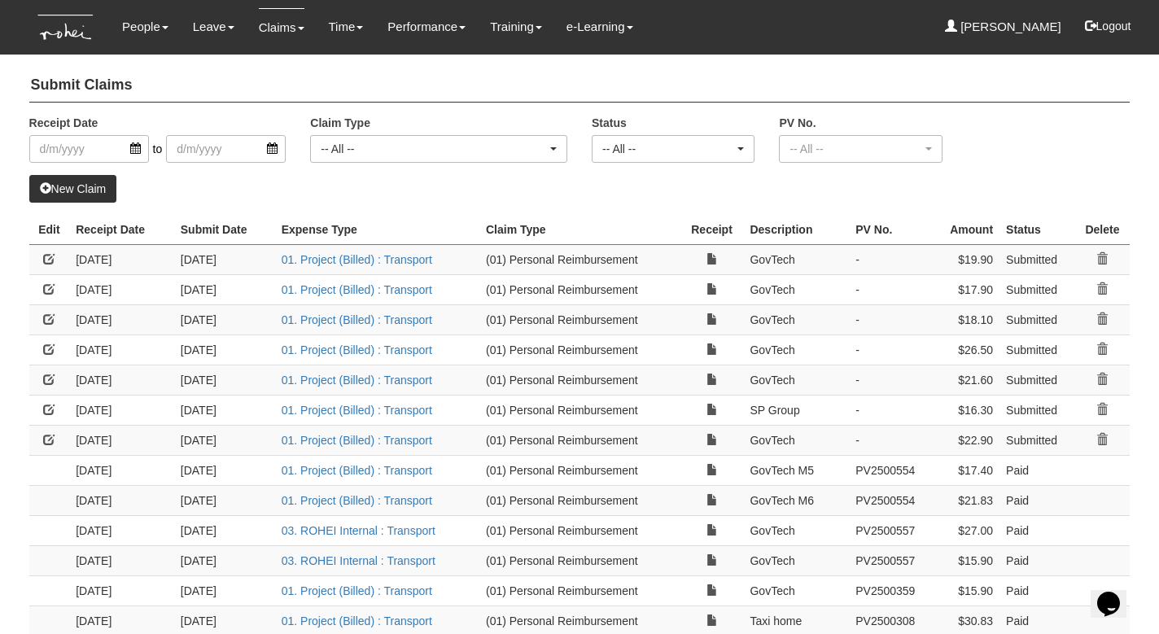
select select "50"
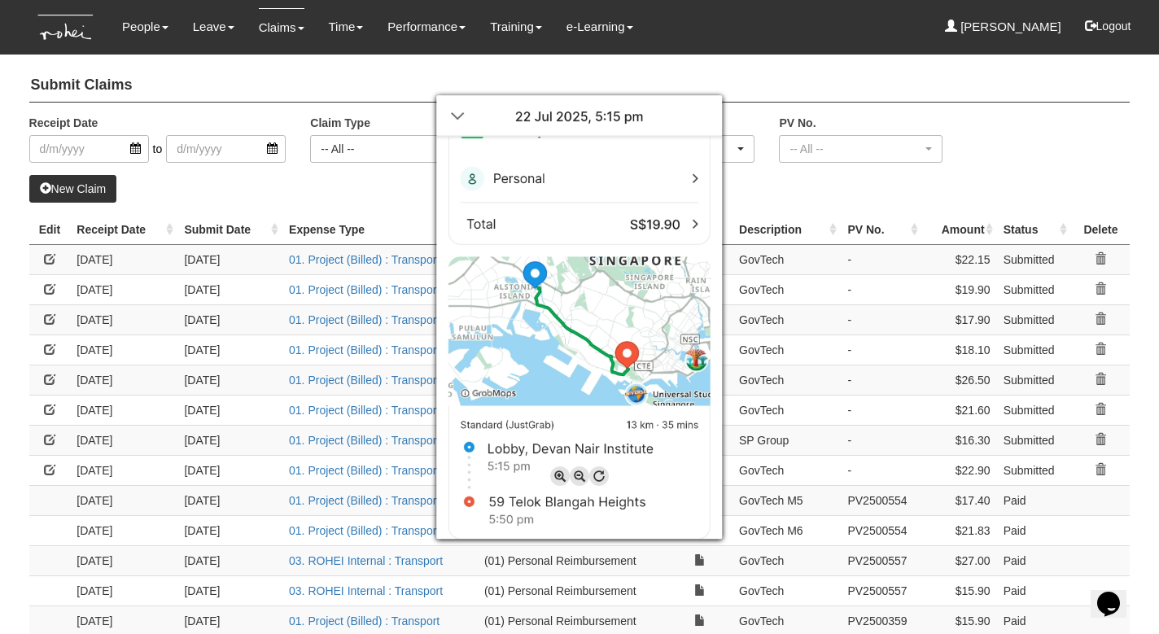
click at [783, 209] on div at bounding box center [579, 317] width 1159 height 634
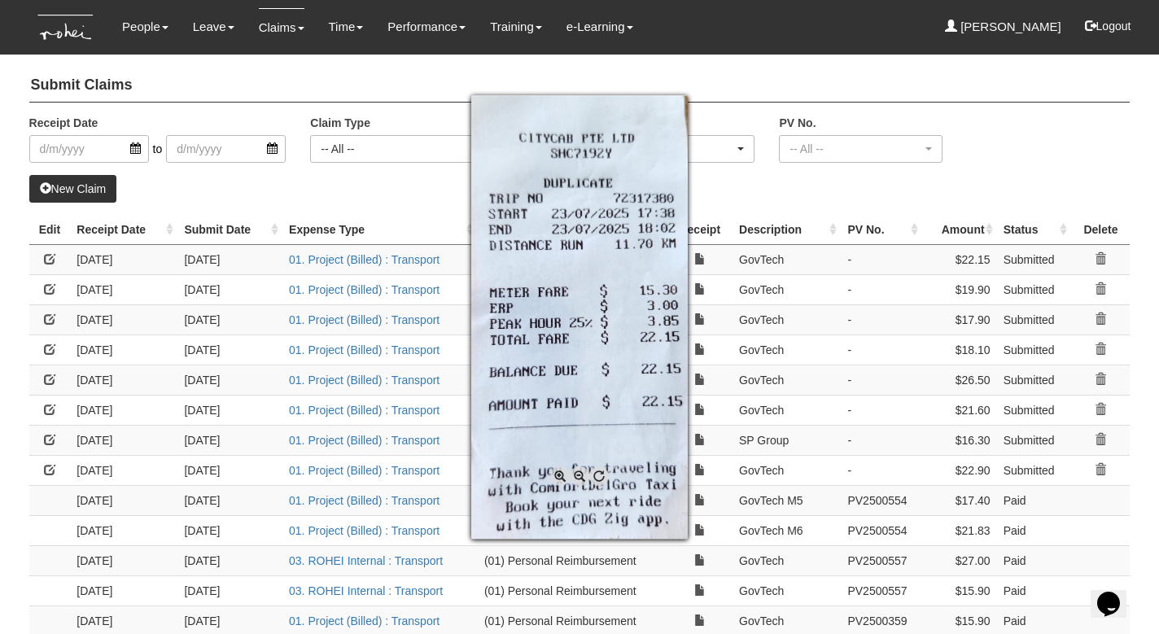
click at [749, 184] on div at bounding box center [579, 317] width 1159 height 634
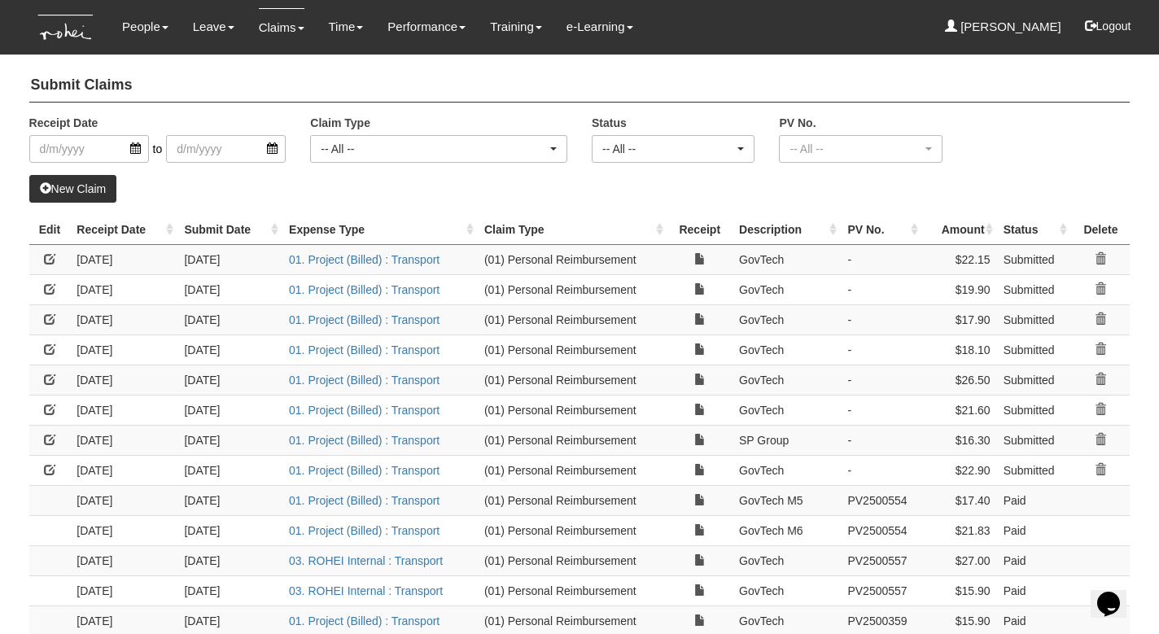
click at [50, 316] on link at bounding box center [49, 318] width 11 height 11
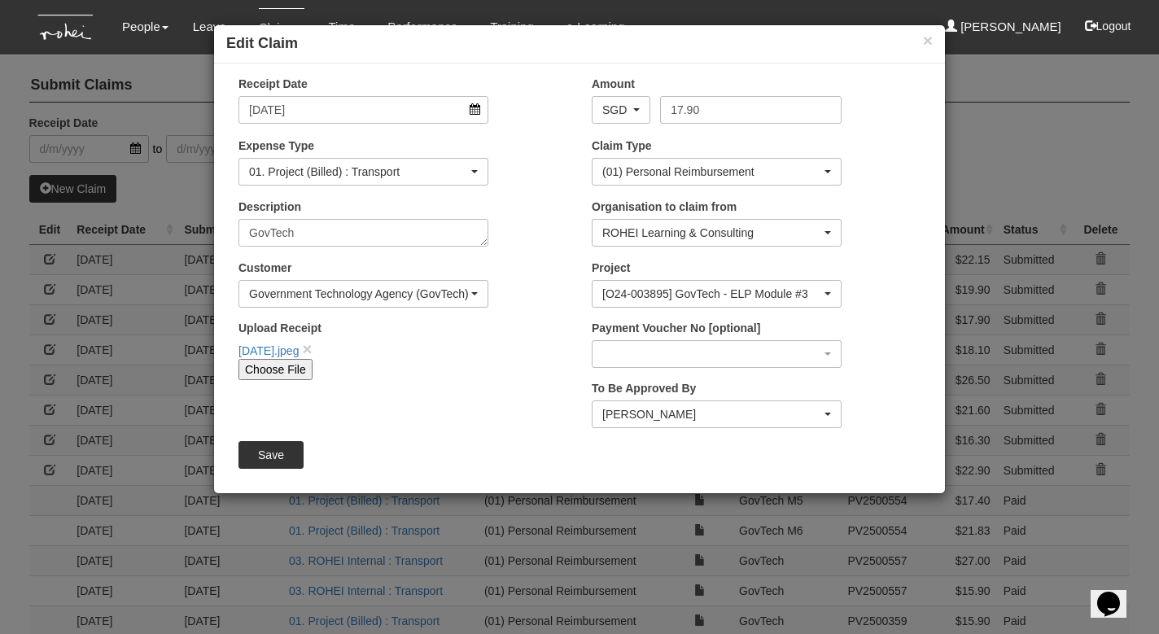
click at [260, 455] on input "Save" at bounding box center [270, 455] width 65 height 28
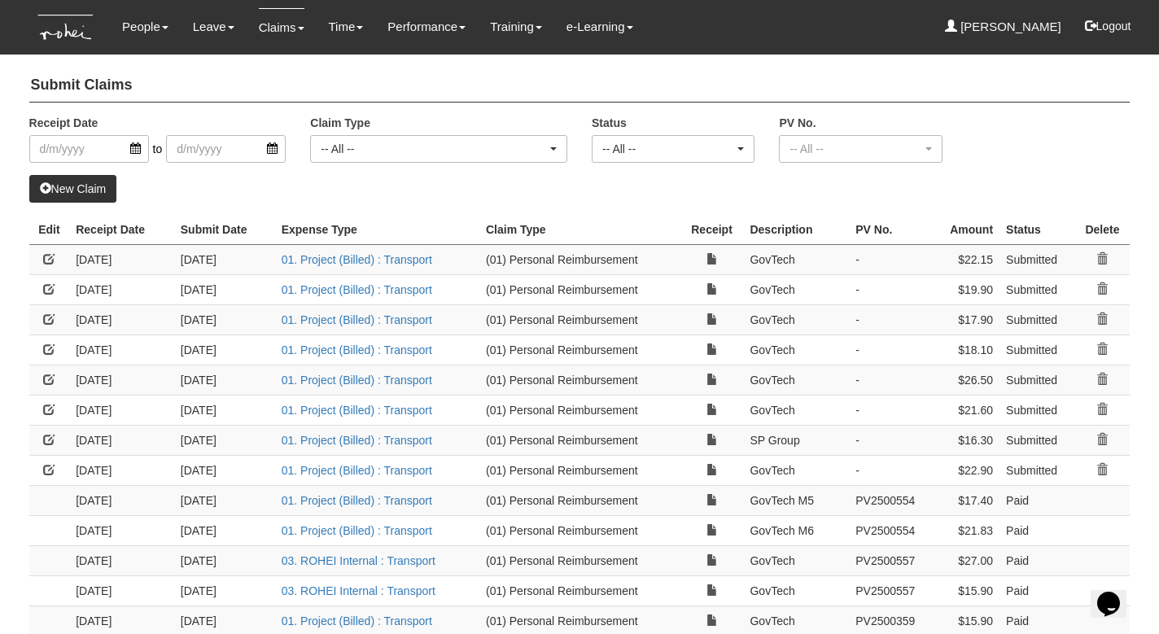
select select "50"
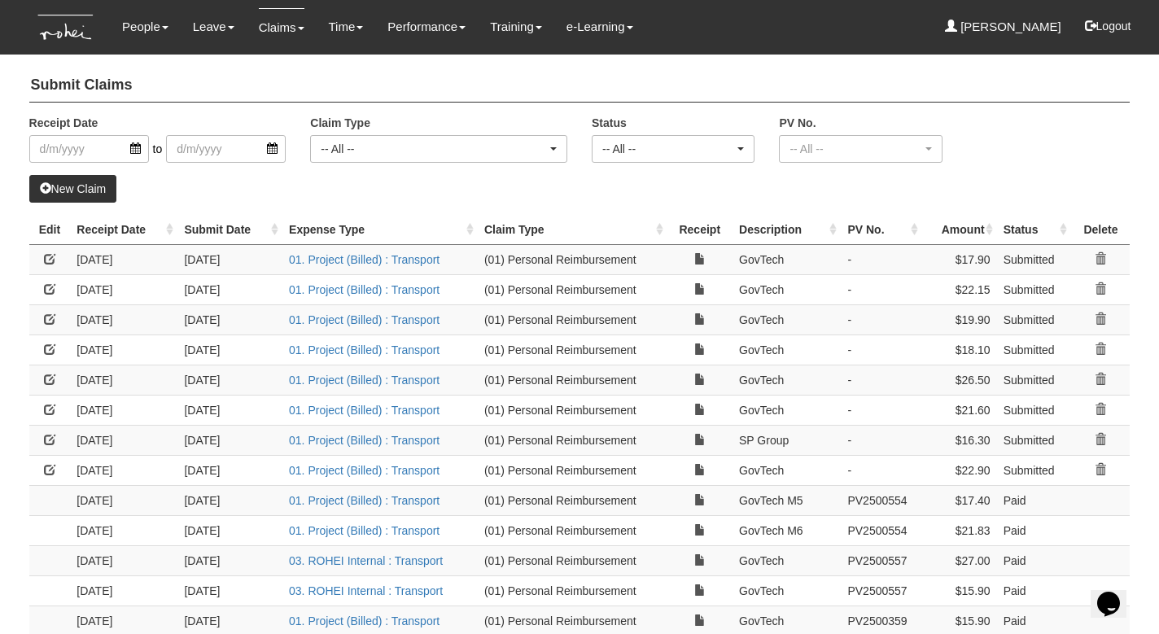
click at [49, 466] on link at bounding box center [49, 469] width 11 height 11
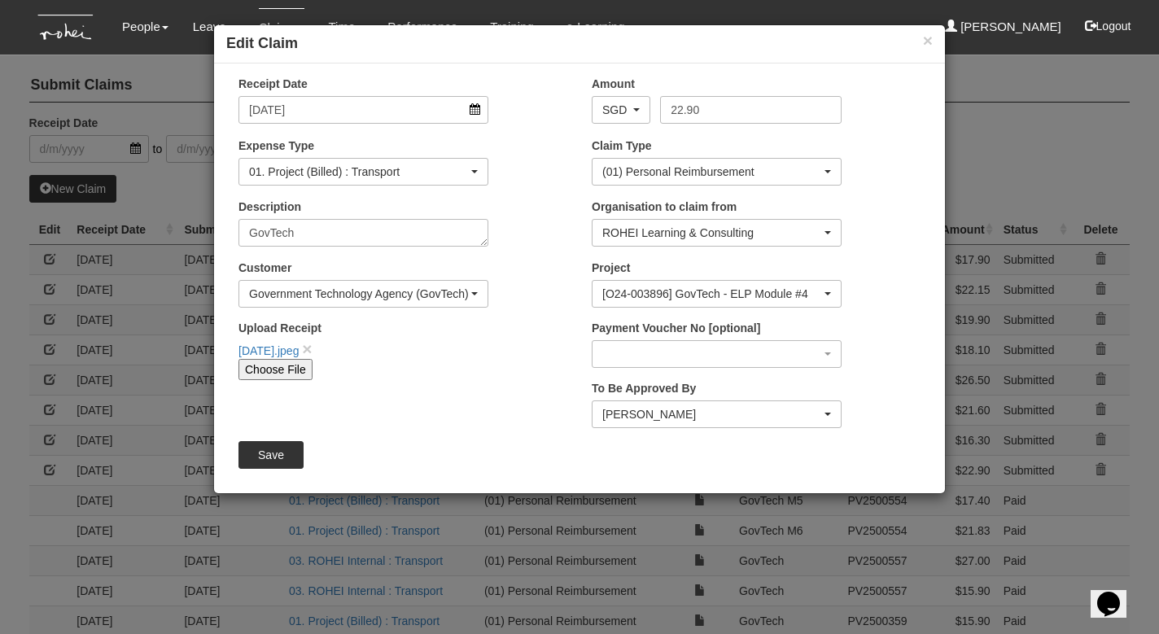
click at [267, 458] on input "Save" at bounding box center [270, 455] width 65 height 28
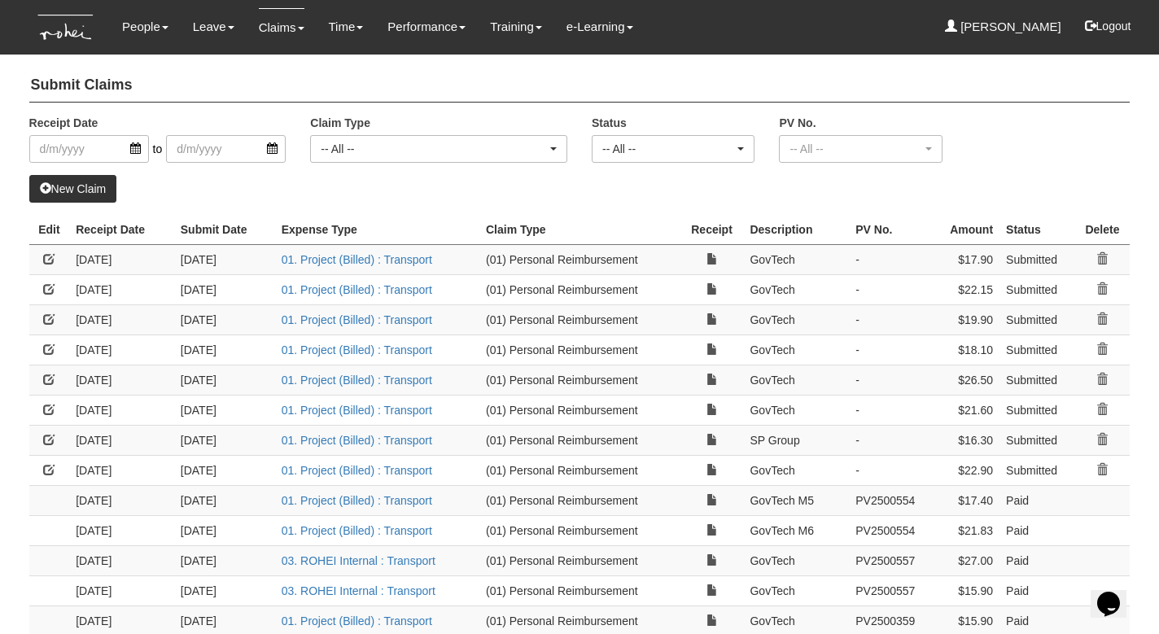
select select "50"
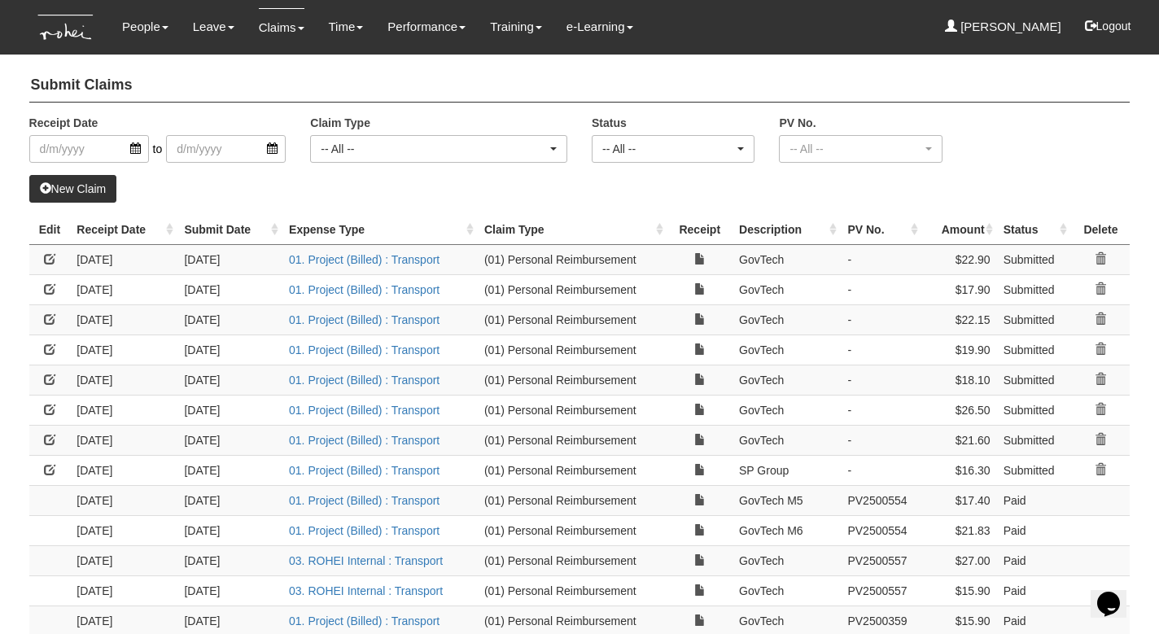
click at [47, 404] on link at bounding box center [49, 409] width 11 height 11
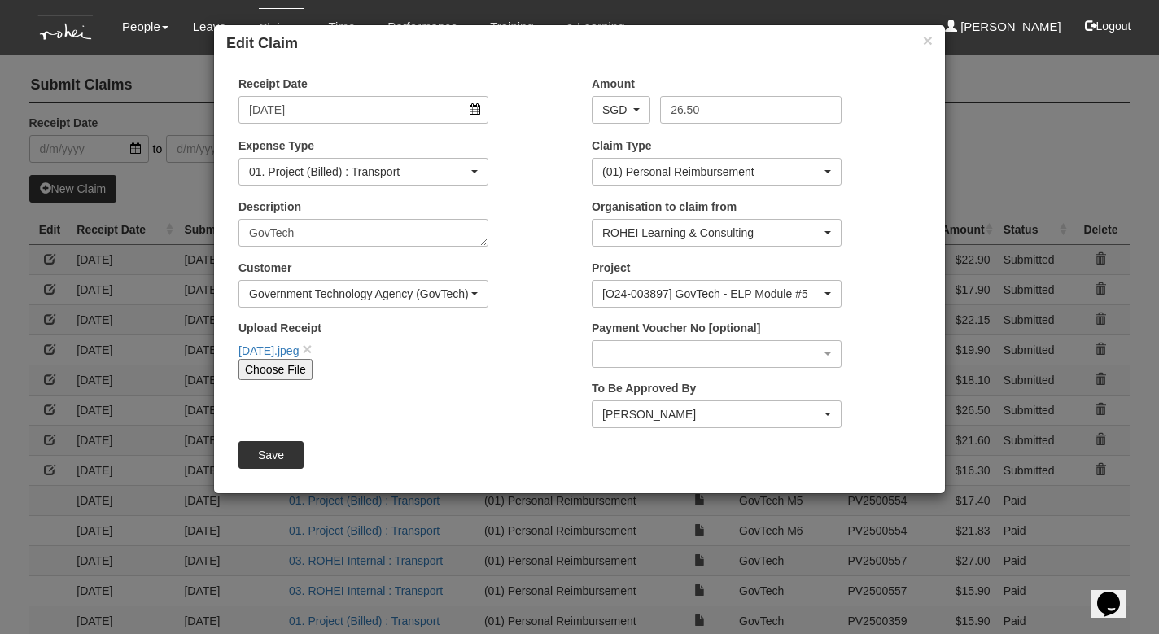
click at [264, 452] on input "Save" at bounding box center [270, 455] width 65 height 28
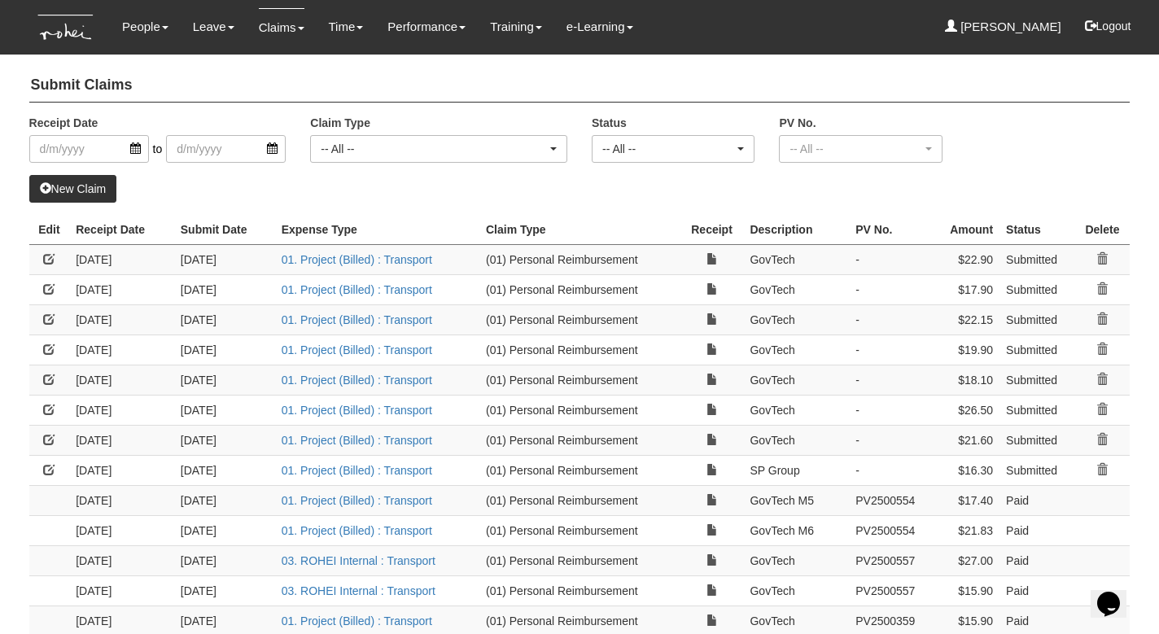
select select "50"
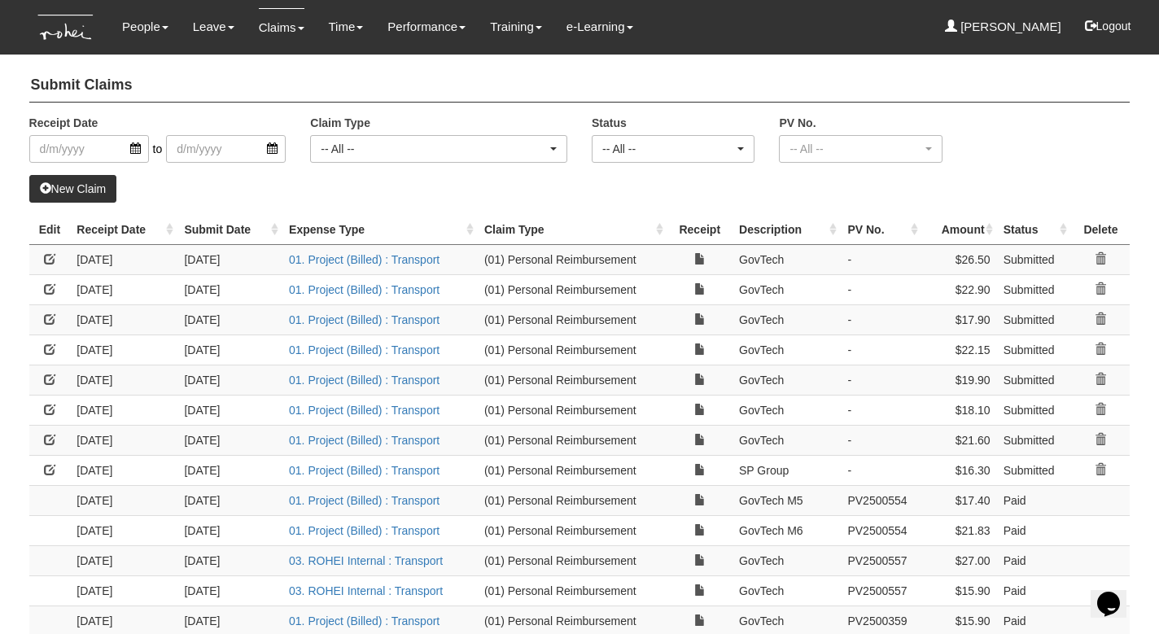
click at [50, 435] on link at bounding box center [49, 439] width 11 height 11
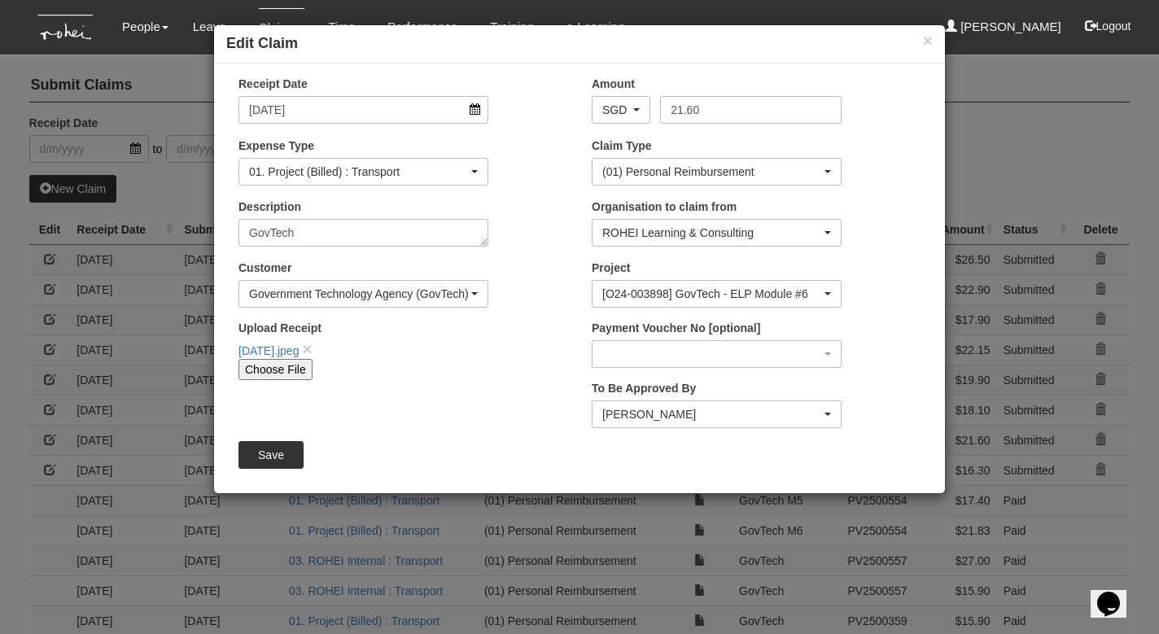
click at [274, 449] on input "Save" at bounding box center [270, 455] width 65 height 28
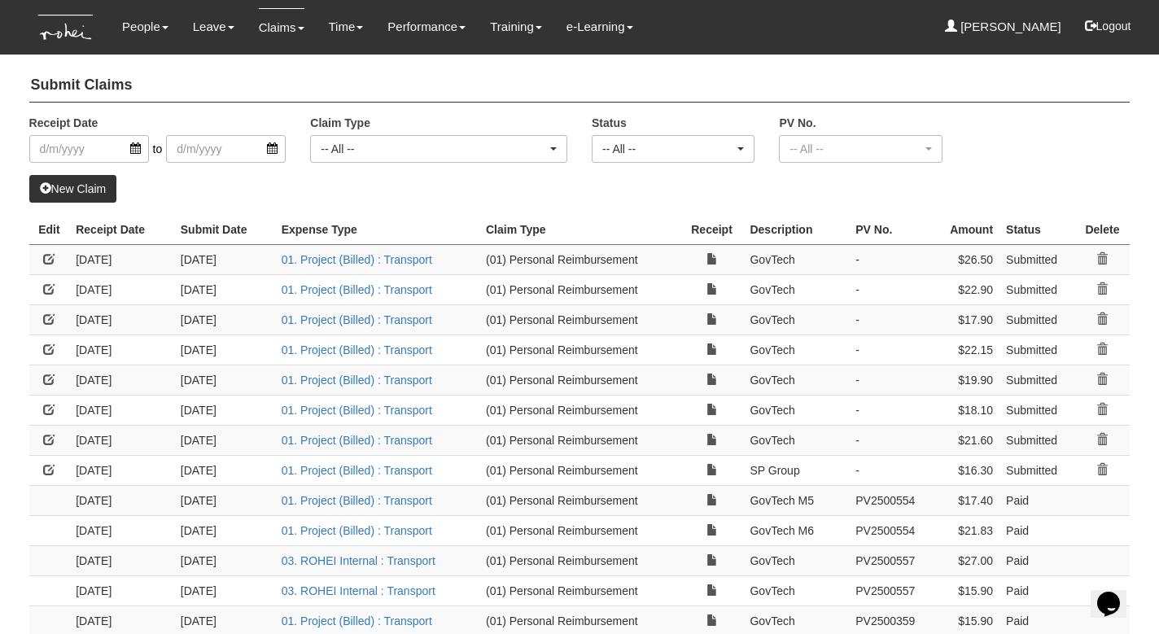
select select "50"
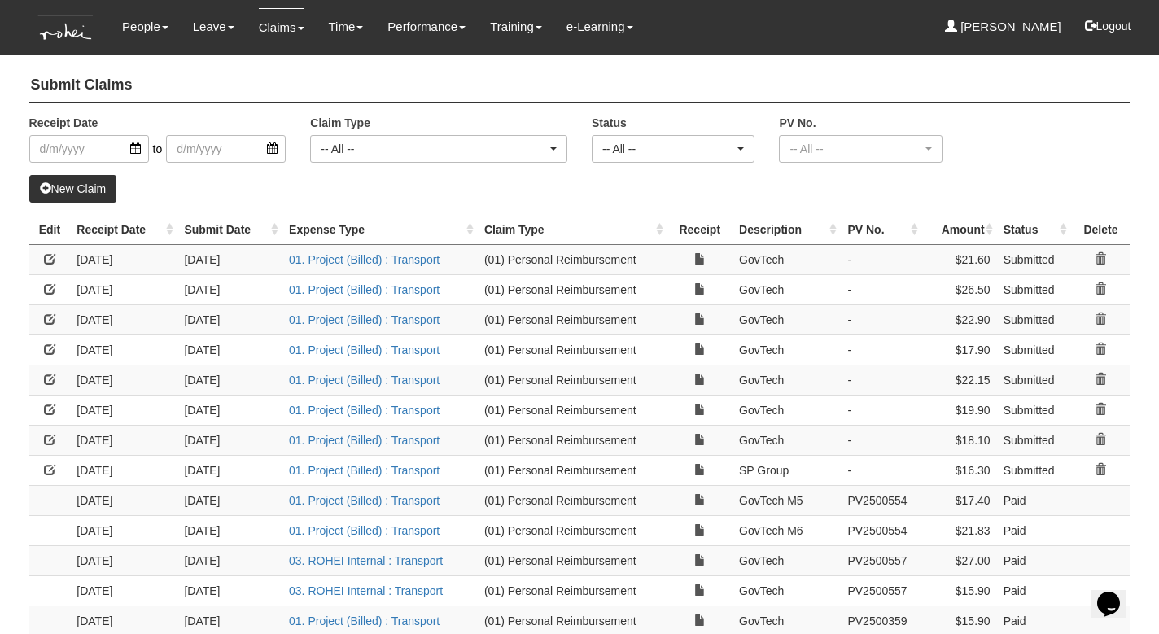
click at [49, 466] on link at bounding box center [49, 469] width 11 height 11
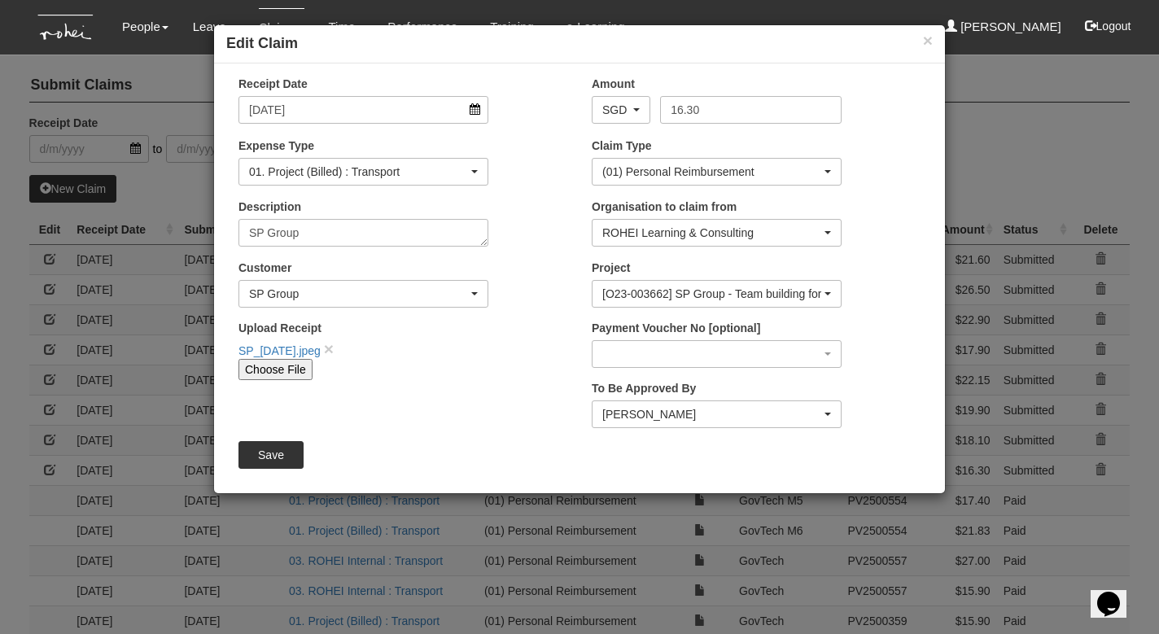
click at [290, 448] on input "Save" at bounding box center [270, 455] width 65 height 28
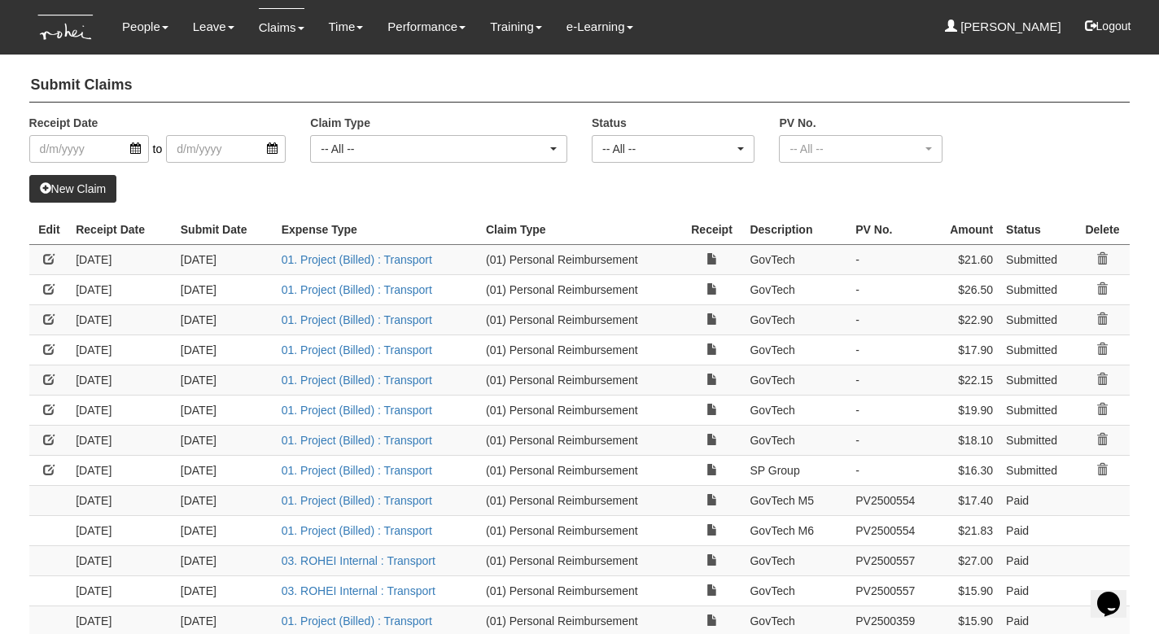
select select "50"
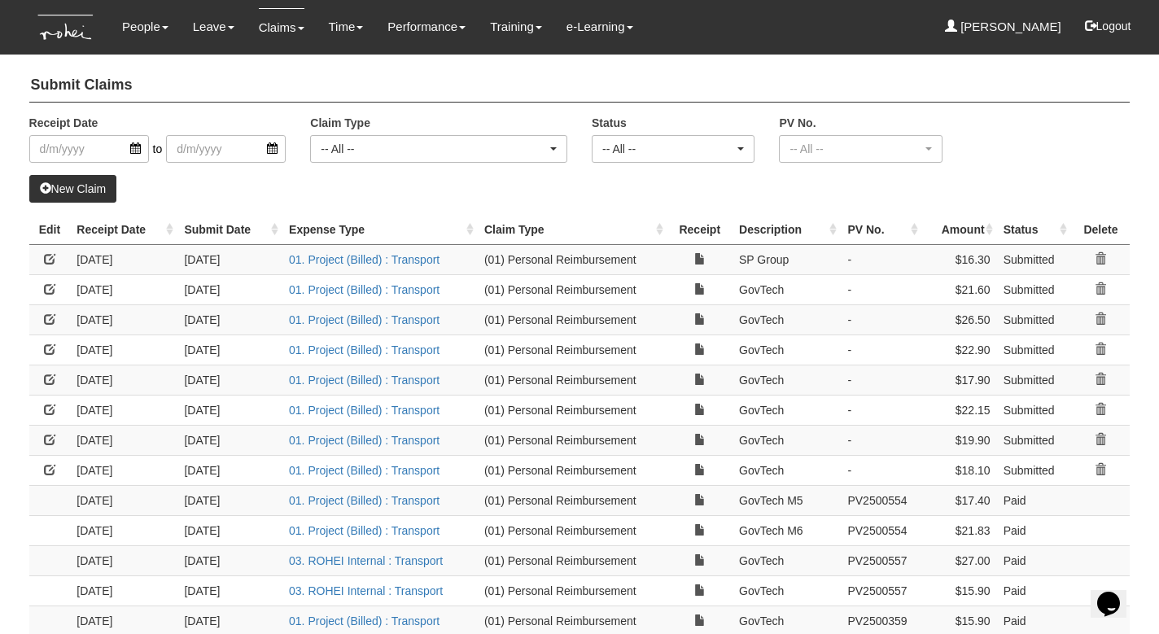
click at [445, 184] on div "New Claim" at bounding box center [579, 189] width 1101 height 28
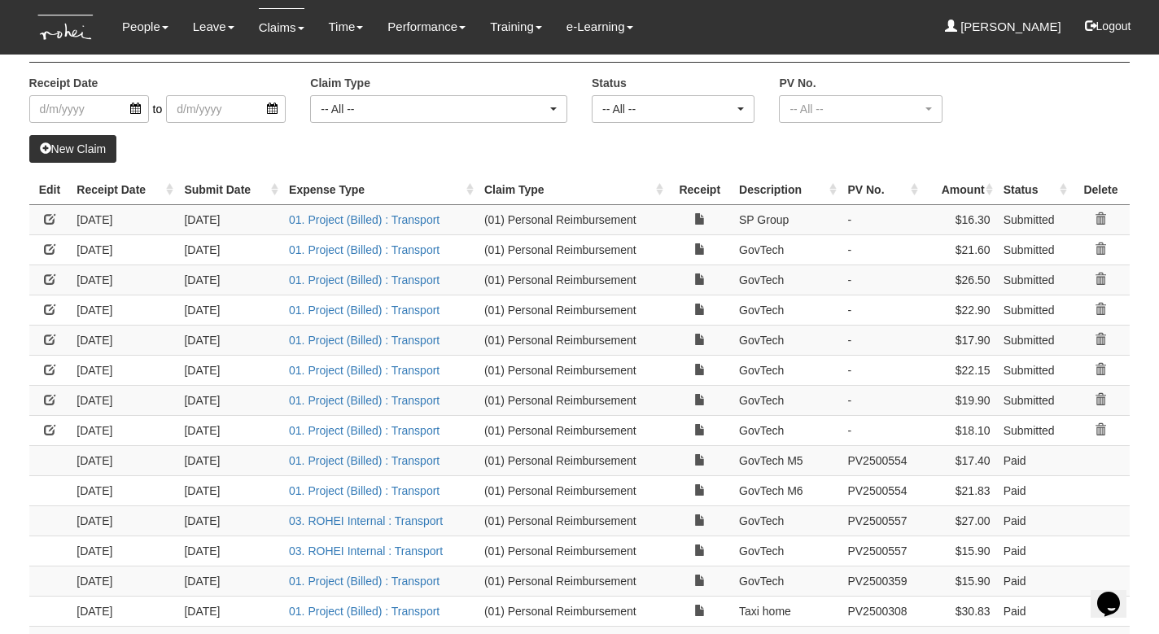
scroll to position [35, 0]
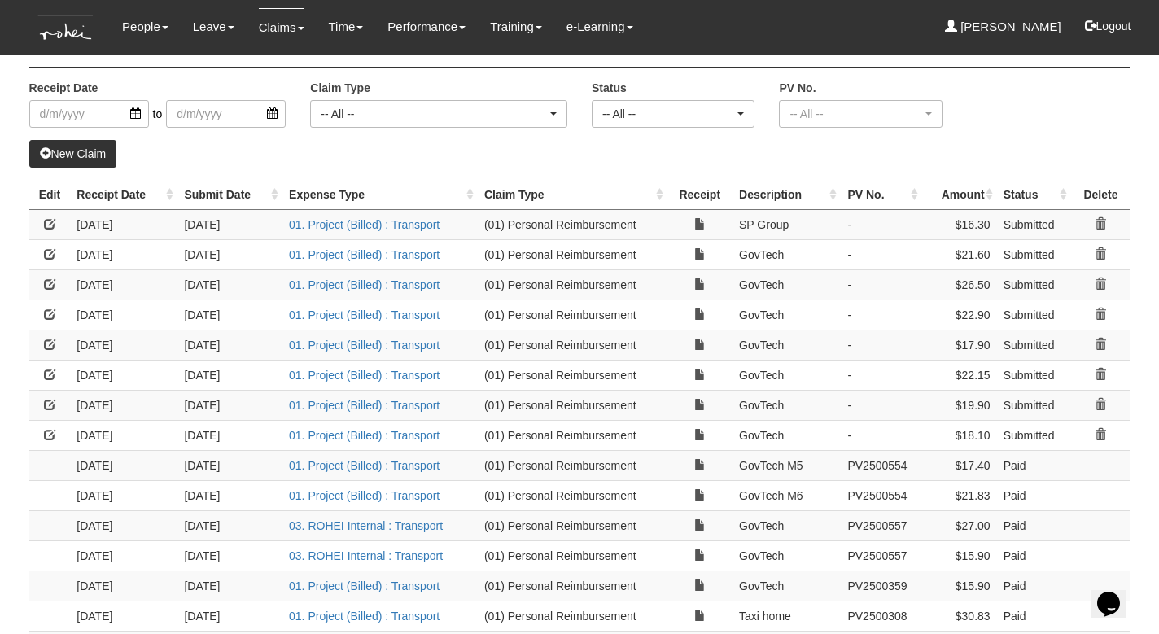
click at [46, 430] on link at bounding box center [49, 434] width 11 height 11
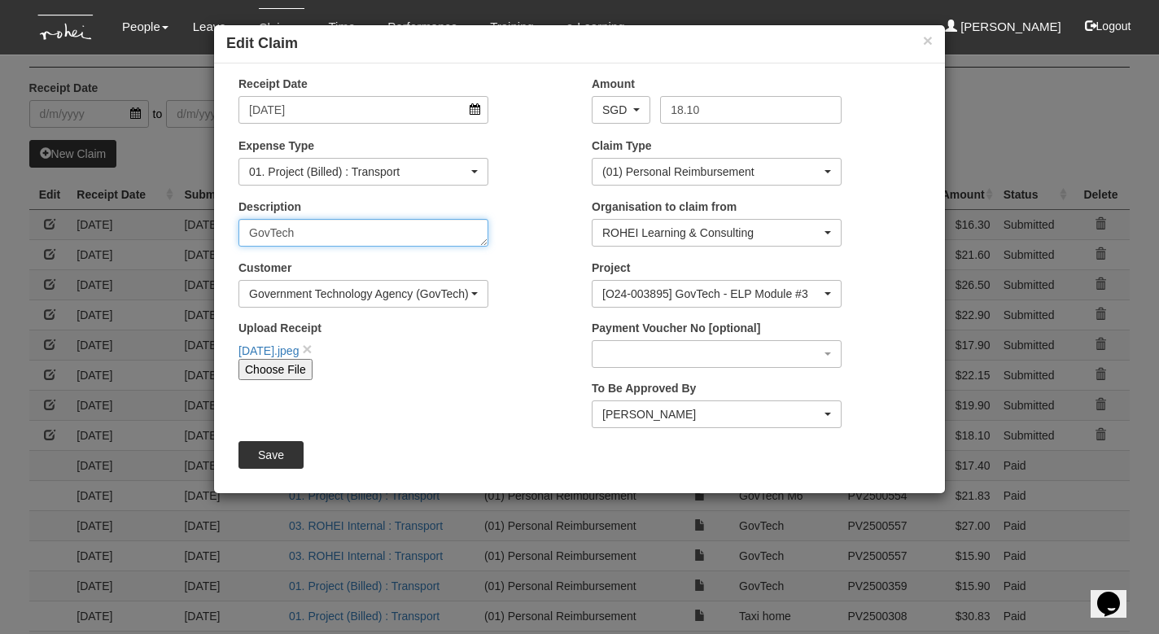
click at [306, 231] on textarea "GovTech" at bounding box center [363, 233] width 250 height 28
type textarea "GovTech M3"
click at [255, 452] on input "Save" at bounding box center [270, 455] width 65 height 28
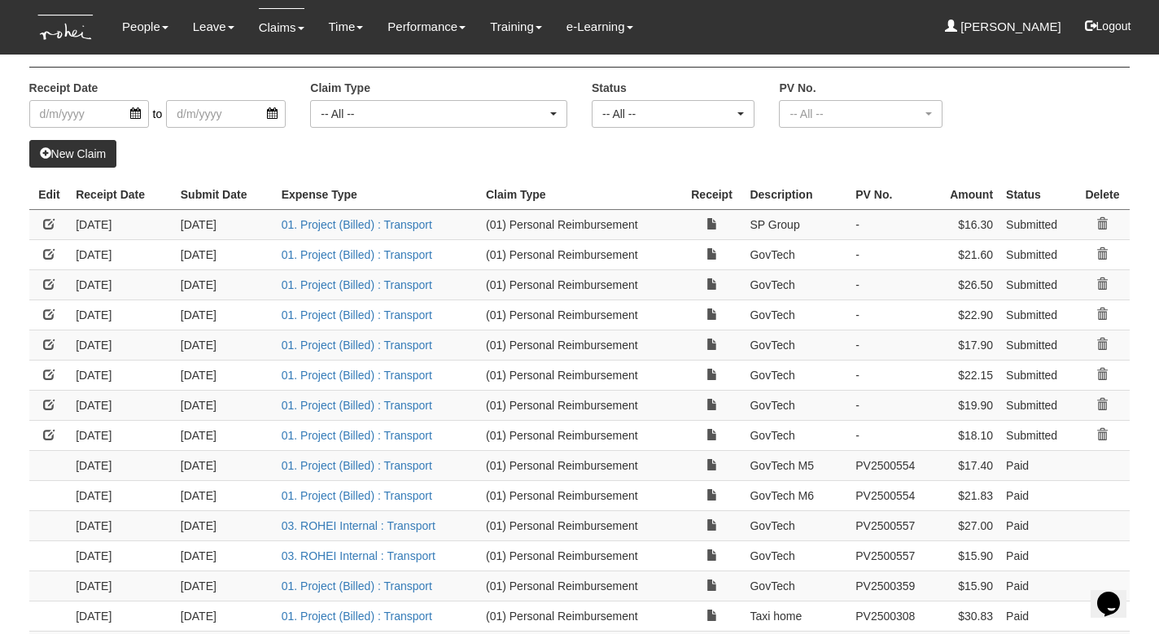
select select "50"
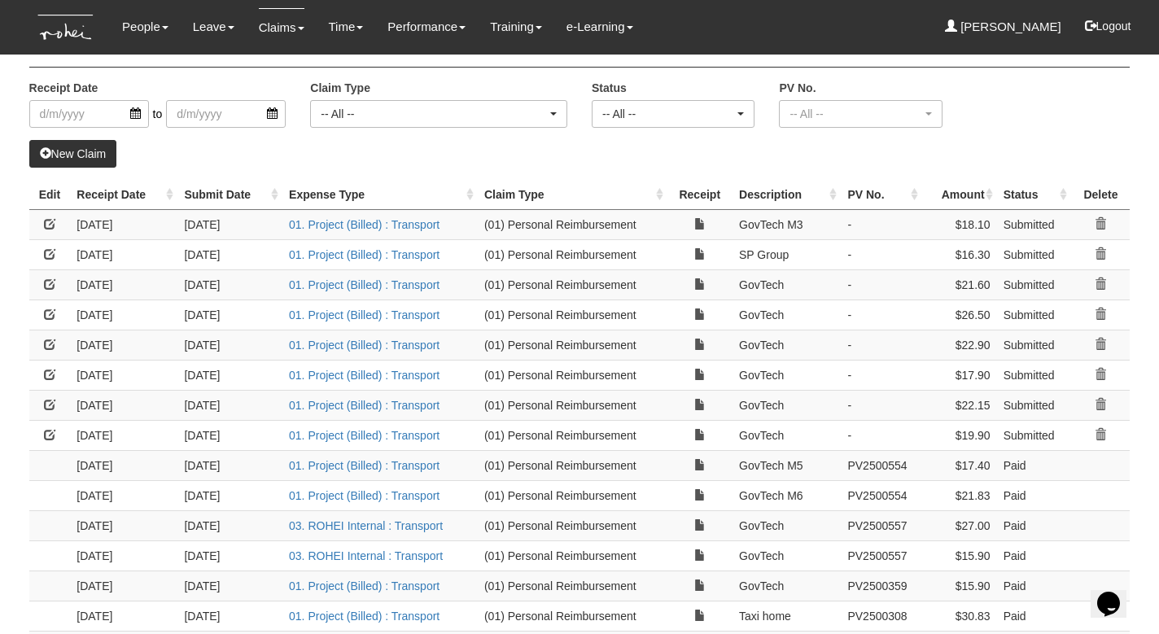
click at [48, 429] on link at bounding box center [49, 434] width 11 height 11
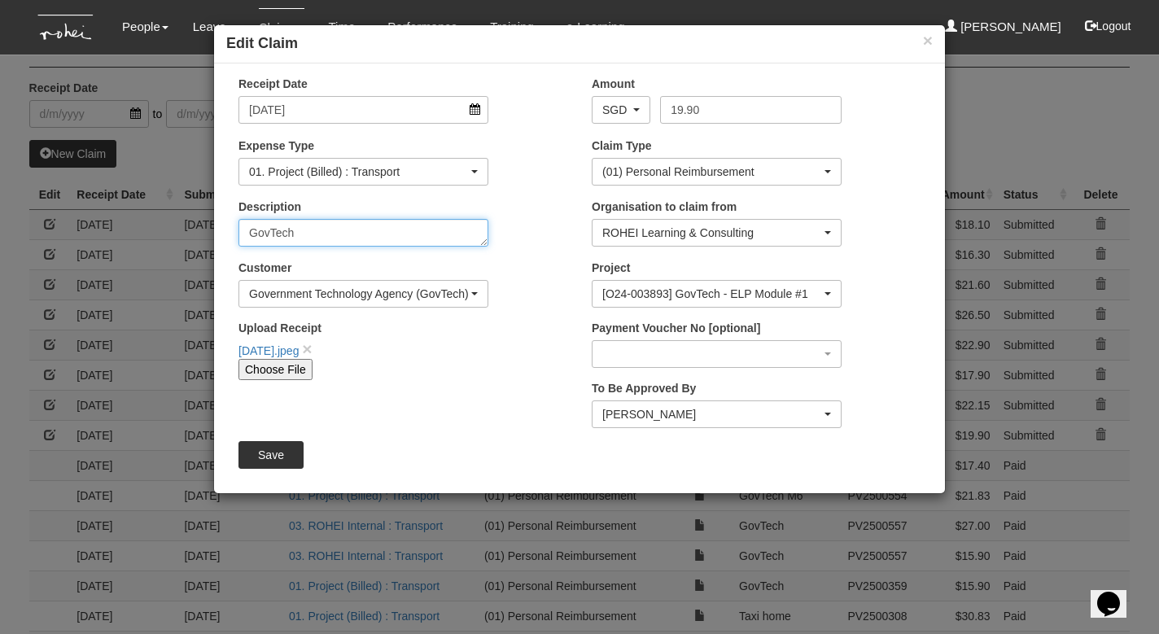
click at [321, 231] on textarea "GovTech" at bounding box center [363, 233] width 250 height 28
type textarea "GovTech M1"
click at [270, 459] on input "Save" at bounding box center [270, 455] width 65 height 28
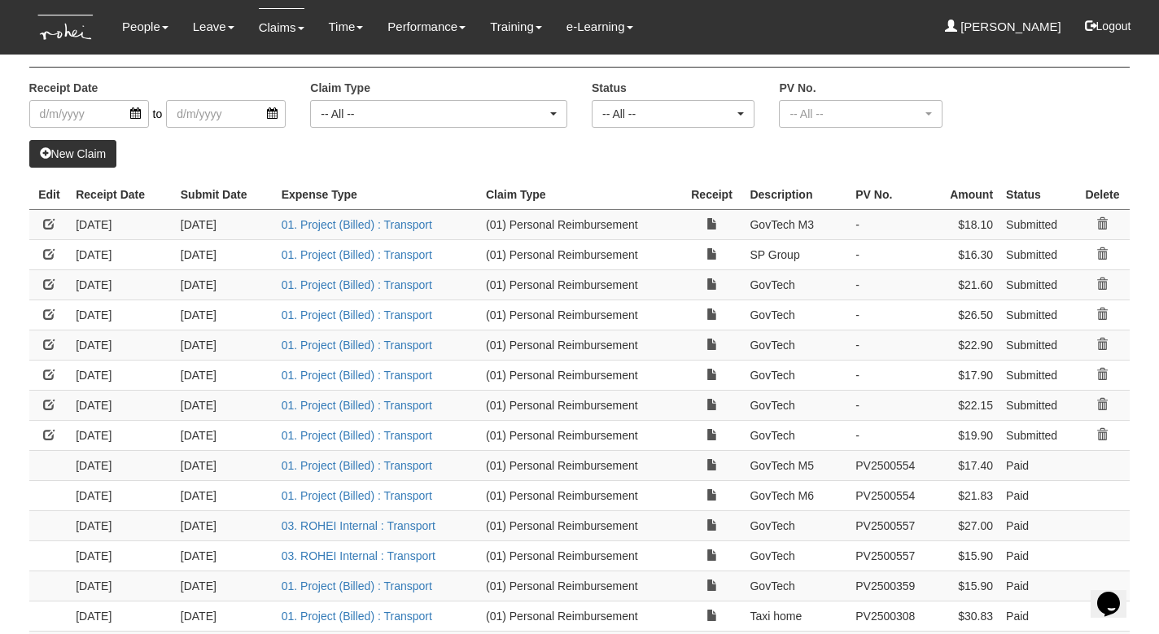
select select "50"
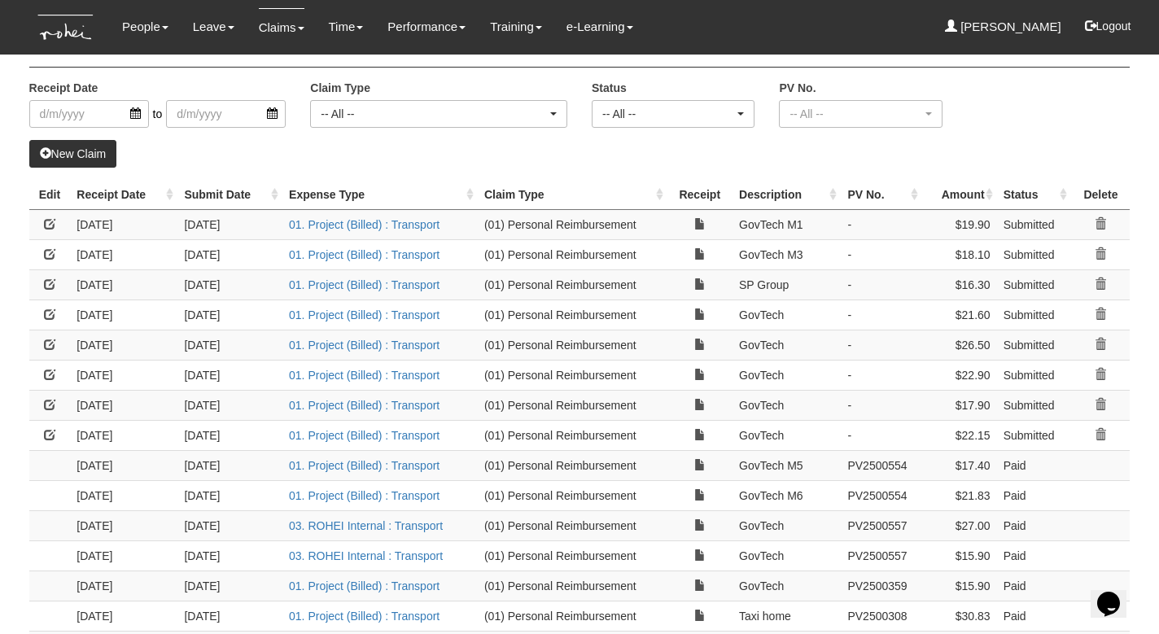
click at [48, 429] on link at bounding box center [49, 434] width 11 height 11
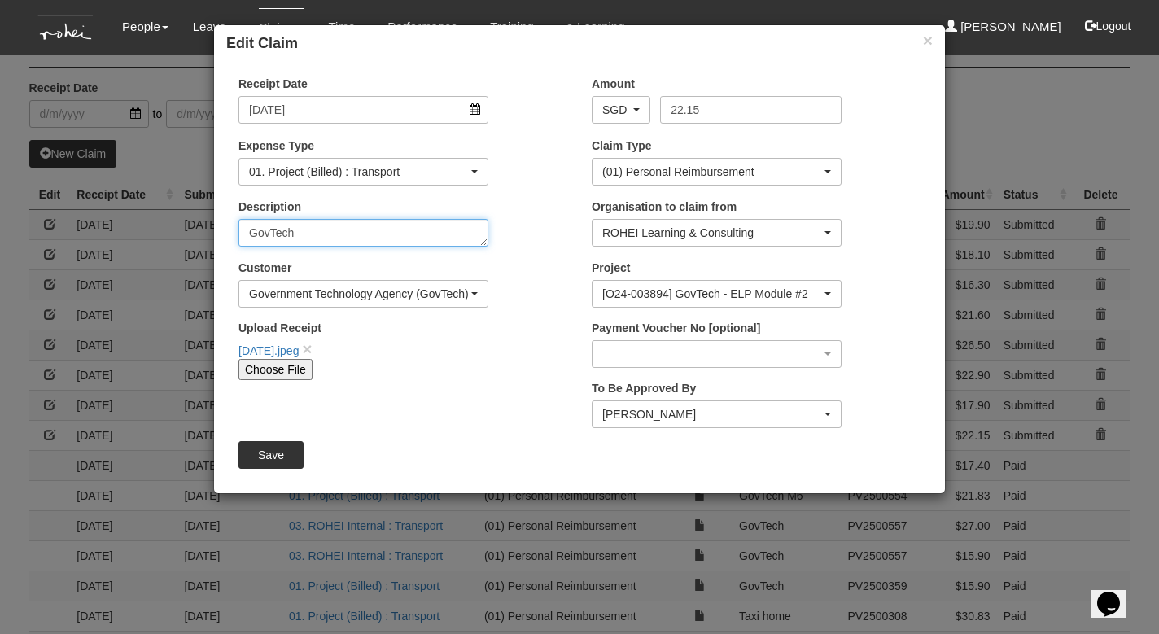
click at [299, 234] on textarea "GovTech" at bounding box center [363, 233] width 250 height 28
type textarea "GovTech M2"
click at [277, 444] on input "Save" at bounding box center [270, 455] width 65 height 28
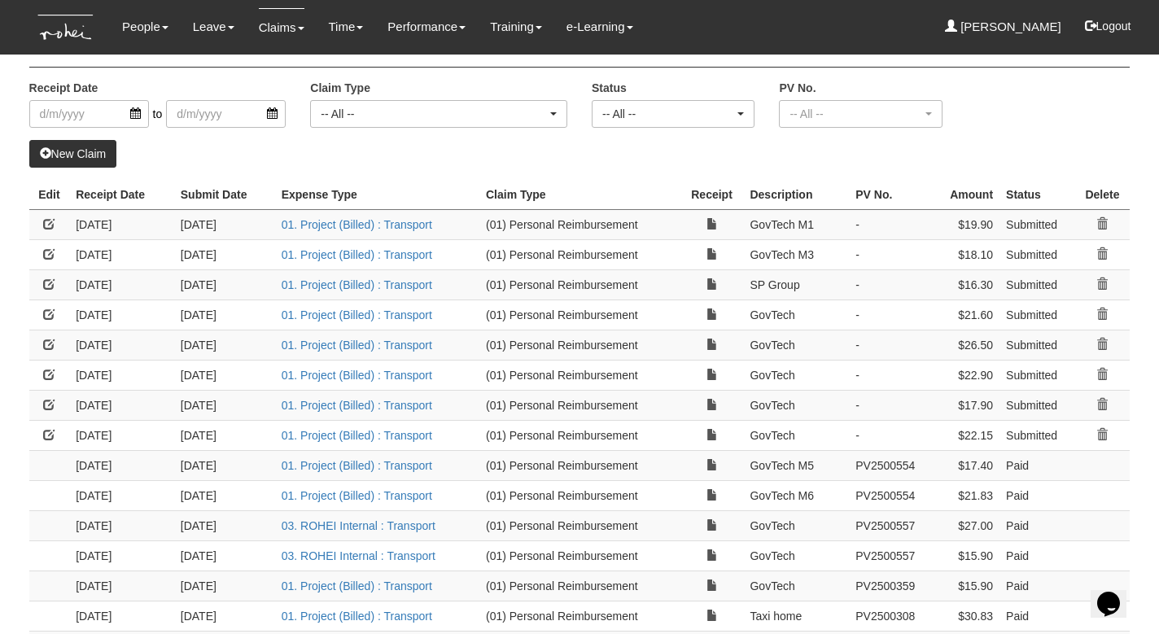
select select "50"
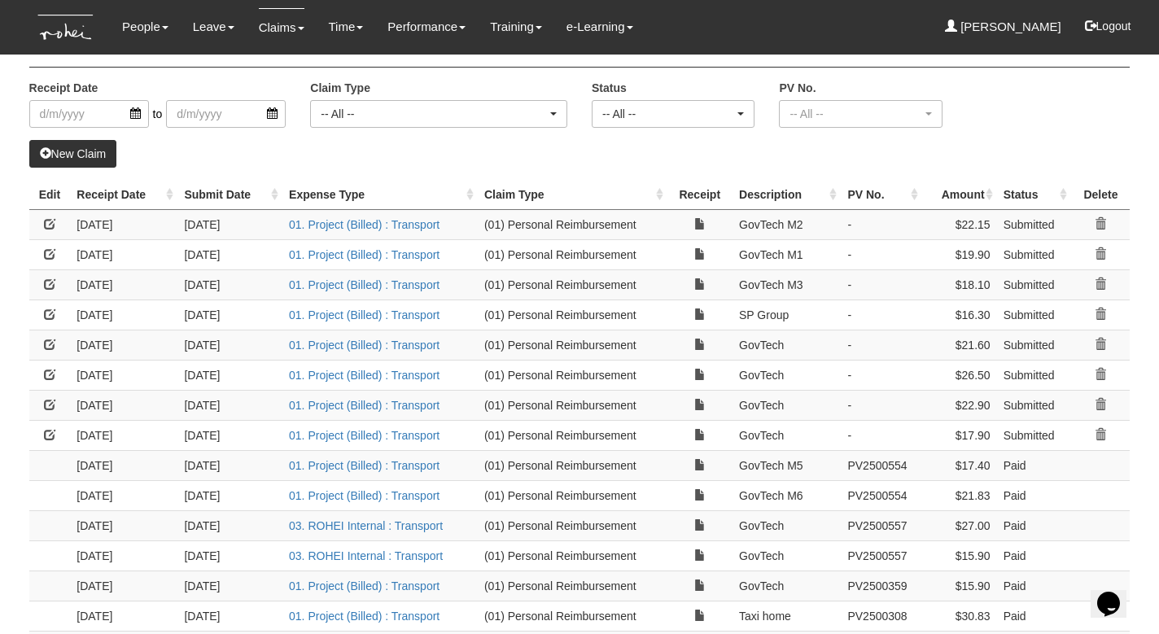
click at [46, 429] on link at bounding box center [49, 434] width 11 height 11
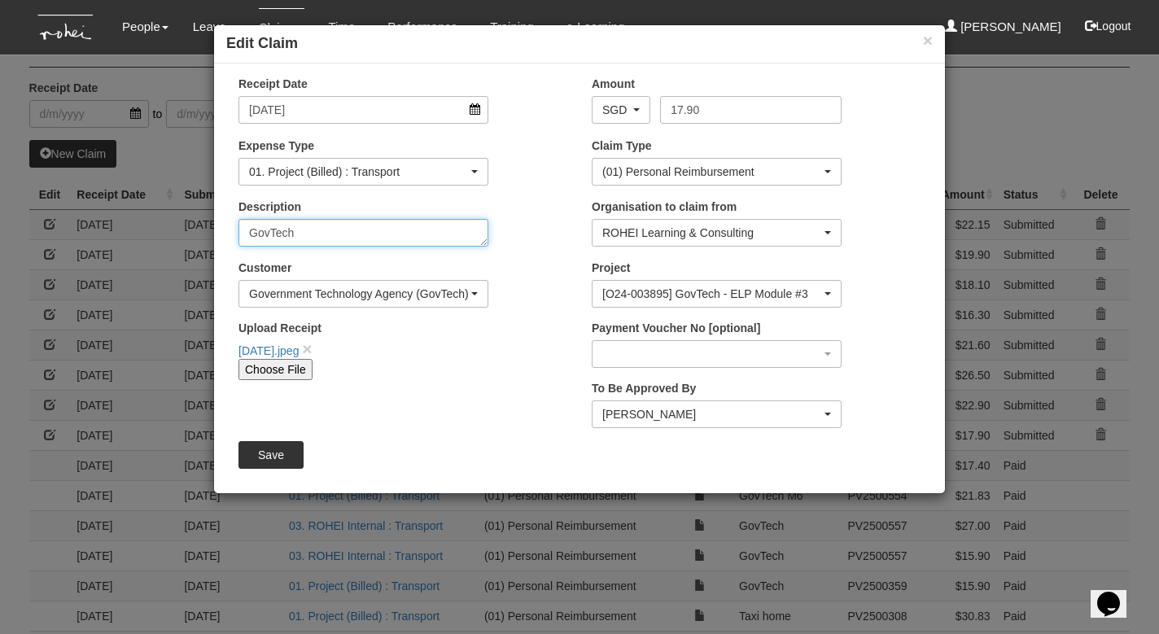
click at [307, 227] on textarea "GovTech" at bounding box center [363, 233] width 250 height 28
type textarea "GovTech M3"
click at [278, 452] on input "Save" at bounding box center [270, 455] width 65 height 28
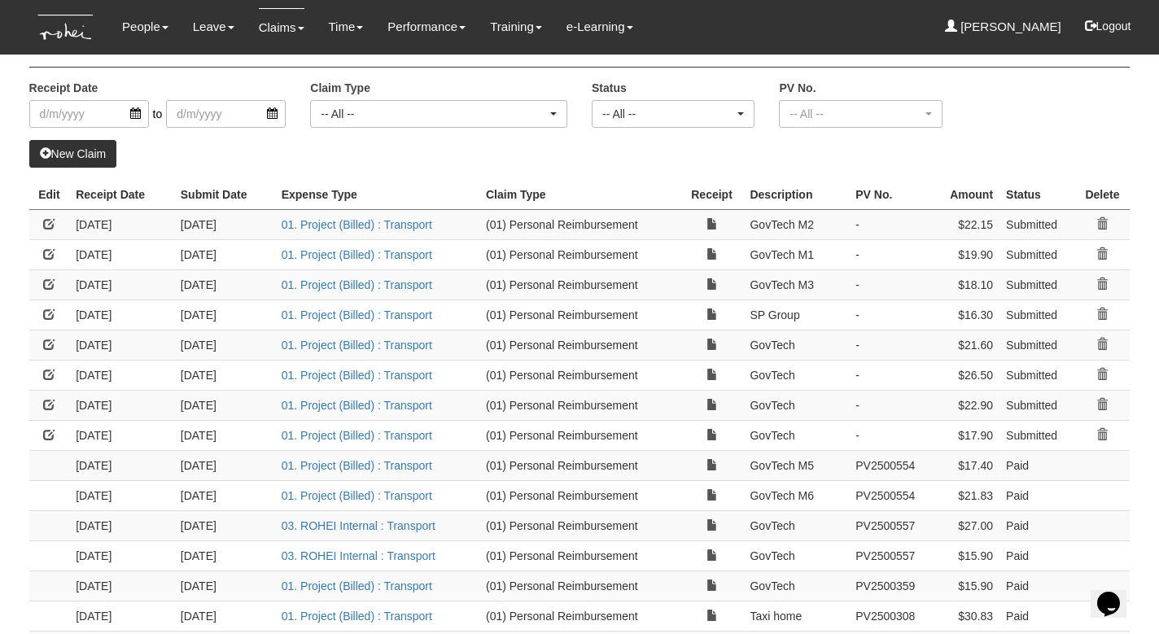
select select "50"
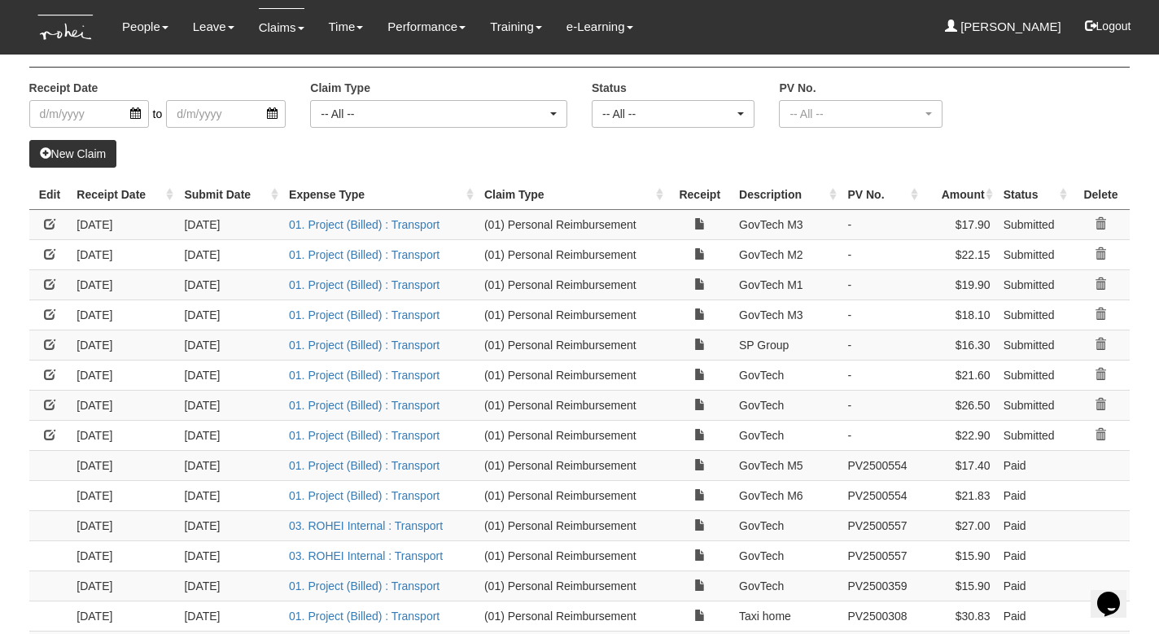
click at [50, 429] on link at bounding box center [49, 434] width 11 height 11
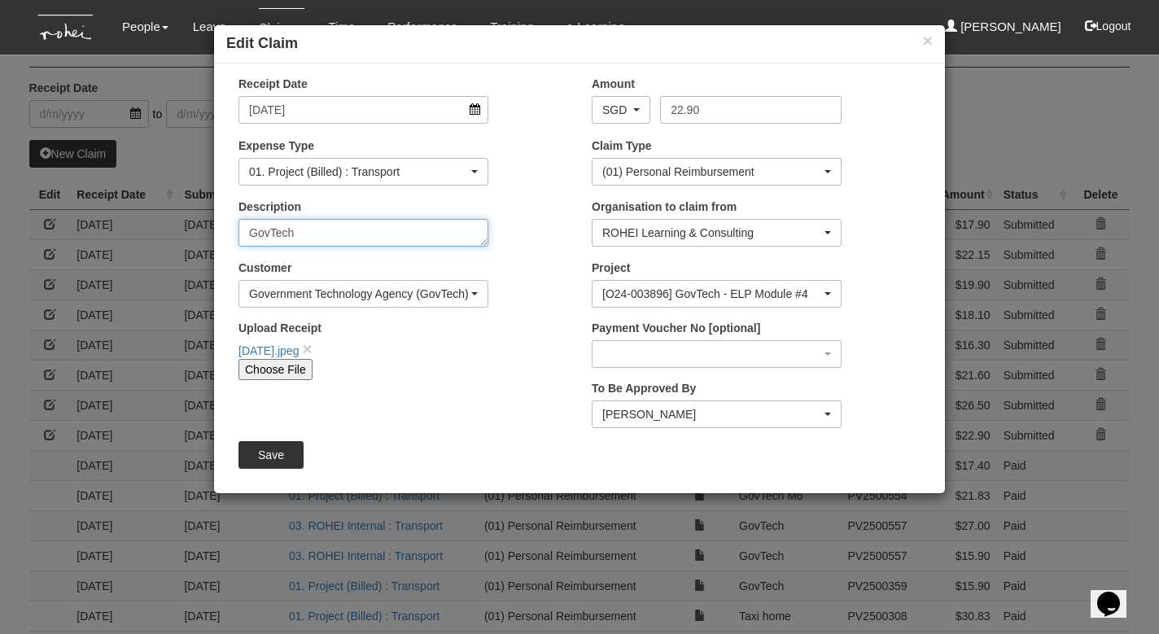
click at [310, 225] on textarea "GovTech" at bounding box center [363, 233] width 250 height 28
type textarea "GovTech M4"
click at [269, 464] on input "Save" at bounding box center [270, 455] width 65 height 28
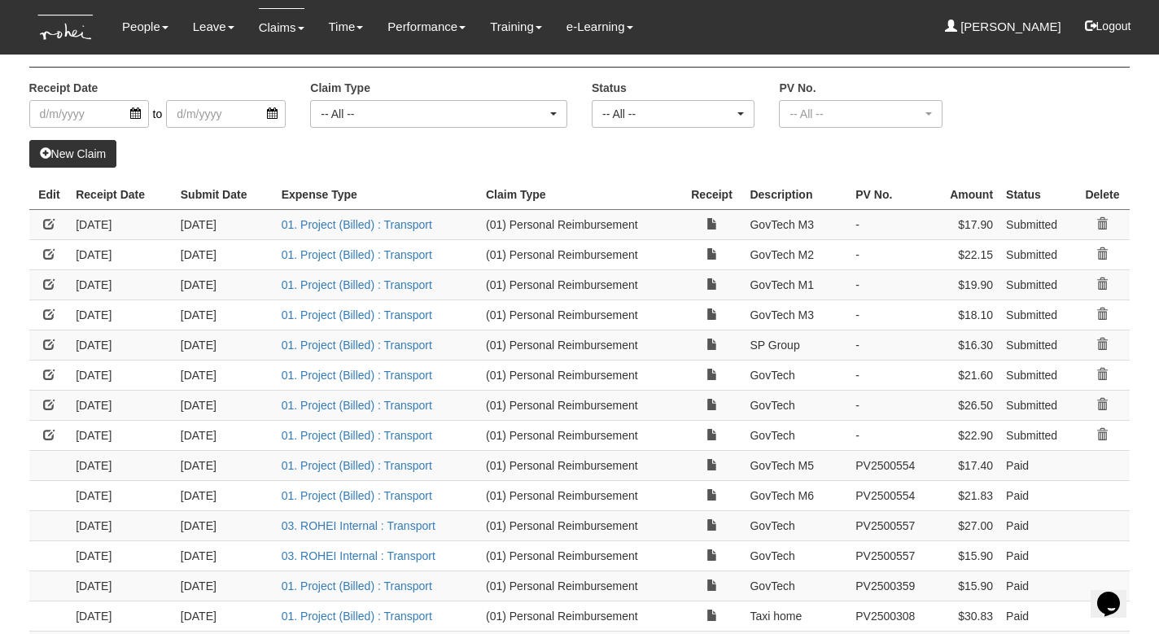
select select "50"
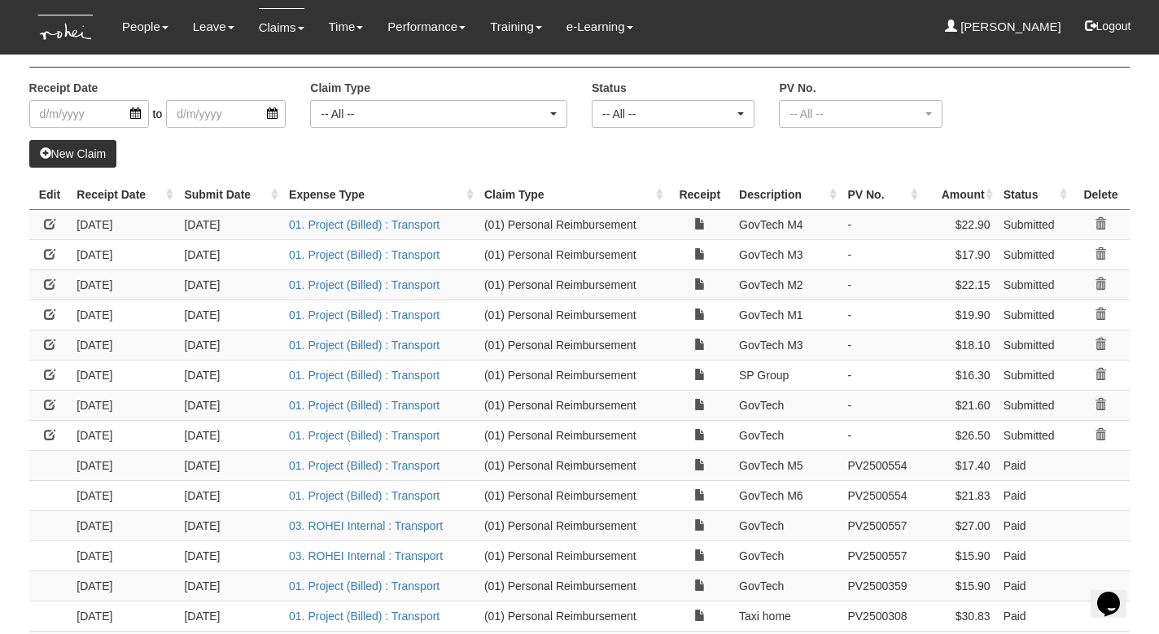
click at [52, 429] on link at bounding box center [49, 434] width 11 height 11
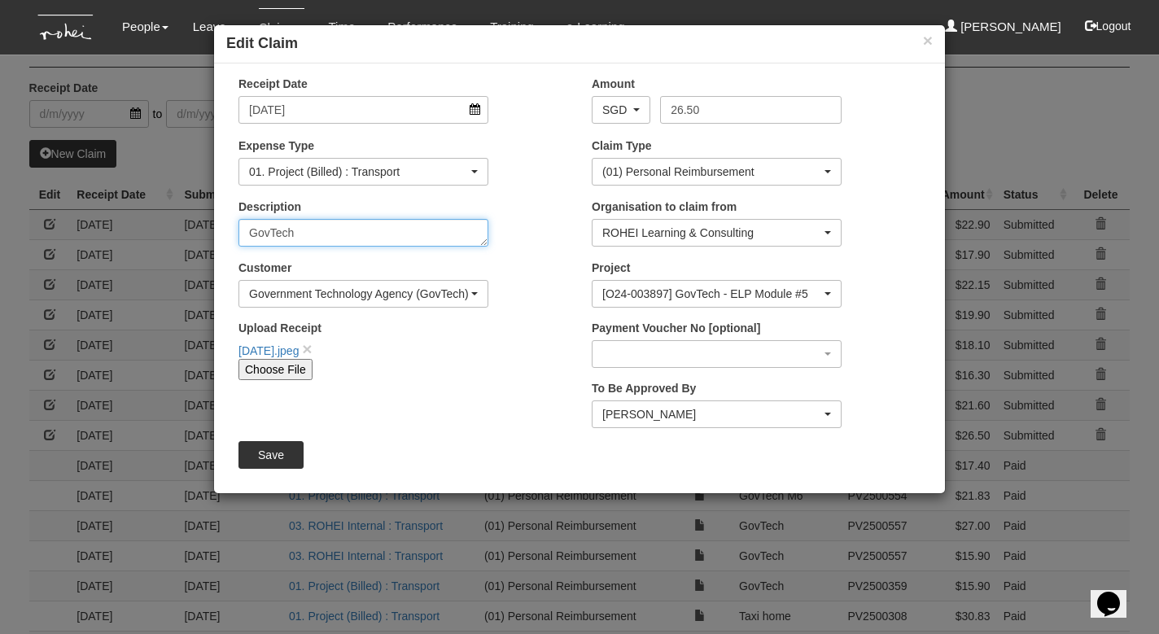
click at [308, 239] on textarea "GovTech" at bounding box center [363, 233] width 250 height 28
type textarea "GovTech M5"
click at [271, 450] on input "Save" at bounding box center [270, 455] width 65 height 28
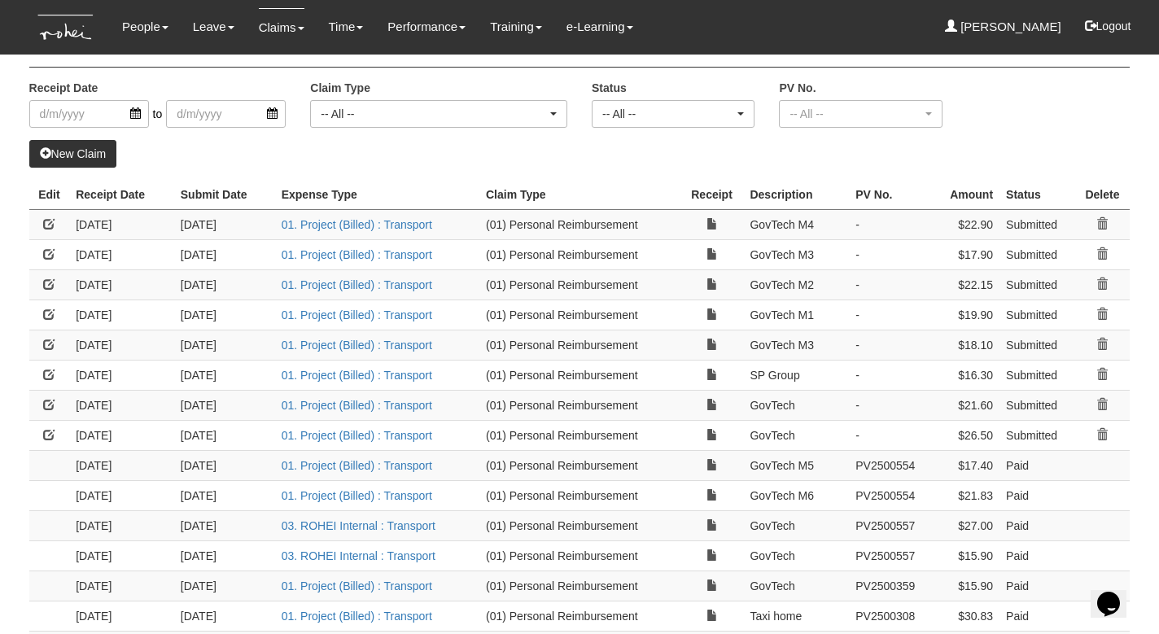
select select "50"
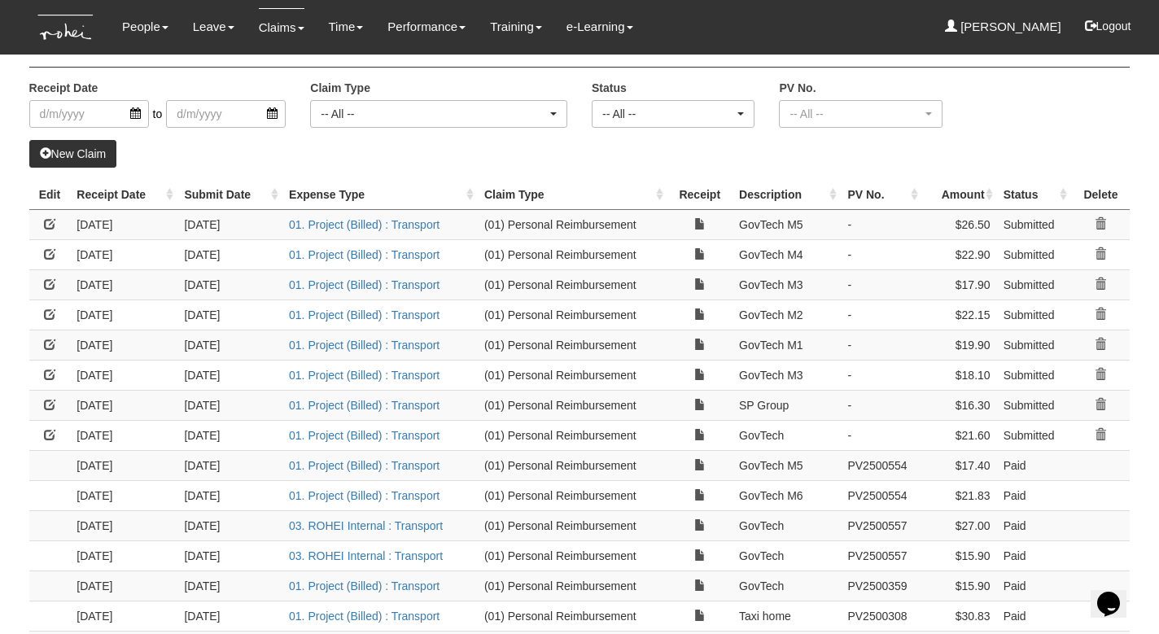
click at [50, 429] on link at bounding box center [49, 434] width 11 height 11
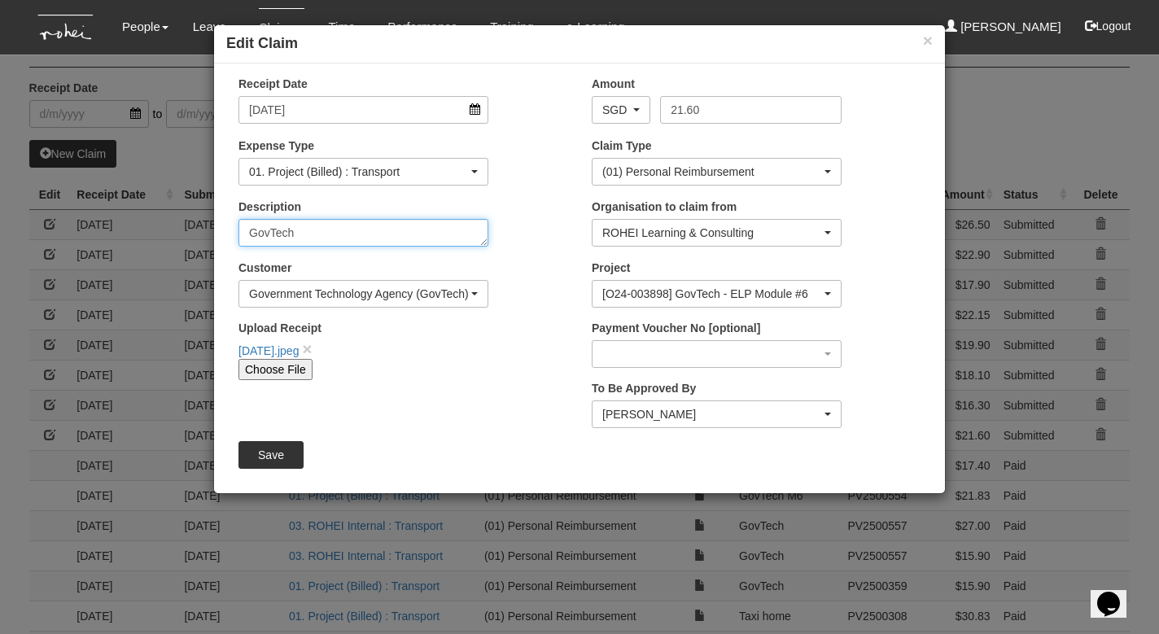
click at [313, 230] on textarea "GovTech" at bounding box center [363, 233] width 250 height 28
type textarea "GovTech M6"
click at [271, 449] on input "Save" at bounding box center [270, 455] width 65 height 28
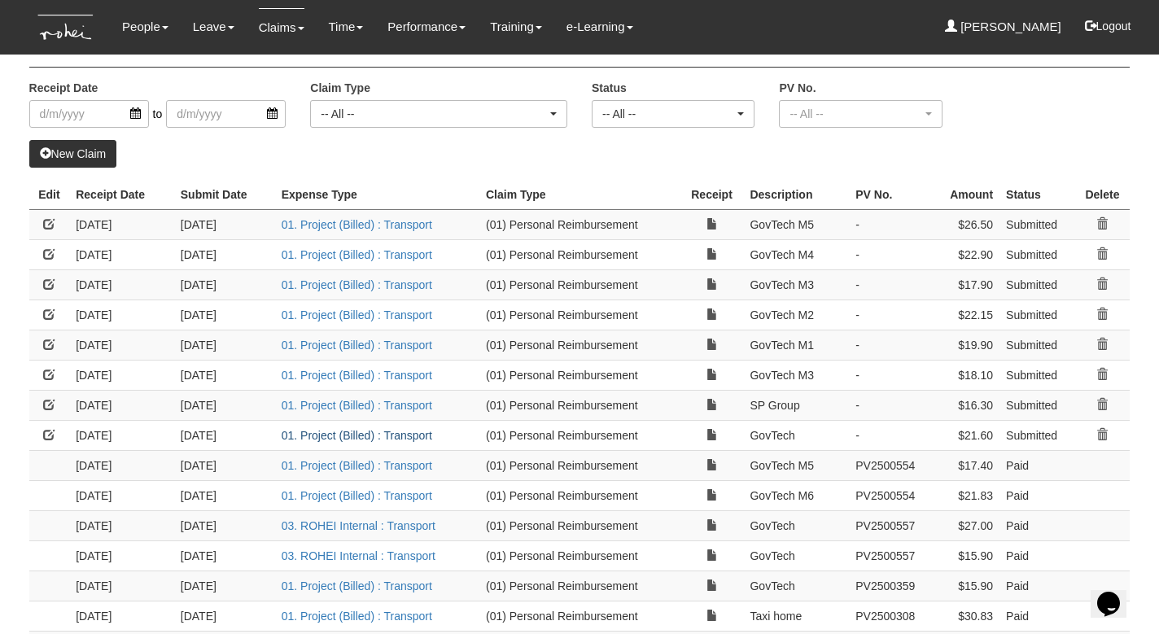
select select "50"
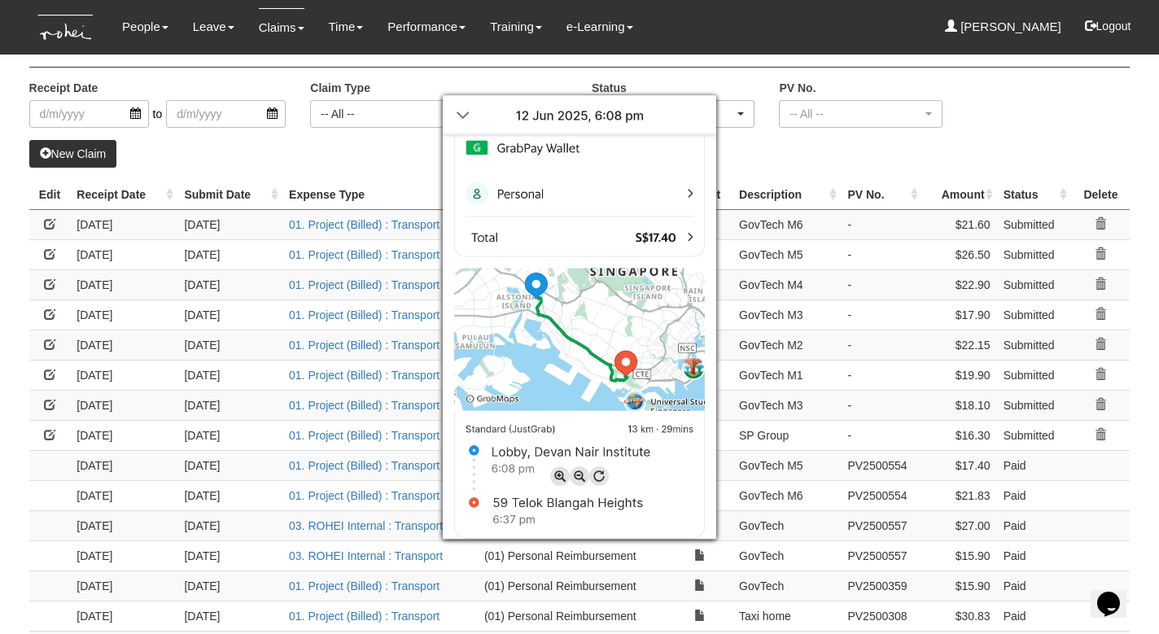
click at [781, 153] on div at bounding box center [579, 317] width 1159 height 634
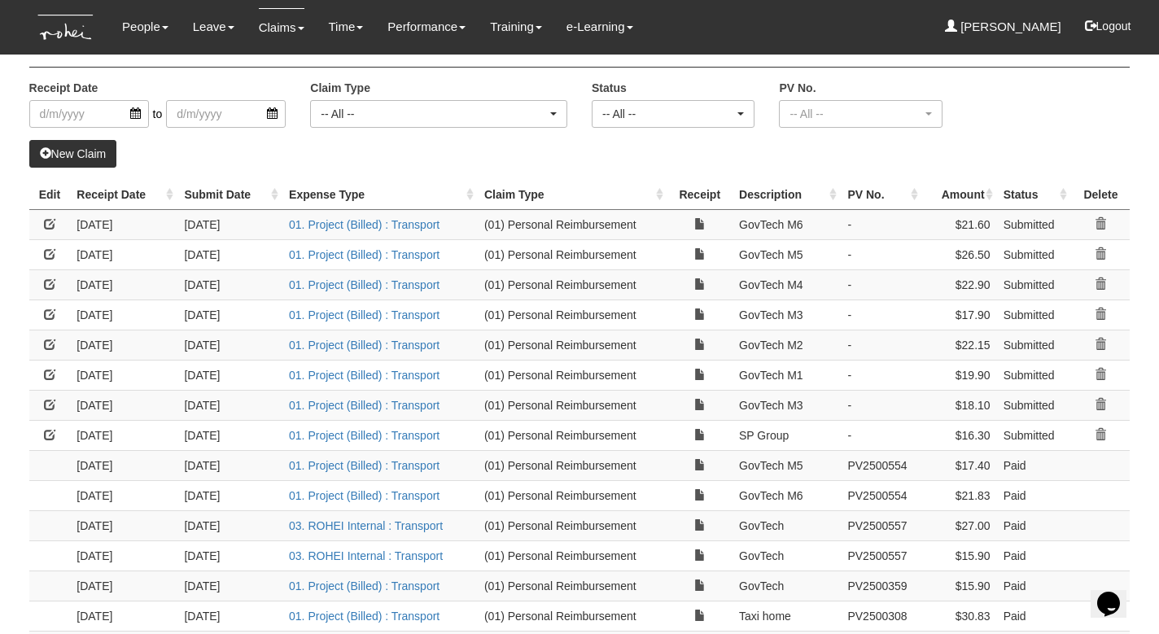
click at [337, 162] on div "New Claim" at bounding box center [579, 154] width 1101 height 28
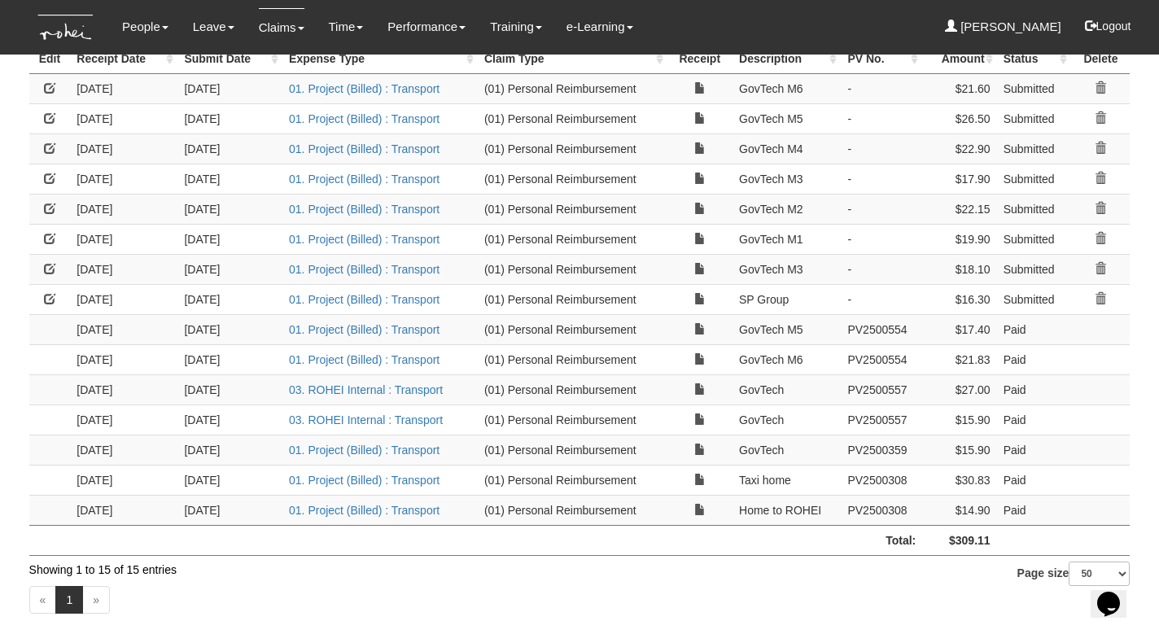
scroll to position [170, 0]
